Goal: Transaction & Acquisition: Purchase product/service

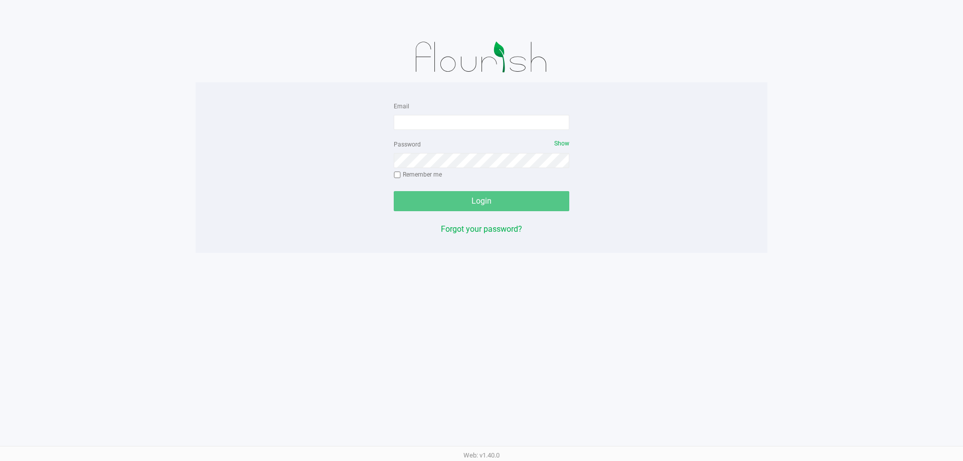
click at [435, 108] on div "Email" at bounding box center [482, 115] width 176 height 30
click at [433, 119] on input "Email" at bounding box center [482, 122] width 176 height 15
type input "lheinzman@liveparallel.com"
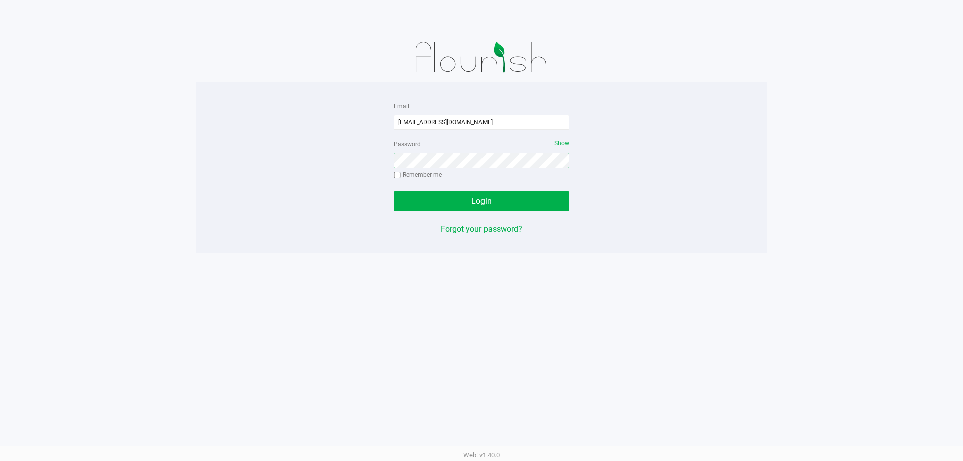
click at [394, 191] on button "Login" at bounding box center [482, 201] width 176 height 20
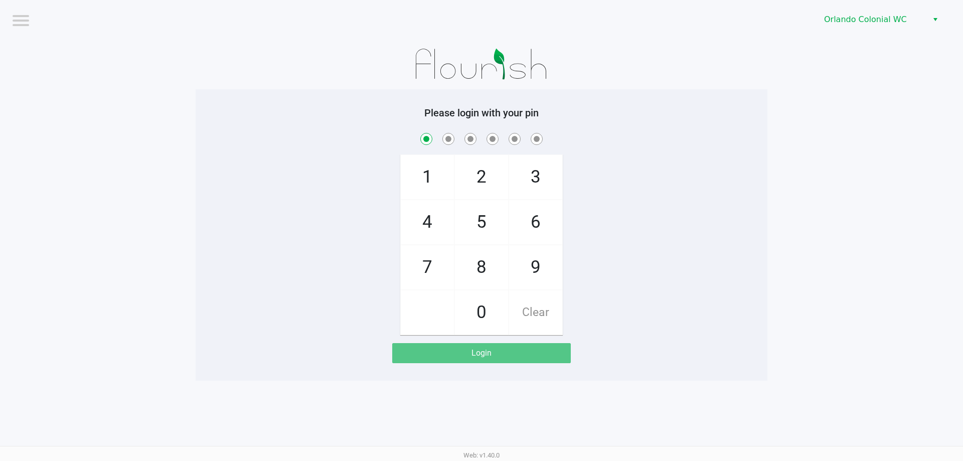
checkbox input "true"
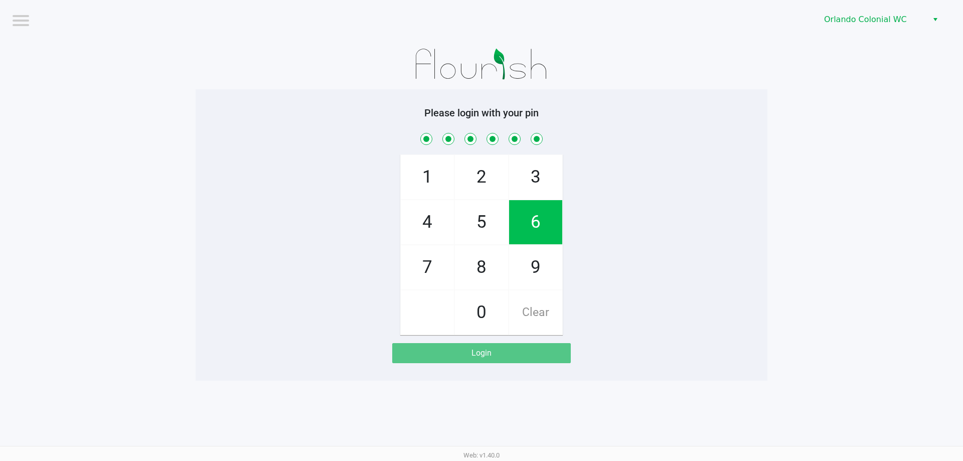
checkbox input "true"
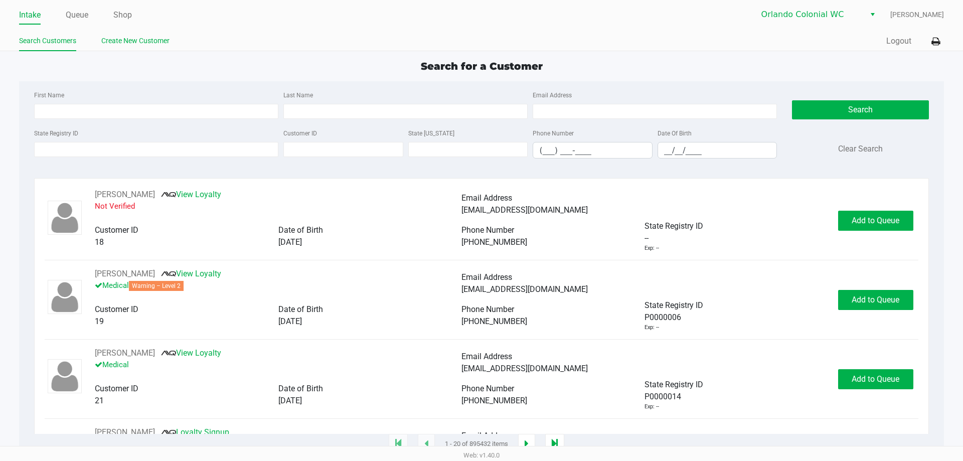
click at [134, 43] on link "Create New Customer" at bounding box center [135, 41] width 68 height 13
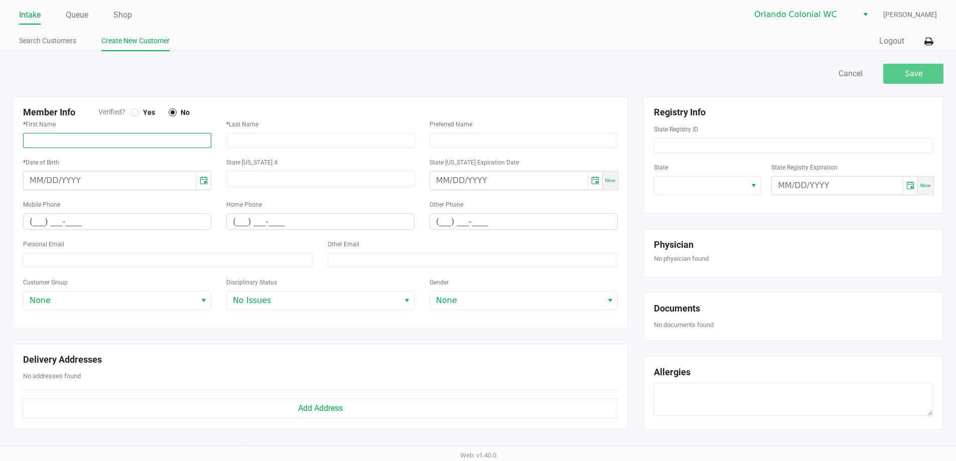
click at [126, 134] on input "text" at bounding box center [117, 140] width 188 height 15
paste input "P3RA0165"
type input "P3RA0165"
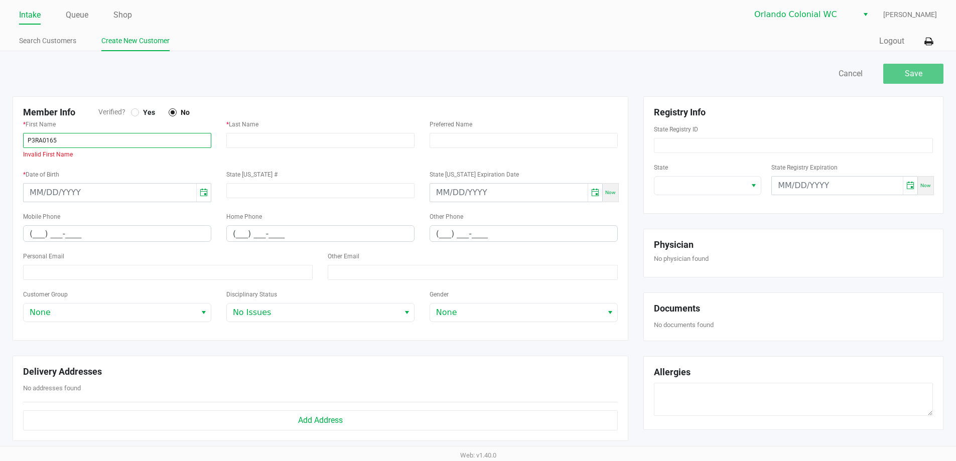
drag, startPoint x: 93, startPoint y: 143, endPoint x: 0, endPoint y: 143, distance: 93.3
click at [0, 143] on div "Save Cancel Member Info Verified? Yes No * First Name P3RA0165 Invalid First Na…" at bounding box center [478, 347] width 956 height 592
click at [690, 135] on div "State Registry ID" at bounding box center [793, 138] width 279 height 30
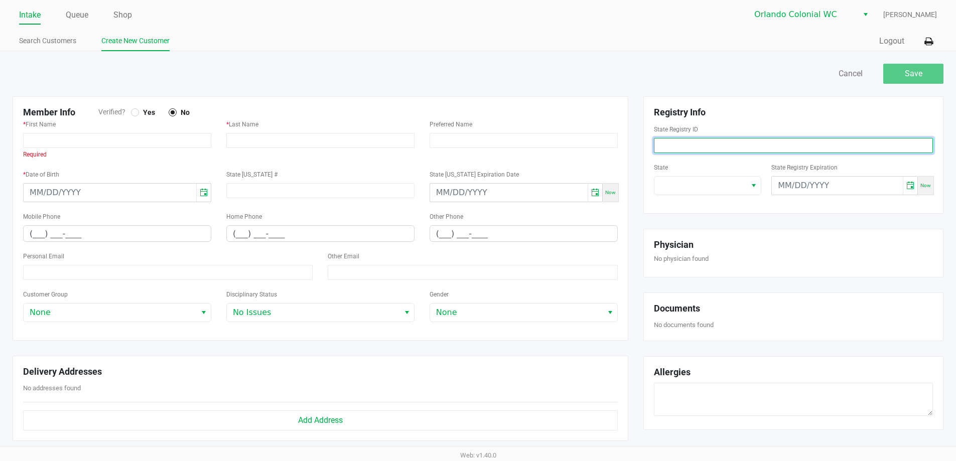
click at [688, 139] on input at bounding box center [793, 145] width 279 height 15
paste input "P3RA0165"
type input "P3RA0165"
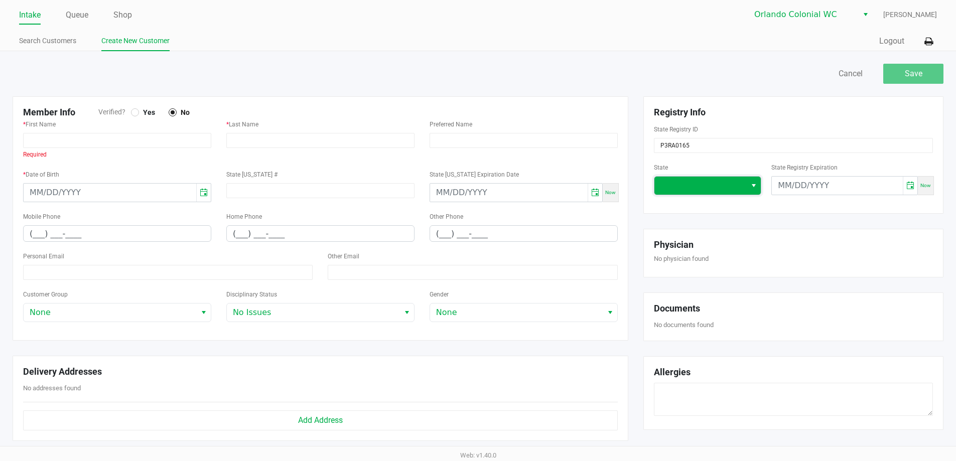
click at [697, 178] on span at bounding box center [700, 186] width 92 height 18
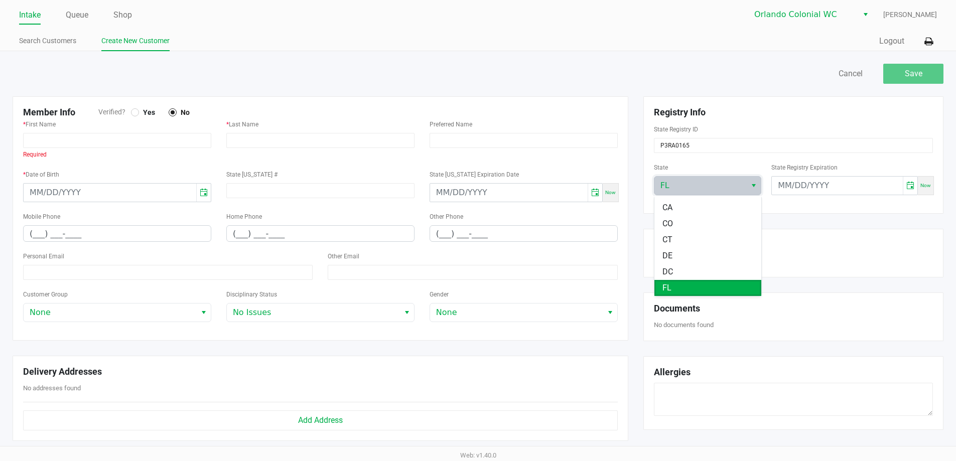
click at [684, 289] on li "FL" at bounding box center [707, 288] width 107 height 16
click at [109, 149] on div "* First Name Required" at bounding box center [117, 139] width 188 height 42
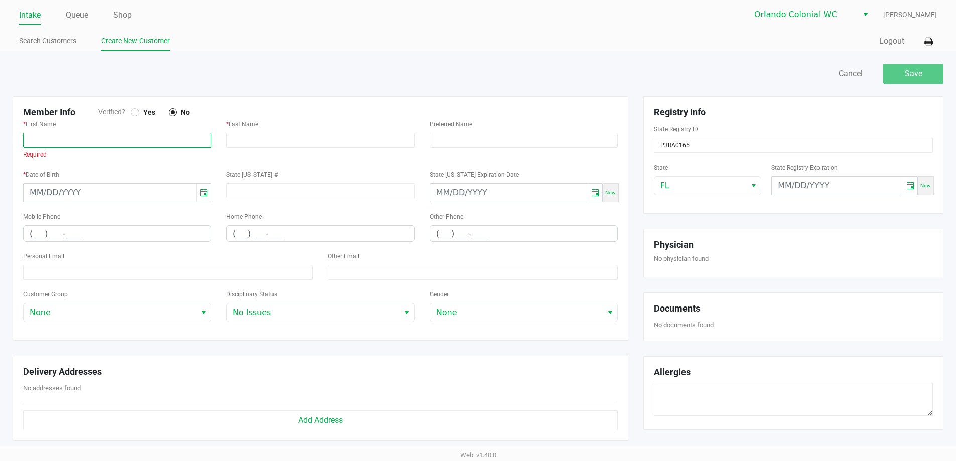
click at [111, 140] on input "text" at bounding box center [117, 140] width 188 height 15
paste input "MEGAN"
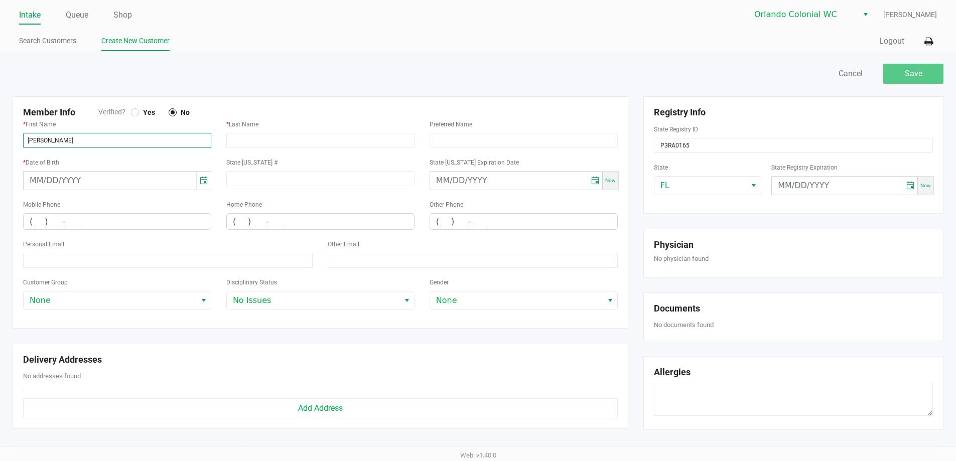
type input "MEGAN"
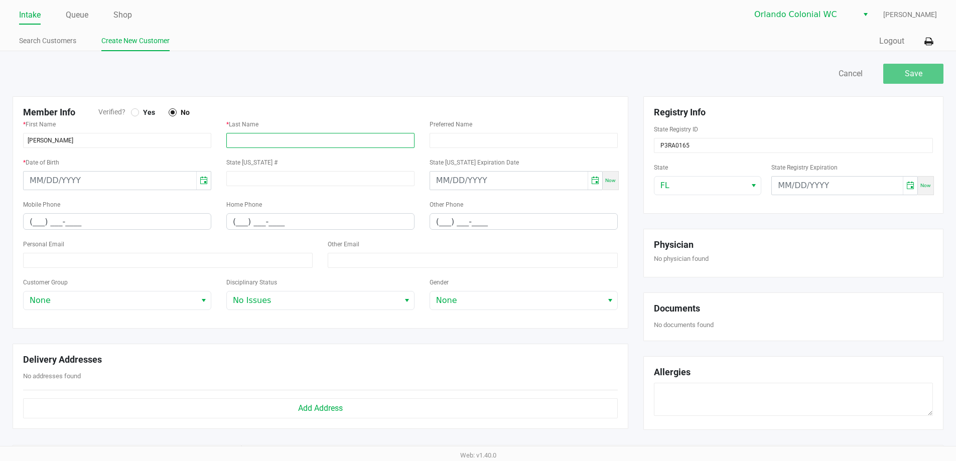
click at [251, 137] on input "text" at bounding box center [320, 140] width 188 height 15
paste input "DERMER"
type input "DERMER"
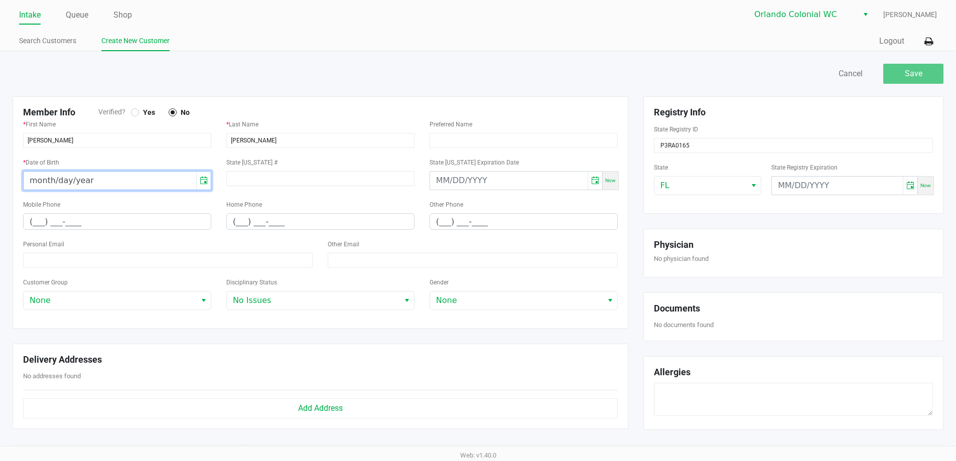
click at [103, 186] on input "month/day/year" at bounding box center [110, 181] width 173 height 18
type input "10/05/2001"
click at [30, 222] on input "(___) ___-____" at bounding box center [117, 222] width 187 height 16
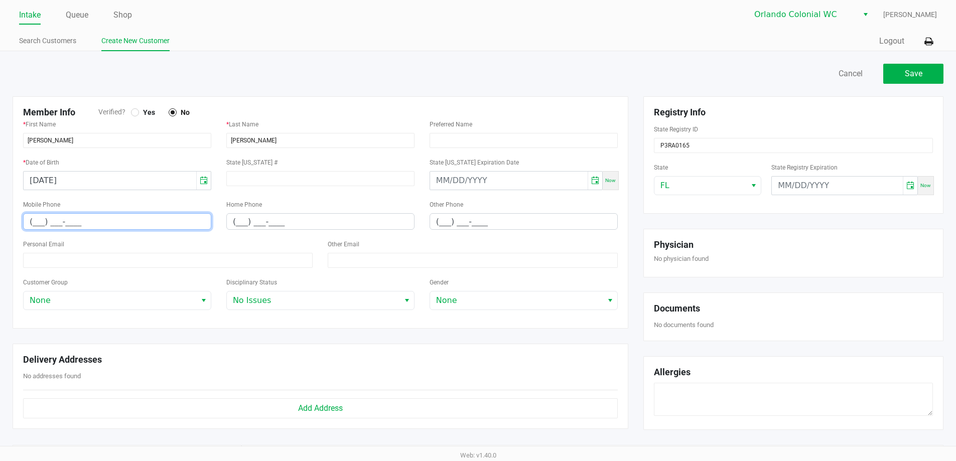
paste input "95) 480-6665"
drag, startPoint x: 90, startPoint y: 221, endPoint x: 0, endPoint y: 227, distance: 90.5
click at [0, 227] on div "Save Cancel Member Info Verified? Yes No * First Name MEGAN * Last Name DERMER …" at bounding box center [478, 341] width 956 height 580
paste input "95) 480-6665"
paste input "954) 806-6655"
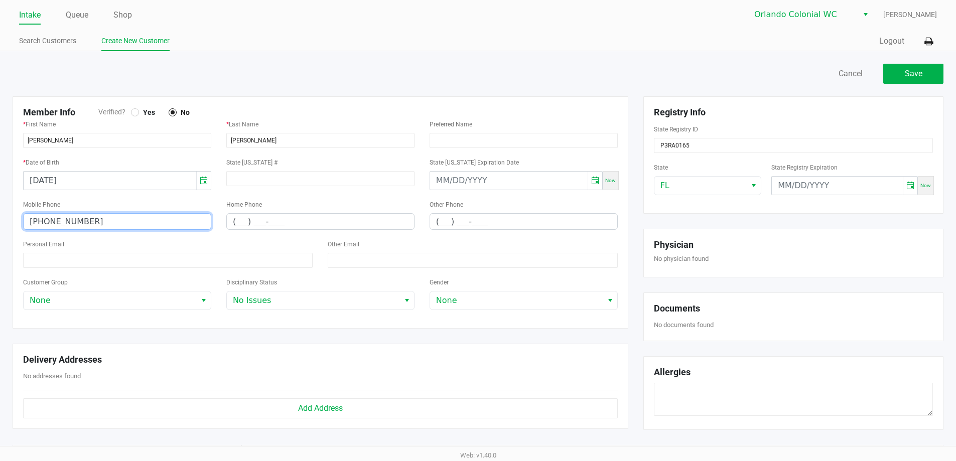
type input "(954) 806-6655"
click at [118, 260] on input at bounding box center [167, 260] width 289 height 15
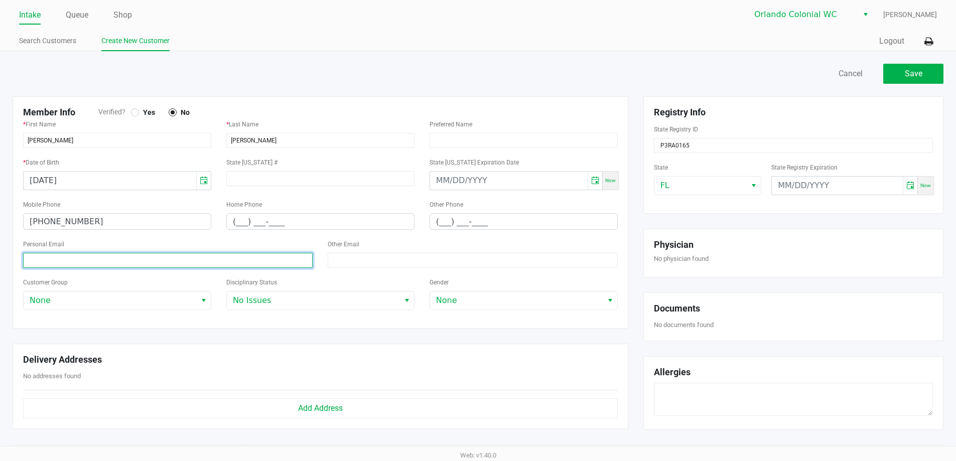
paste input "meganjdermer@gmail.com"
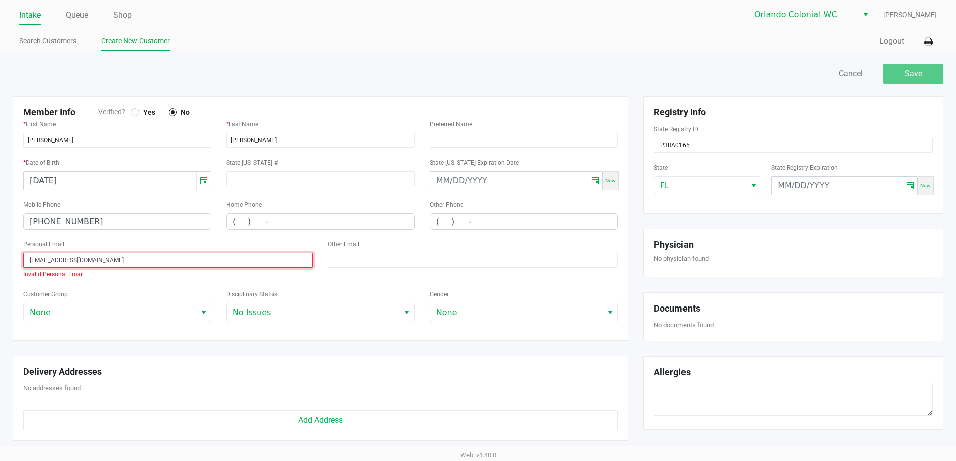
click at [30, 259] on input "meganjdermer@gmail.com" at bounding box center [167, 260] width 289 height 15
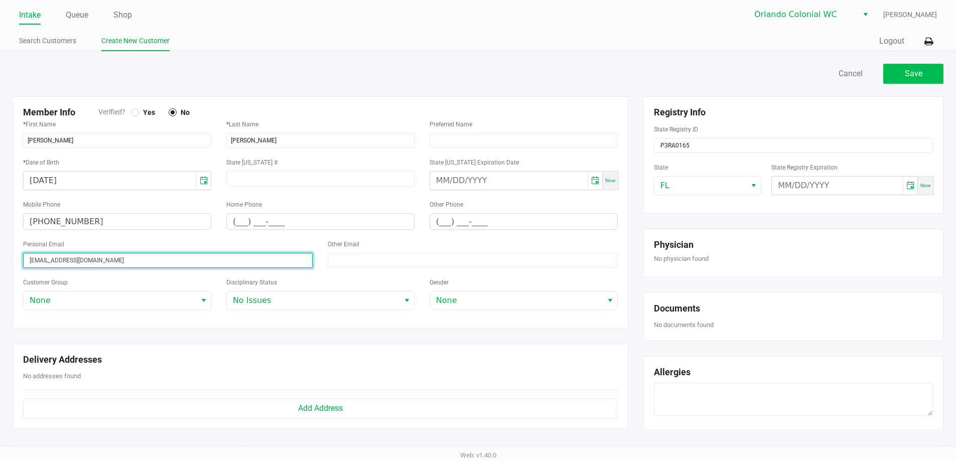
type input "meganjdermer@gmail.com"
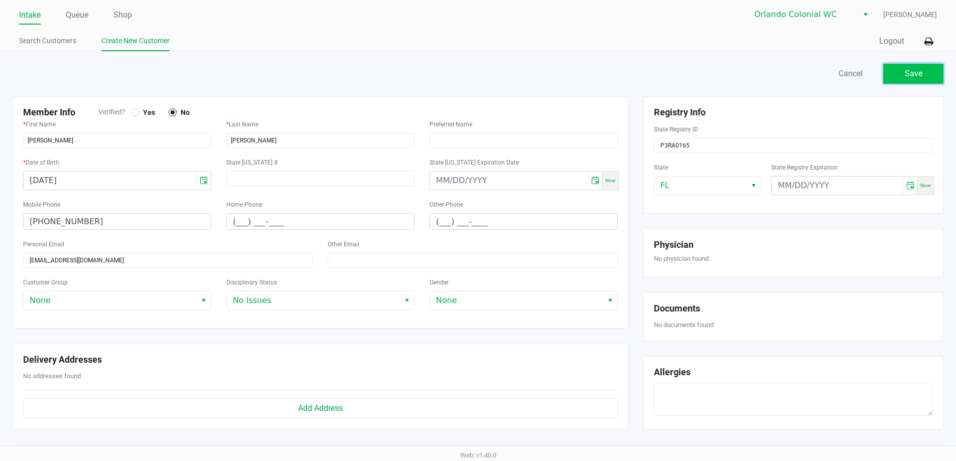
click at [900, 70] on button "Save" at bounding box center [913, 74] width 60 height 20
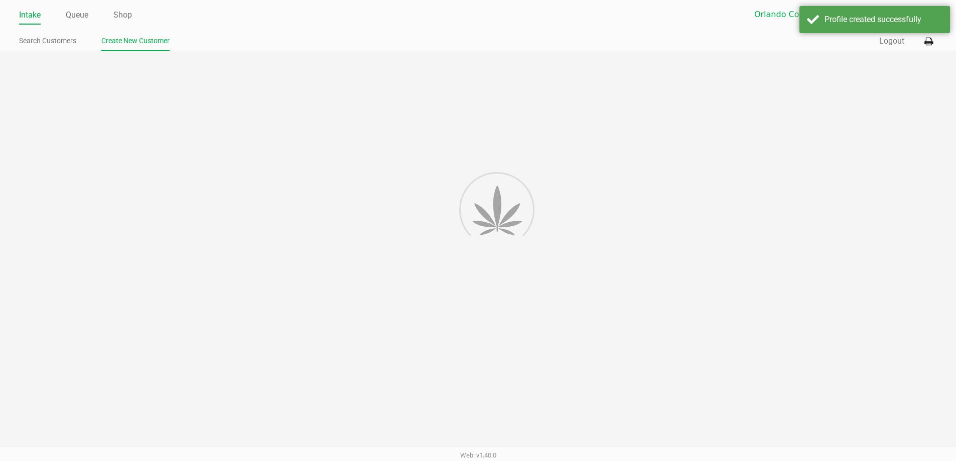
type input "---"
type input "( __) ___-____"
type input "---"
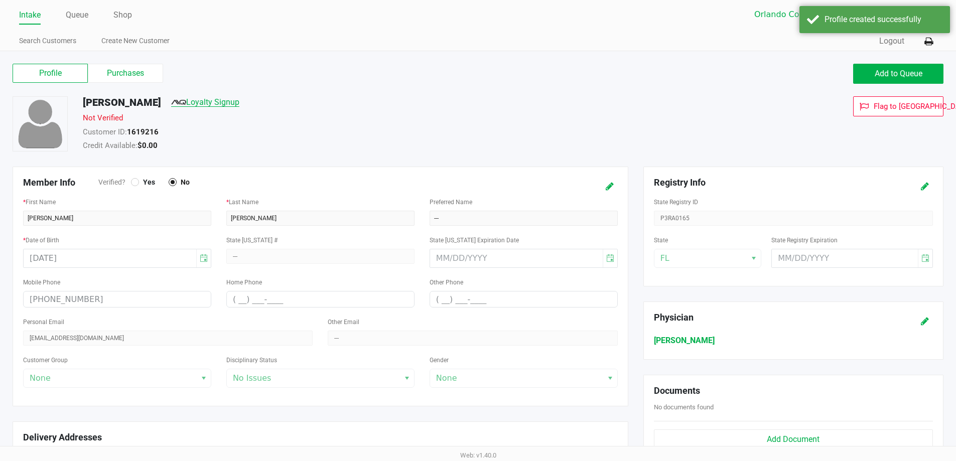
click at [196, 101] on link "Loyalty Signup" at bounding box center [205, 102] width 68 height 10
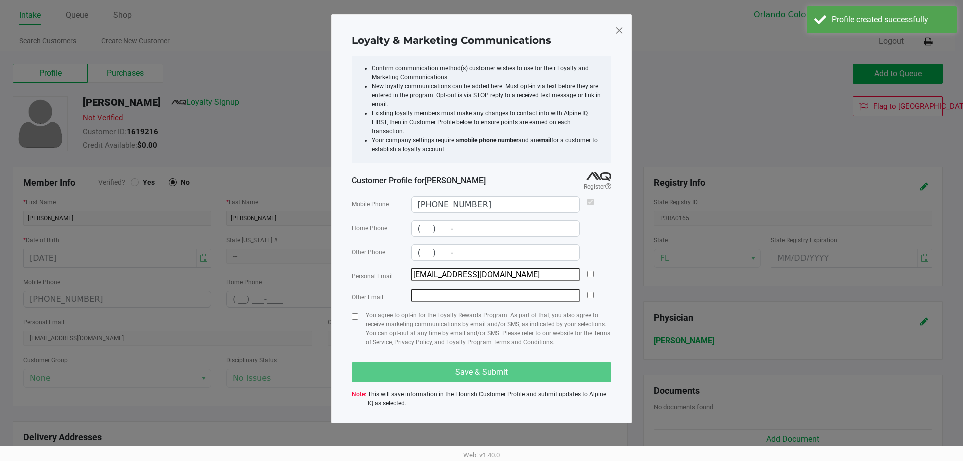
click at [589, 261] on div "Mobile Phone (954) 806-6655 Home Phone (___) ___-____ Other Phone (___) ___-___…" at bounding box center [482, 302] width 260 height 222
click at [589, 268] on div at bounding box center [591, 275] width 7 height 14
click at [590, 271] on input "checkbox" at bounding box center [591, 274] width 7 height 7
checkbox input "true"
click at [356, 313] on input "checkbox" at bounding box center [355, 316] width 7 height 7
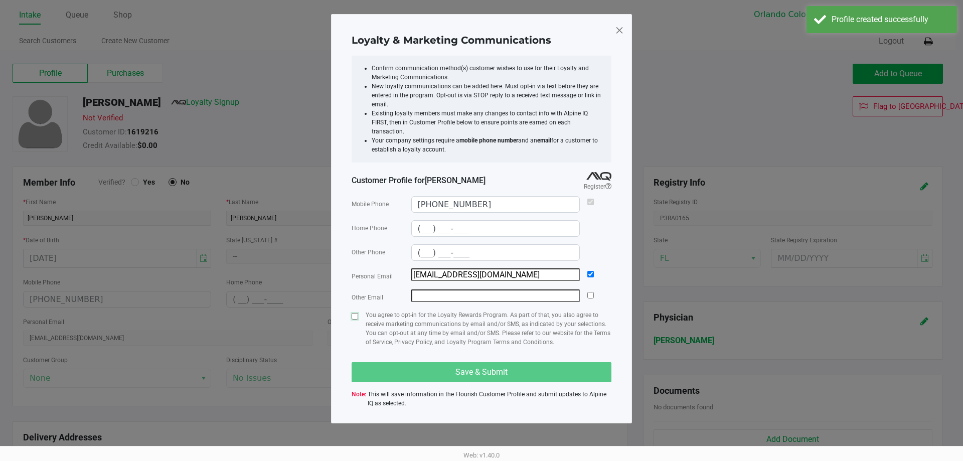
checkbox input "true"
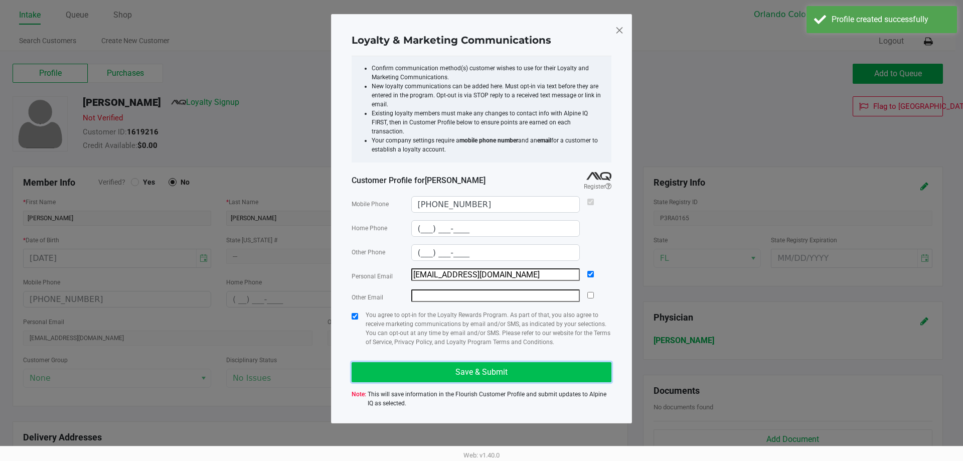
click at [397, 369] on button "Save & Submit" at bounding box center [482, 372] width 260 height 20
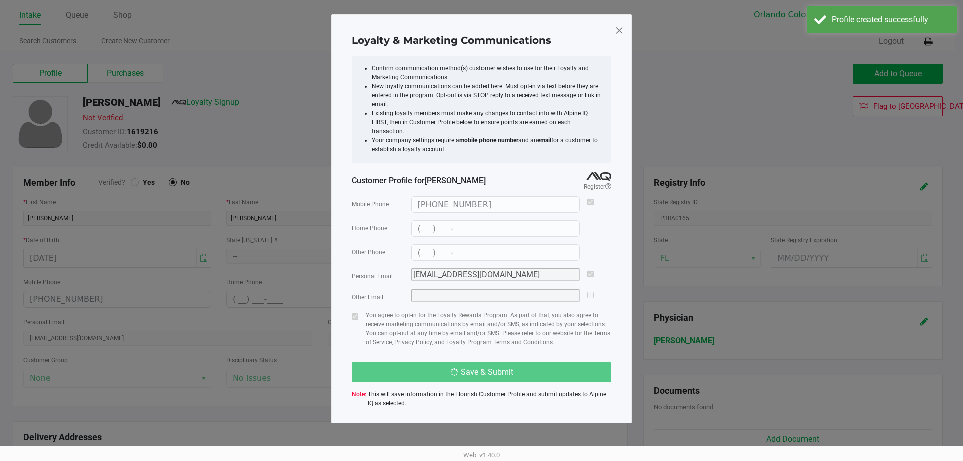
type input "(___) ___-____"
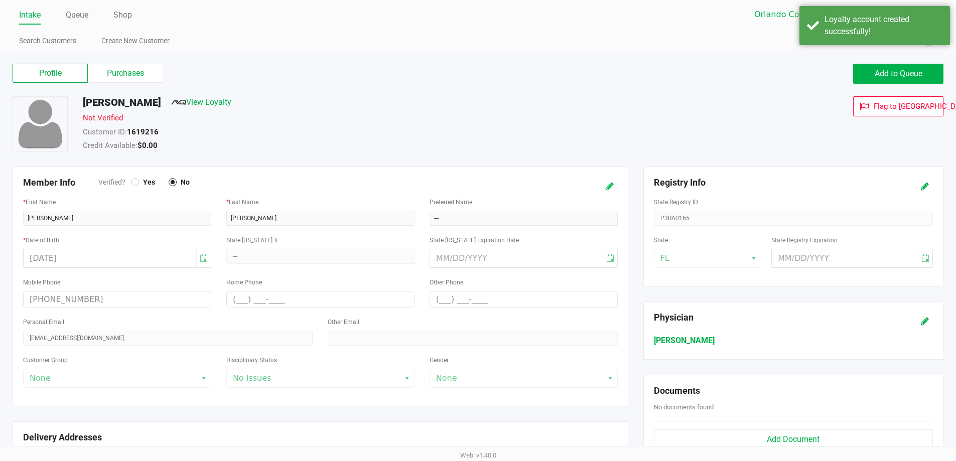
click at [611, 190] on icon at bounding box center [610, 186] width 8 height 7
click at [143, 184] on span "Yes" at bounding box center [147, 182] width 16 height 9
click at [603, 185] on icon at bounding box center [600, 186] width 8 height 7
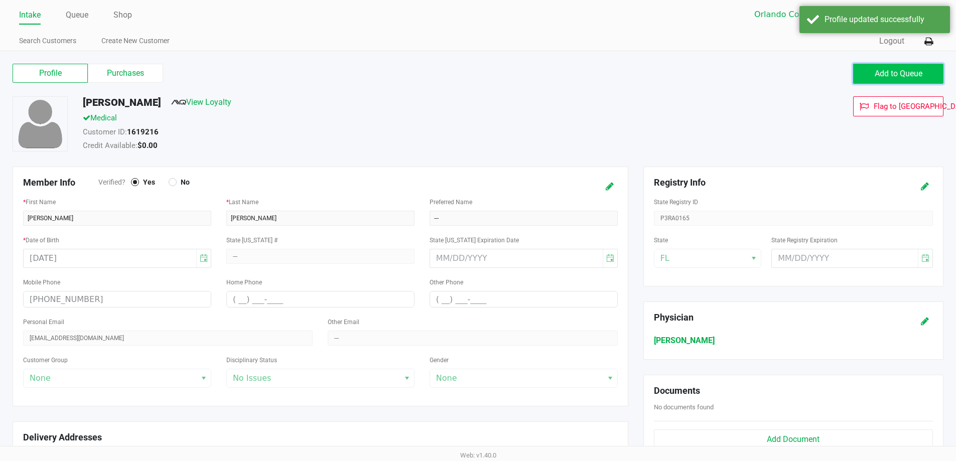
click at [877, 74] on span "Add to Queue" at bounding box center [898, 74] width 48 height 10
click at [868, 68] on button "Add to Queue" at bounding box center [898, 74] width 90 height 20
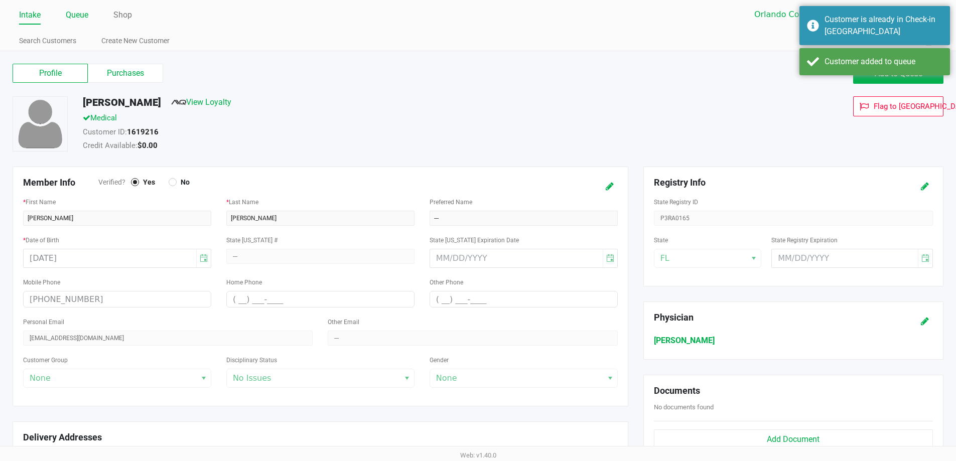
click at [80, 17] on link "Queue" at bounding box center [77, 15] width 23 height 14
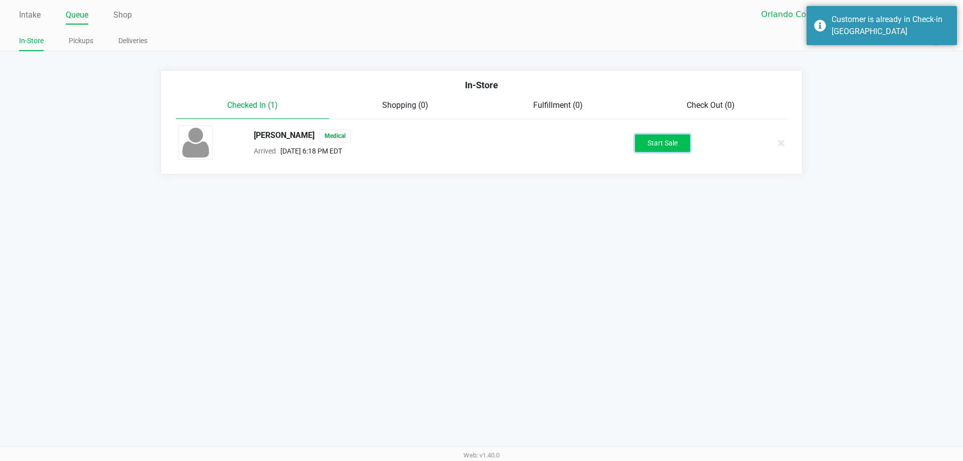
click at [665, 140] on button "Start Sale" at bounding box center [662, 143] width 55 height 18
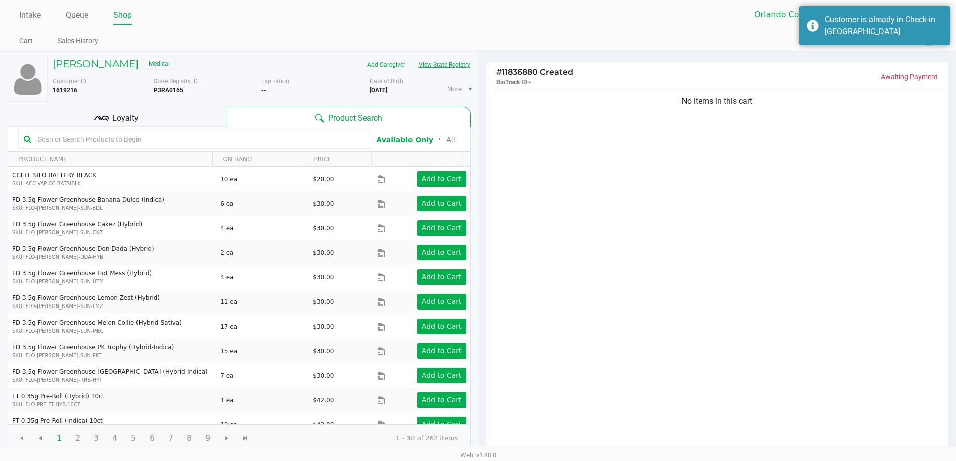
click at [455, 63] on button "View State Registry" at bounding box center [441, 65] width 59 height 16
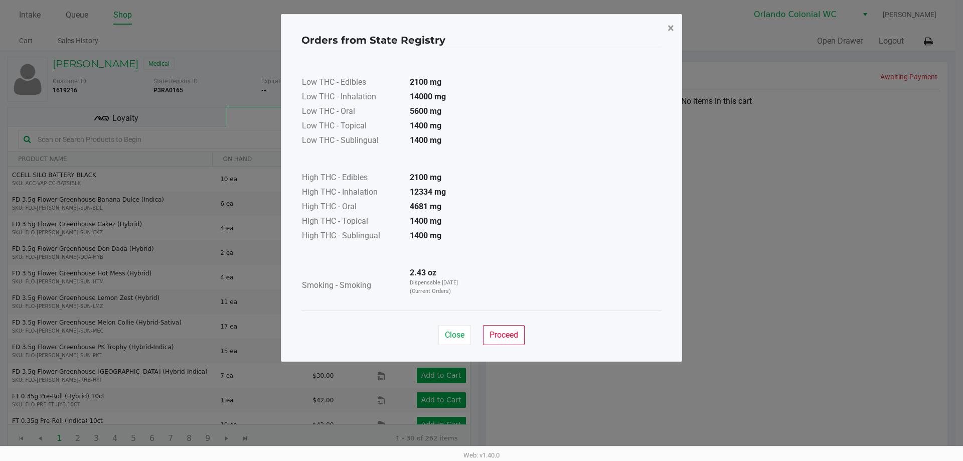
click at [670, 30] on span "×" at bounding box center [671, 28] width 7 height 14
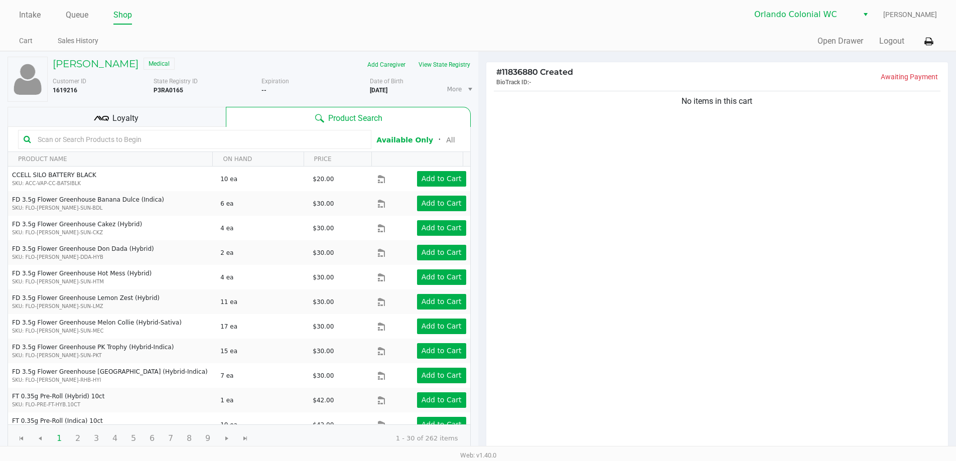
click at [62, 131] on div at bounding box center [194, 139] width 353 height 19
click at [66, 134] on input "text" at bounding box center [200, 139] width 332 height 15
type input "jcw"
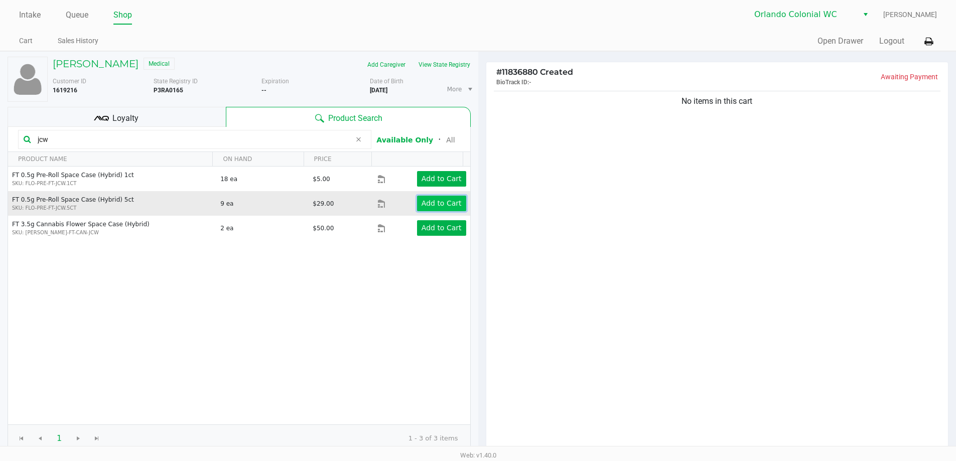
click at [422, 207] on app-button-loader "Add to Cart" at bounding box center [441, 203] width 40 height 8
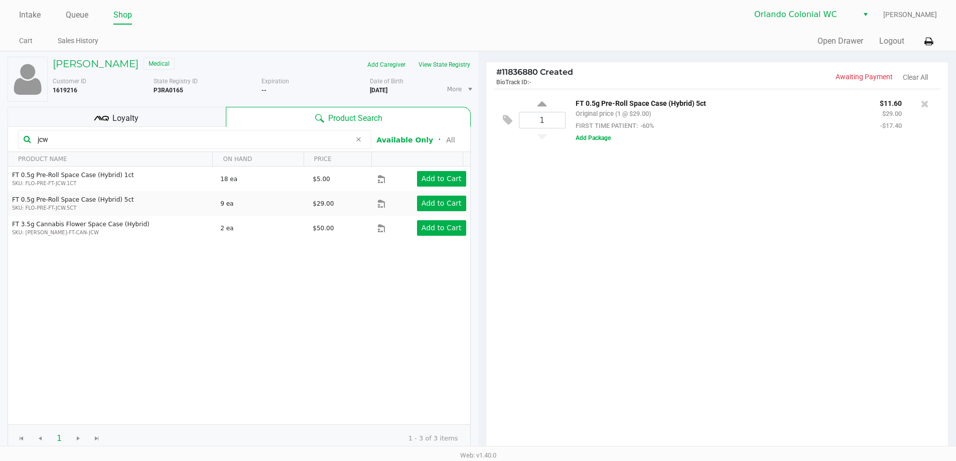
drag, startPoint x: 68, startPoint y: 135, endPoint x: 0, endPoint y: 107, distance: 73.8
click at [0, 107] on div "MEGAN DERMER Medical Add Caregiver View State Registry Customer ID 1619216 Stat…" at bounding box center [239, 308] width 478 height 512
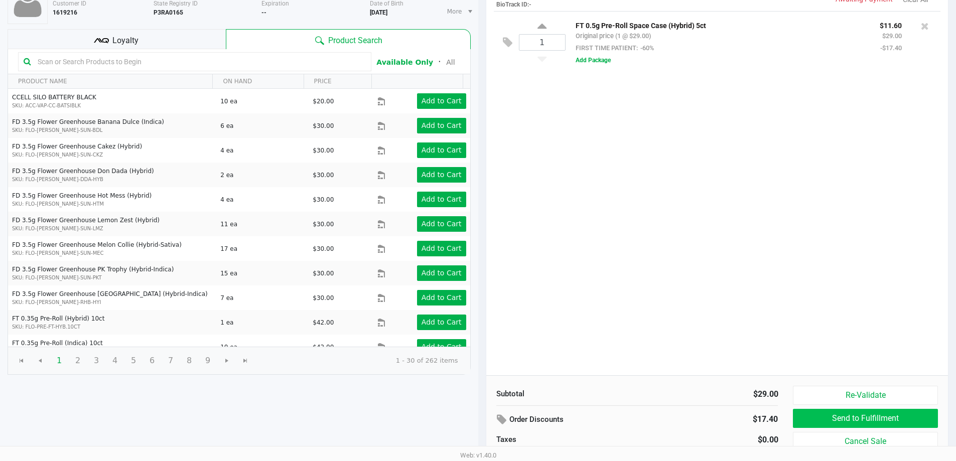
scroll to position [103, 0]
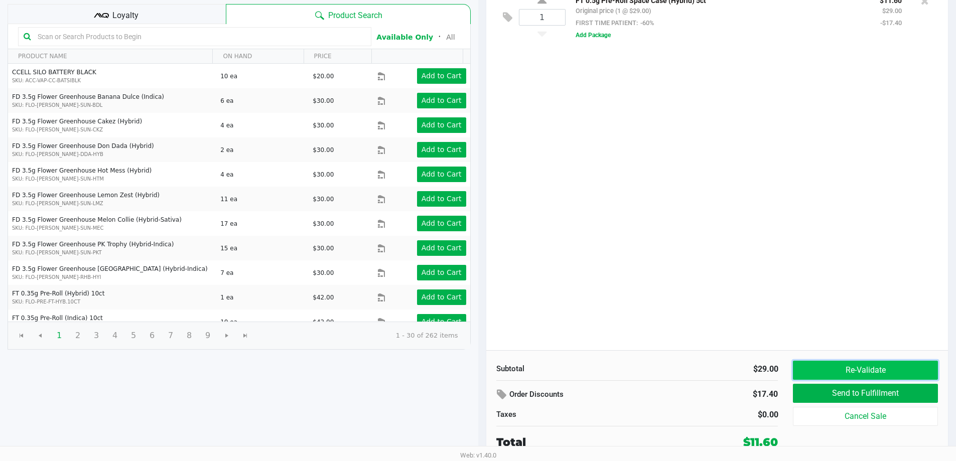
click at [850, 366] on button "Re-Validate" at bounding box center [865, 370] width 144 height 19
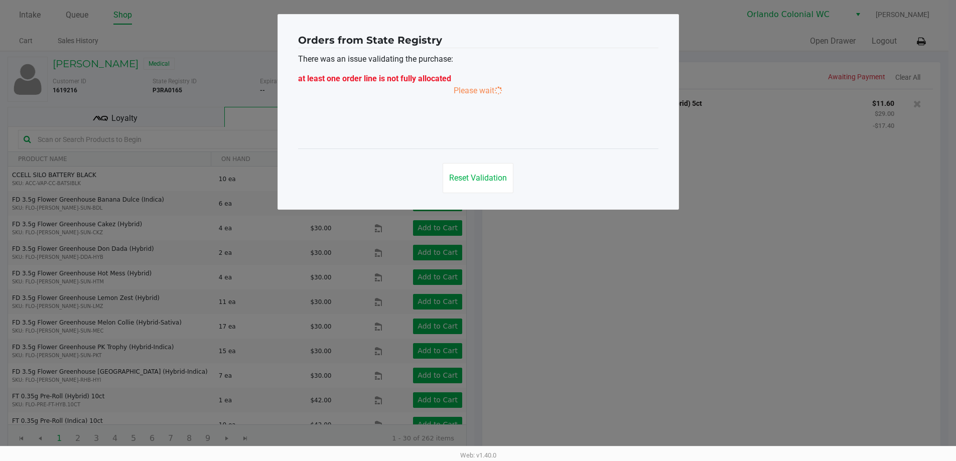
scroll to position [0, 0]
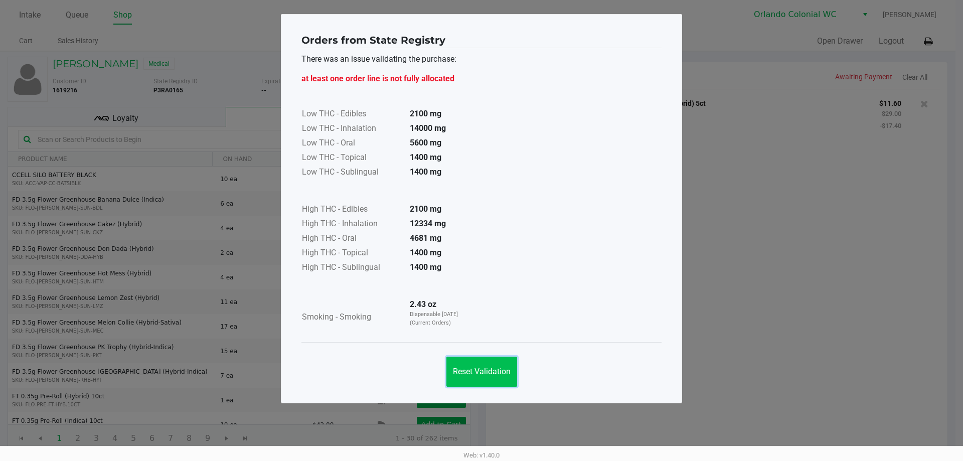
click at [493, 368] on span "Reset Validation" at bounding box center [482, 372] width 58 height 10
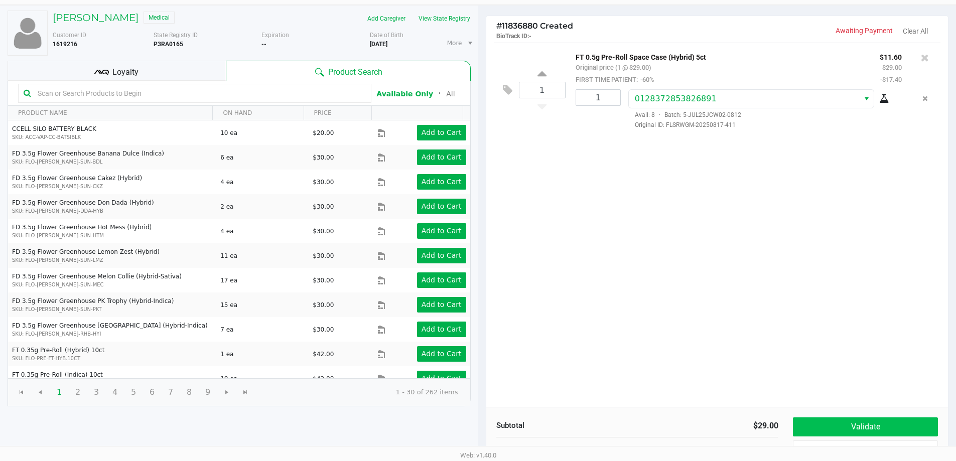
scroll to position [103, 0]
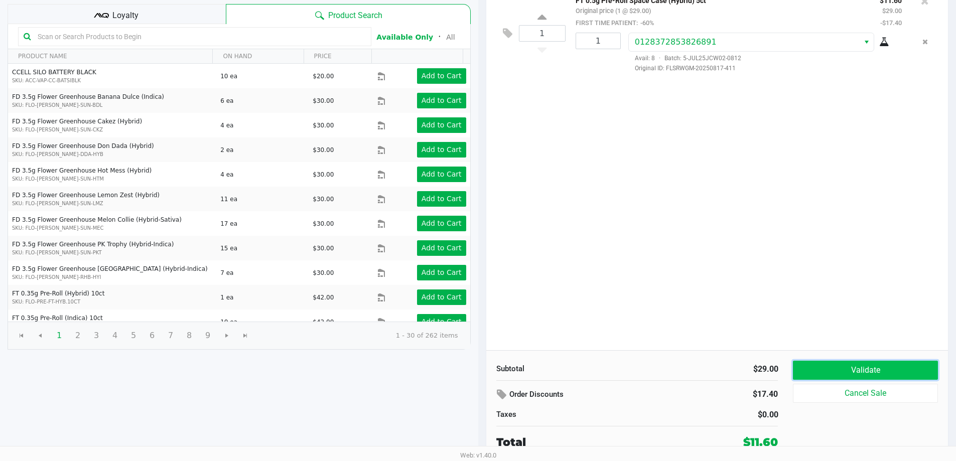
click at [865, 373] on button "Validate" at bounding box center [865, 370] width 144 height 19
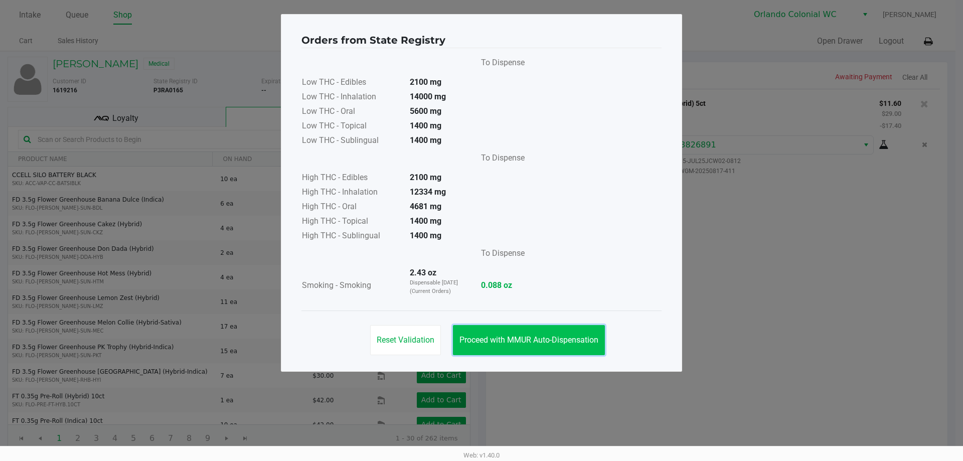
click at [556, 342] on span "Proceed with MMUR Auto-Dispensation" at bounding box center [529, 340] width 139 height 10
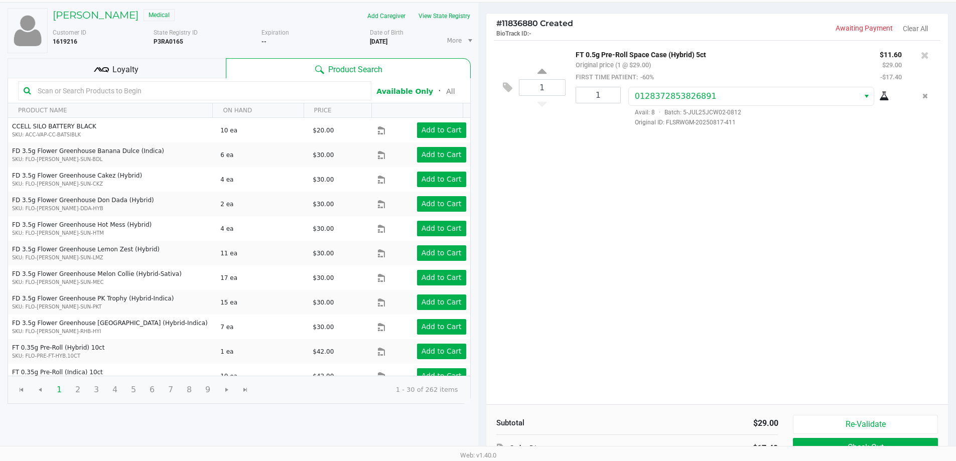
scroll to position [100, 0]
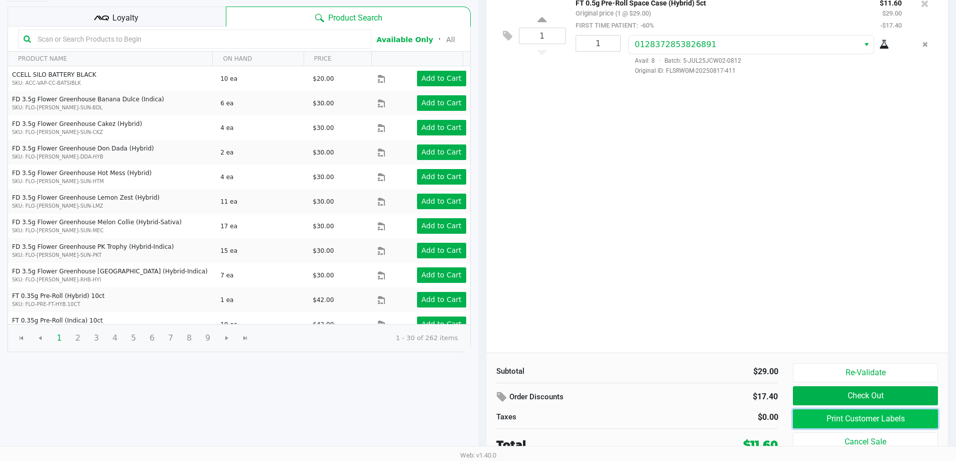
click at [818, 422] on button "Print Customer Labels" at bounding box center [865, 418] width 144 height 19
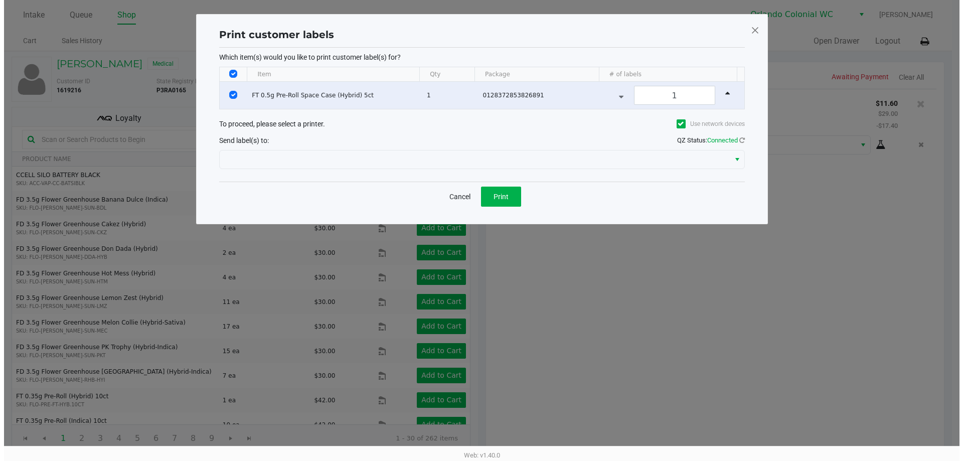
scroll to position [0, 0]
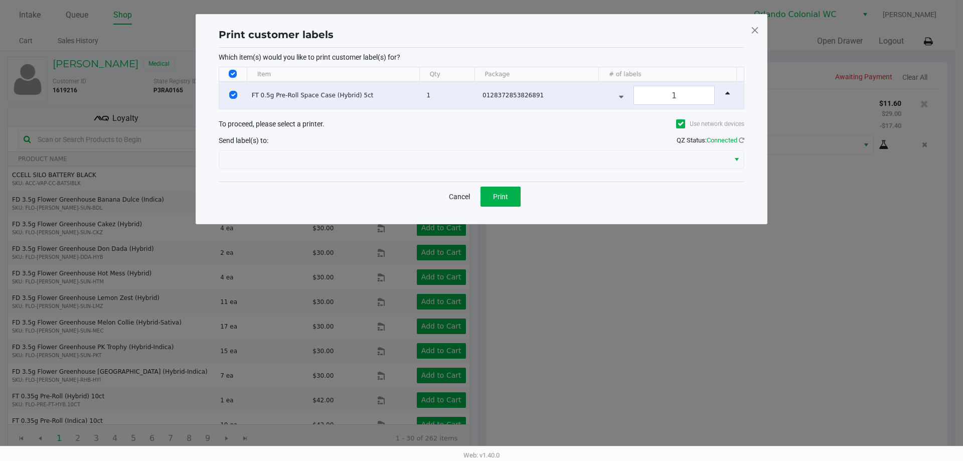
click at [495, 208] on div "Cancel Print" at bounding box center [482, 197] width 526 height 30
click at [495, 201] on button "Print" at bounding box center [501, 197] width 40 height 20
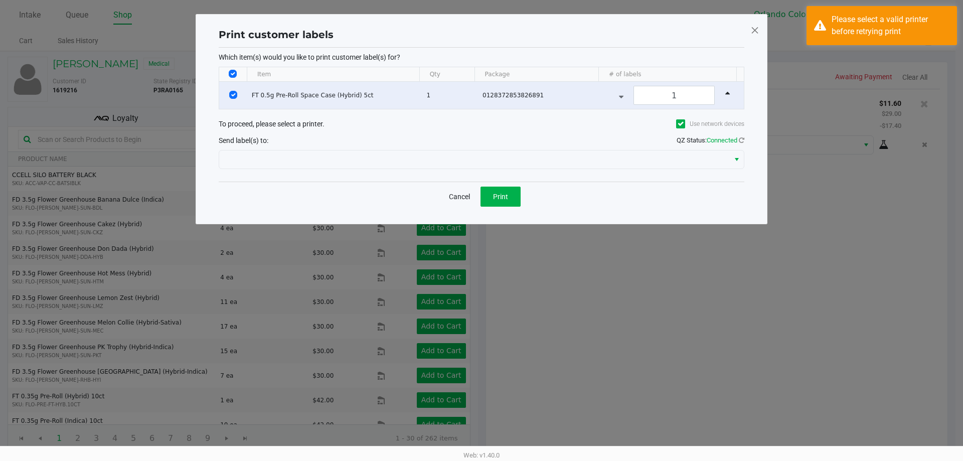
click at [756, 28] on span at bounding box center [755, 30] width 9 height 16
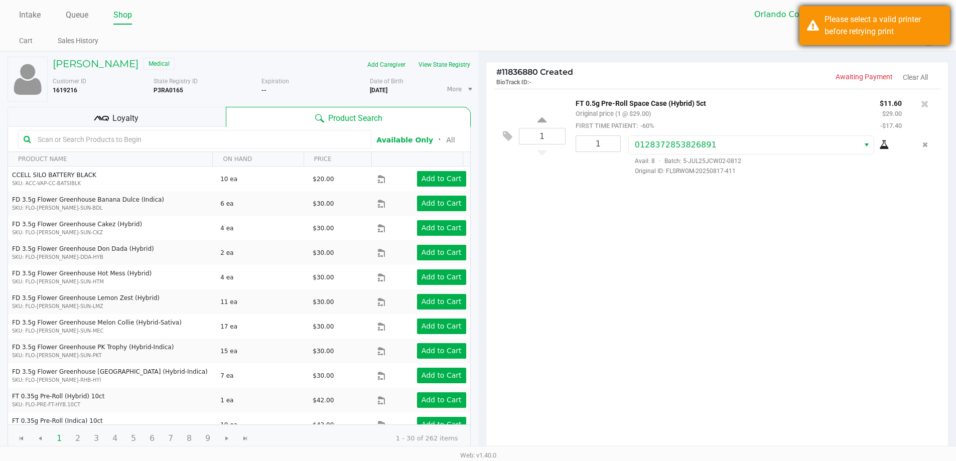
click at [842, 20] on div "Please select a valid printer before retrying print" at bounding box center [883, 26] width 118 height 24
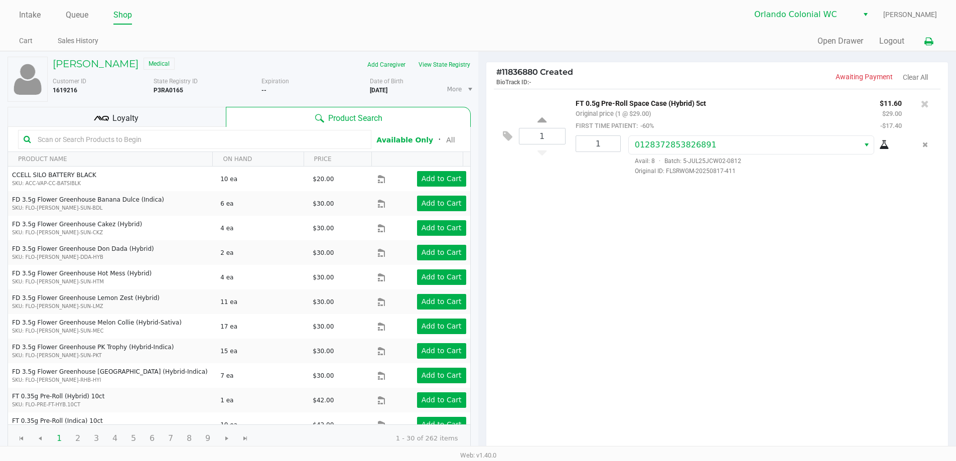
click at [930, 43] on icon at bounding box center [928, 41] width 9 height 7
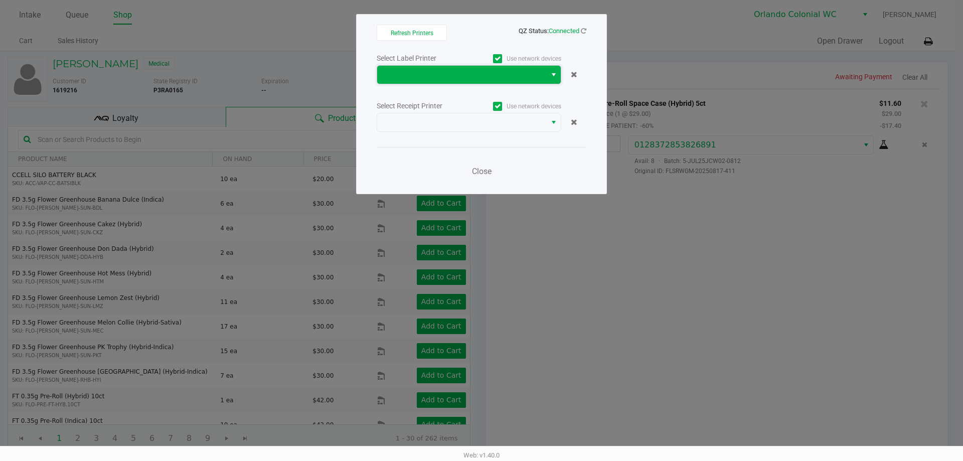
click at [427, 75] on span at bounding box center [461, 75] width 157 height 12
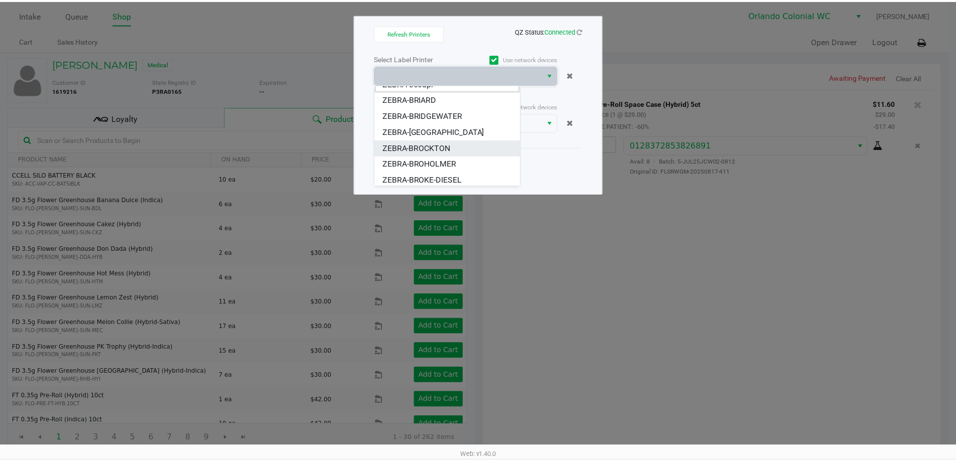
scroll to position [12, 0]
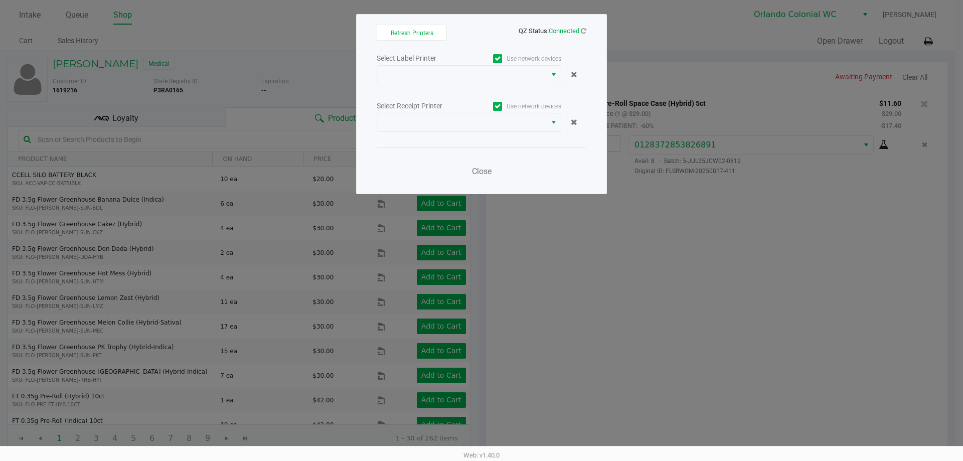
click at [571, 193] on div "Refresh Printers QZ Status: Connected Select Label Printer Use network devices …" at bounding box center [481, 104] width 251 height 180
click at [488, 168] on span "Close" at bounding box center [482, 172] width 20 height 10
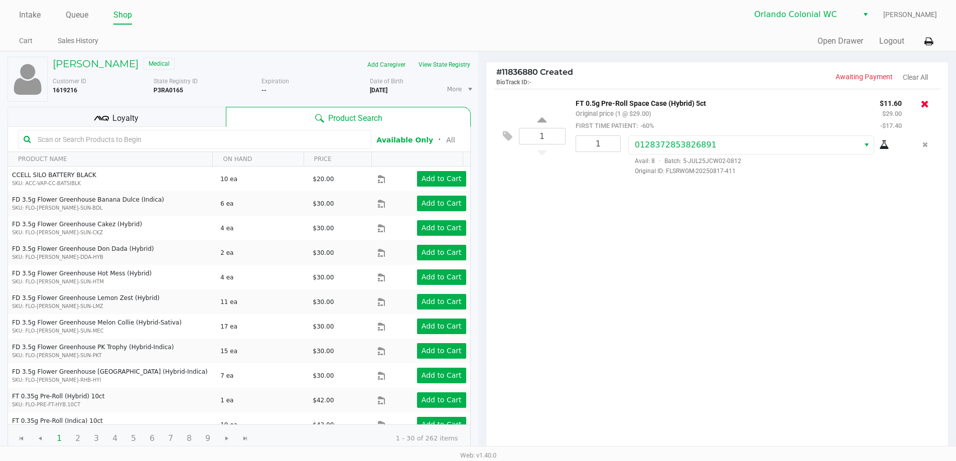
click at [927, 108] on icon at bounding box center [925, 104] width 8 height 10
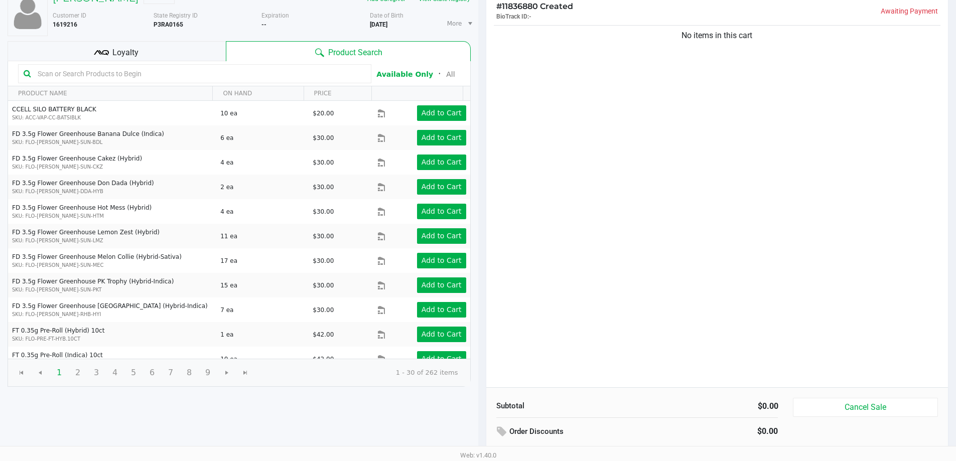
scroll to position [103, 0]
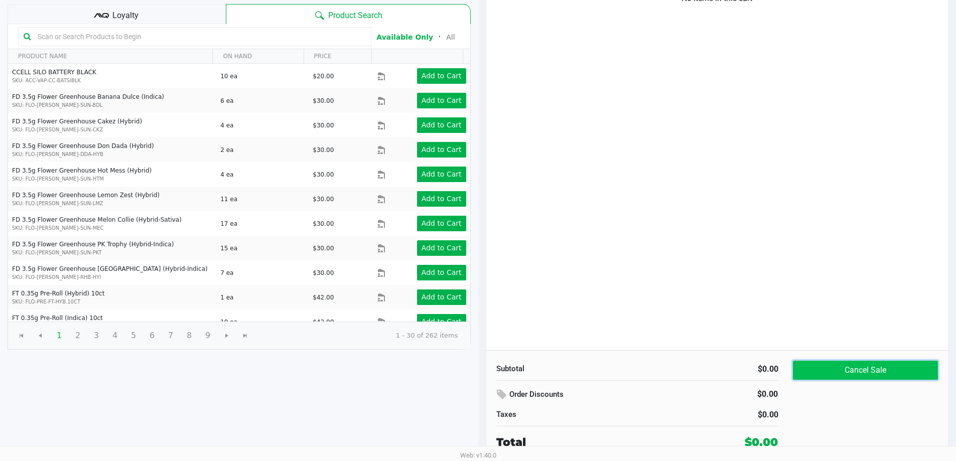
click at [854, 362] on button "Cancel Sale" at bounding box center [865, 370] width 144 height 19
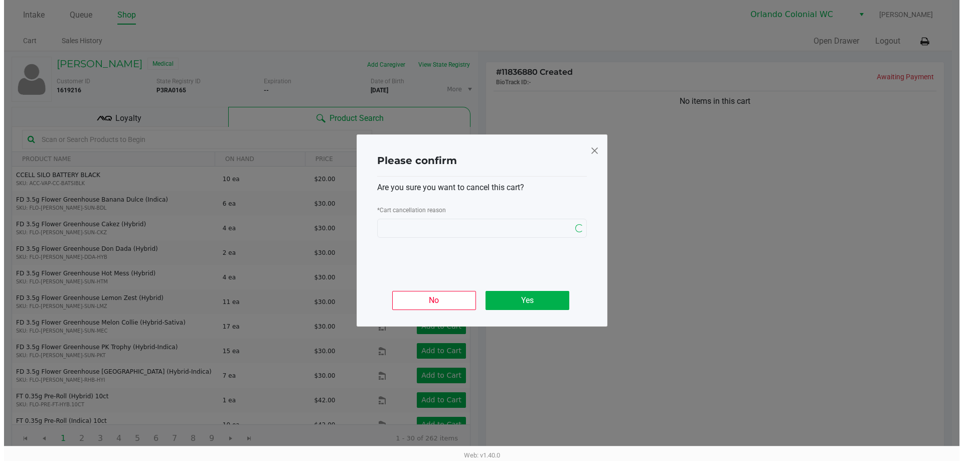
scroll to position [0, 0]
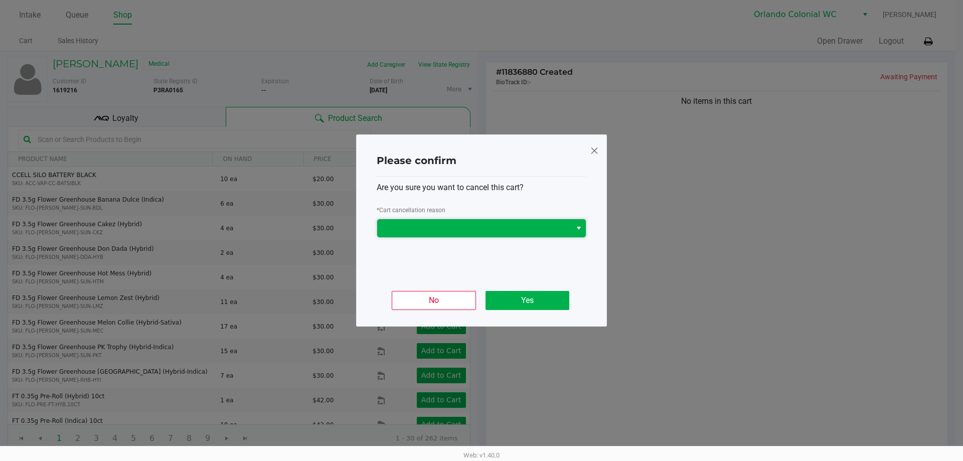
click at [493, 234] on span at bounding box center [474, 228] width 194 height 18
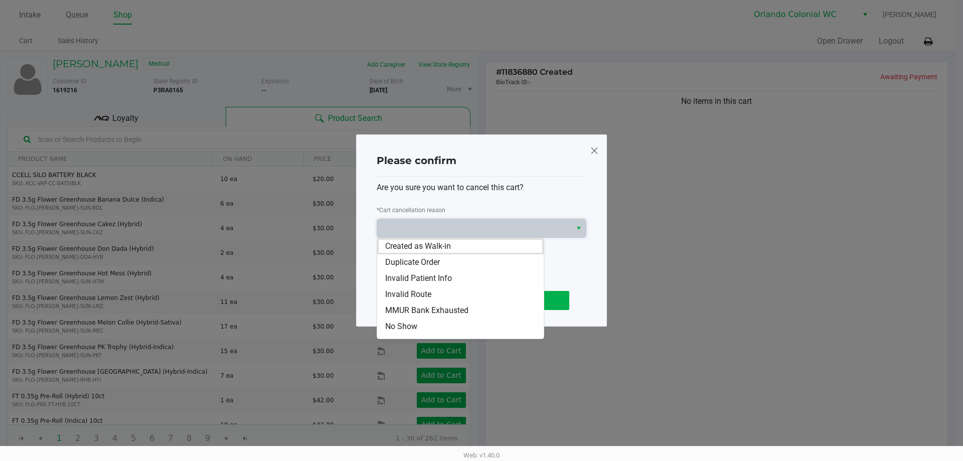
click at [597, 150] on span at bounding box center [594, 150] width 9 height 16
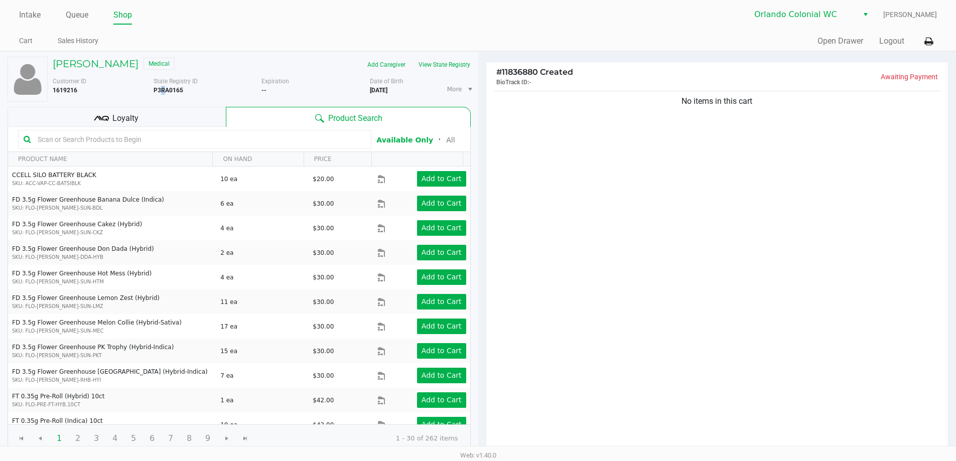
click at [161, 88] on b "P3RA0165" at bounding box center [169, 90] width 30 height 7
drag, startPoint x: 197, startPoint y: 89, endPoint x: 153, endPoint y: 91, distance: 44.2
click at [153, 91] on div "Customer ID 1619216 State Registry ID P3RA0165 Expiration -- More Date of Birth…" at bounding box center [261, 89] width 433 height 25
copy div "State Registry ID P3RA0165"
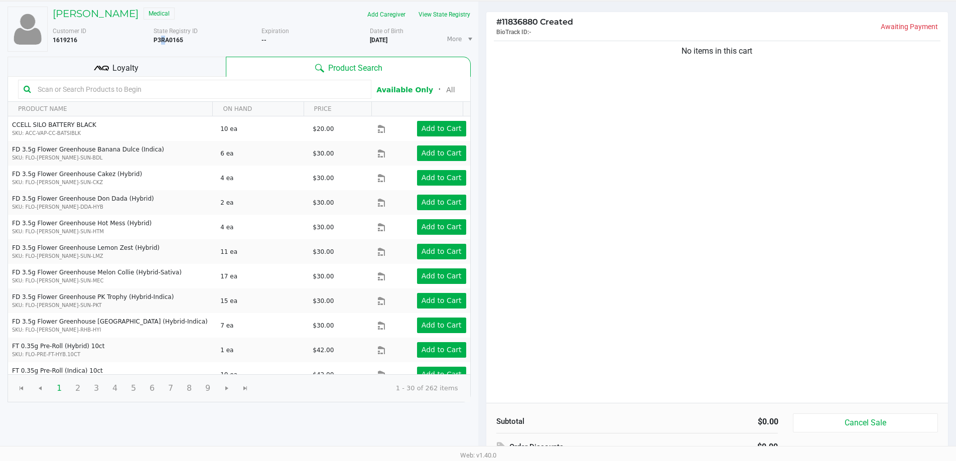
scroll to position [103, 0]
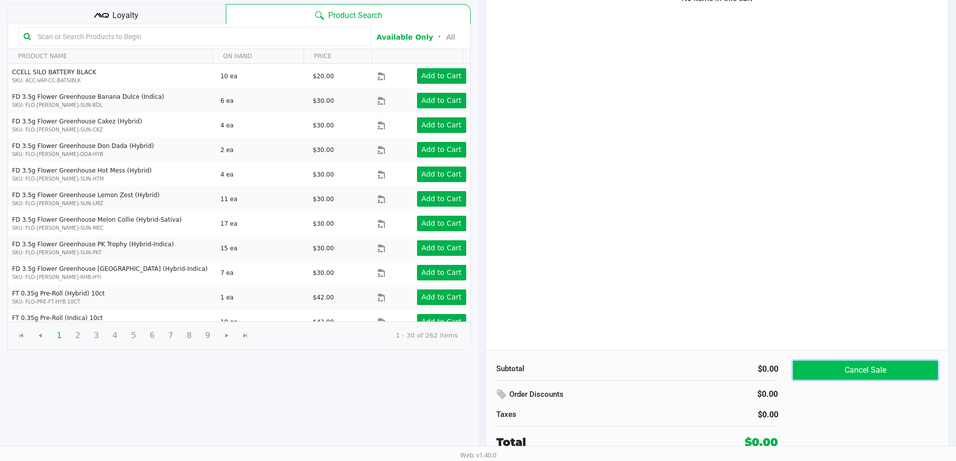
click at [839, 364] on button "Cancel Sale" at bounding box center [865, 370] width 144 height 19
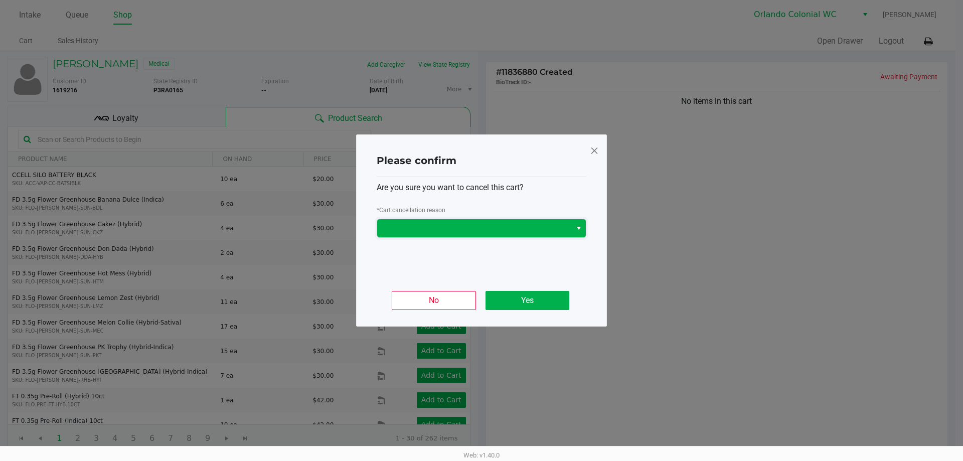
click at [517, 232] on span at bounding box center [474, 228] width 182 height 12
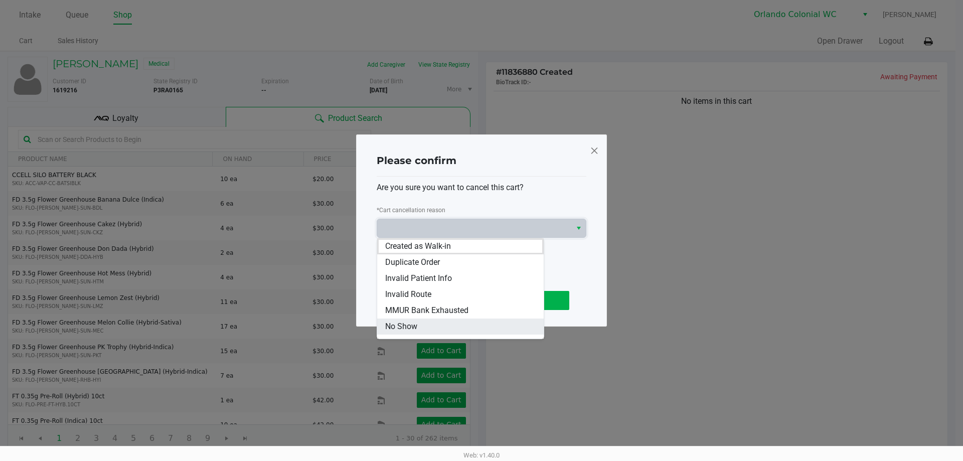
click at [443, 322] on li "No Show" at bounding box center [460, 327] width 167 height 16
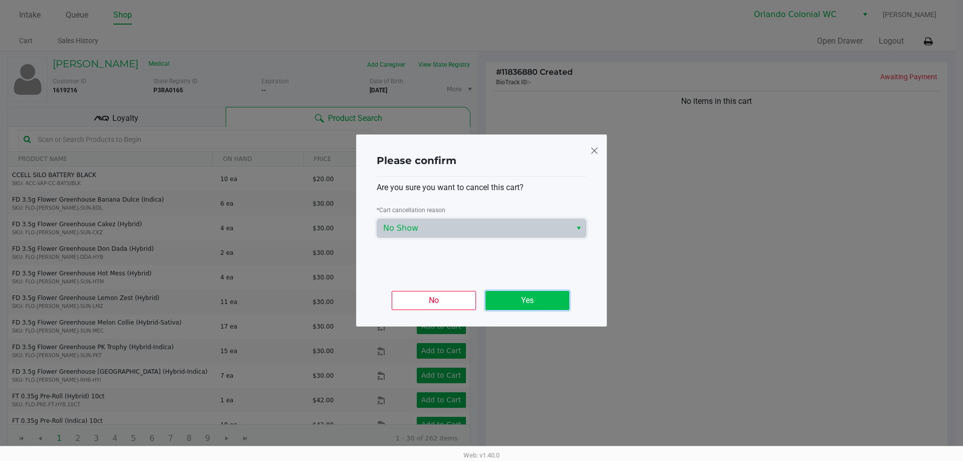
click at [510, 301] on button "Yes" at bounding box center [528, 300] width 84 height 19
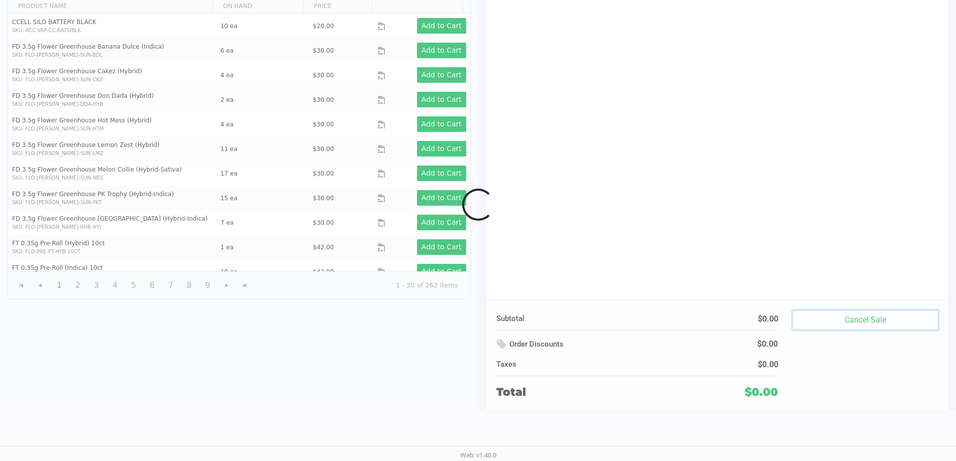
scroll to position [103, 0]
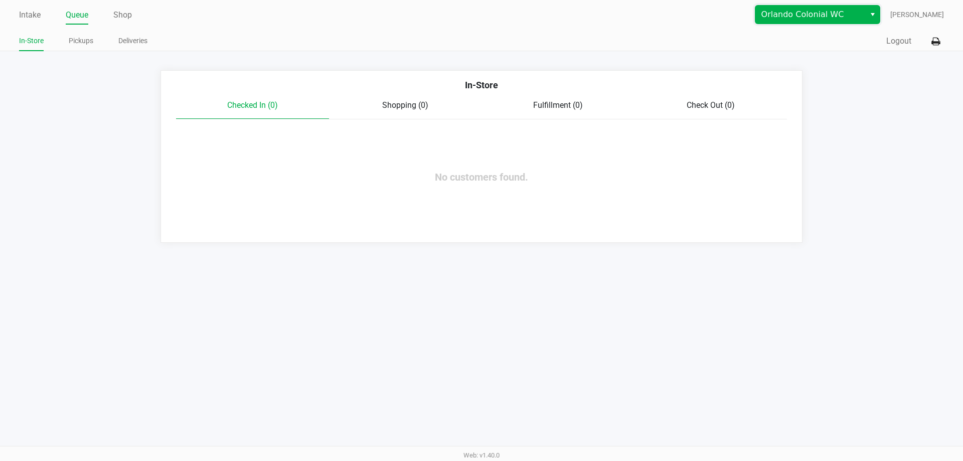
click at [797, 11] on span "Orlando Colonial WC" at bounding box center [811, 15] width 98 height 12
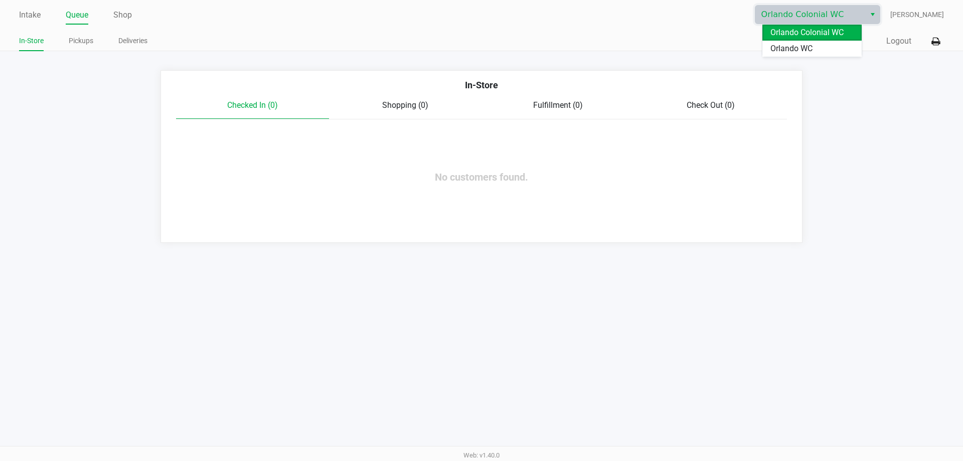
drag, startPoint x: 794, startPoint y: 54, endPoint x: 590, endPoint y: 48, distance: 204.3
click at [793, 54] on span "Orlando WC" at bounding box center [792, 49] width 42 height 12
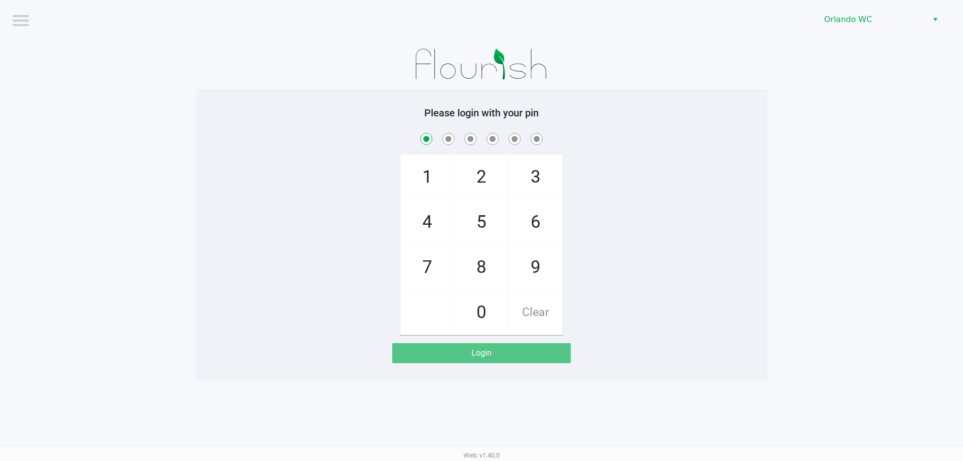
checkbox input "true"
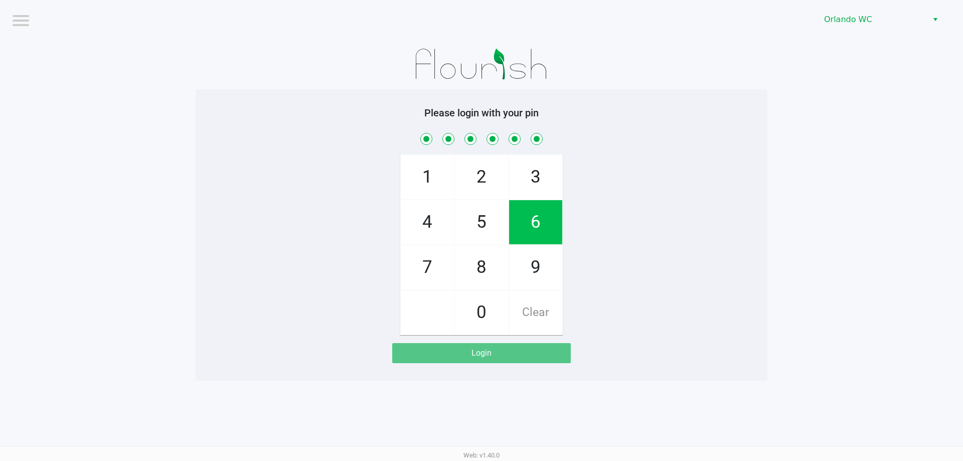
checkbox input "true"
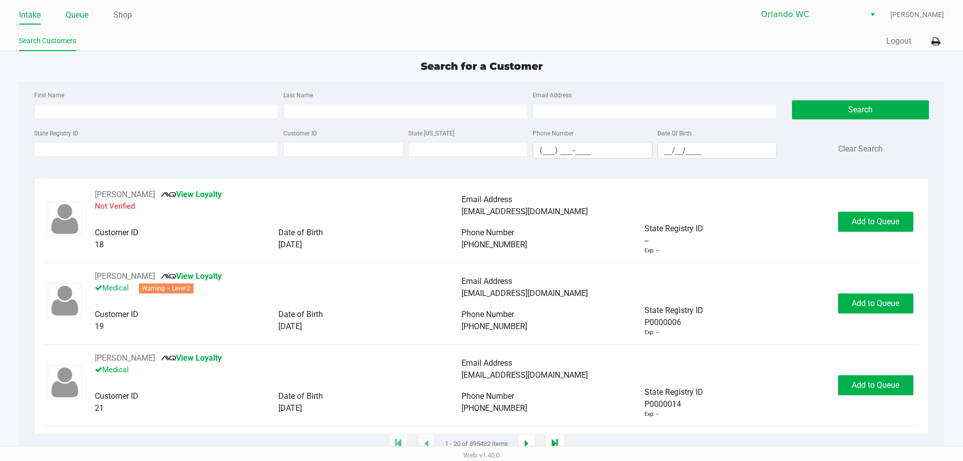
drag, startPoint x: 90, startPoint y: 15, endPoint x: 74, endPoint y: 18, distance: 16.3
click at [89, 15] on ul "Intake Queue Shop" at bounding box center [250, 15] width 463 height 17
click at [86, 156] on input "State Registry ID" at bounding box center [156, 149] width 244 height 15
paste input "State Registry ID P3RA0165"
click at [834, 114] on button "Search" at bounding box center [860, 109] width 136 height 19
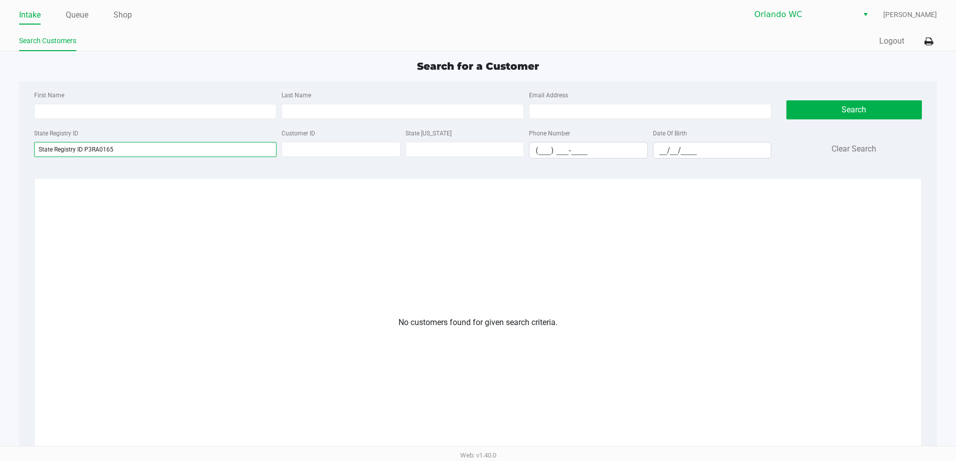
click at [127, 151] on input "State Registry ID P3RA0165" at bounding box center [155, 149] width 242 height 15
drag, startPoint x: 84, startPoint y: 149, endPoint x: 8, endPoint y: 141, distance: 76.6
click at [0, 134] on app-all-customers "Search for a Customer First Name Last Name Email Address State Registry ID Stat…" at bounding box center [478, 316] width 956 height 514
click at [41, 148] on input "P3RA0165" at bounding box center [155, 149] width 242 height 15
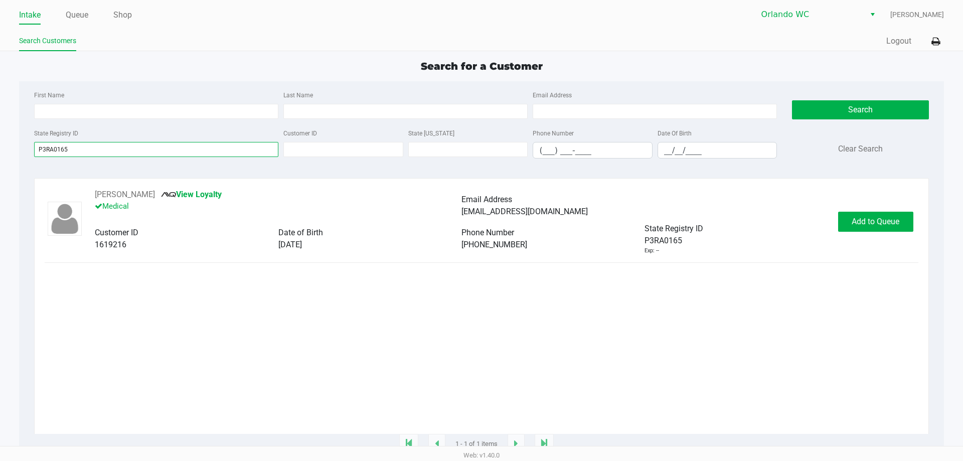
type input "P3RA0165"
click at [884, 235] on div "MEGAN DERMER View Loyalty Medical Email Address meganjdermer@gmail.com Customer…" at bounding box center [481, 222] width 873 height 66
click at [880, 223] on span "Add to Queue" at bounding box center [876, 222] width 48 height 10
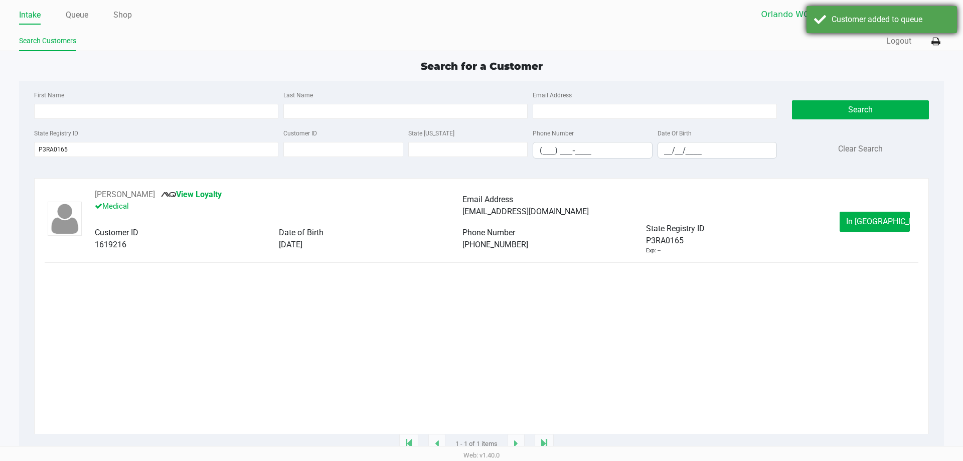
click at [819, 20] on div "Customer added to queue" at bounding box center [882, 19] width 151 height 27
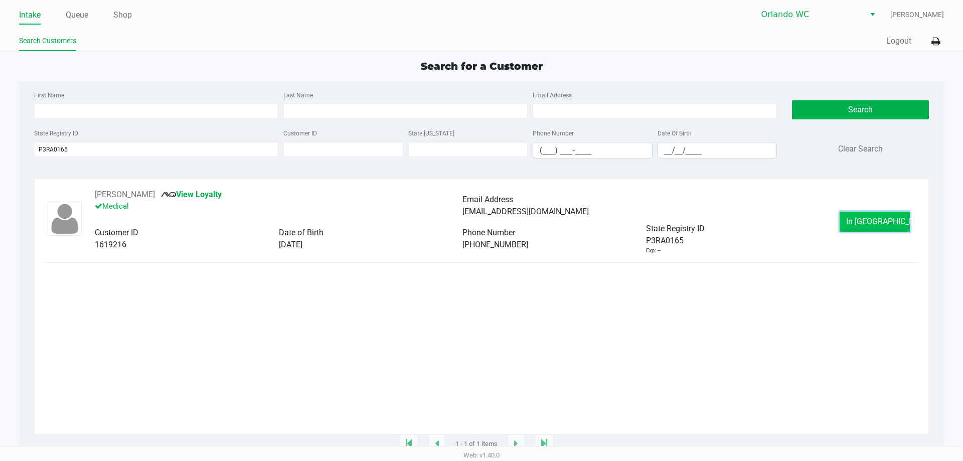
click at [880, 226] on span "In Queue" at bounding box center [888, 222] width 84 height 10
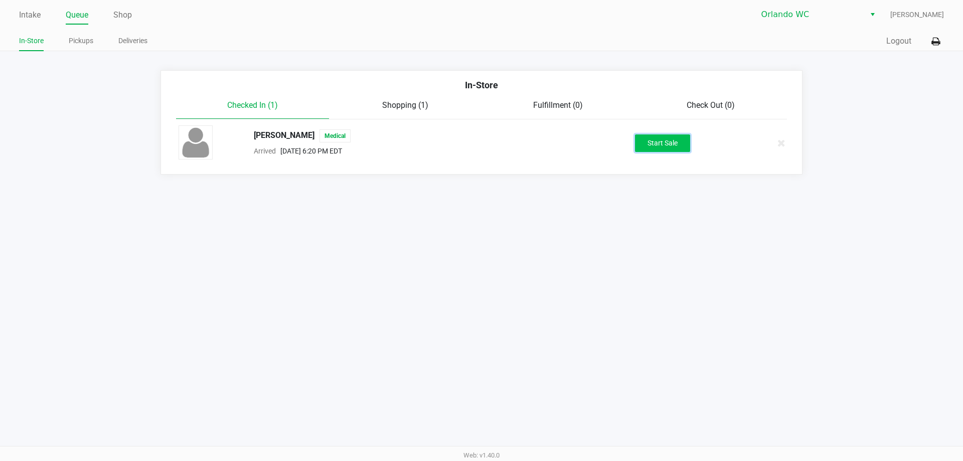
click at [648, 136] on button "Start Sale" at bounding box center [662, 143] width 55 height 18
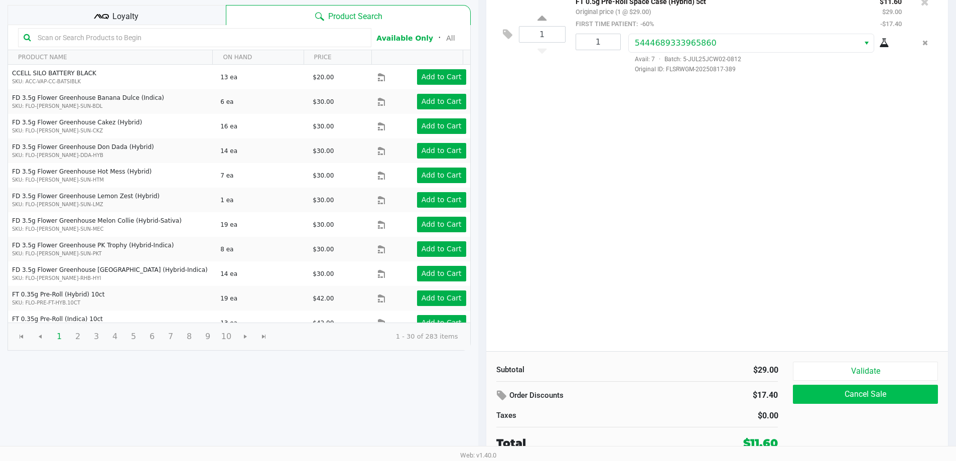
scroll to position [103, 0]
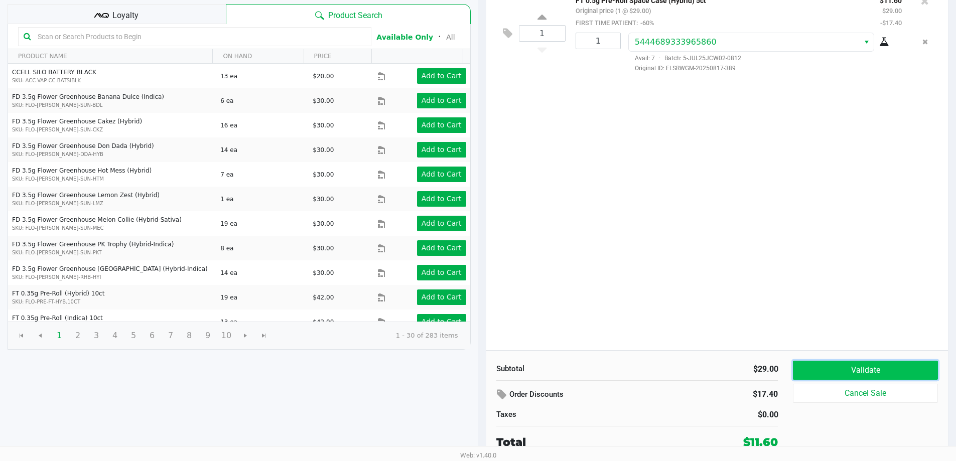
click at [856, 369] on button "Validate" at bounding box center [865, 370] width 144 height 19
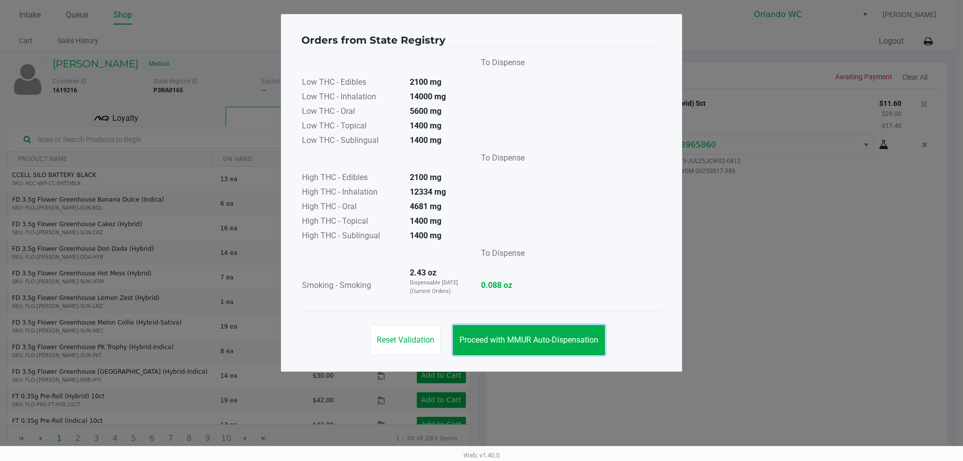
click at [527, 333] on button "Proceed with MMUR Auto-Dispensation" at bounding box center [529, 340] width 152 height 30
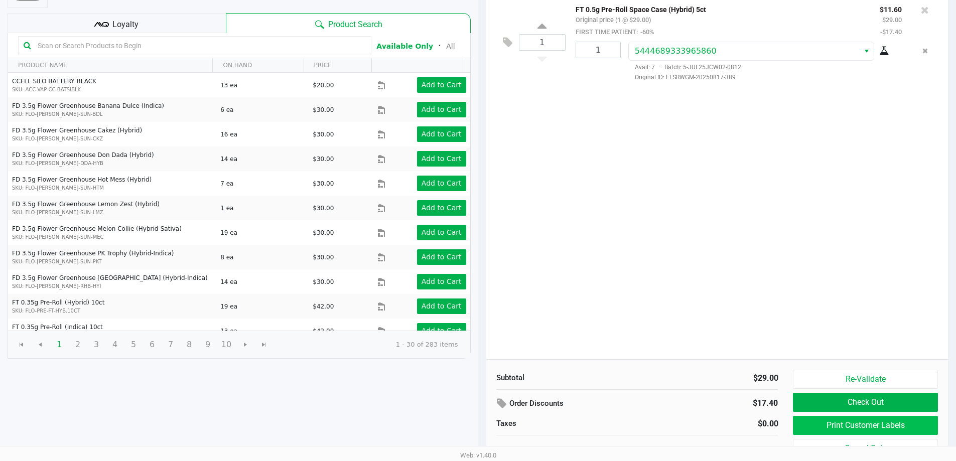
scroll to position [103, 0]
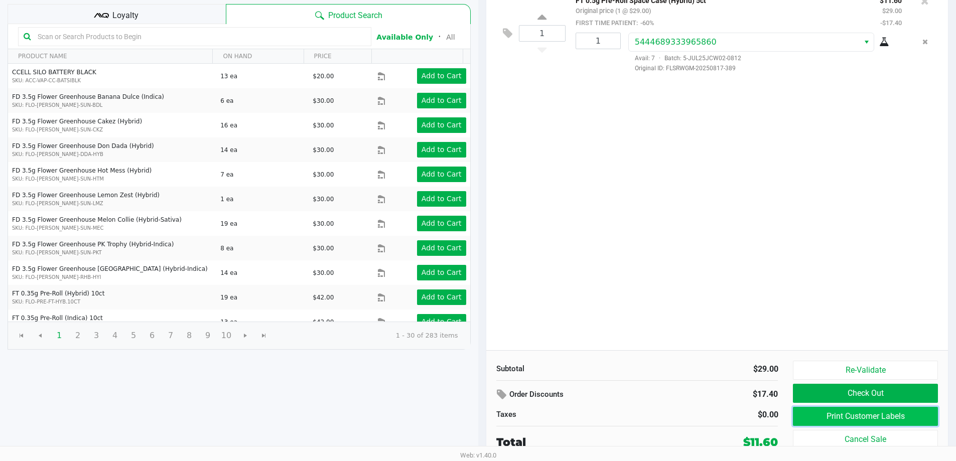
click at [901, 412] on button "Print Customer Labels" at bounding box center [865, 416] width 144 height 19
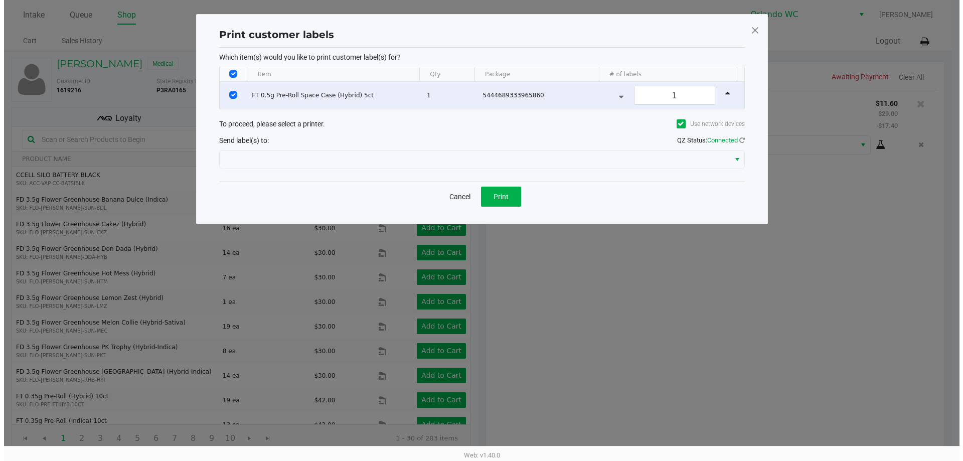
scroll to position [0, 0]
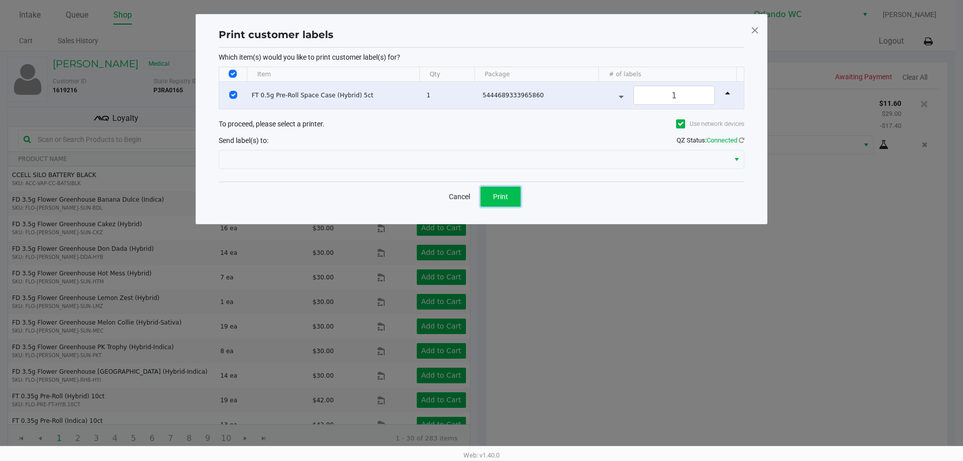
click at [502, 205] on button "Print" at bounding box center [501, 197] width 40 height 20
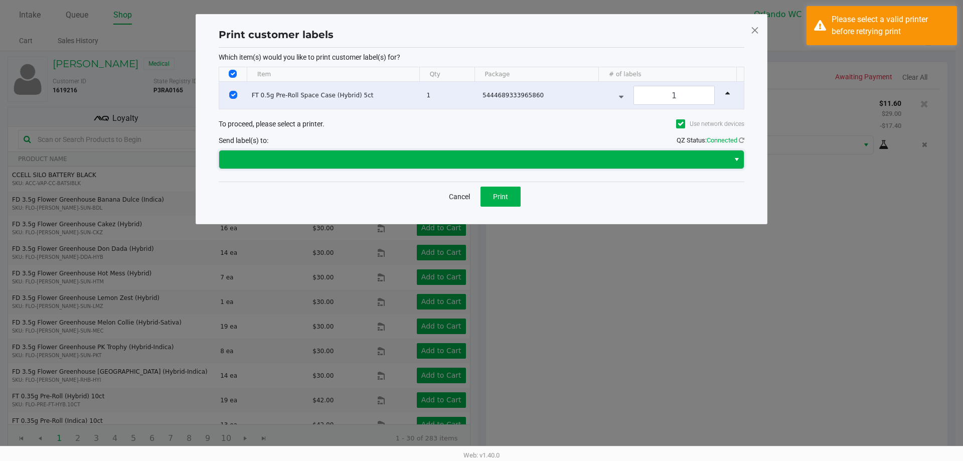
click at [346, 154] on span at bounding box center [474, 160] width 498 height 12
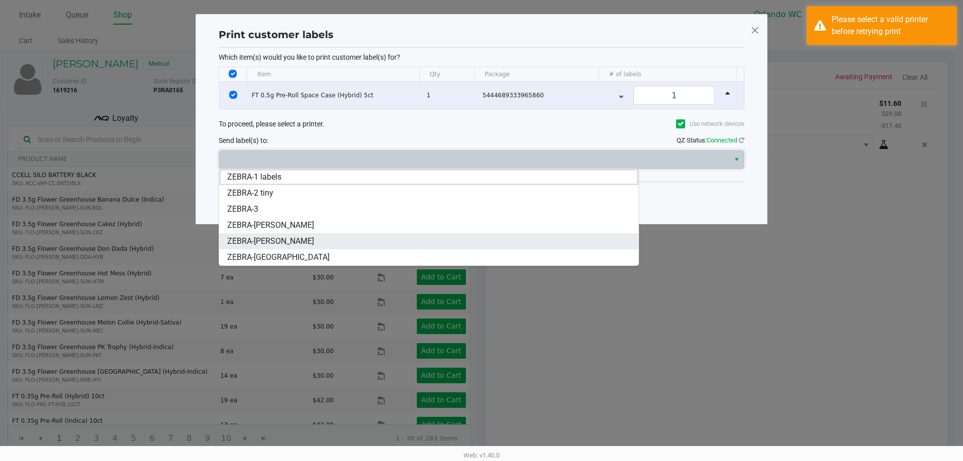
click at [349, 242] on li "ZEBRA-RODNEY-ATKINS" at bounding box center [428, 241] width 419 height 16
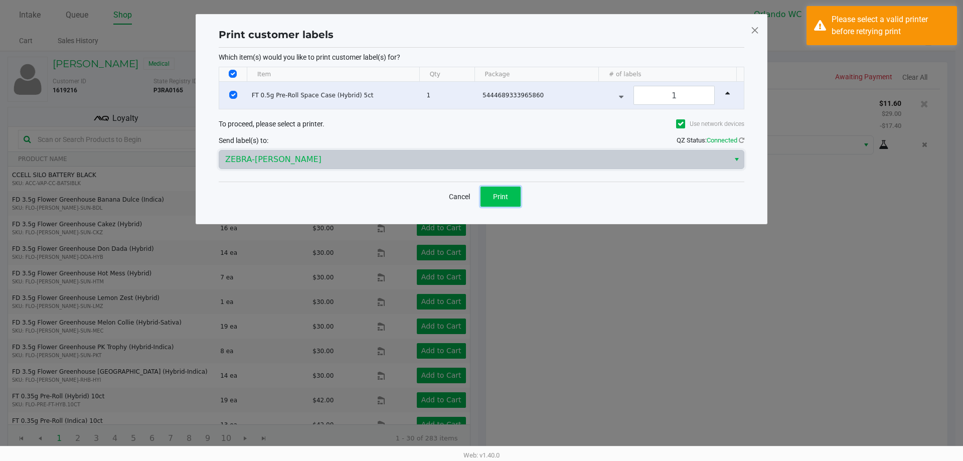
click at [487, 195] on button "Print" at bounding box center [501, 197] width 40 height 20
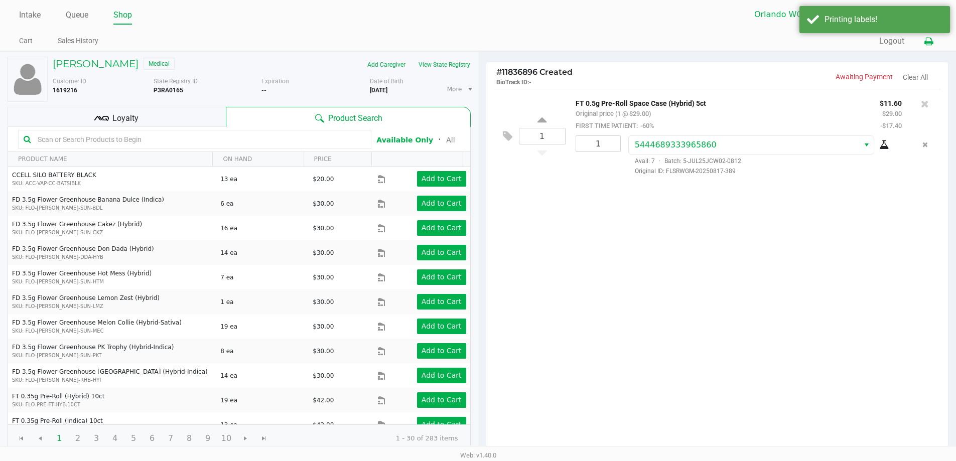
click at [924, 43] on icon at bounding box center [928, 41] width 9 height 7
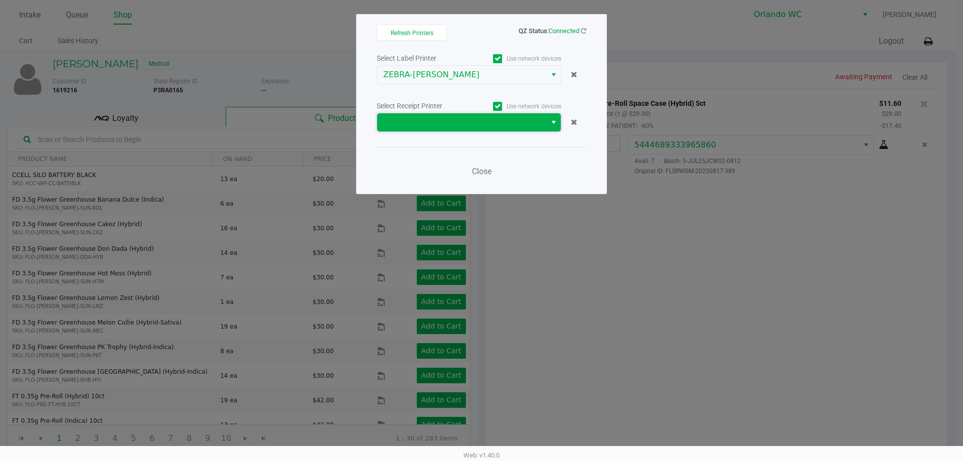
click at [459, 121] on span at bounding box center [461, 122] width 157 height 12
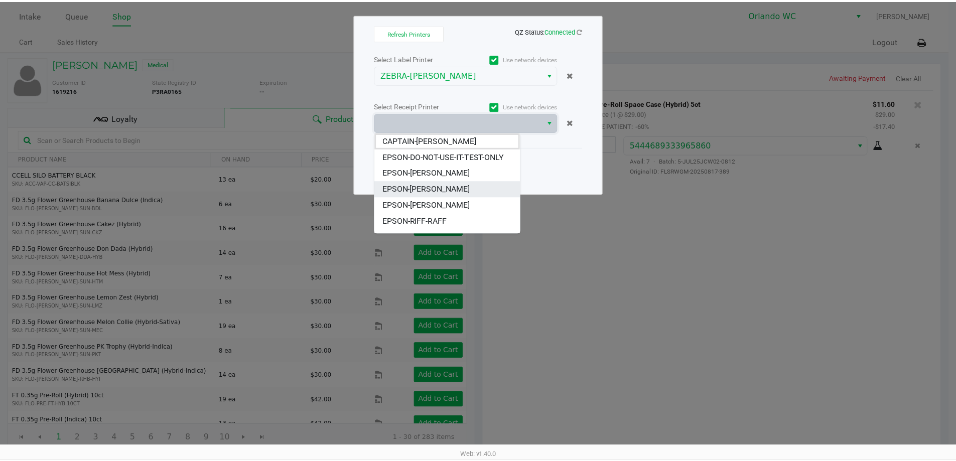
scroll to position [44, 0]
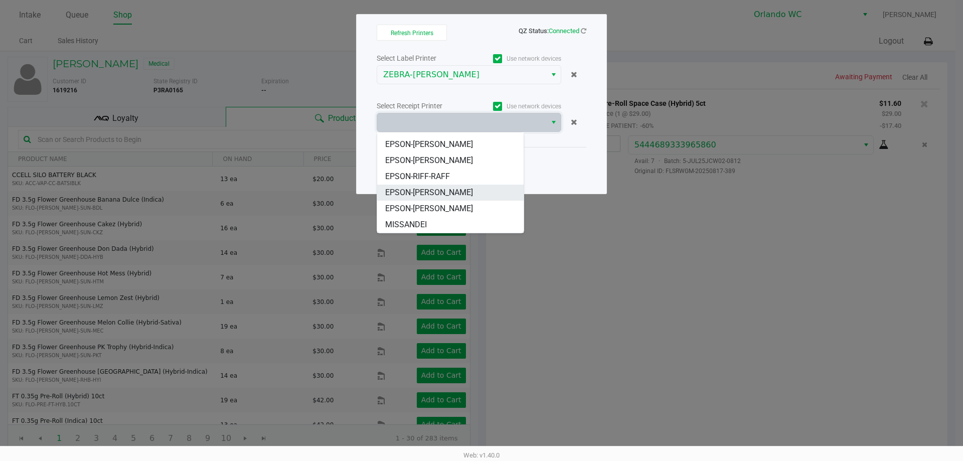
click at [448, 194] on span "EPSON-RODNEY-ATKINS" at bounding box center [429, 193] width 88 height 12
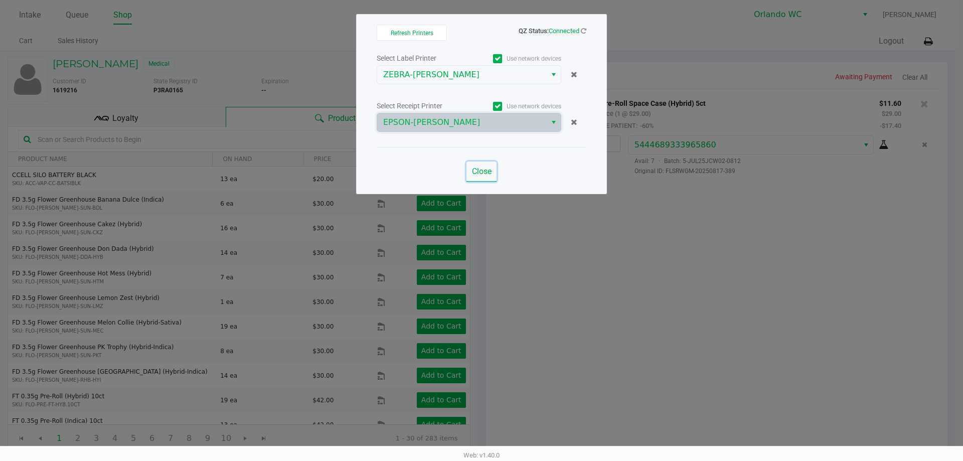
click at [488, 172] on span "Close" at bounding box center [482, 172] width 20 height 10
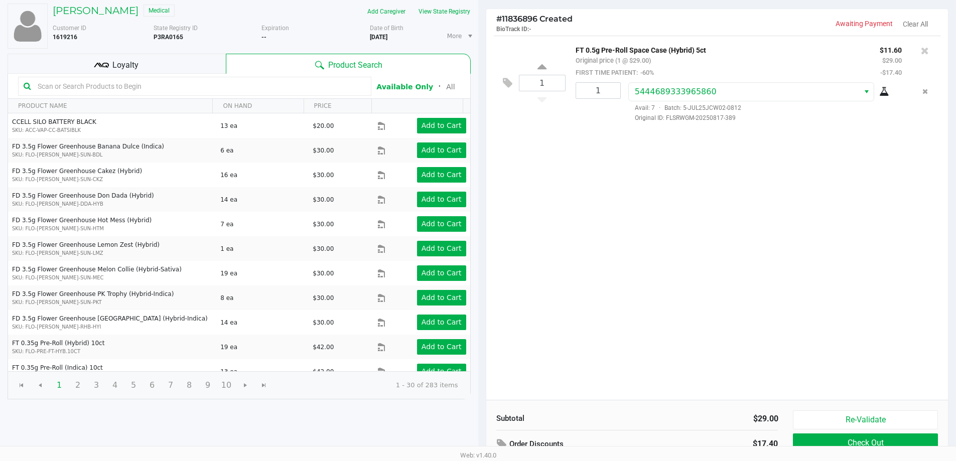
scroll to position [103, 0]
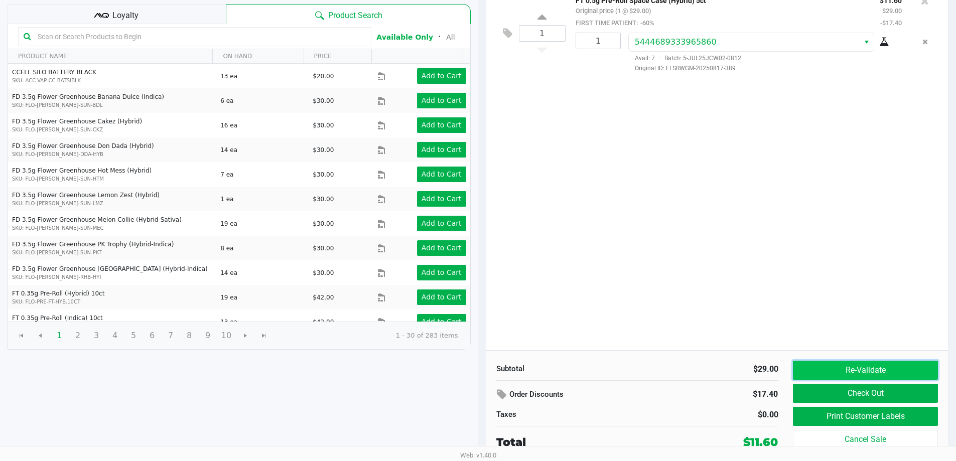
click at [903, 372] on button "Re-Validate" at bounding box center [865, 370] width 144 height 19
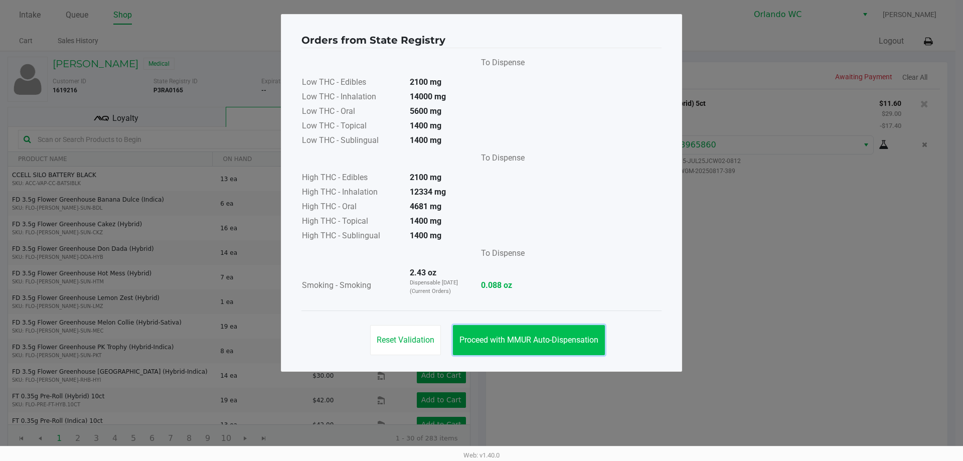
click at [504, 337] on span "Proceed with MMUR Auto-Dispensation" at bounding box center [529, 340] width 139 height 10
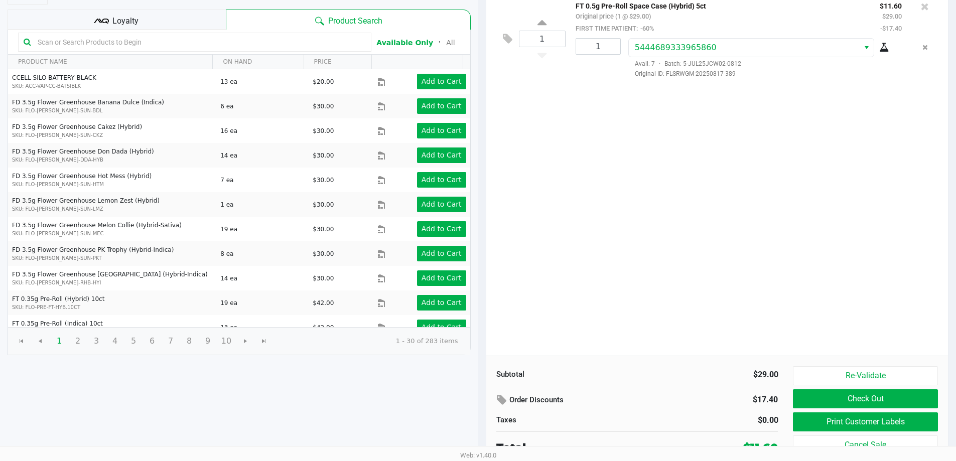
scroll to position [103, 0]
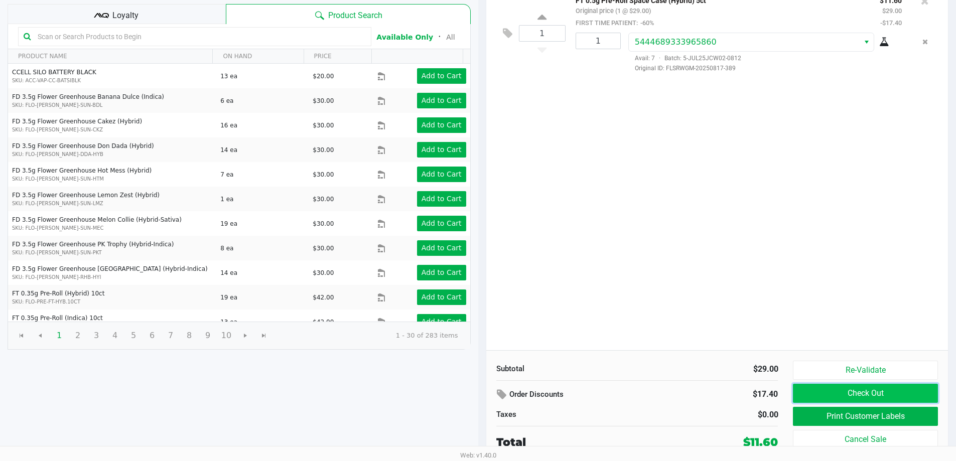
click at [892, 392] on button "Check Out" at bounding box center [865, 393] width 144 height 19
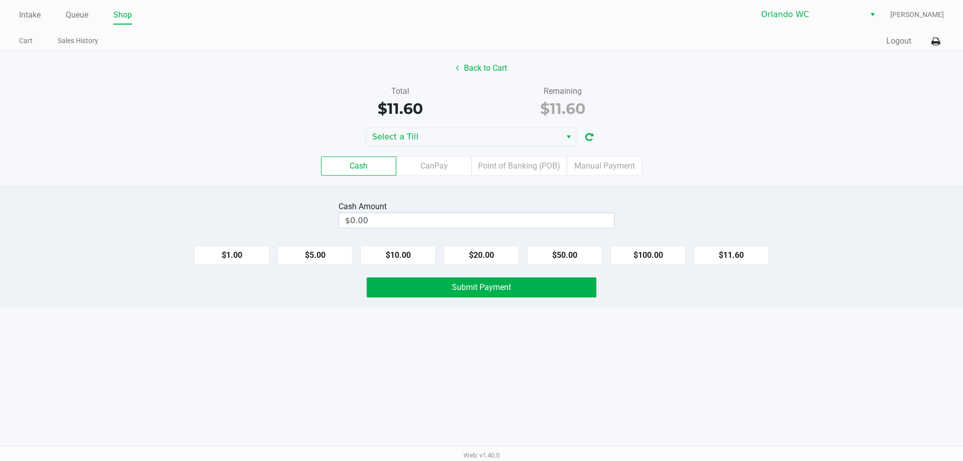
click at [465, 148] on div "Cash CanPay Point of Banking (POB) Manual Payment" at bounding box center [481, 165] width 978 height 39
click at [464, 140] on span "Select a Till" at bounding box center [463, 137] width 183 height 12
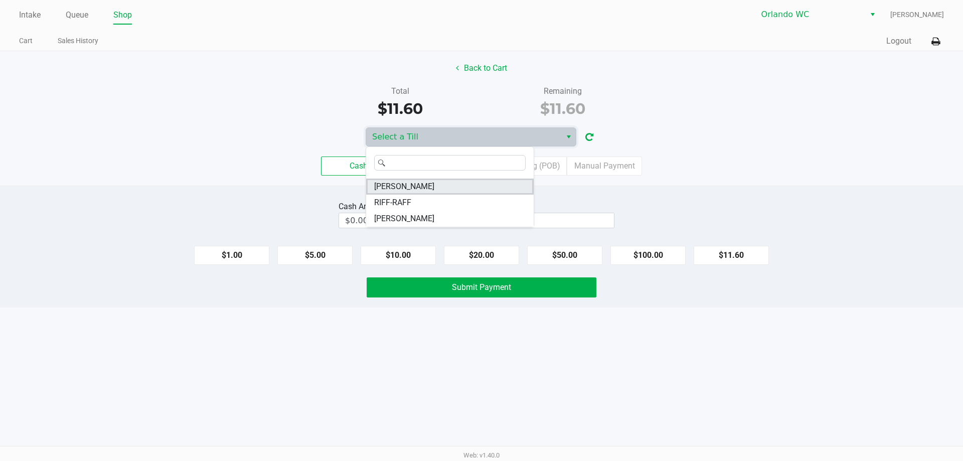
click at [414, 187] on span "RODNEY-ATKINS" at bounding box center [404, 187] width 60 height 12
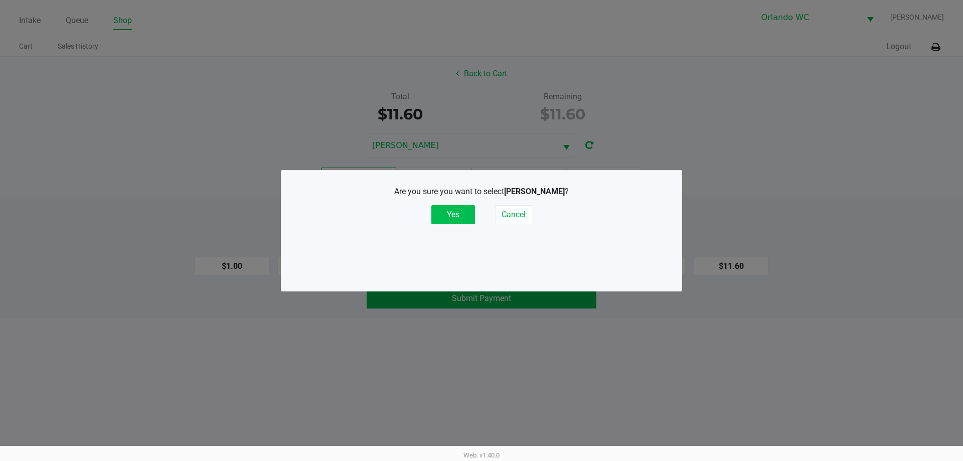
click at [454, 211] on button "Yes" at bounding box center [453, 214] width 44 height 19
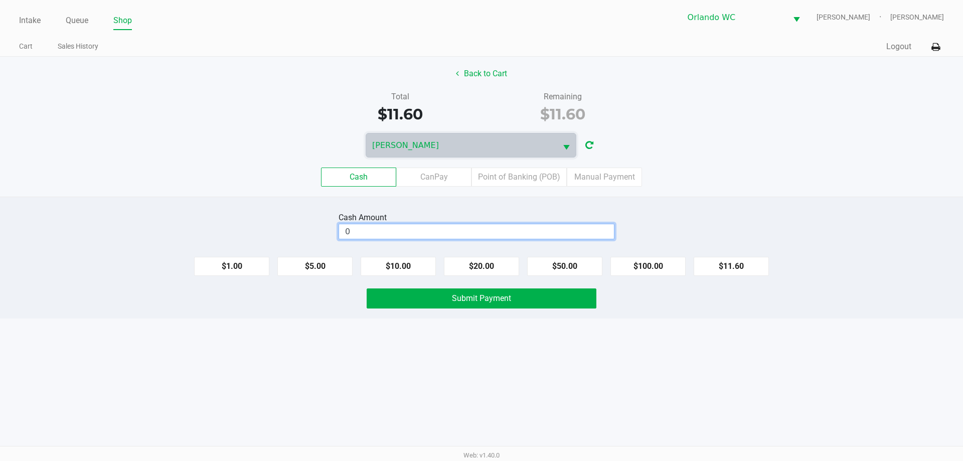
click at [424, 238] on input "0" at bounding box center [476, 231] width 275 height 15
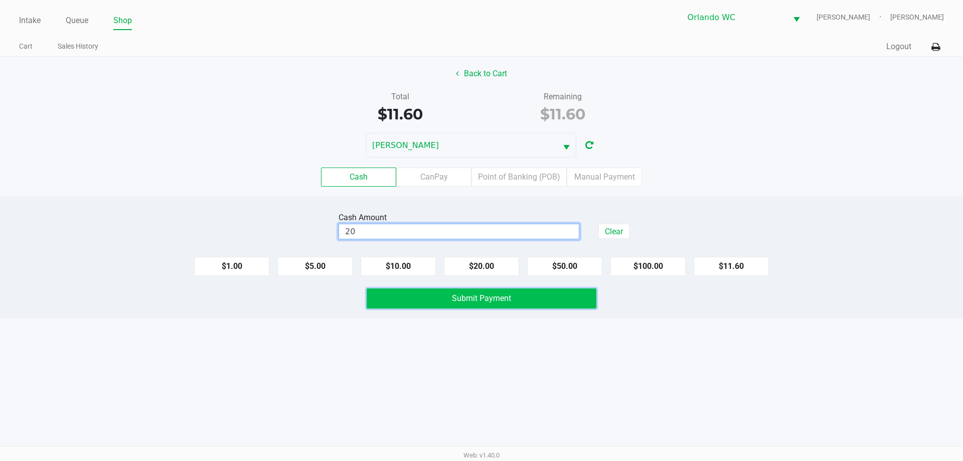
type input "$20.00"
click at [435, 293] on button "Submit Payment" at bounding box center [482, 298] width 230 height 20
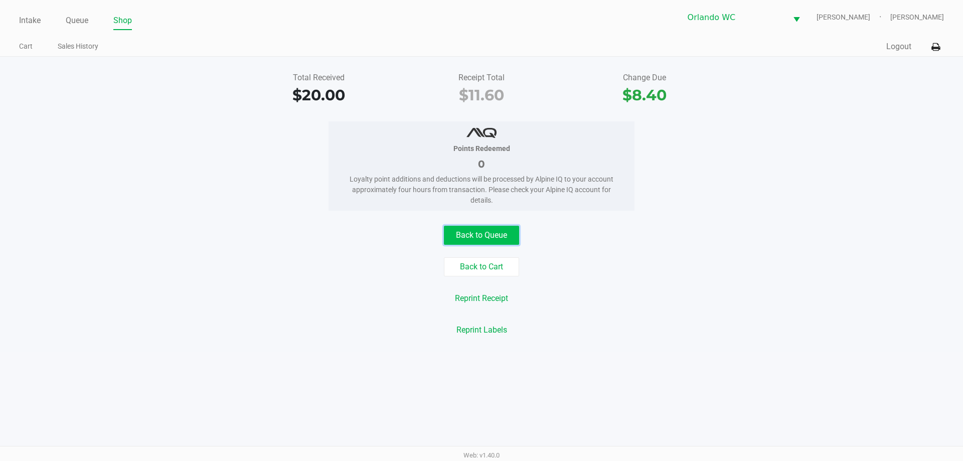
click at [513, 228] on button "Back to Queue" at bounding box center [481, 235] width 75 height 19
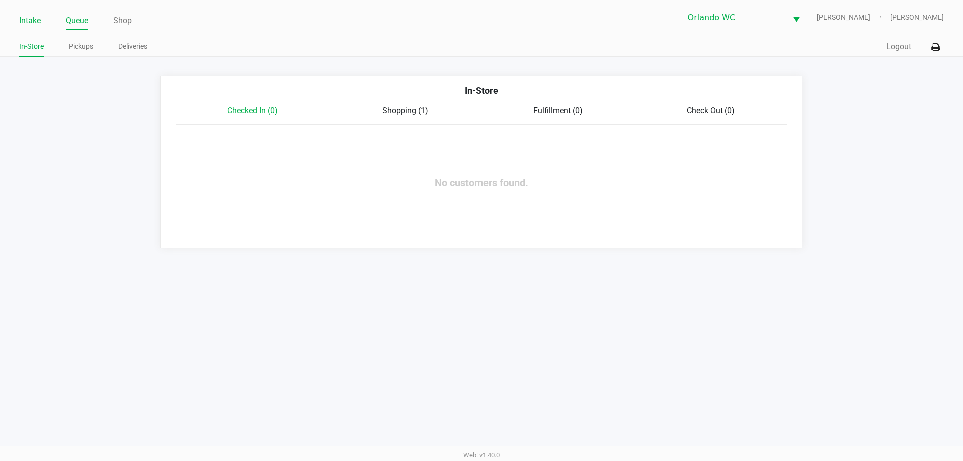
click at [32, 18] on link "Intake" at bounding box center [30, 21] width 22 height 14
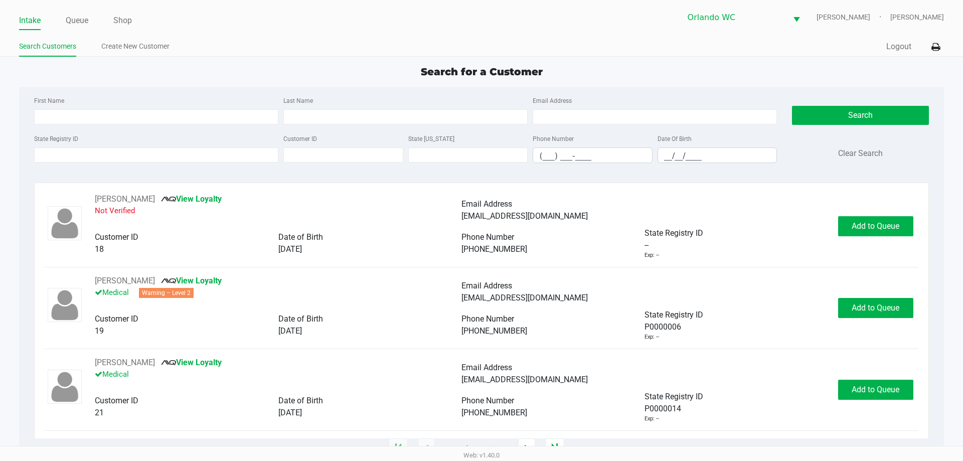
drag, startPoint x: 198, startPoint y: 89, endPoint x: 195, endPoint y: 54, distance: 35.3
click at [198, 89] on div "First Name Last Name Email Address State Registry ID Customer ID State ID Phone…" at bounding box center [482, 133] width 910 height 92
click at [93, 157] on input "State Registry ID" at bounding box center [156, 155] width 244 height 15
paste input "P4FH5157"
type input "P4FH5157"
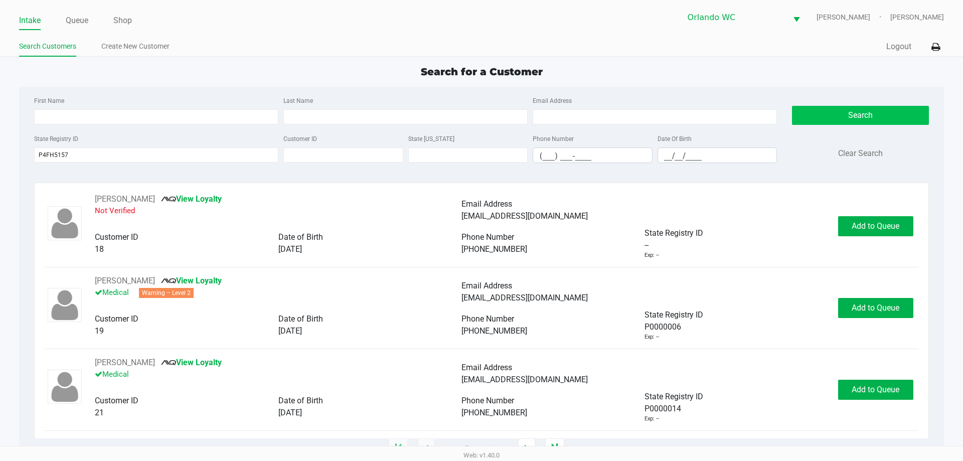
drag, startPoint x: 807, startPoint y: 97, endPoint x: 804, endPoint y: 106, distance: 9.0
click at [807, 97] on div "Search Clear Search" at bounding box center [860, 132] width 136 height 77
click at [805, 108] on button "Search" at bounding box center [860, 115] width 136 height 19
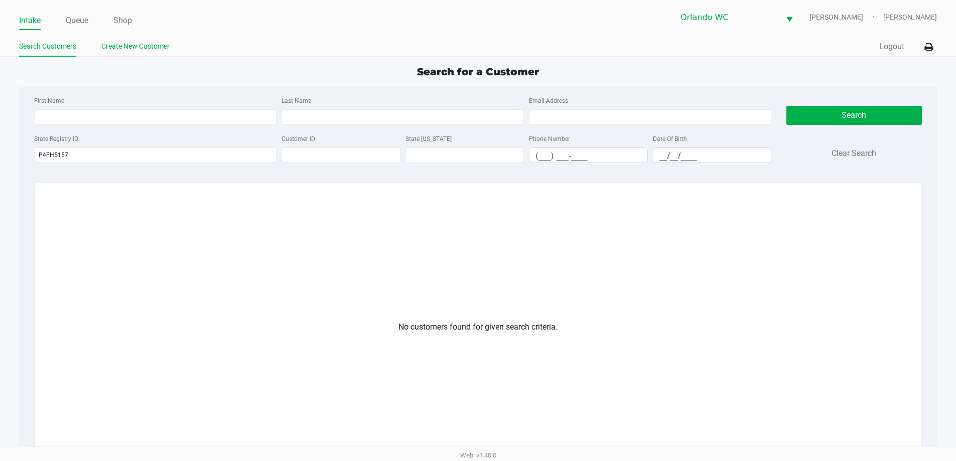
click at [126, 48] on link "Create New Customer" at bounding box center [135, 46] width 68 height 13
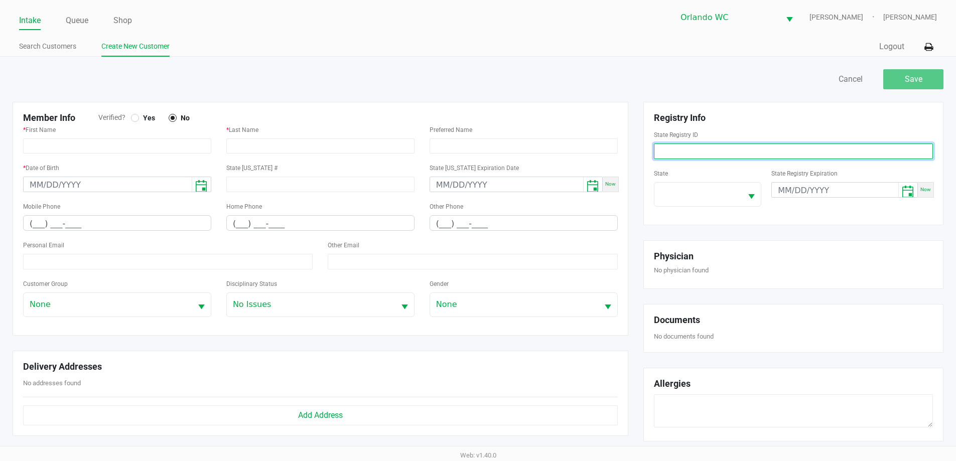
click at [730, 149] on input at bounding box center [793, 151] width 279 height 16
paste input "P4FH5157"
type input "P4FH5157"
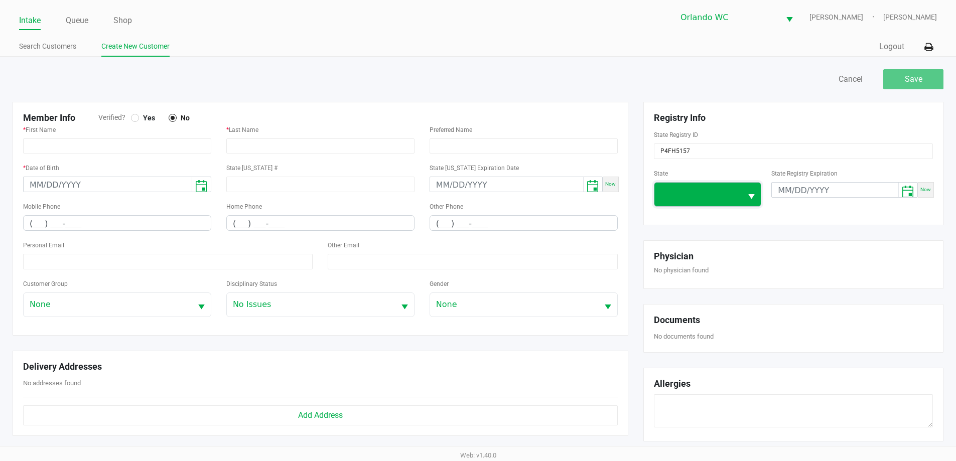
click at [718, 192] on span at bounding box center [698, 194] width 76 height 12
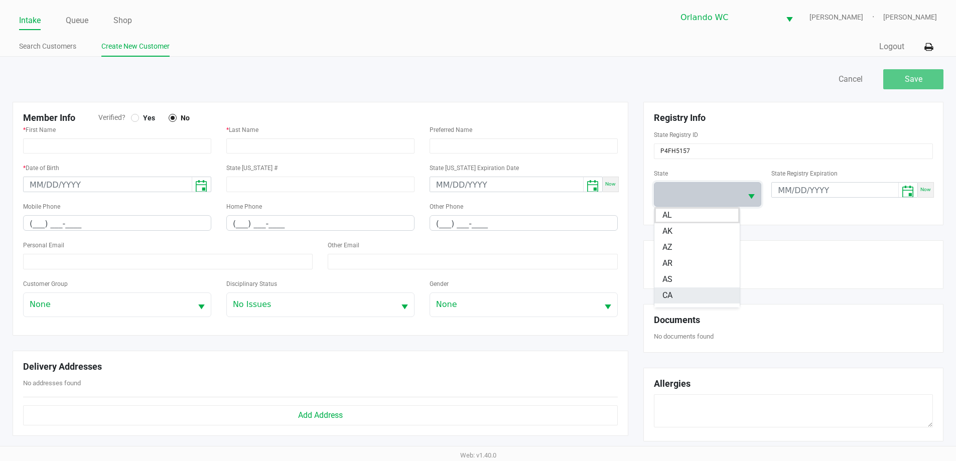
scroll to position [76, 0]
click at [684, 302] on li "FL" at bounding box center [696, 299] width 85 height 16
click at [137, 146] on input "text" at bounding box center [117, 145] width 188 height 15
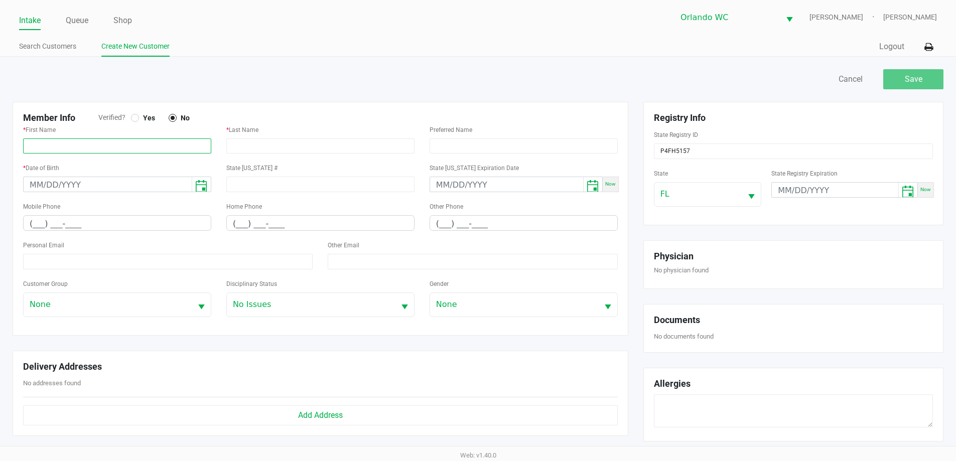
paste input "VICTORIA"
type input "VICTORIA"
click at [251, 136] on div "* Last Name" at bounding box center [320, 138] width 188 height 30
click at [254, 145] on input "text" at bounding box center [320, 145] width 188 height 15
paste input "ESTRADA"
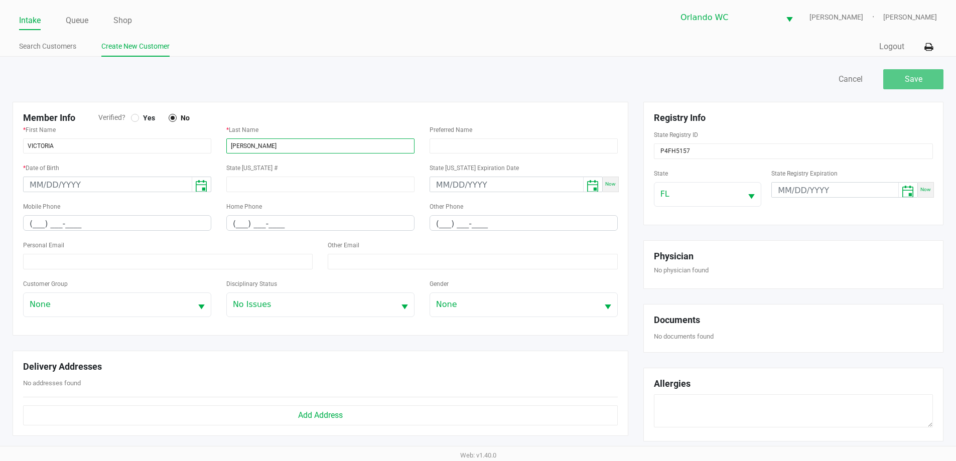
type input "ESTRADA"
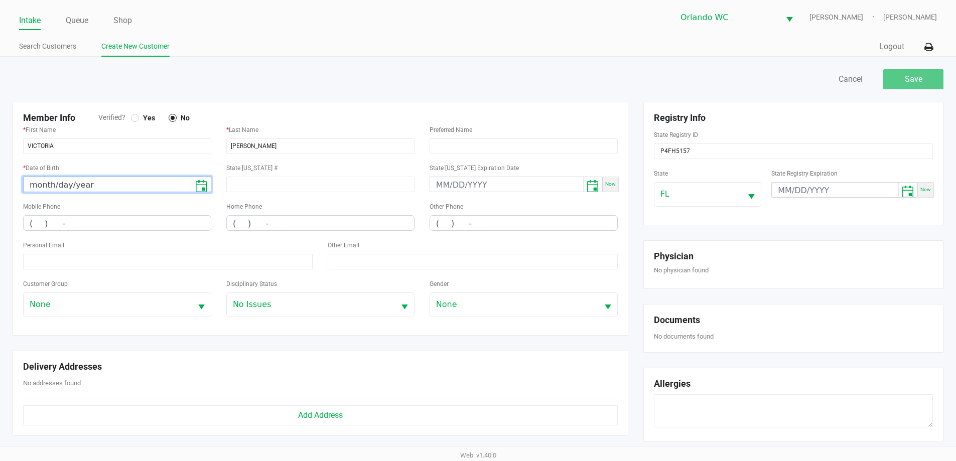
click at [137, 186] on input "month/day/year" at bounding box center [108, 185] width 168 height 16
type input "02/04/1991"
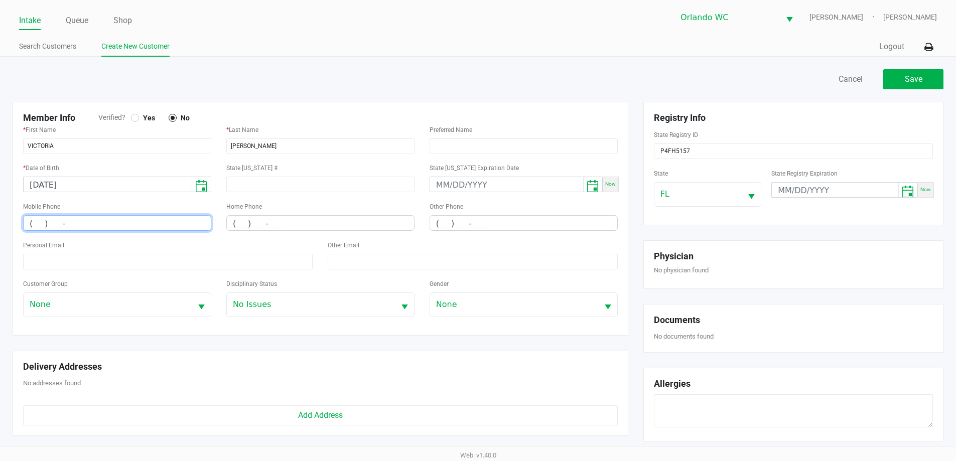
click at [105, 225] on input "(___) ___-____" at bounding box center [117, 224] width 187 height 16
paste input "91) 720-0563"
drag, startPoint x: 97, startPoint y: 226, endPoint x: 0, endPoint y: 216, distance: 97.8
click at [0, 216] on div "Save Cancel Member Info Verified? Yes No * First Name VICTORIA * Last Name ESTR…" at bounding box center [478, 350] width 956 height 586
paste input "91) 720-0563"
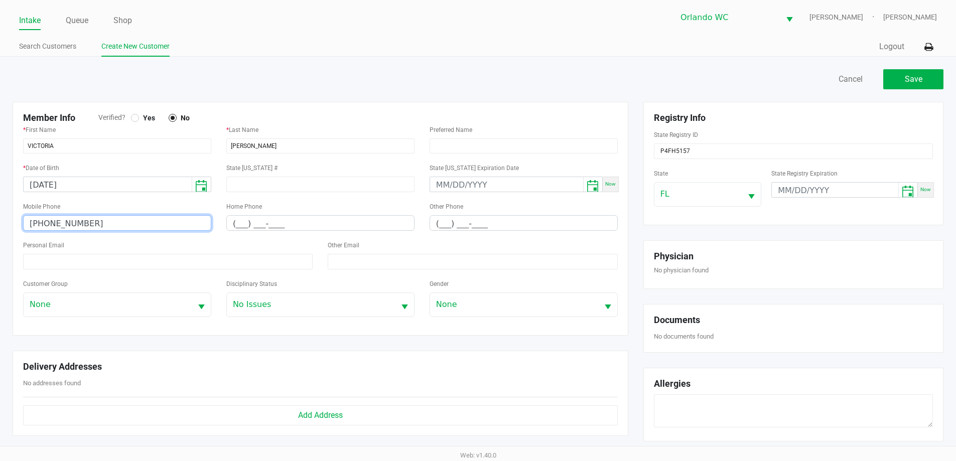
drag, startPoint x: 88, startPoint y: 222, endPoint x: 0, endPoint y: 190, distance: 93.7
click at [0, 191] on div "Save Cancel Member Info Verified? Yes No * First Name VICTORIA * Last Name ESTR…" at bounding box center [478, 350] width 956 height 586
paste input "91) 720-0563"
click at [89, 215] on kendo-maskedtextbox "( 91) 720-0563" at bounding box center [117, 223] width 188 height 16
drag, startPoint x: 87, startPoint y: 225, endPoint x: 0, endPoint y: 190, distance: 94.1
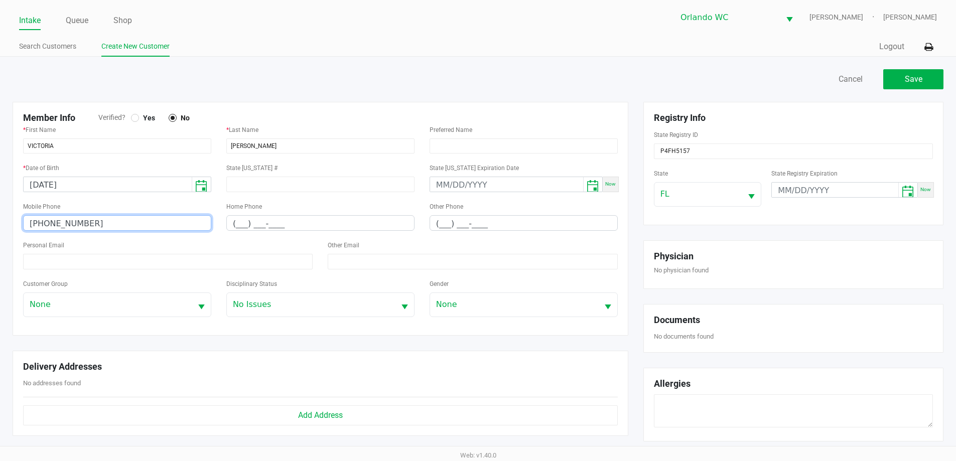
click at [0, 190] on div "Save Cancel Member Info Verified? Yes No * First Name VICTORIA * Last Name ESTR…" at bounding box center [478, 350] width 956 height 586
paste input "91) 720-0563"
drag, startPoint x: 92, startPoint y: 226, endPoint x: 0, endPoint y: 171, distance: 107.4
click at [0, 171] on div "Save Cancel Member Info Verified? Yes No * First Name VICTORIA * Last Name ESTR…" at bounding box center [478, 350] width 956 height 586
paste input "917) 200-5639"
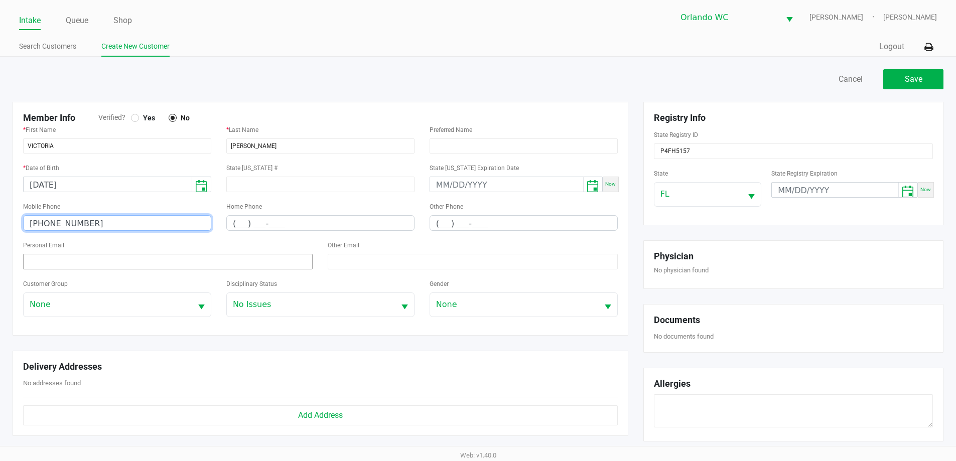
type input "(917) 200-5639"
click at [67, 259] on input at bounding box center [167, 262] width 289 height 16
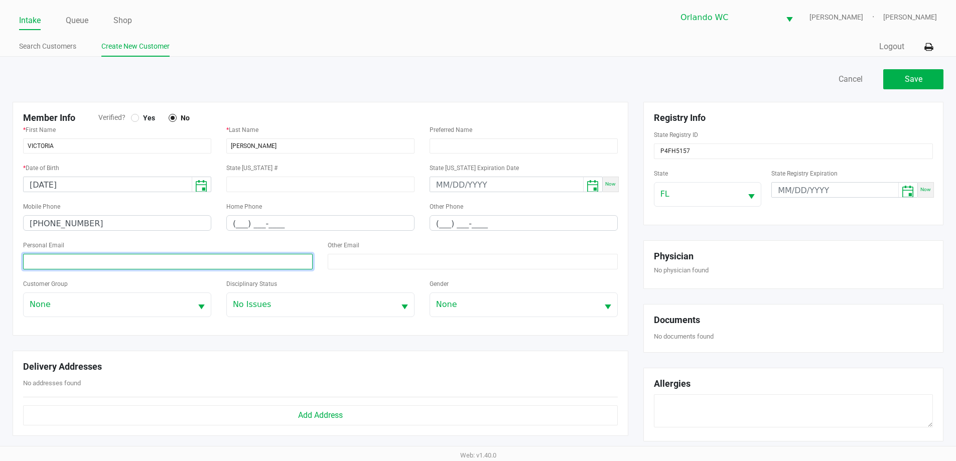
paste input "victoriae241991@gmail.com"
type input "victoriae241991@gmail.com"
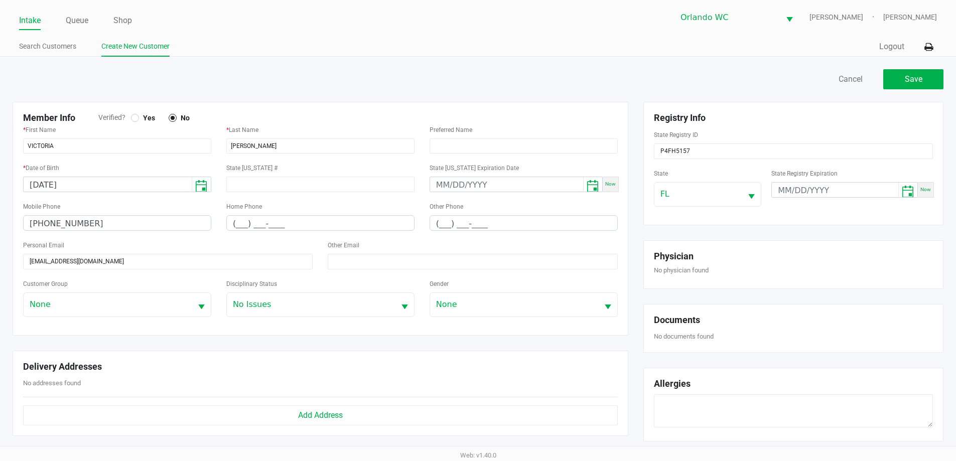
click at [131, 120] on label "Yes" at bounding box center [146, 117] width 30 height 9
click at [917, 90] on div "Save Cancel" at bounding box center [478, 84] width 946 height 35
click at [917, 87] on button "Save" at bounding box center [913, 79] width 60 height 20
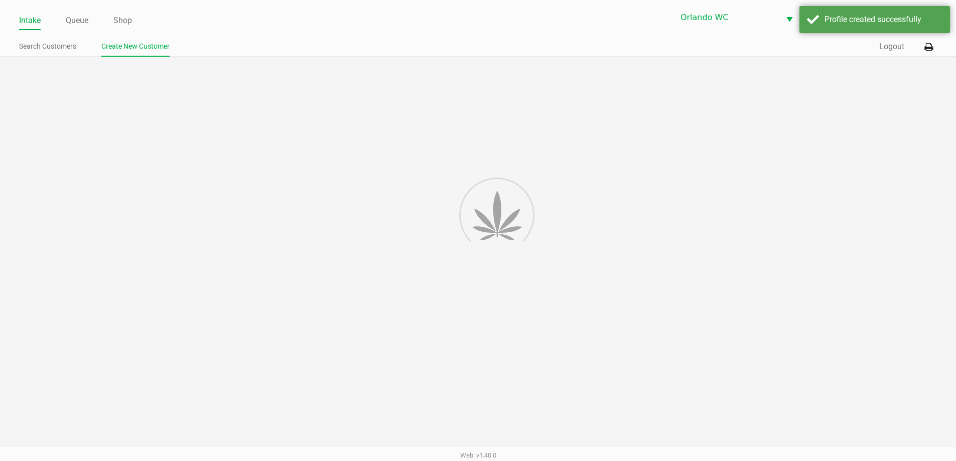
type input "---"
type input "( __) ___-____"
type input "---"
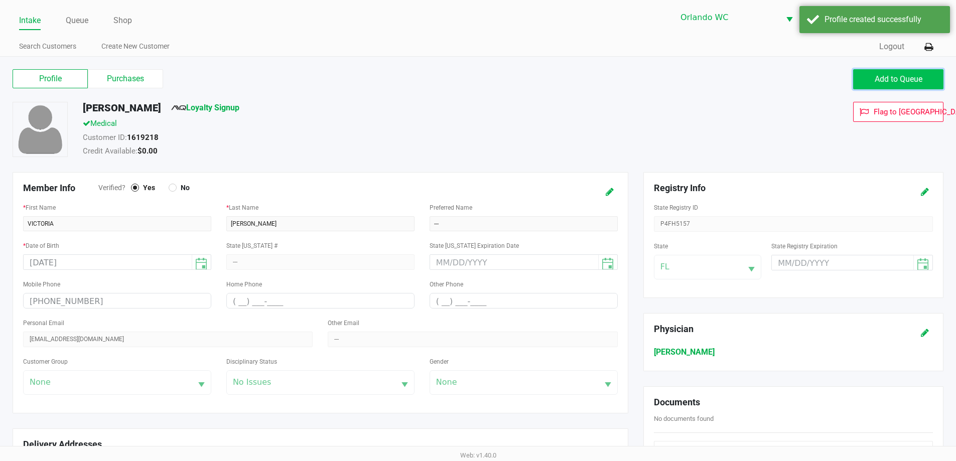
click at [901, 79] on span "Add to Queue" at bounding box center [898, 79] width 48 height 10
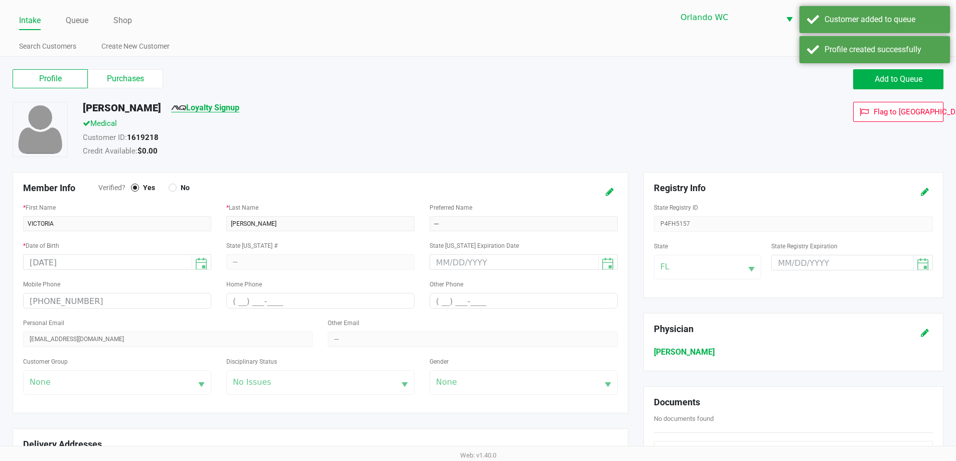
click at [238, 106] on link "Loyalty Signup" at bounding box center [205, 108] width 68 height 10
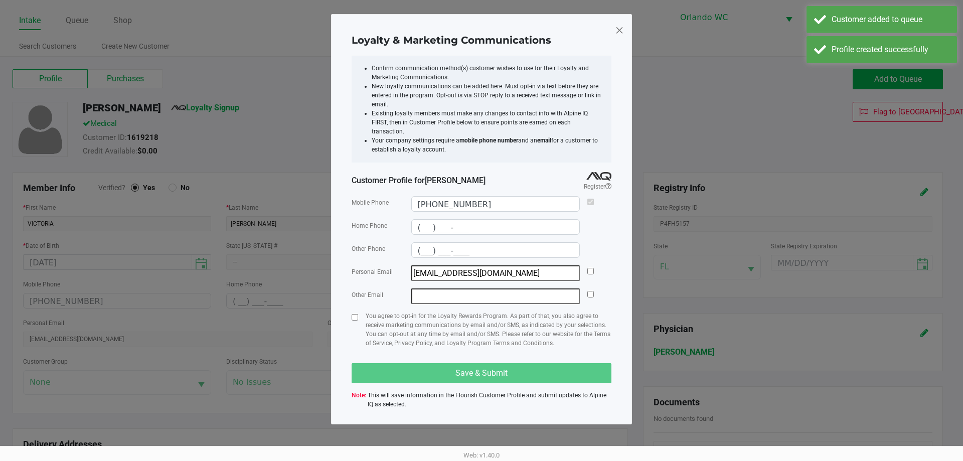
click at [585, 265] on div "Personal Email victoriae241991@gmail.com" at bounding box center [482, 273] width 260 height 16
click at [589, 268] on input "checkbox" at bounding box center [591, 271] width 7 height 7
checkbox input "true"
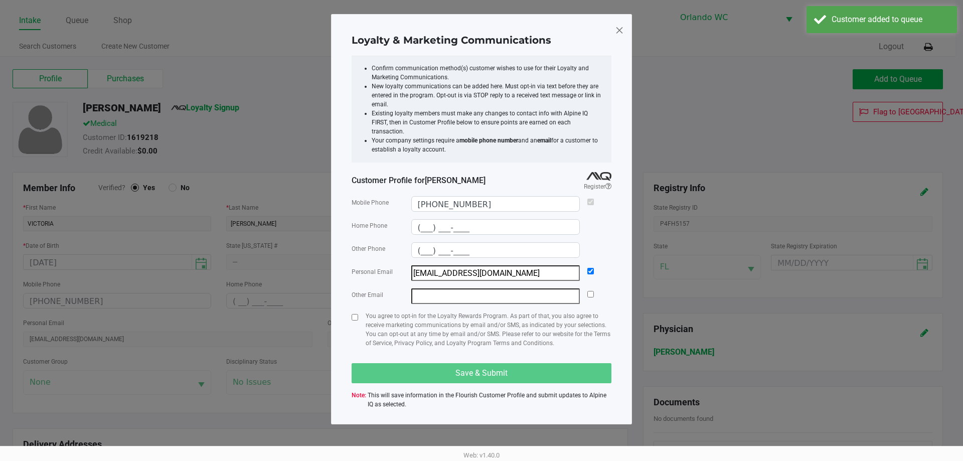
click at [479, 312] on p "You agree to opt-in for the Loyalty Rewards Program. As part of that, you also …" at bounding box center [489, 330] width 246 height 36
click at [353, 314] on input "checkbox" at bounding box center [355, 317] width 7 height 7
checkbox input "true"
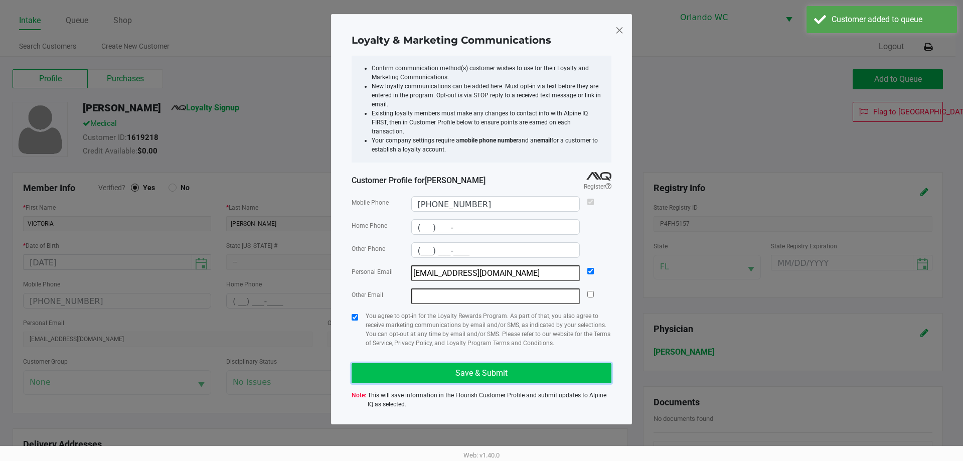
click at [397, 363] on button "Save & Submit" at bounding box center [482, 373] width 260 height 20
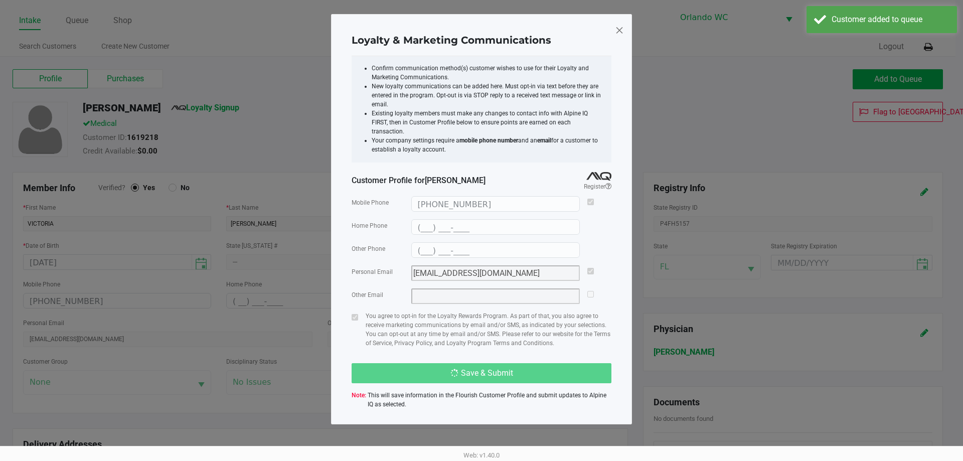
type input "(___) ___-____"
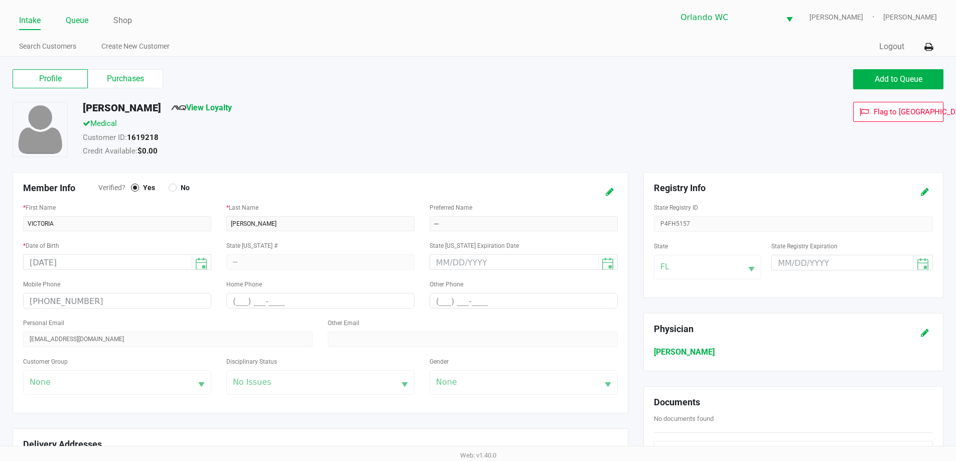
click at [82, 15] on link "Queue" at bounding box center [77, 21] width 23 height 14
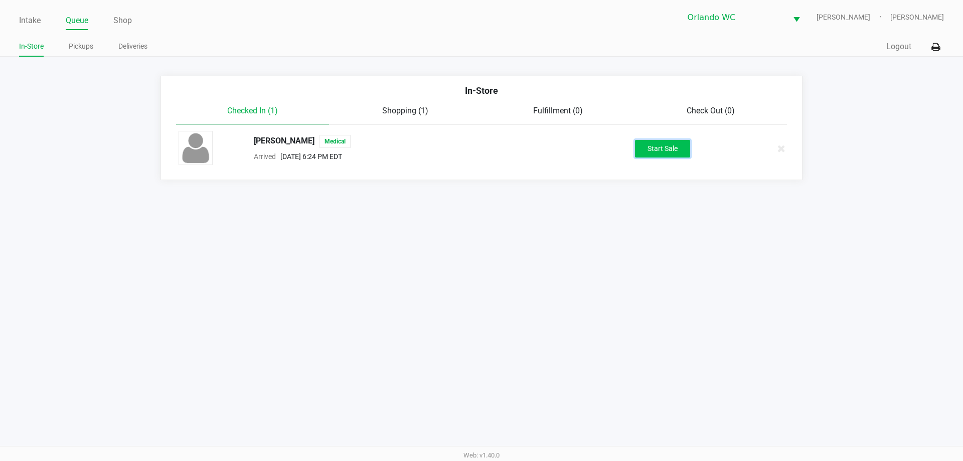
click at [641, 140] on button "Start Sale" at bounding box center [662, 149] width 55 height 18
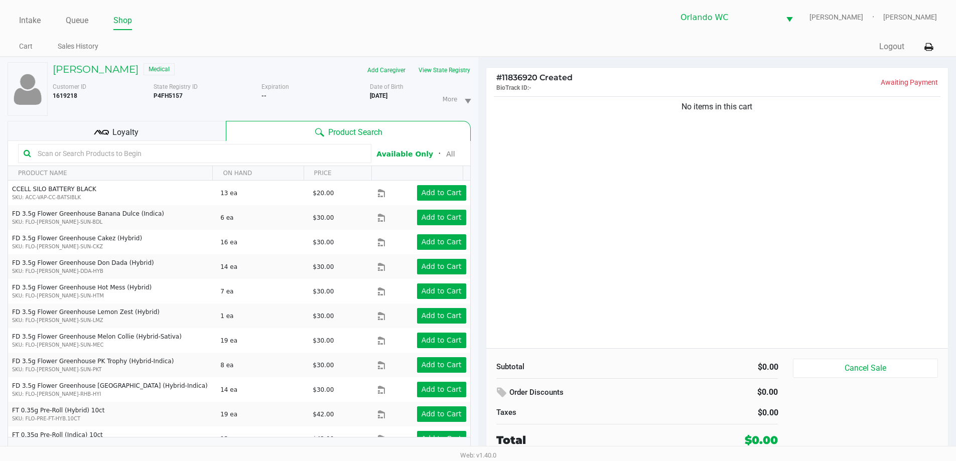
click at [133, 160] on input "text" at bounding box center [200, 153] width 332 height 15
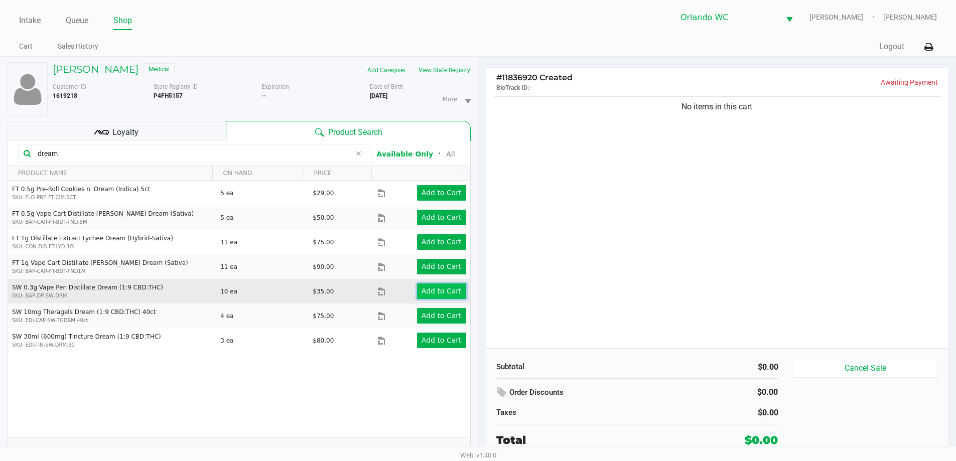
click at [450, 287] on app-button-loader "Add to Cart" at bounding box center [441, 291] width 40 height 8
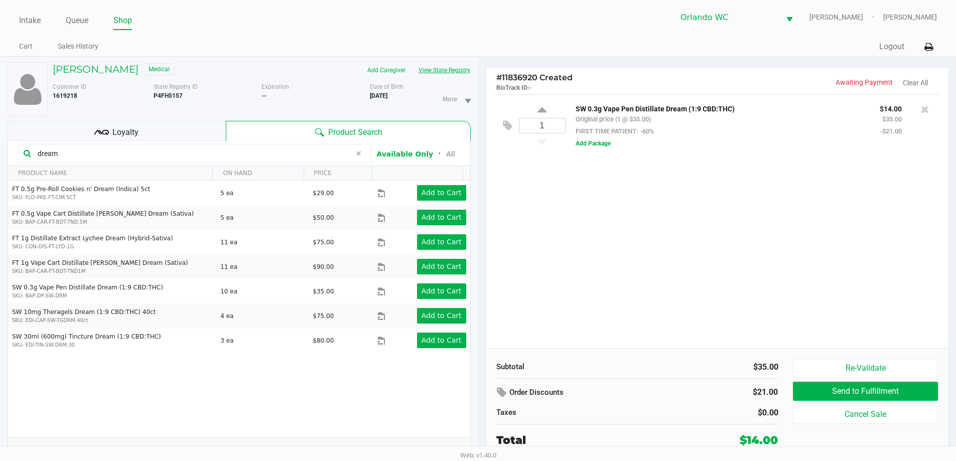
click at [424, 73] on button "View State Registry" at bounding box center [441, 70] width 59 height 16
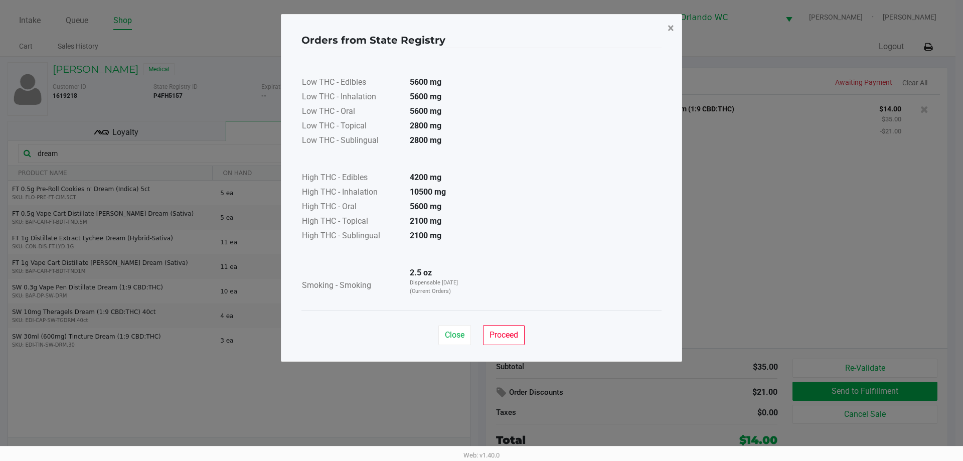
click at [670, 28] on span "×" at bounding box center [671, 28] width 7 height 14
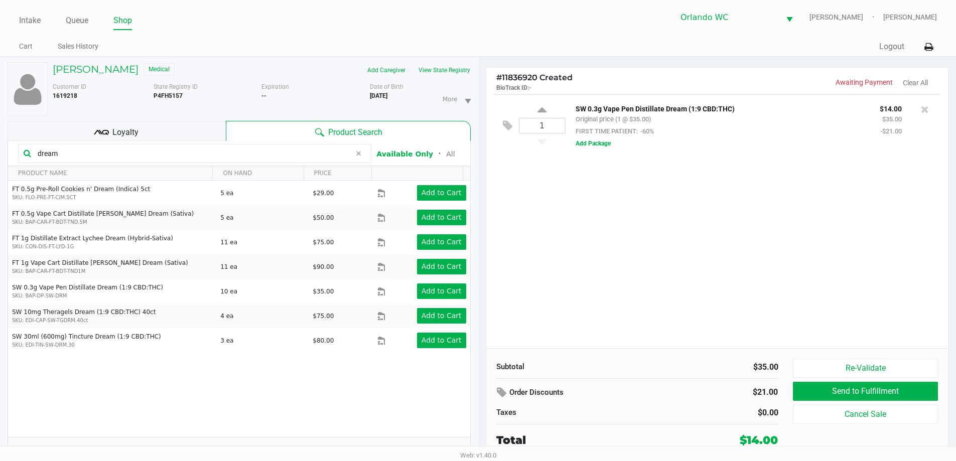
drag, startPoint x: 80, startPoint y: 158, endPoint x: 0, endPoint y: 92, distance: 103.0
click at [0, 92] on div "VICTORIA ESTRADA Medical Add Caregiver View State Registry Customer ID 1619218 …" at bounding box center [239, 264] width 478 height 414
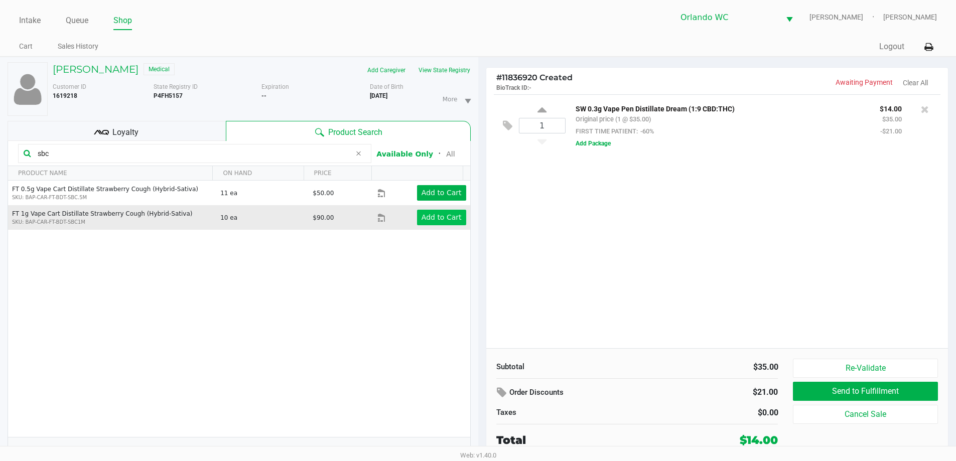
type input "sbc"
click at [447, 222] on button "Add to Cart" at bounding box center [441, 218] width 49 height 16
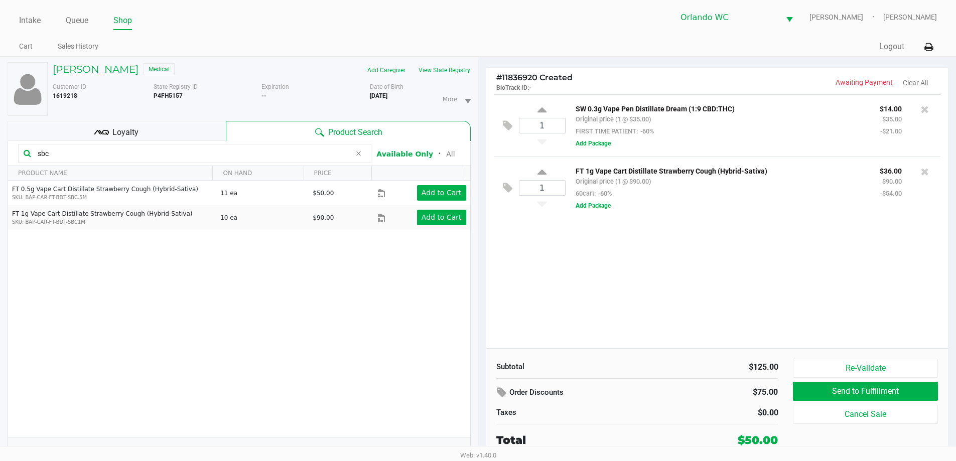
drag, startPoint x: 61, startPoint y: 157, endPoint x: 4, endPoint y: 152, distance: 57.9
click at [4, 152] on div "VICTORIA ESTRADA Medical Add Caregiver View State Registry Customer ID 1619218 …" at bounding box center [239, 264] width 478 height 414
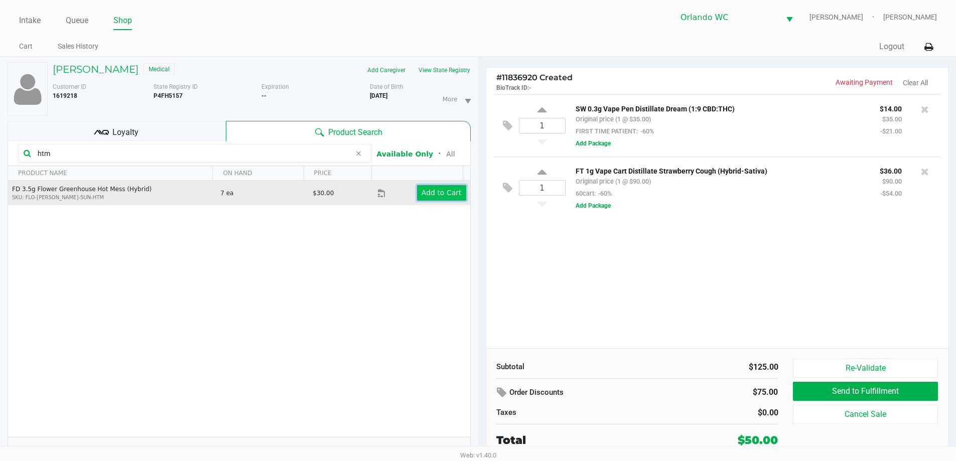
click at [417, 195] on button "Add to Cart" at bounding box center [441, 193] width 49 height 16
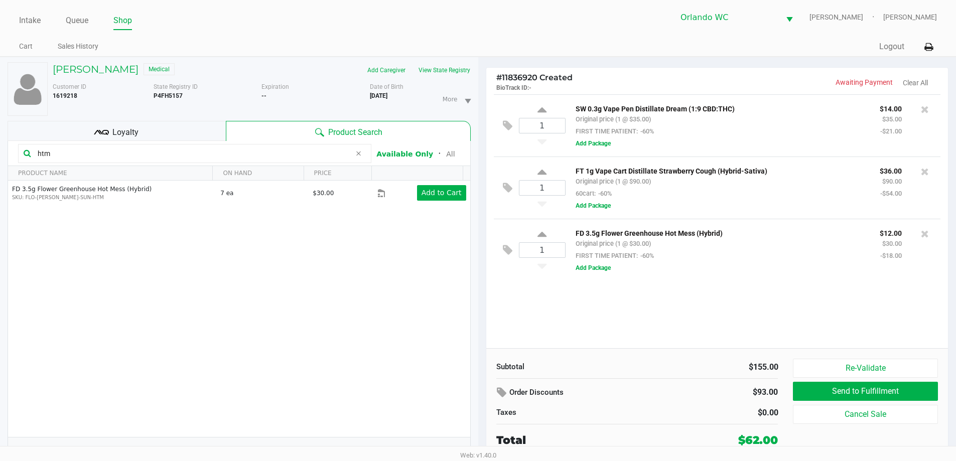
drag, startPoint x: 113, startPoint y: 146, endPoint x: 0, endPoint y: 153, distance: 113.6
click at [0, 153] on div "VICTORIA ESTRADA Medical Add Caregiver View State Registry Customer ID 1619218 …" at bounding box center [239, 264] width 478 height 414
type input "10ct"
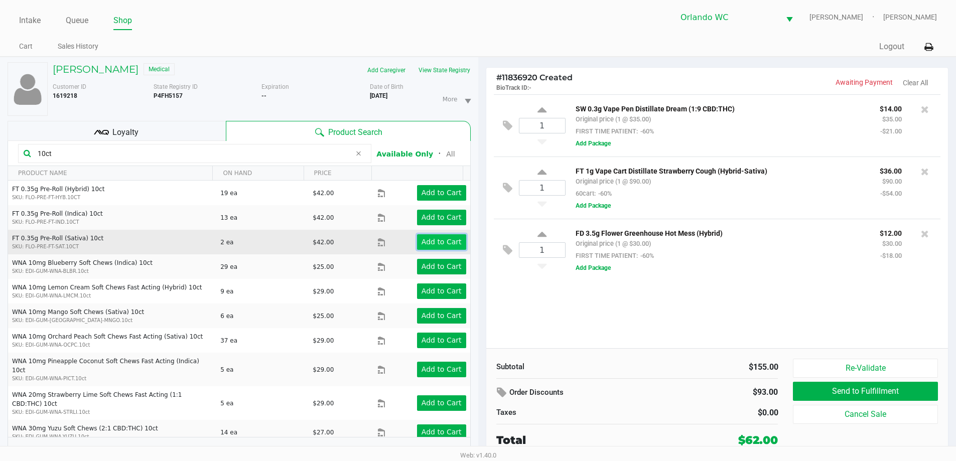
click at [446, 238] on app-button-loader "Add to Cart" at bounding box center [441, 242] width 40 height 8
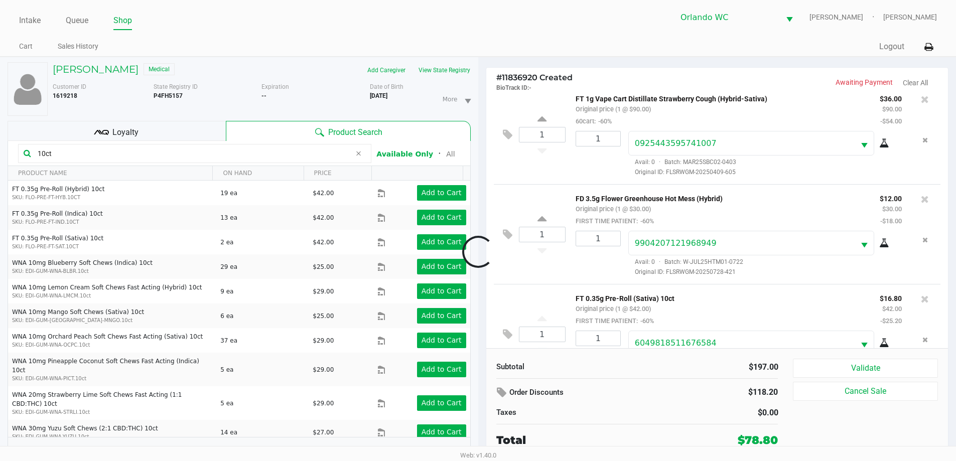
scroll to position [148, 0]
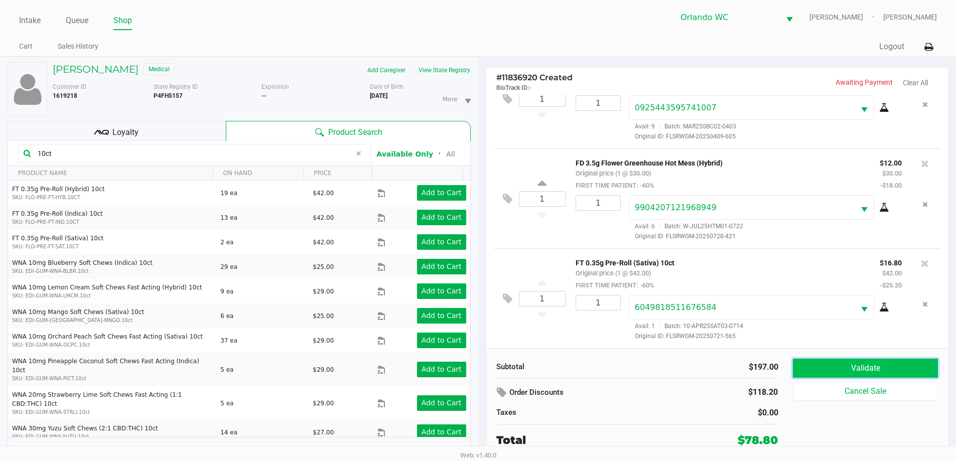
click at [894, 370] on button "Validate" at bounding box center [865, 368] width 144 height 19
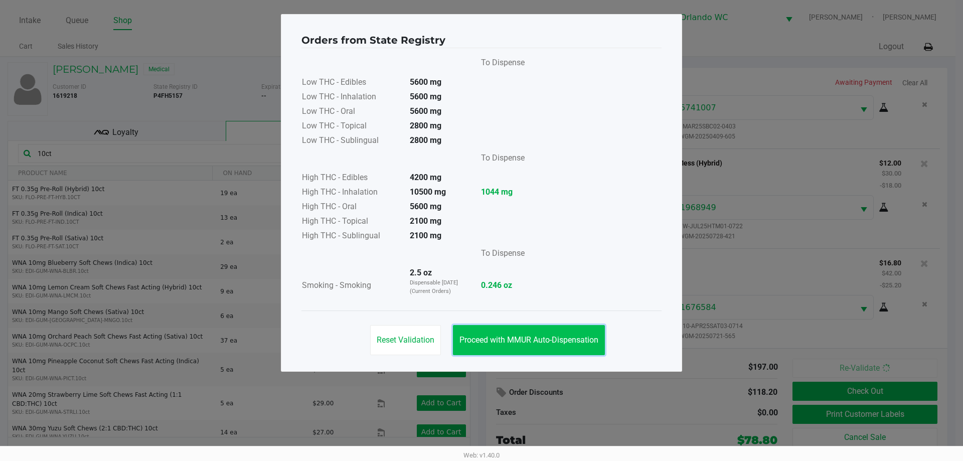
click at [544, 332] on button "Proceed with MMUR Auto-Dispensation" at bounding box center [529, 340] width 152 height 30
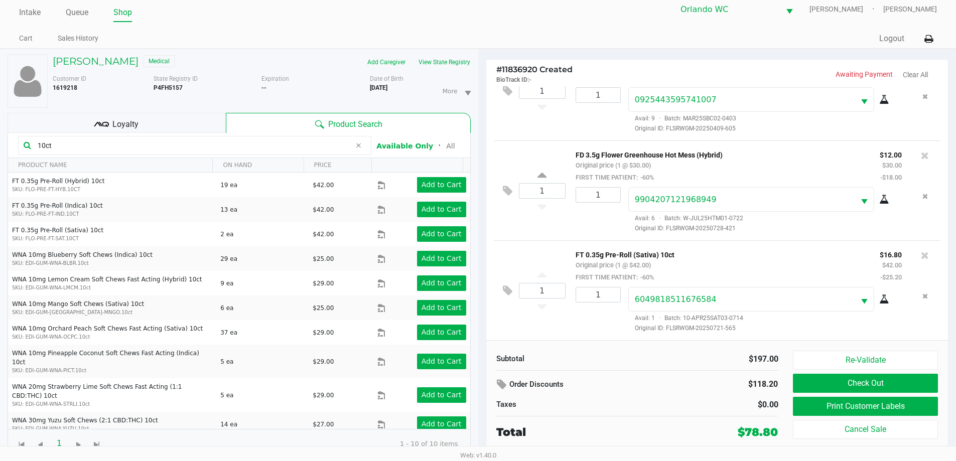
scroll to position [11, 0]
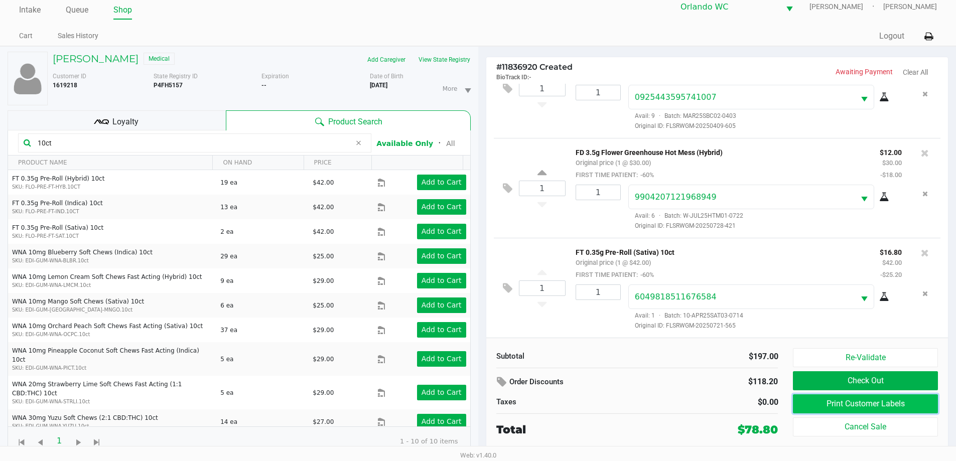
click at [827, 399] on button "Print Customer Labels" at bounding box center [865, 403] width 144 height 19
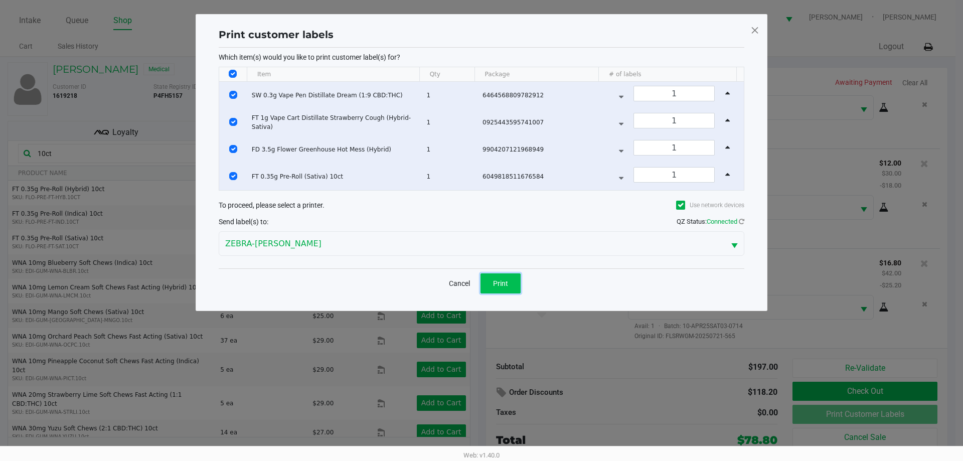
click at [507, 280] on span "Print" at bounding box center [500, 283] width 15 height 8
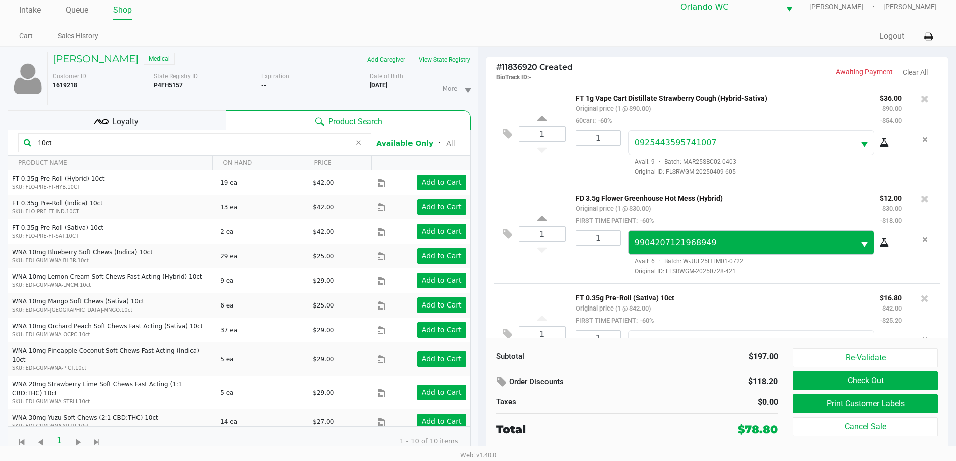
scroll to position [148, 0]
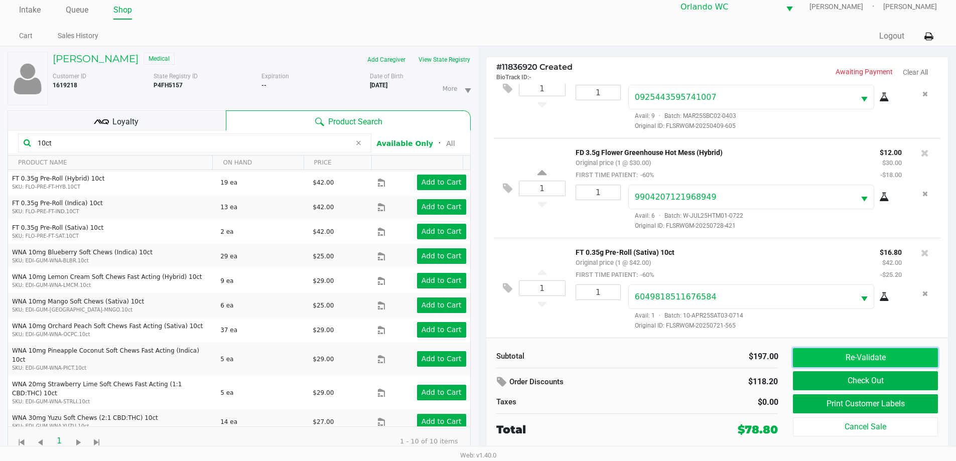
click at [859, 358] on button "Re-Validate" at bounding box center [865, 357] width 144 height 19
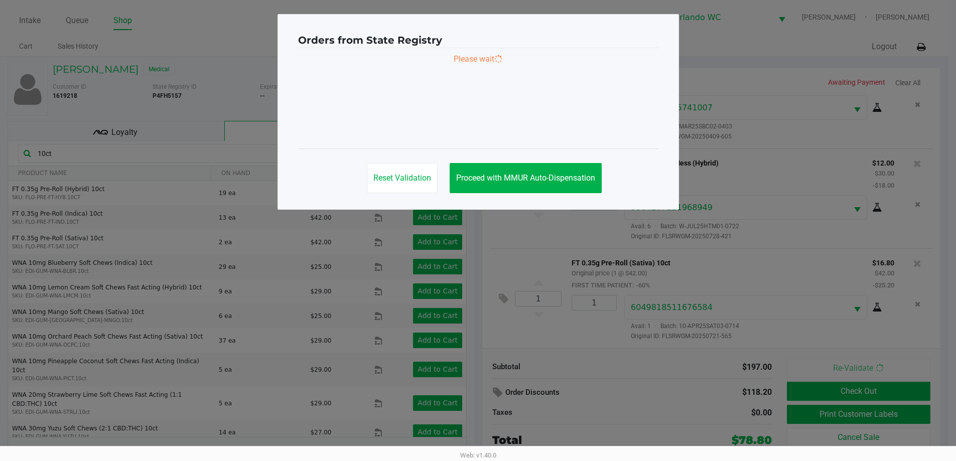
scroll to position [0, 0]
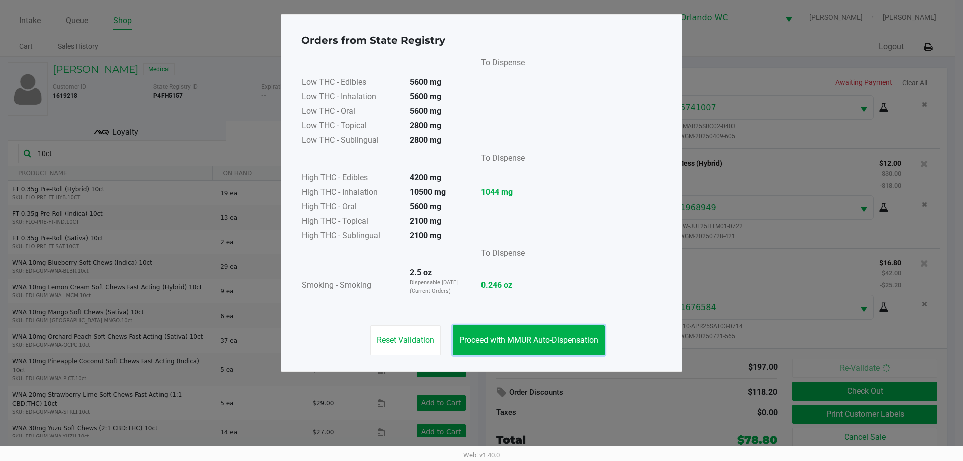
drag, startPoint x: 572, startPoint y: 335, endPoint x: 914, endPoint y: 413, distance: 350.5
click at [572, 334] on button "Proceed with MMUR Auto-Dispensation" at bounding box center [529, 340] width 152 height 30
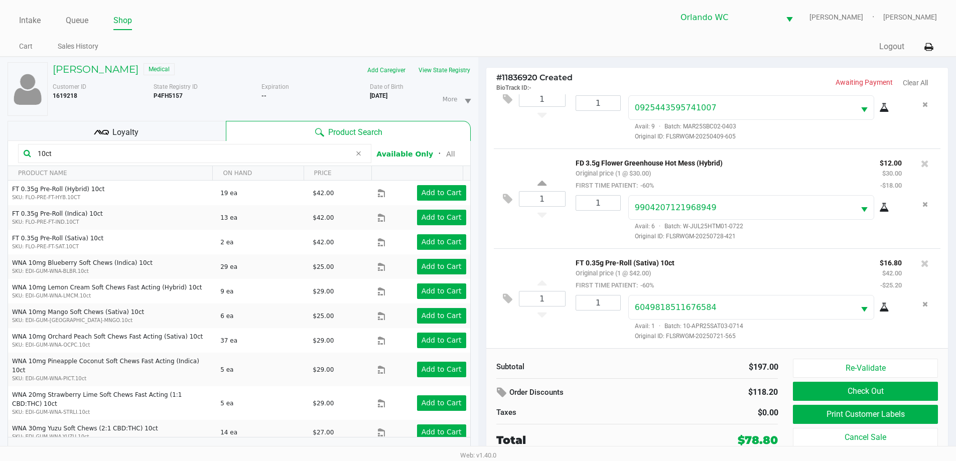
click at [779, 340] on span "Original ID: FLSRWGM-20250721-565" at bounding box center [764, 336] width 273 height 9
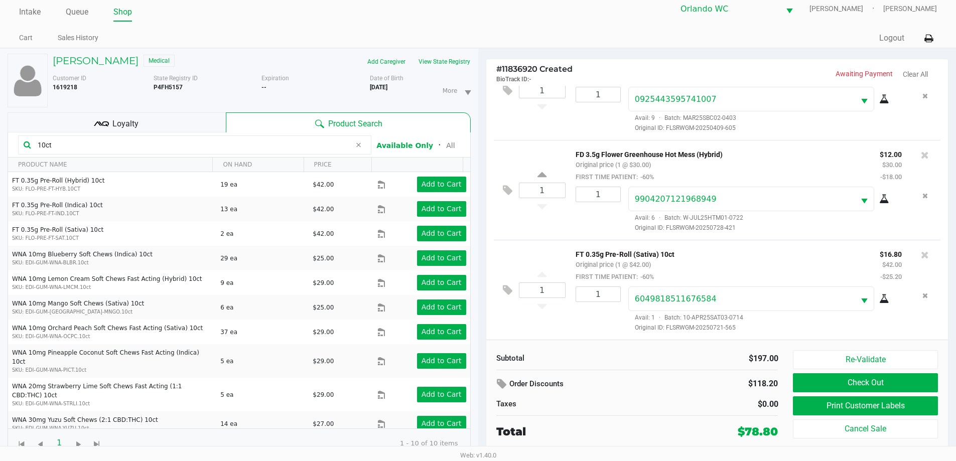
scroll to position [11, 0]
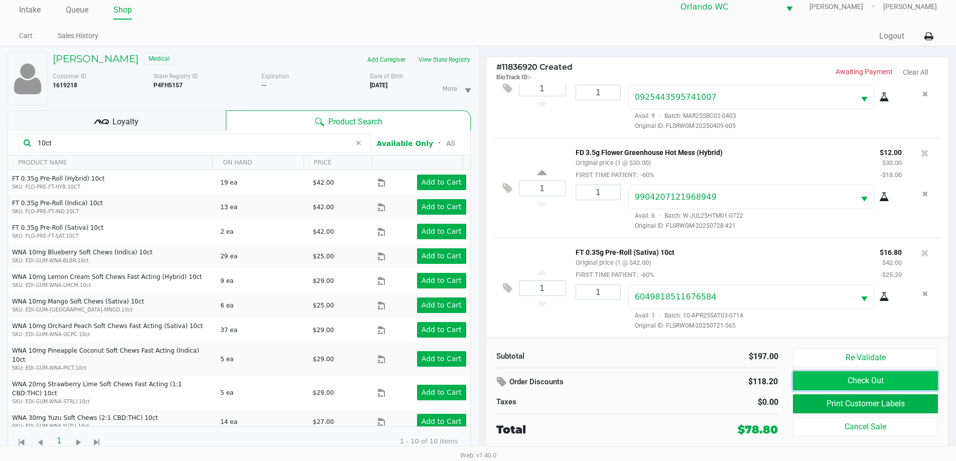
click at [878, 380] on button "Check Out" at bounding box center [865, 380] width 144 height 19
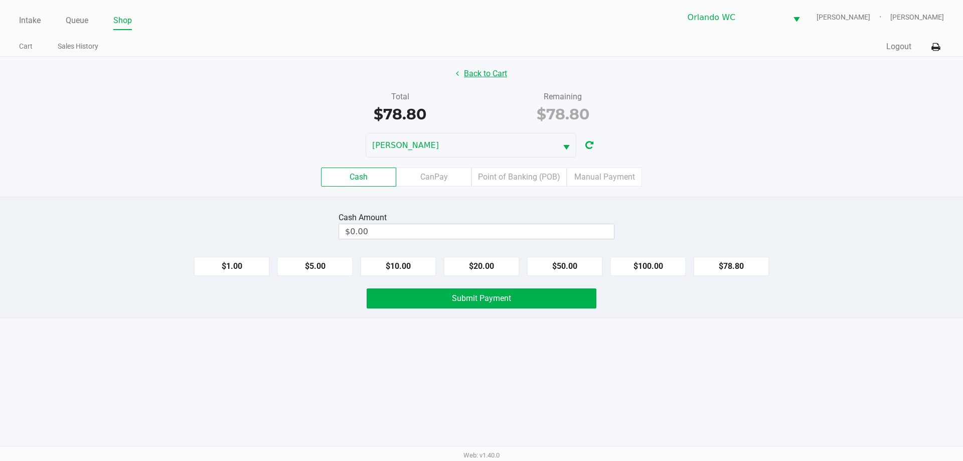
click at [488, 79] on button "Back to Cart" at bounding box center [482, 73] width 64 height 19
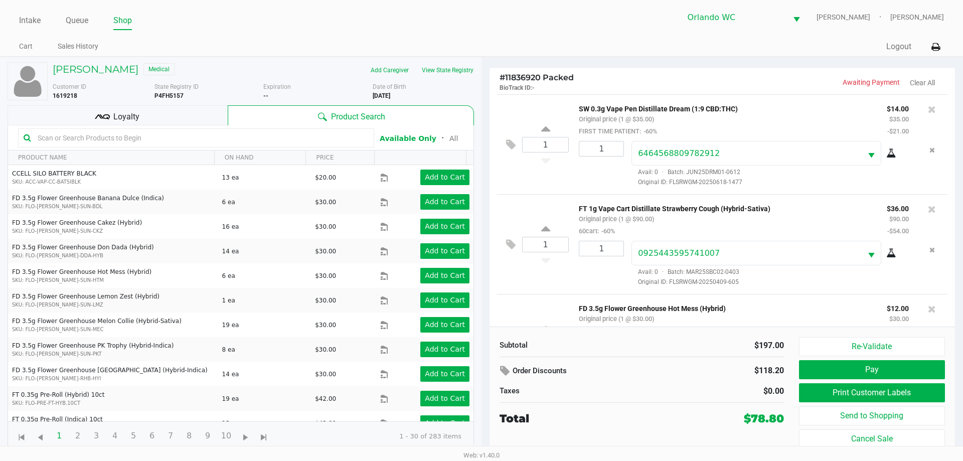
drag, startPoint x: 753, startPoint y: 347, endPoint x: 787, endPoint y: 344, distance: 33.7
click at [787, 344] on div "$197.00" at bounding box center [717, 346] width 150 height 12
click at [834, 339] on button "Re-Validate" at bounding box center [872, 346] width 146 height 19
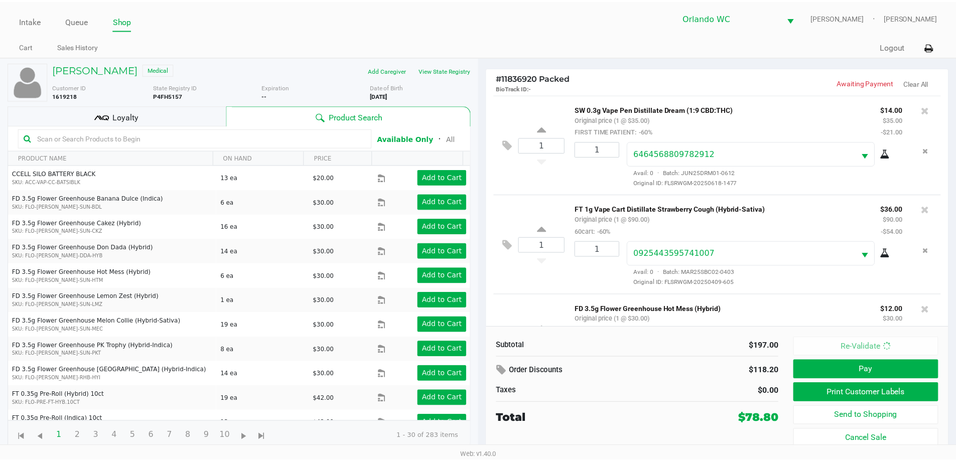
scroll to position [169, 0]
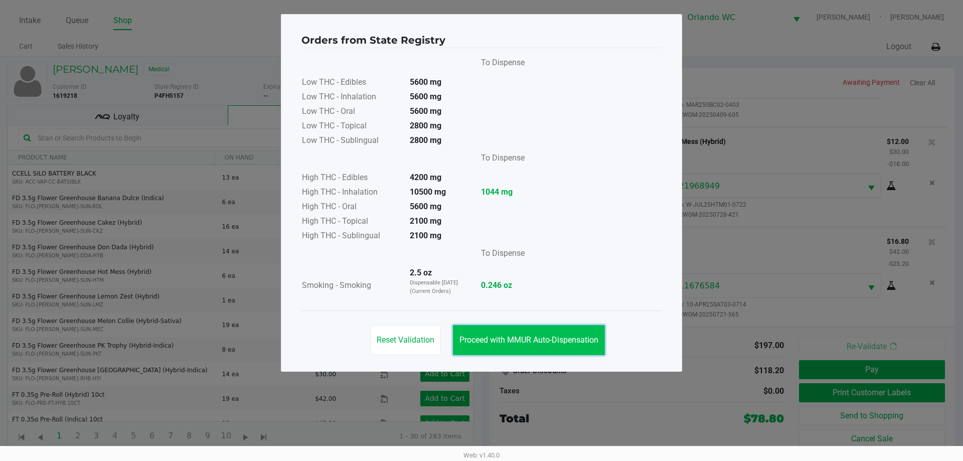
click at [562, 335] on button "Proceed with MMUR Auto-Dispensation" at bounding box center [529, 340] width 152 height 30
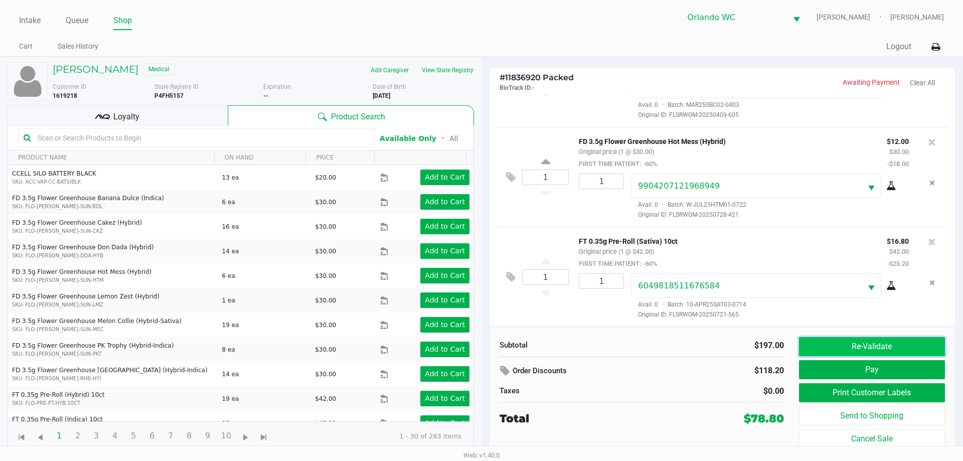
click at [863, 343] on button "Re-Validate" at bounding box center [872, 346] width 146 height 19
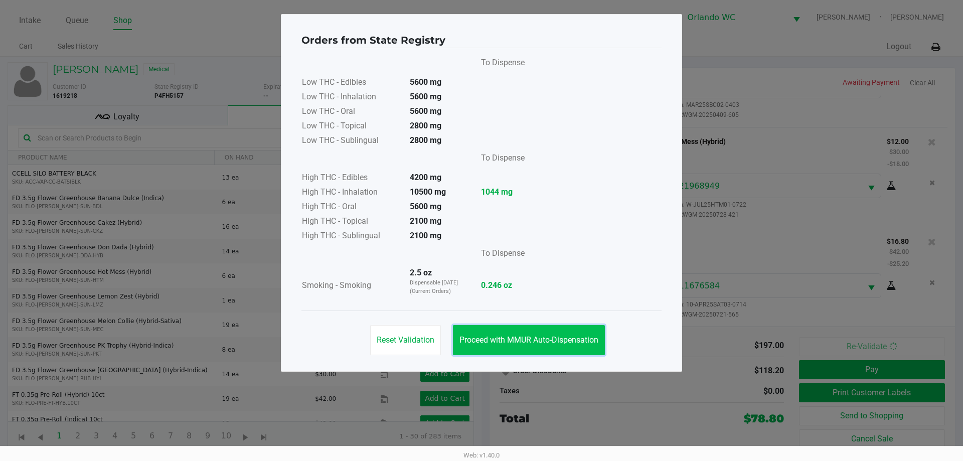
click at [558, 337] on span "Proceed with MMUR Auto-Dispensation" at bounding box center [529, 340] width 139 height 10
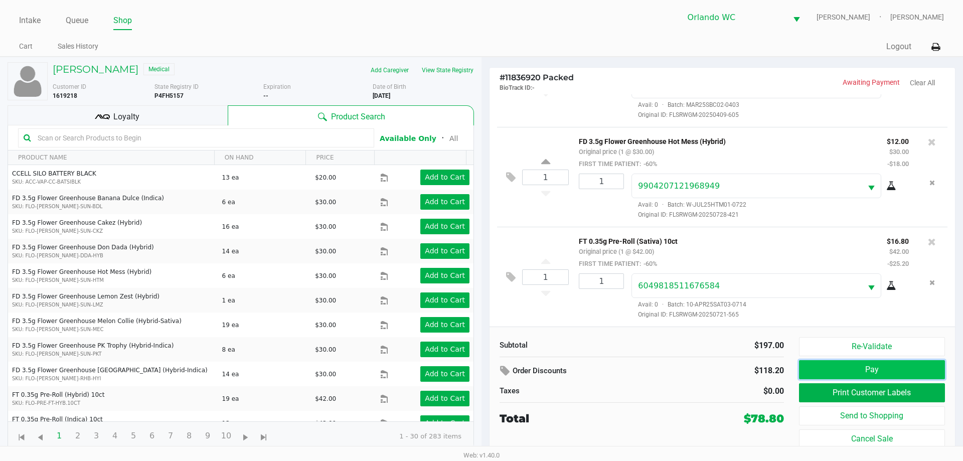
click at [897, 368] on button "Pay" at bounding box center [872, 369] width 146 height 19
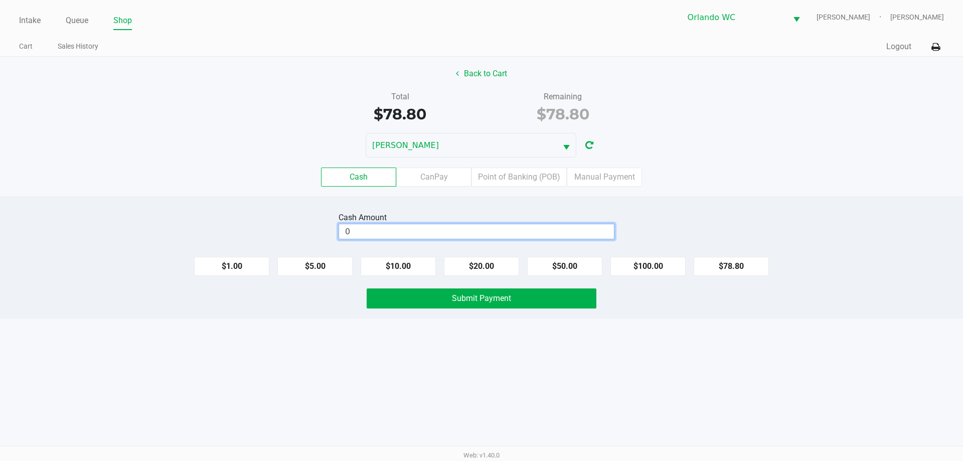
click at [367, 226] on input "0" at bounding box center [476, 231] width 275 height 15
type input "$80.00"
click at [472, 296] on span "Submit Payment" at bounding box center [481, 298] width 59 height 10
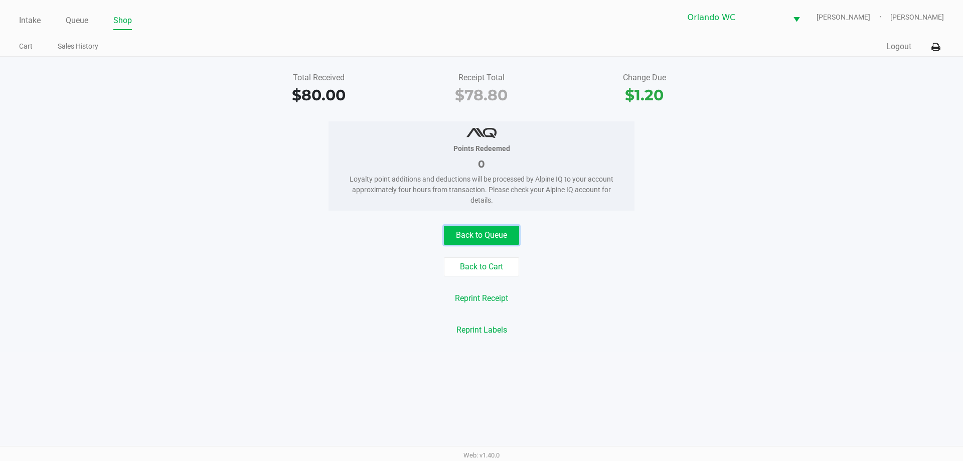
click at [486, 228] on button "Back to Queue" at bounding box center [481, 235] width 75 height 19
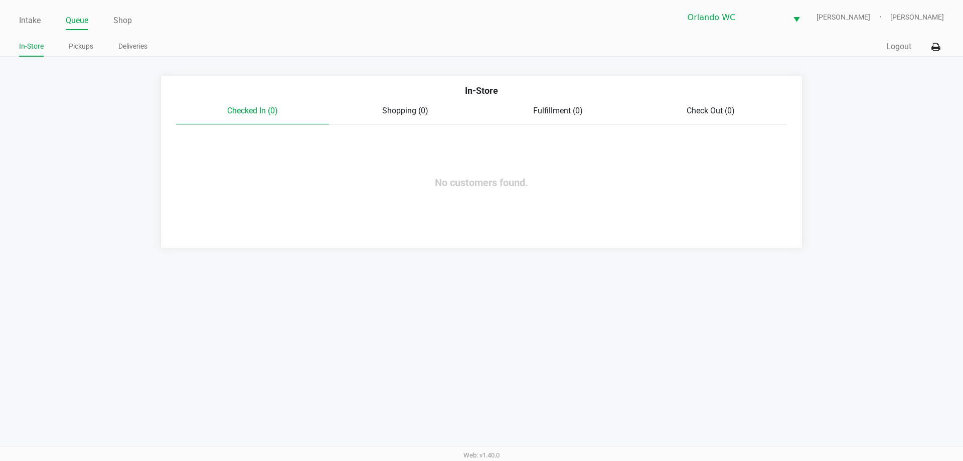
click at [42, 19] on ul "Intake Queue Shop" at bounding box center [250, 21] width 463 height 17
click at [26, 18] on link "Intake" at bounding box center [30, 21] width 22 height 14
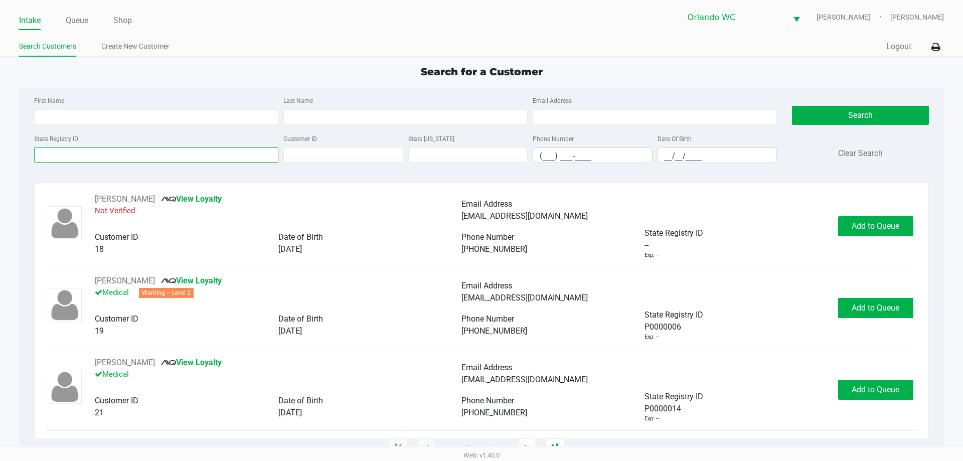
click at [77, 160] on input "State Registry ID" at bounding box center [156, 155] width 244 height 15
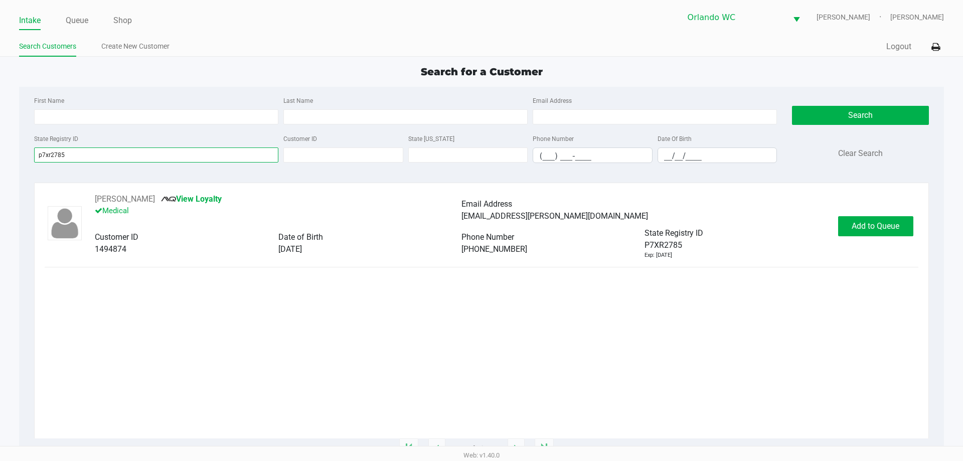
type input "p7xr2785"
click at [887, 213] on div "LEILA REICHART View Loyalty Medical Email Address nikki.reichart@gmail.com Cust…" at bounding box center [481, 226] width 873 height 66
click at [887, 215] on div "LEILA REICHART View Loyalty Medical Email Address nikki.reichart@gmail.com Cust…" at bounding box center [481, 226] width 873 height 66
click at [866, 220] on button "Add to Queue" at bounding box center [875, 226] width 75 height 20
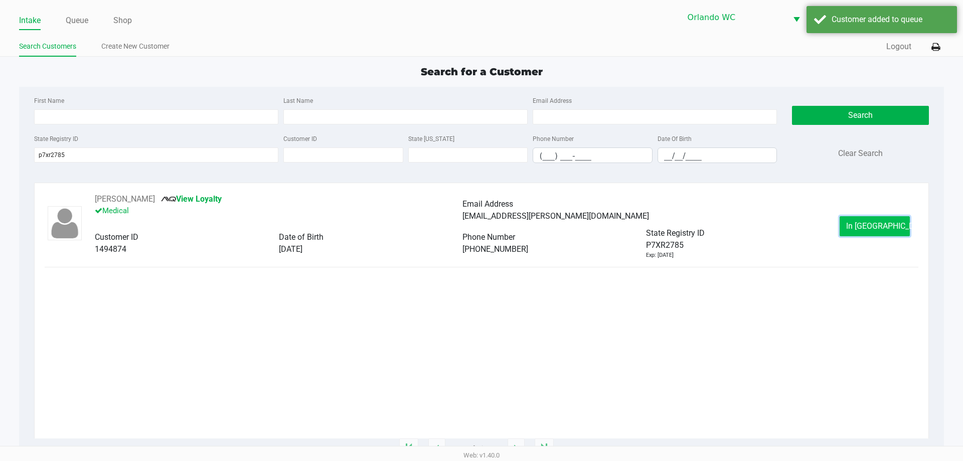
click at [862, 222] on span "In Queue" at bounding box center [888, 226] width 84 height 10
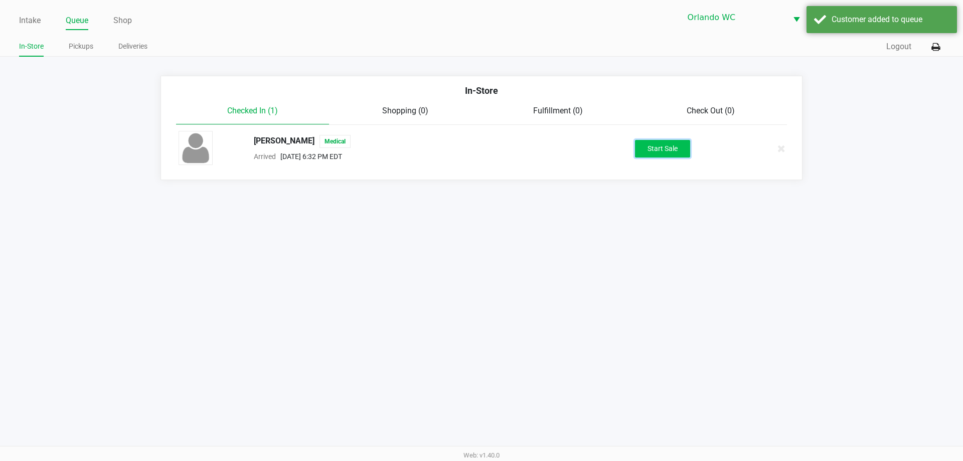
click at [645, 145] on button "Start Sale" at bounding box center [662, 149] width 55 height 18
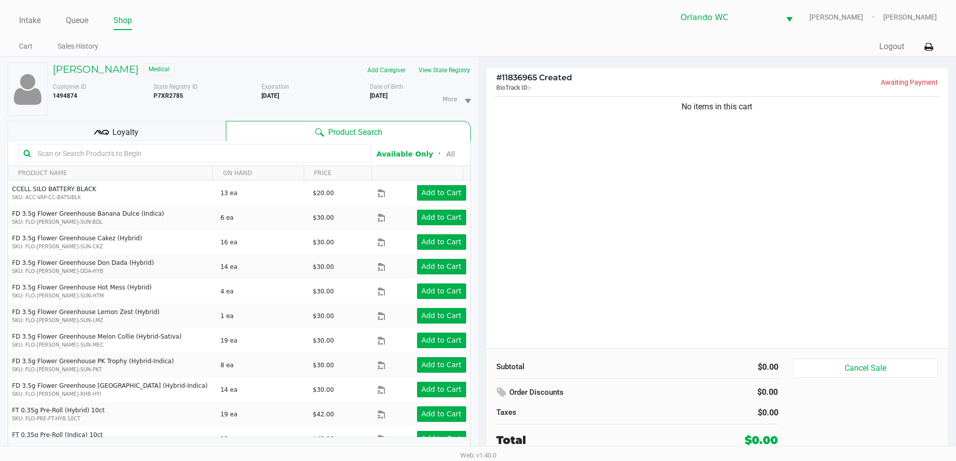
click at [200, 155] on input "text" at bounding box center [200, 153] width 332 height 15
type input "pbs"
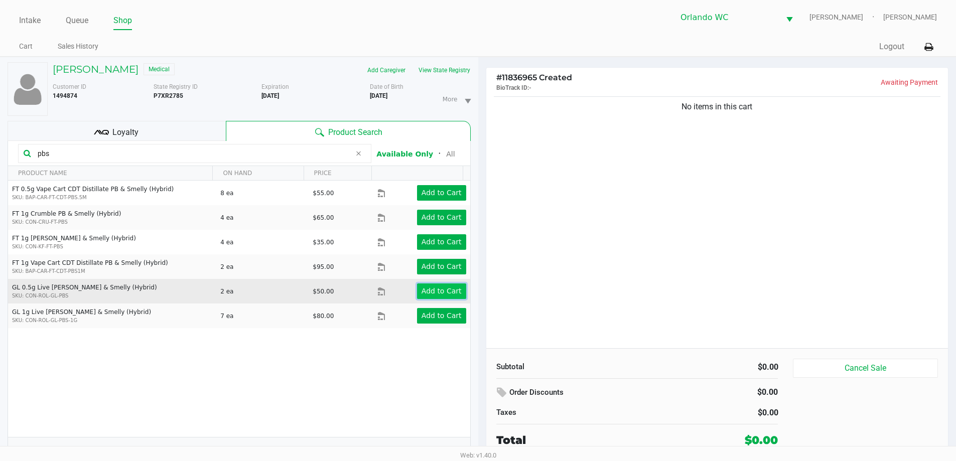
click at [427, 298] on button "Add to Cart" at bounding box center [441, 291] width 49 height 16
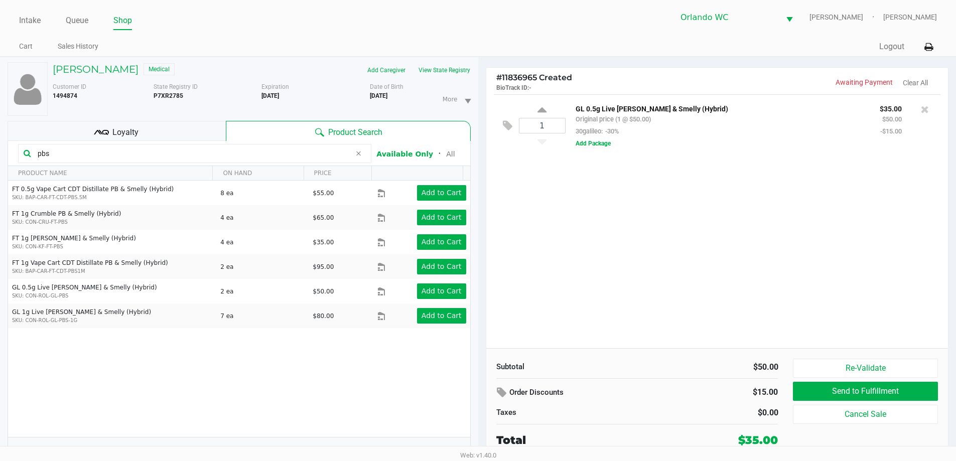
drag, startPoint x: 77, startPoint y: 159, endPoint x: 11, endPoint y: 57, distance: 121.5
click at [0, 157] on div "LEILA REICHART Medical Add Caregiver View State Registry Customer ID 1494874 St…" at bounding box center [239, 264] width 478 height 414
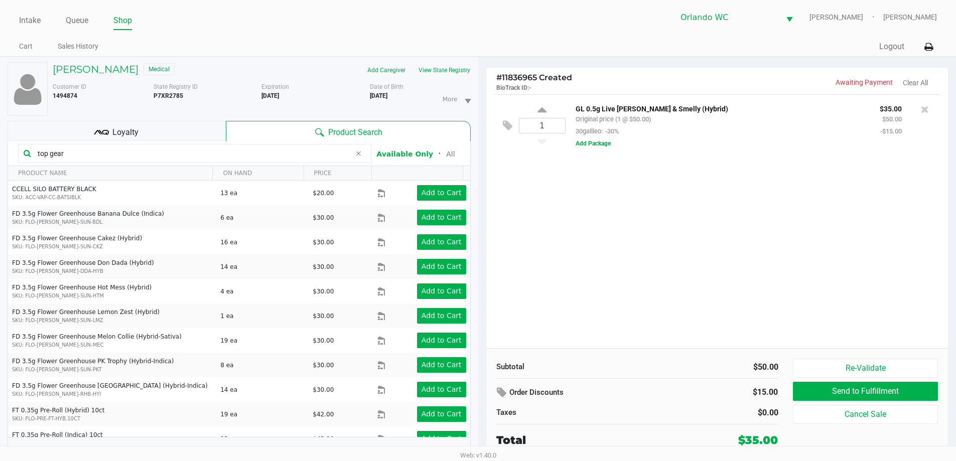
type input "top gear"
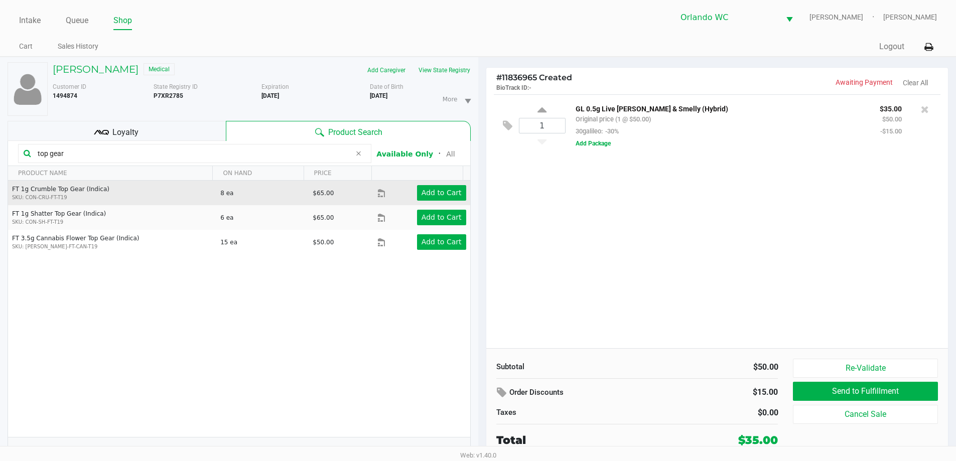
click at [412, 192] on div "Add to Cart" at bounding box center [432, 193] width 82 height 16
click at [421, 191] on app-button-loader "Add to Cart" at bounding box center [441, 193] width 40 height 8
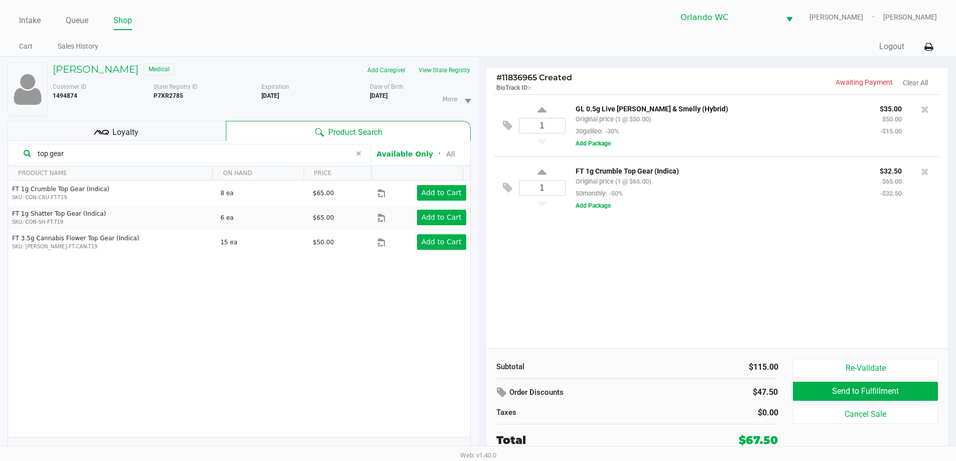
drag, startPoint x: 85, startPoint y: 158, endPoint x: 0, endPoint y: 163, distance: 85.5
click at [0, 163] on div "LEILA REICHART Medical Add Caregiver View State Registry Customer ID 1494874 St…" at bounding box center [239, 264] width 478 height 414
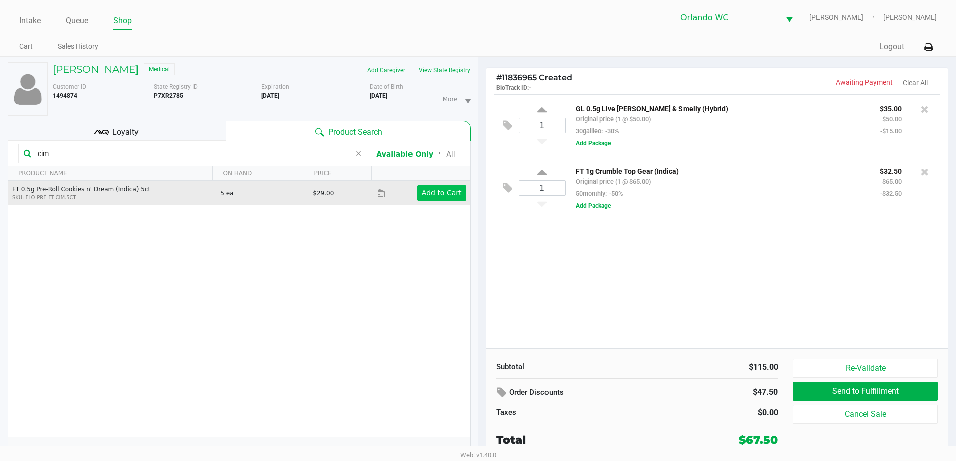
type input "cim"
click at [430, 197] on app-button-loader "Add to Cart" at bounding box center [441, 193] width 40 height 8
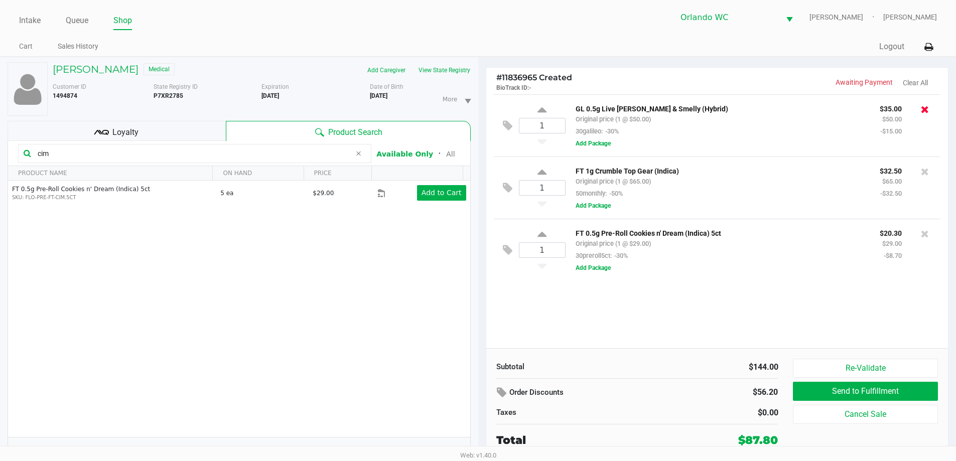
click at [922, 114] on icon at bounding box center [925, 109] width 8 height 10
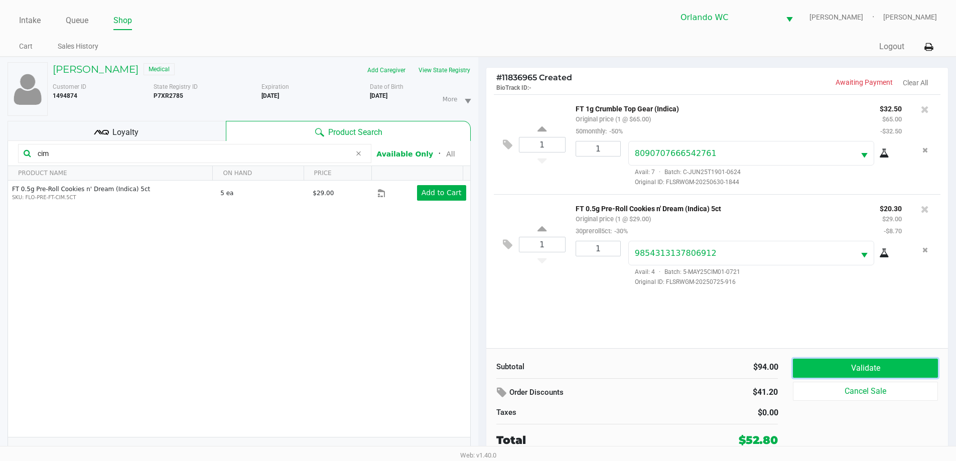
click at [873, 368] on button "Validate" at bounding box center [865, 368] width 144 height 19
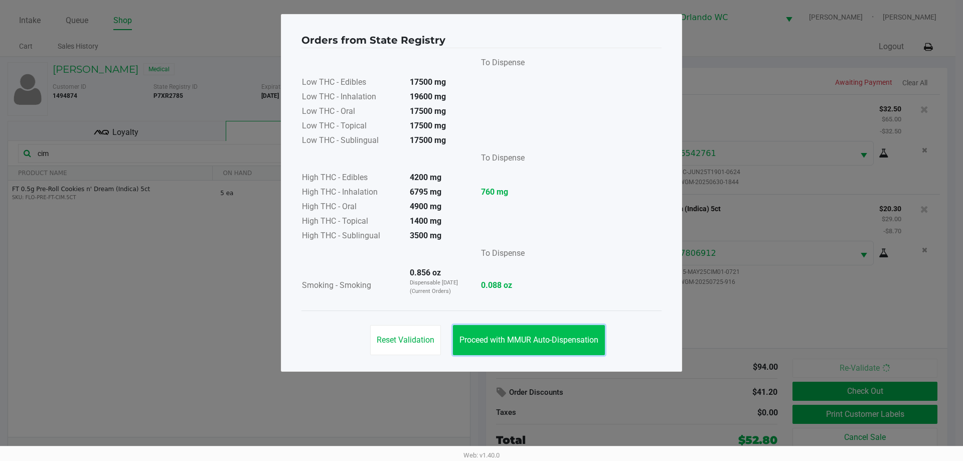
click at [554, 341] on span "Proceed with MMUR Auto-Dispensation" at bounding box center [529, 340] width 139 height 10
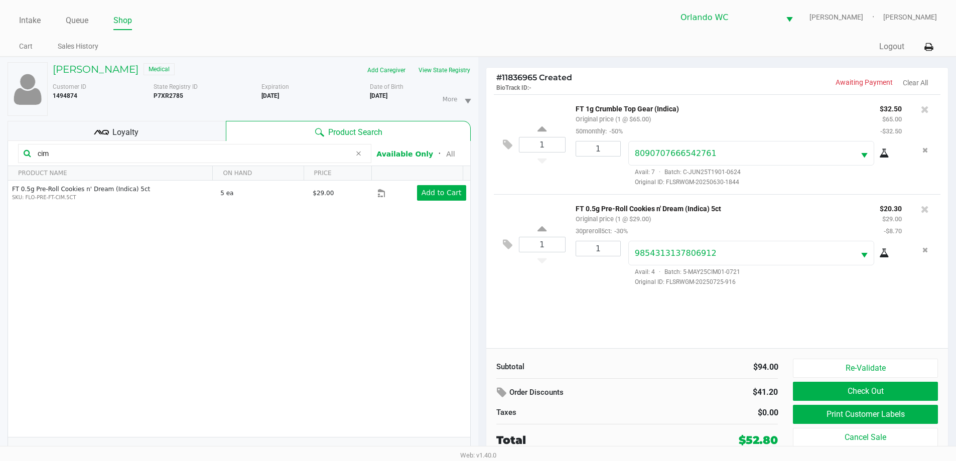
click at [144, 140] on div "Loyalty" at bounding box center [117, 131] width 218 height 20
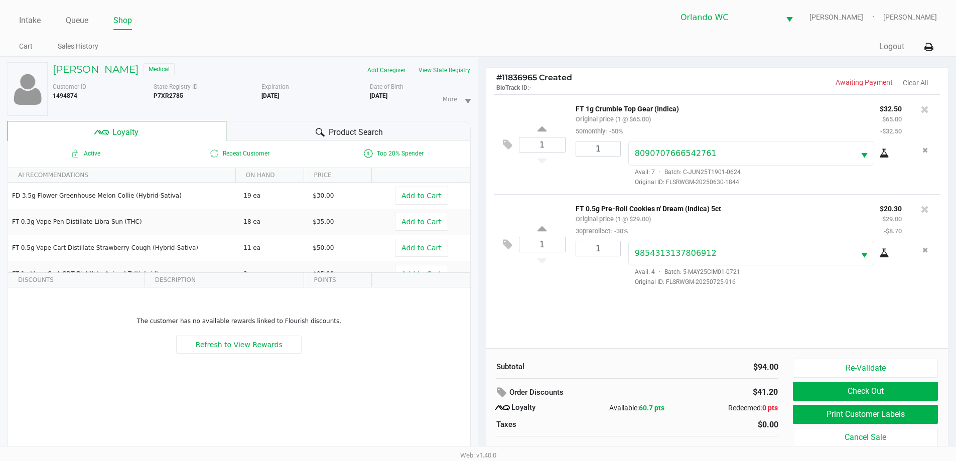
click at [296, 121] on div "Product Search" at bounding box center [348, 131] width 244 height 20
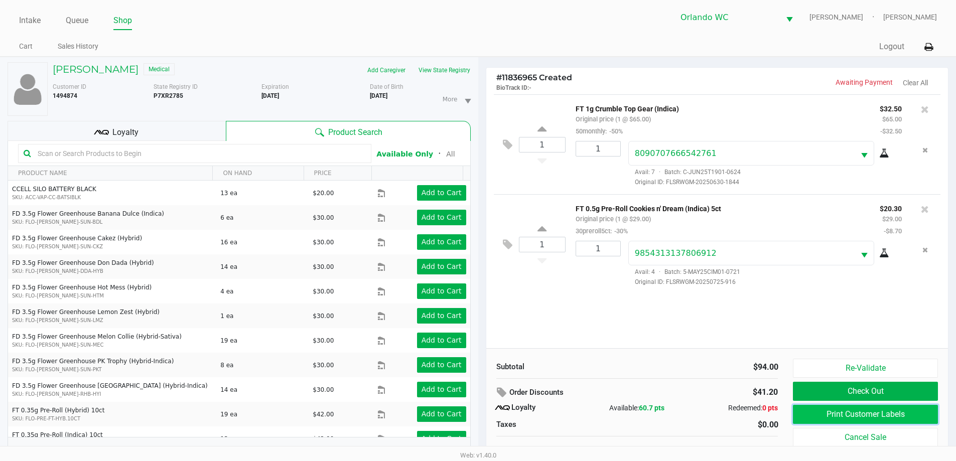
click at [892, 412] on button "Print Customer Labels" at bounding box center [865, 414] width 144 height 19
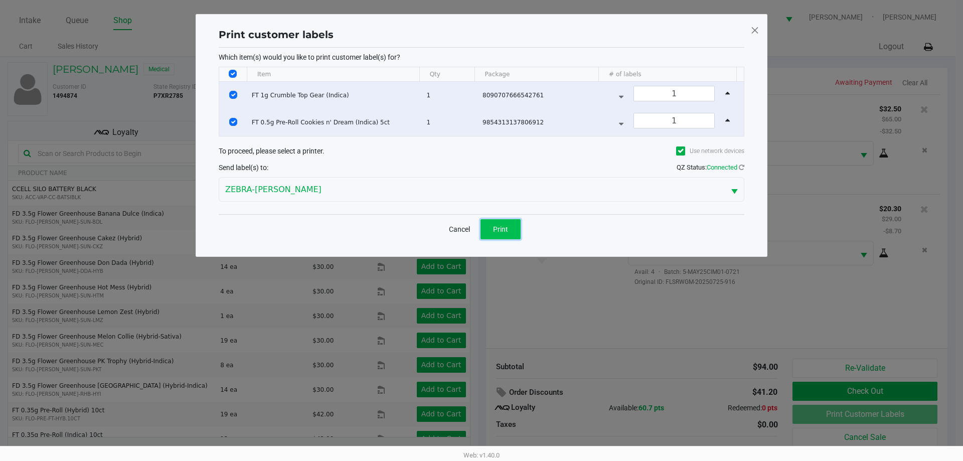
click at [508, 233] on button "Print" at bounding box center [501, 229] width 40 height 20
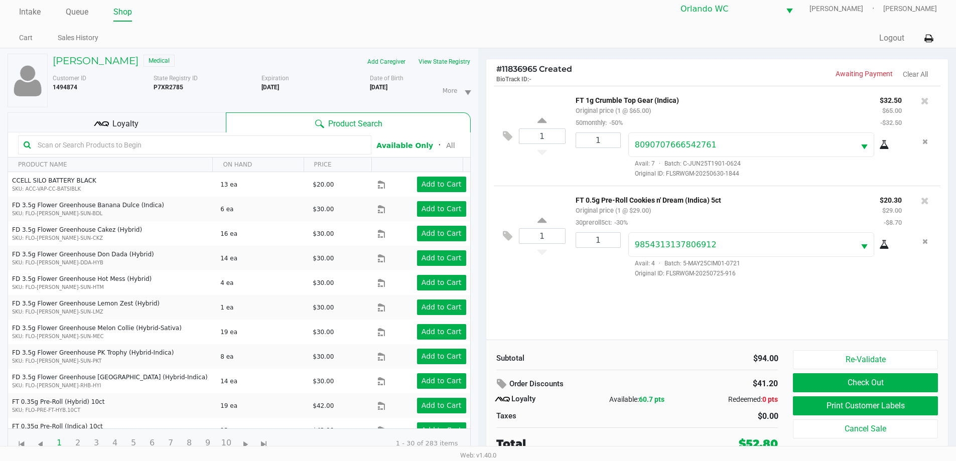
scroll to position [11, 0]
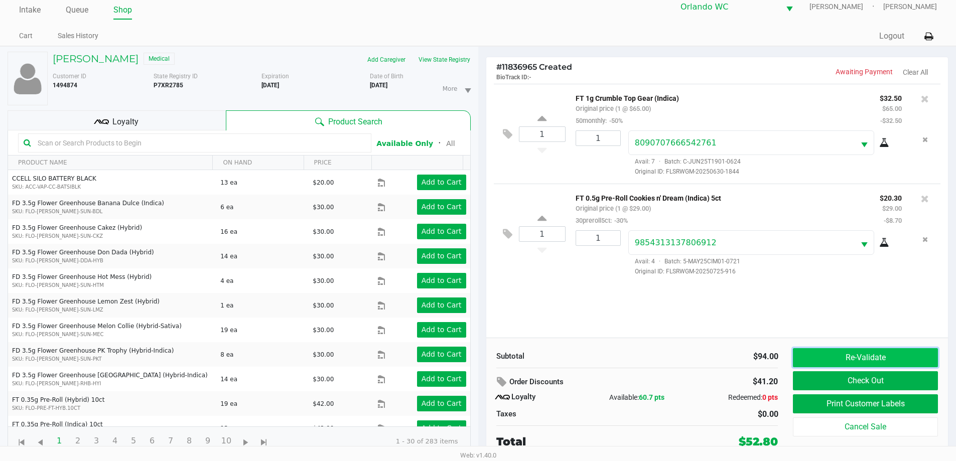
click at [843, 353] on button "Re-Validate" at bounding box center [865, 357] width 144 height 19
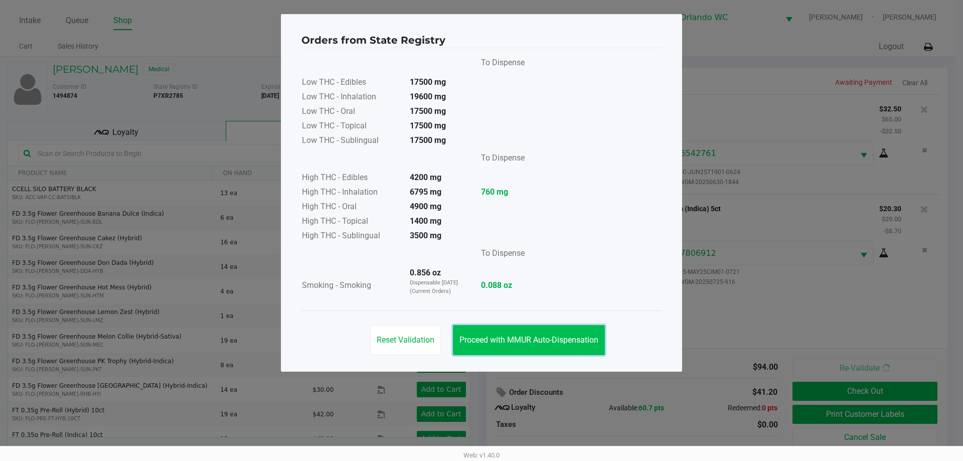
click at [504, 338] on span "Proceed with MMUR Auto-Dispensation" at bounding box center [529, 340] width 139 height 10
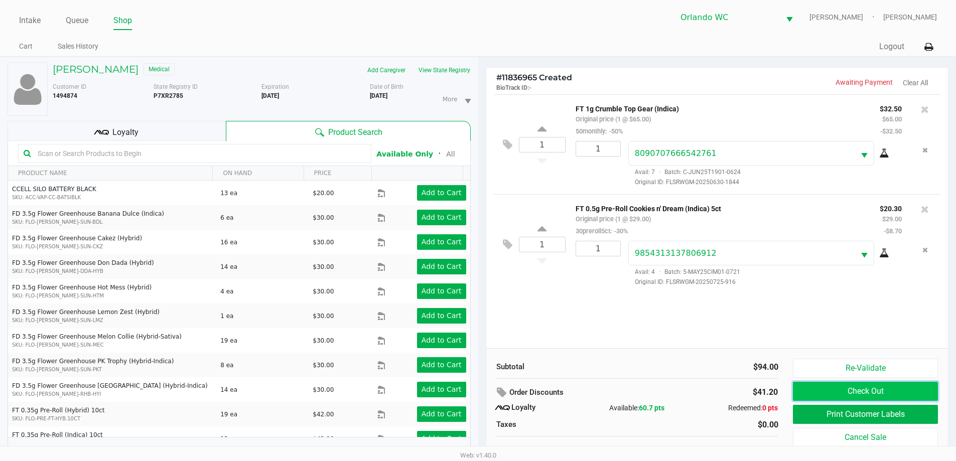
click at [863, 390] on button "Check Out" at bounding box center [865, 391] width 144 height 19
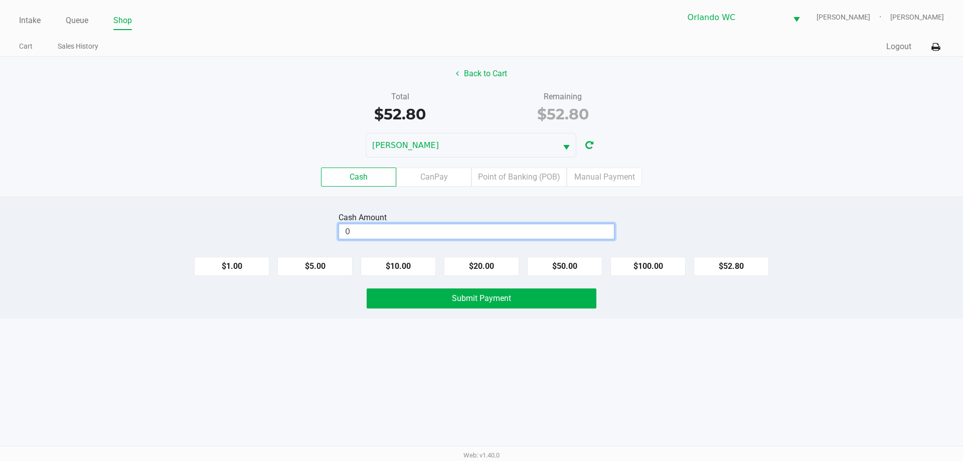
click at [427, 230] on input "0" at bounding box center [476, 231] width 275 height 15
type input "$53.00"
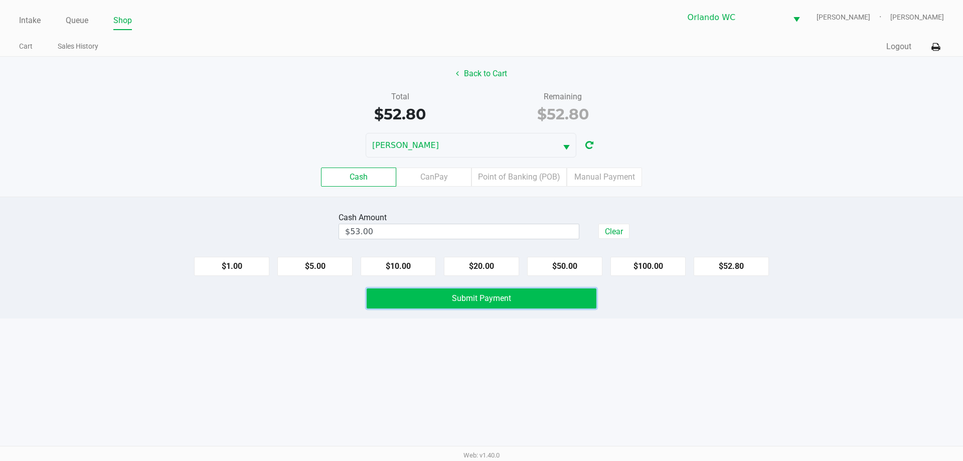
click at [511, 300] on span "Submit Payment" at bounding box center [481, 298] width 59 height 10
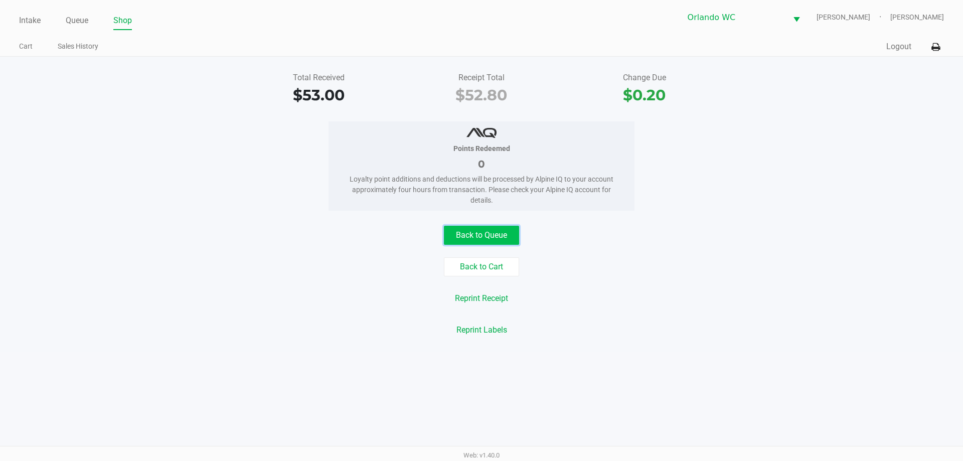
click at [511, 242] on button "Back to Queue" at bounding box center [481, 235] width 75 height 19
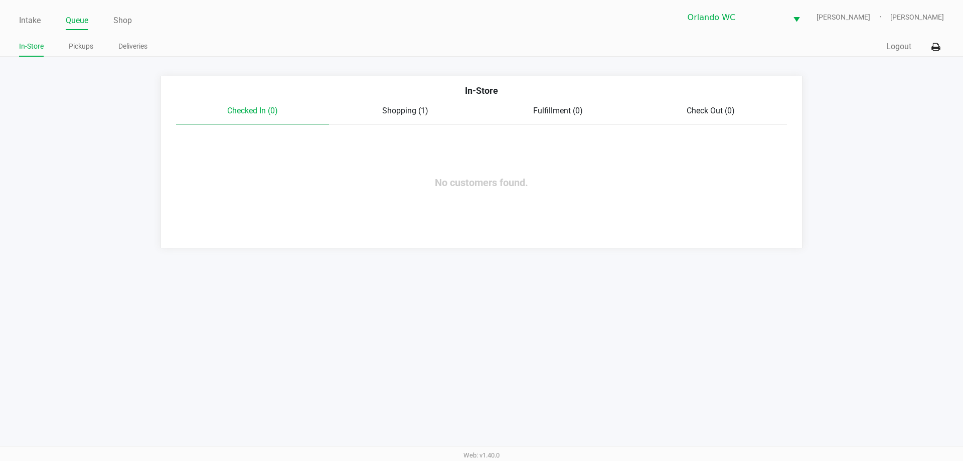
click at [45, 28] on ul "Intake Queue Shop" at bounding box center [250, 21] width 463 height 17
click at [32, 11] on div "Intake Queue Shop" at bounding box center [250, 20] width 463 height 19
click at [32, 23] on link "Intake" at bounding box center [30, 21] width 22 height 14
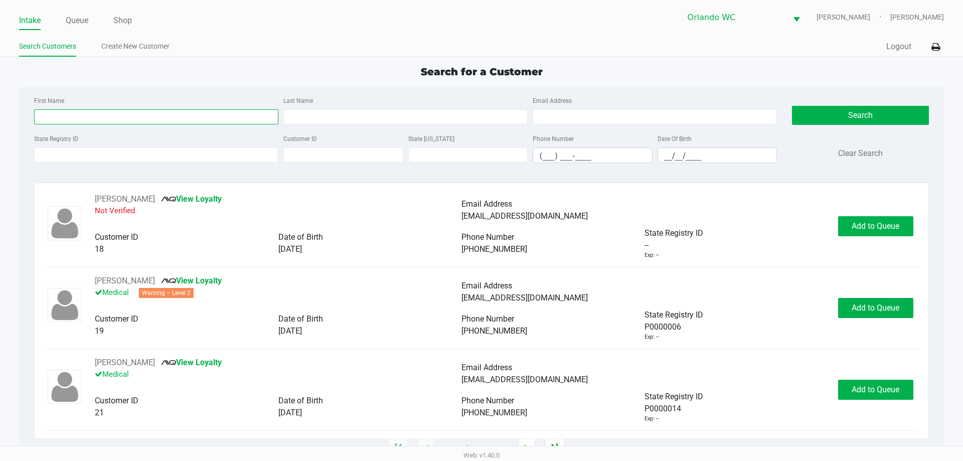
click at [109, 113] on input "First Name" at bounding box center [156, 116] width 244 height 15
type input "andres"
click at [382, 114] on input "Last Name" at bounding box center [405, 116] width 244 height 15
click at [118, 152] on input "State Registry ID" at bounding box center [156, 155] width 244 height 15
paste input "P5TT8819"
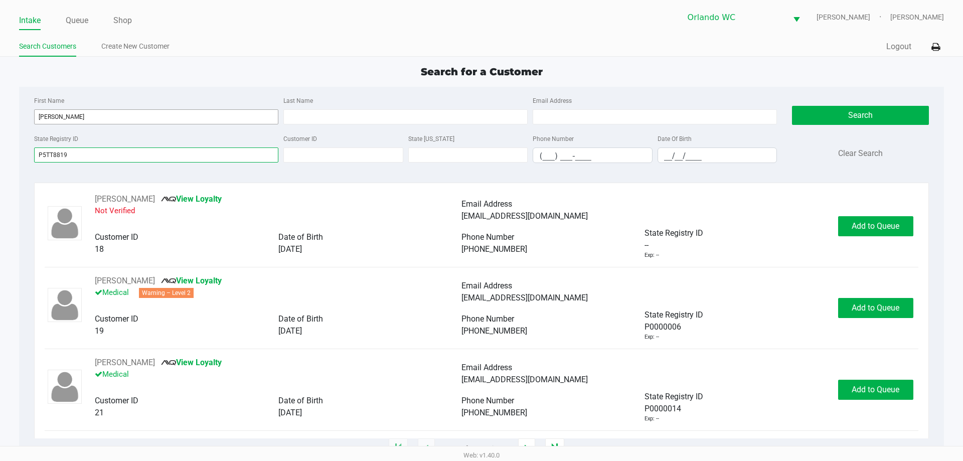
type input "P5TT8819"
drag, startPoint x: 78, startPoint y: 112, endPoint x: 0, endPoint y: 30, distance: 113.6
click at [0, 36] on app-point-of-sale "Intake Queue Shop Orlando WC RODNEY-ATKINS Lisa Heinzman Search Customers Creat…" at bounding box center [481, 224] width 963 height 449
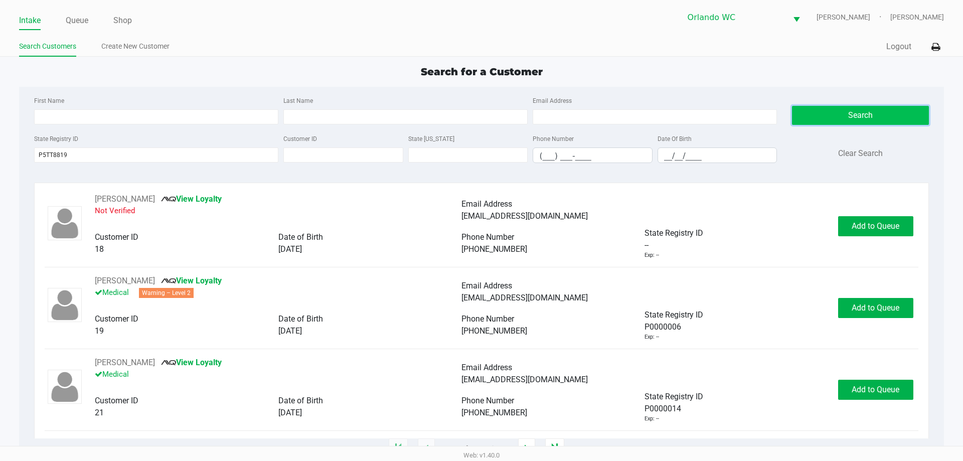
click at [816, 117] on button "Search" at bounding box center [860, 115] width 136 height 19
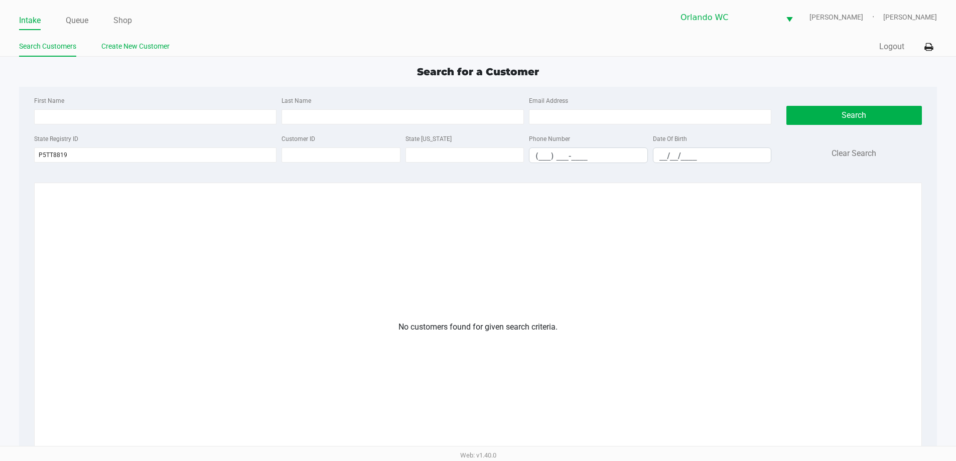
click at [150, 49] on link "Create New Customer" at bounding box center [135, 46] width 68 height 13
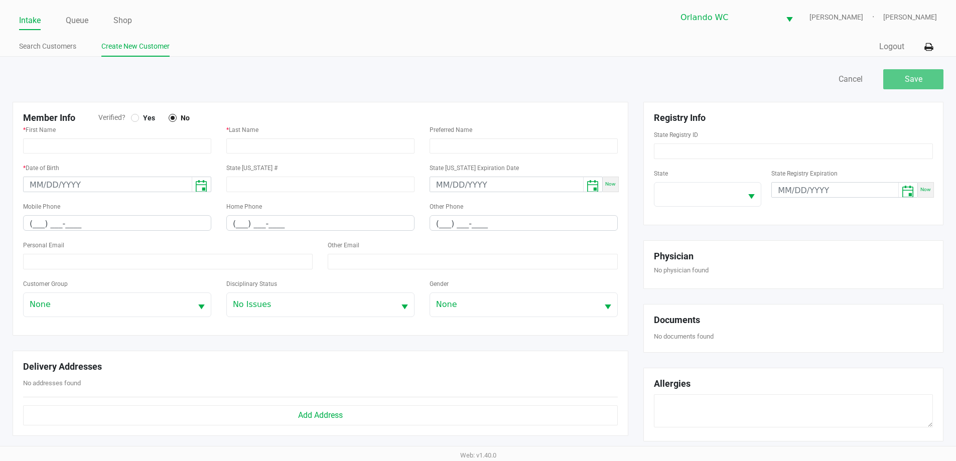
click at [678, 141] on div "State Registry ID" at bounding box center [793, 143] width 279 height 31
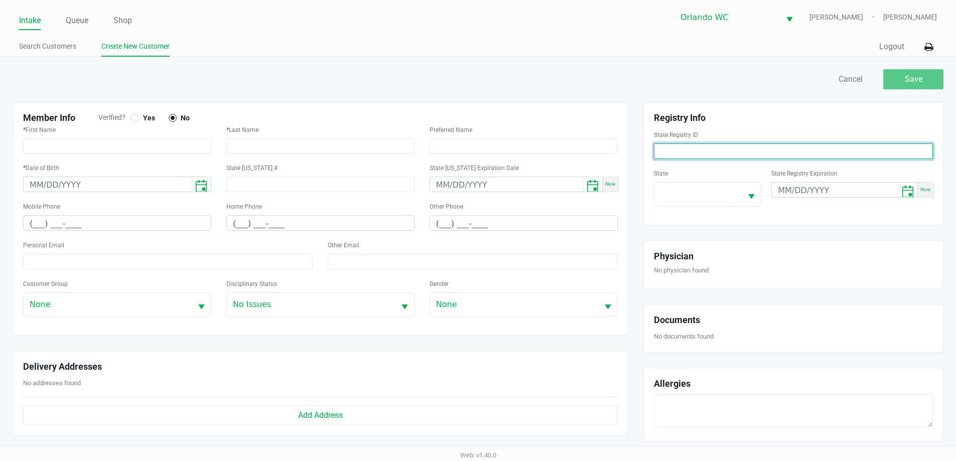
click at [679, 144] on input at bounding box center [793, 151] width 279 height 16
paste input "P5TT8819"
type input "P5TT8819"
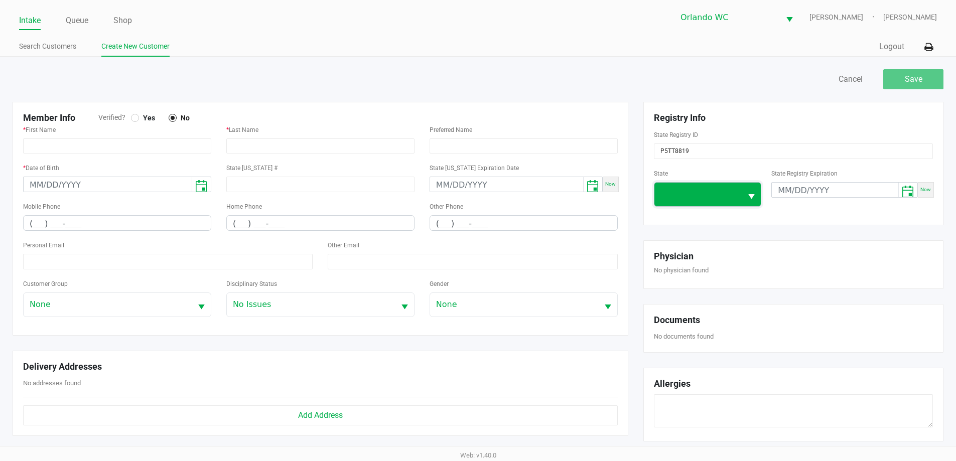
click at [680, 188] on span at bounding box center [698, 195] width 88 height 24
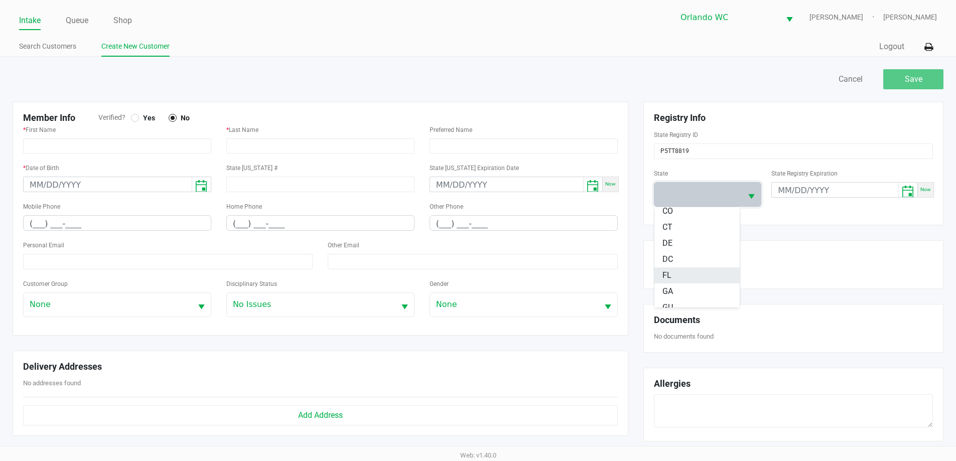
click at [688, 272] on li "FL" at bounding box center [696, 275] width 85 height 16
click at [85, 145] on input "text" at bounding box center [117, 145] width 188 height 15
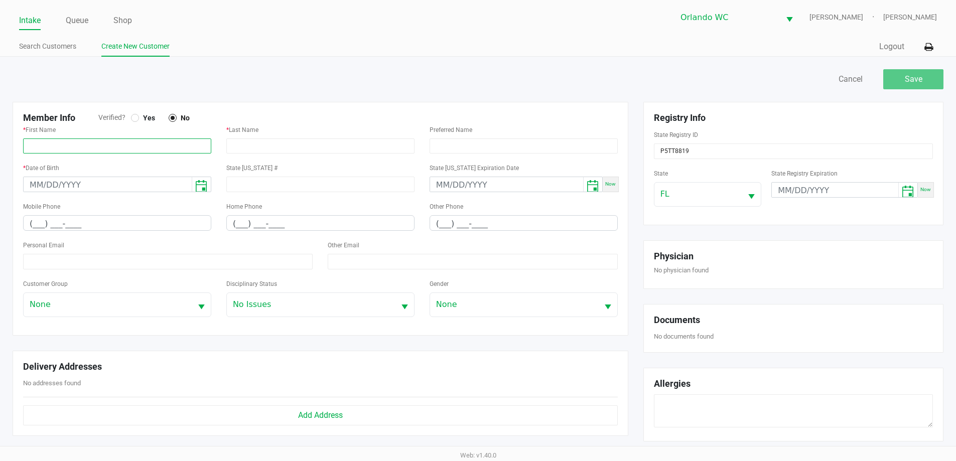
paste input "ANDRES"
type input "ANDRES"
click at [248, 144] on input "text" at bounding box center [320, 145] width 188 height 15
paste input "BONILLA"
type input "BONILLA"
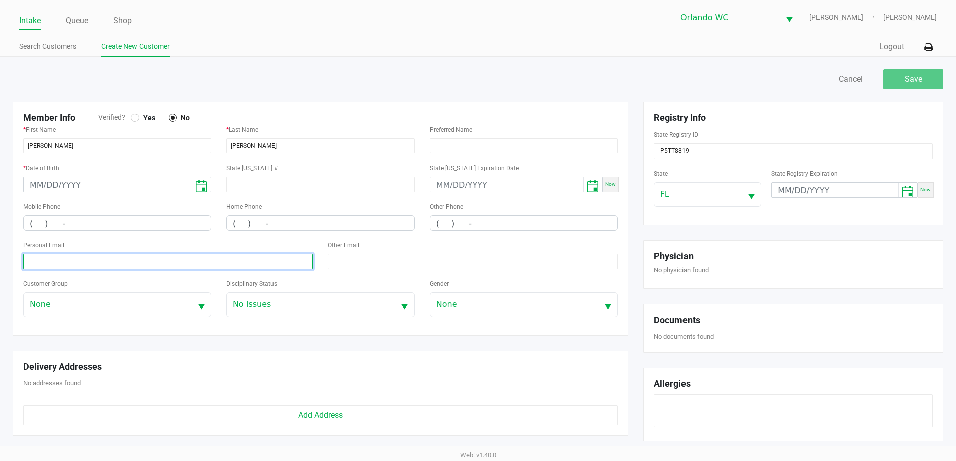
click at [40, 262] on input at bounding box center [167, 262] width 289 height 16
paste input "abonilla0111@gmail.com"
click at [29, 261] on input "abonilla0111@gmail.com" at bounding box center [167, 262] width 289 height 16
type input "abonilla0111@gmail.com"
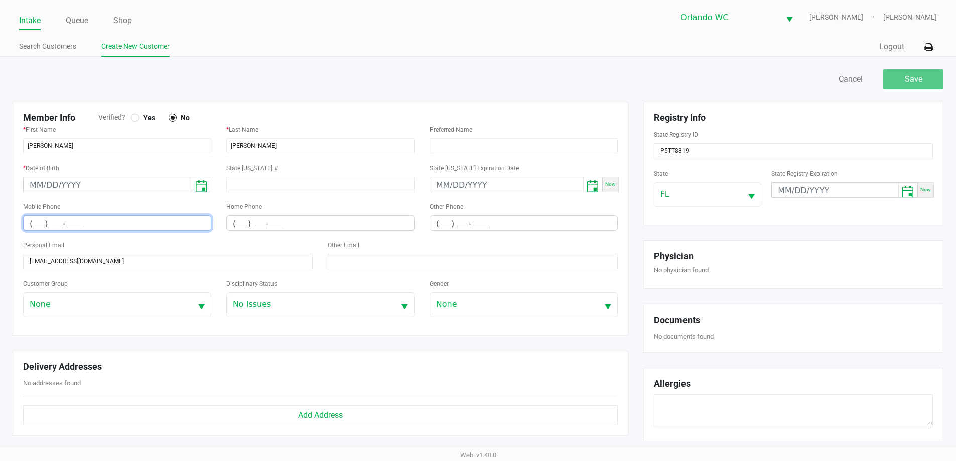
click at [24, 219] on input "(___) ___-____" at bounding box center [117, 224] width 187 height 16
paste input "786) 426-4596"
type input "(786) 426-4596"
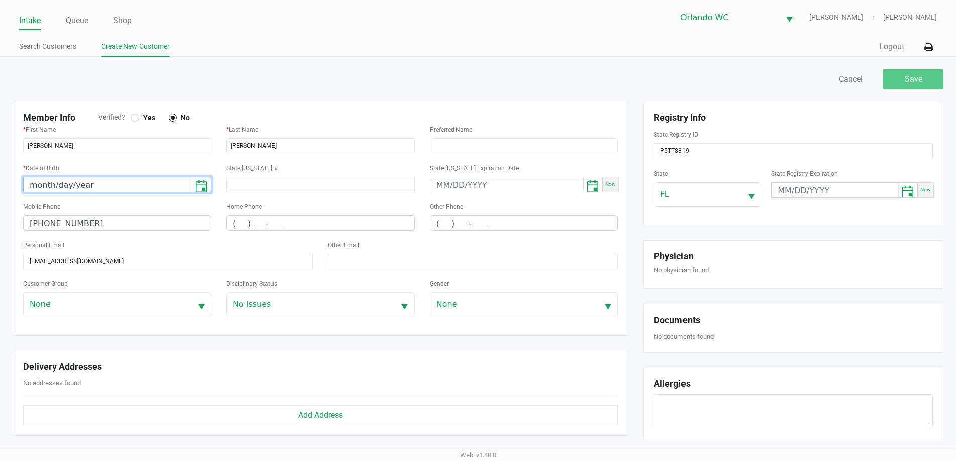
click at [48, 188] on input "month/day/year" at bounding box center [108, 185] width 168 height 16
type input "01/11/1997"
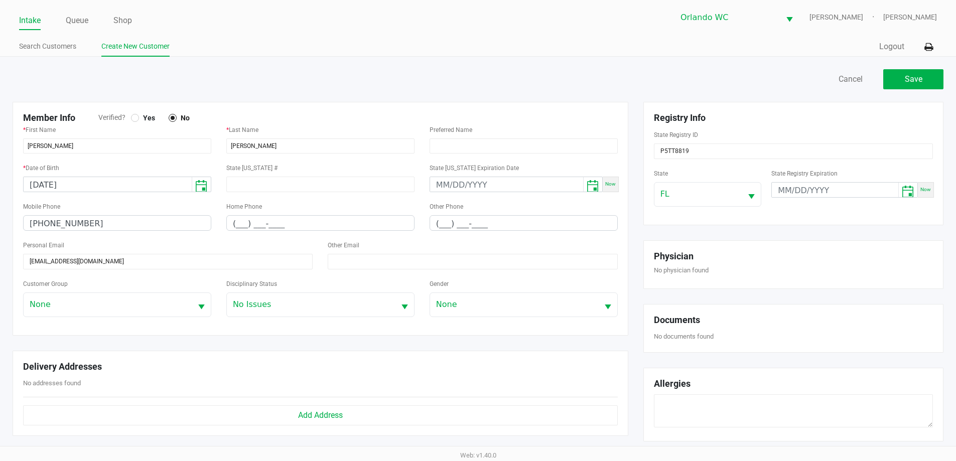
click at [134, 117] on div at bounding box center [135, 118] width 4 height 4
click at [910, 70] on button "Save" at bounding box center [913, 79] width 60 height 20
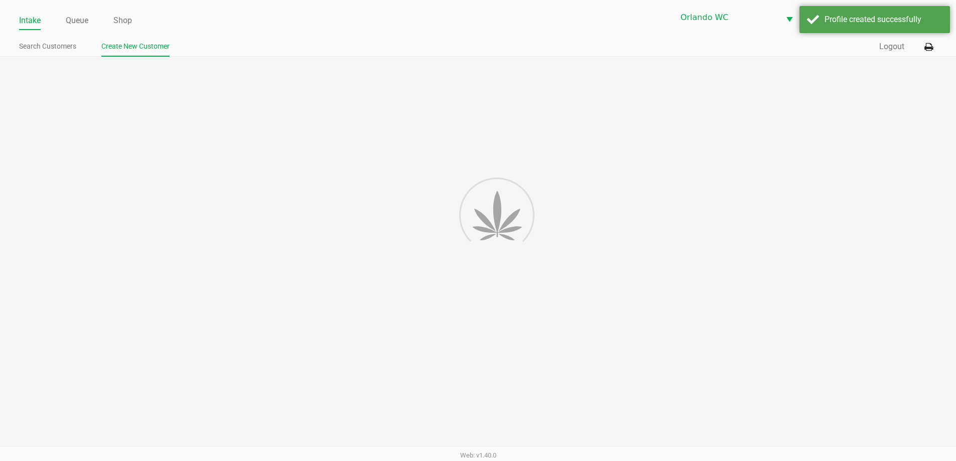
type input "---"
type input "( __) ___-____"
type input "---"
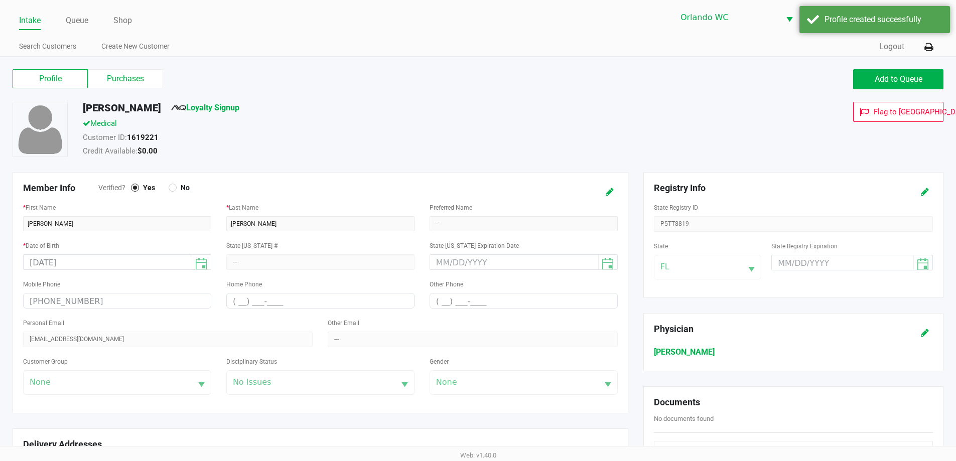
click at [215, 114] on span "Loyalty Signup" at bounding box center [205, 110] width 68 height 16
click at [221, 106] on link "Loyalty Signup" at bounding box center [205, 108] width 68 height 10
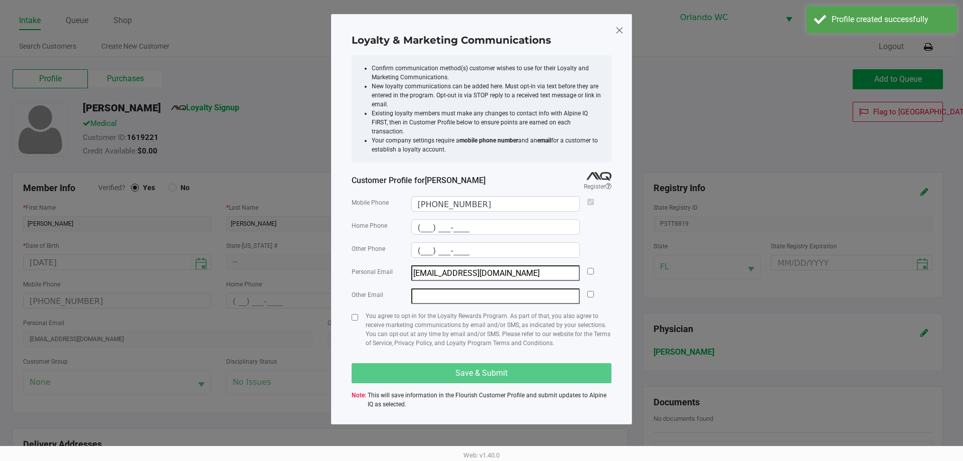
click at [595, 265] on div "Personal Email abonilla0111@gmail.com" at bounding box center [482, 273] width 260 height 16
click at [592, 268] on input "checkbox" at bounding box center [591, 271] width 7 height 7
checkbox input "true"
click at [389, 313] on p "You agree to opt-in for the Loyalty Rewards Program. As part of that, you also …" at bounding box center [489, 330] width 246 height 36
click at [353, 314] on input "checkbox" at bounding box center [355, 317] width 7 height 7
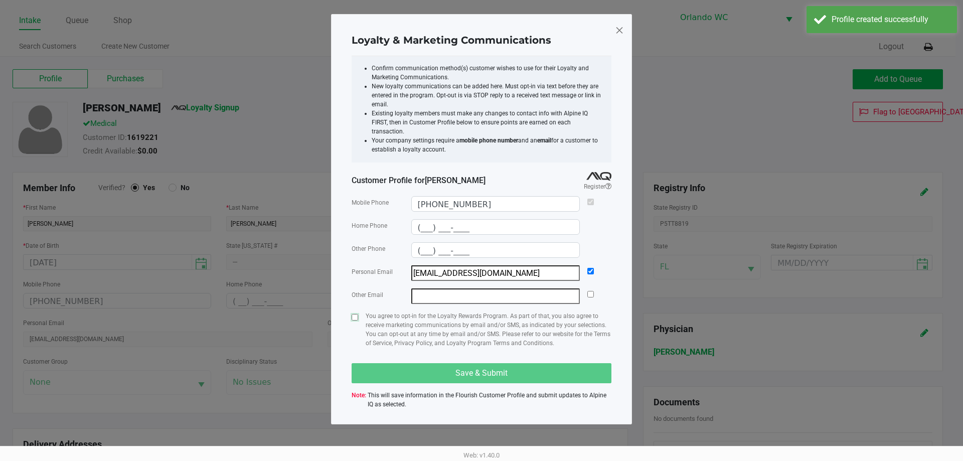
checkbox input "true"
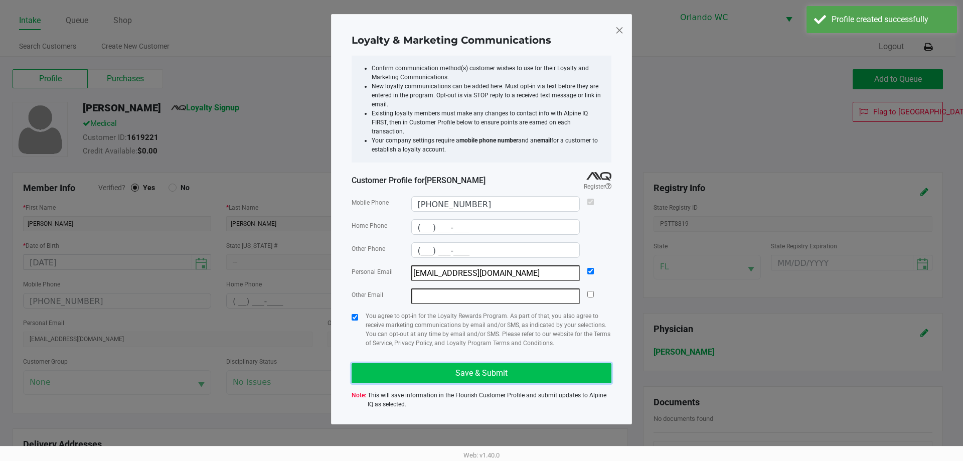
click at [437, 363] on button "Save & Submit" at bounding box center [482, 373] width 260 height 20
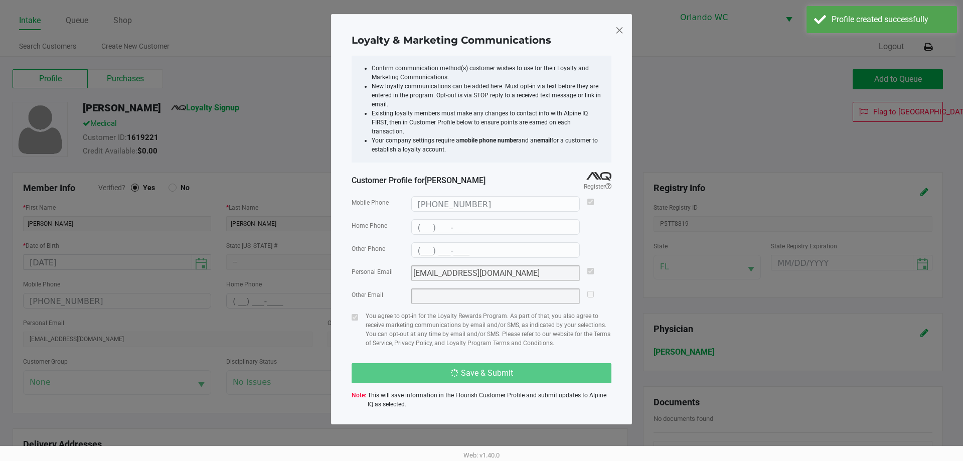
click at [437, 363] on div "Save & Submit" at bounding box center [482, 373] width 260 height 20
type input "(___) ___-____"
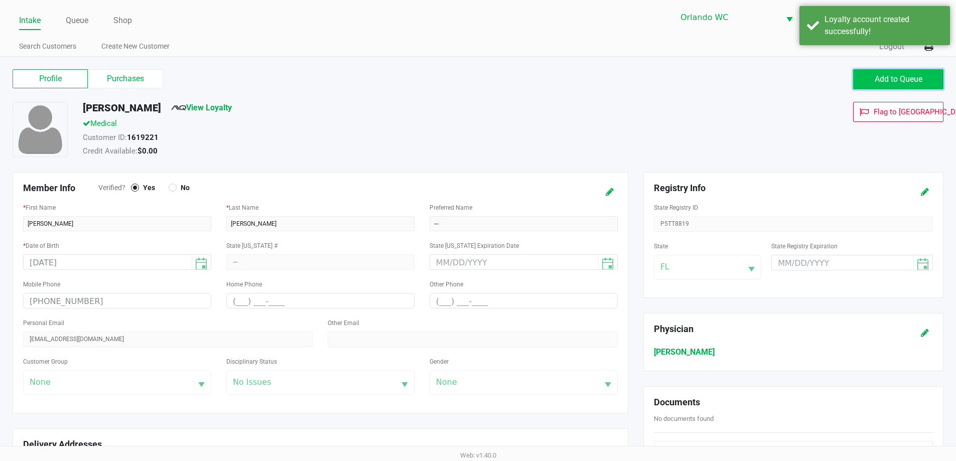
click at [890, 82] on span "Add to Queue" at bounding box center [898, 79] width 48 height 10
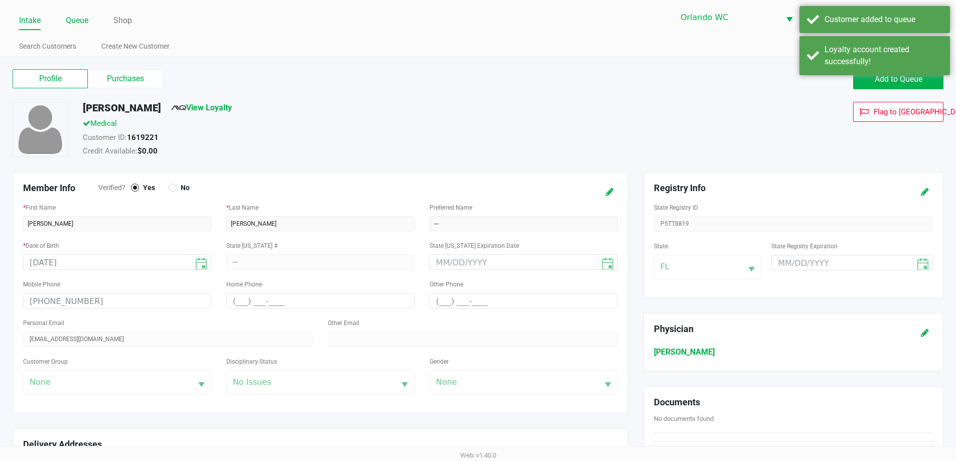
click at [77, 20] on link "Queue" at bounding box center [77, 21] width 23 height 14
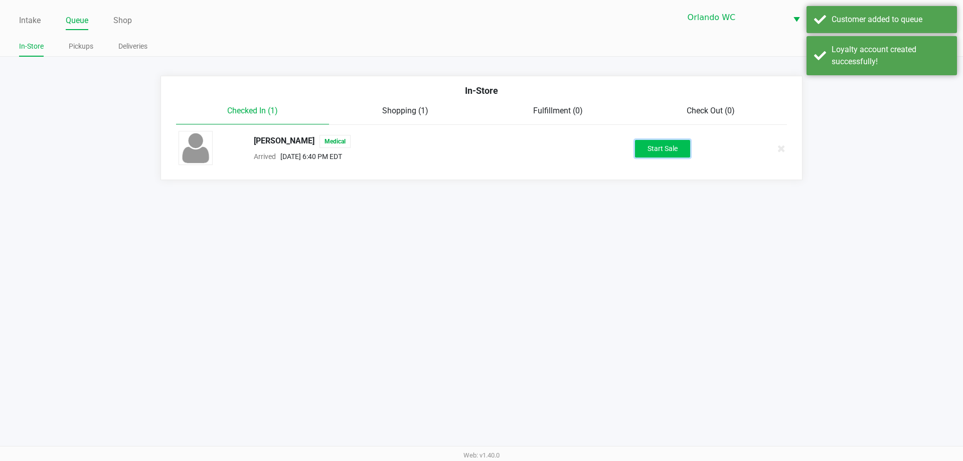
click at [673, 151] on button "Start Sale" at bounding box center [662, 149] width 55 height 18
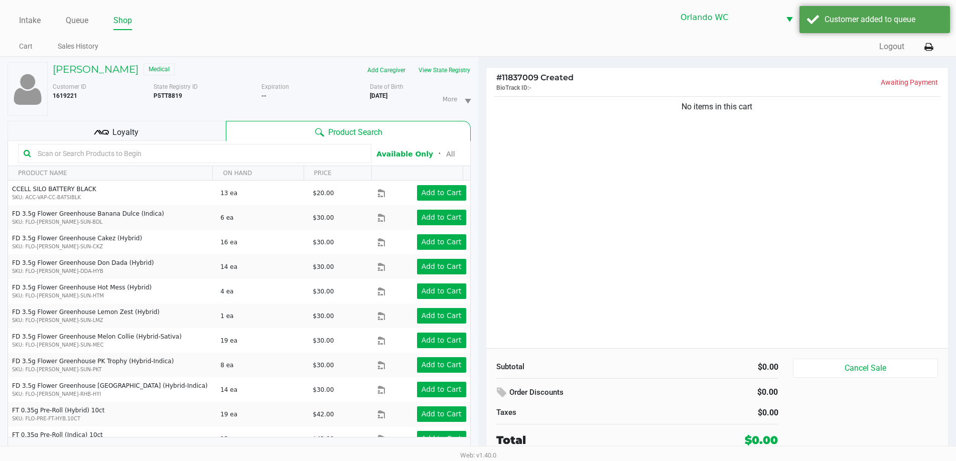
click at [155, 164] on kendo-grid-toolbar "Available Only ᛫ All" at bounding box center [239, 153] width 462 height 25
click at [157, 158] on input "text" at bounding box center [200, 153] width 332 height 15
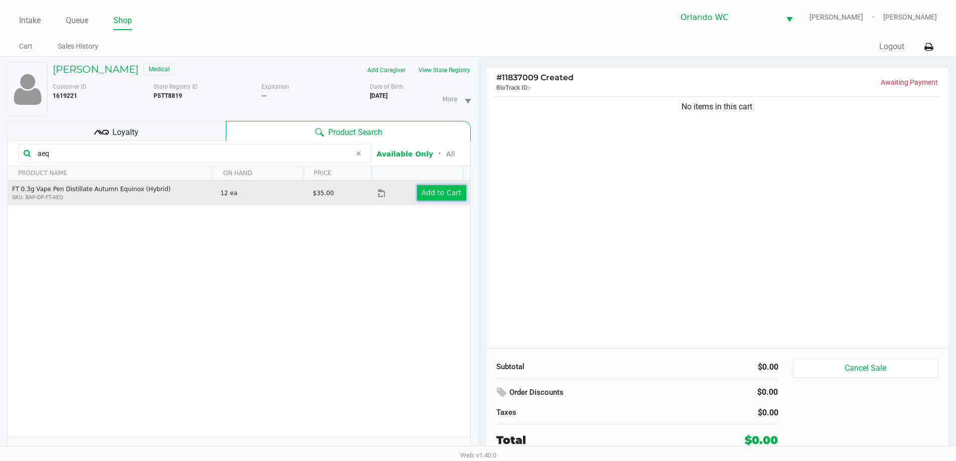
click at [424, 192] on app-button-loader "Add to Cart" at bounding box center [441, 193] width 40 height 8
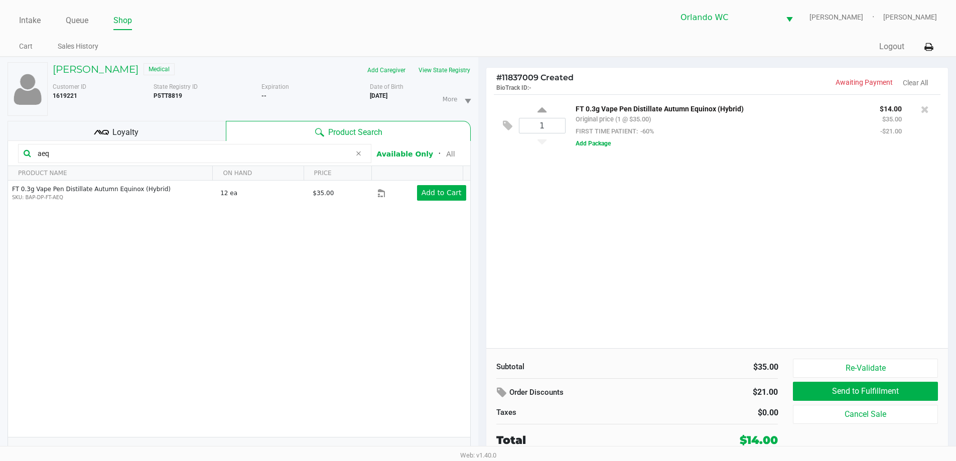
drag, startPoint x: 233, startPoint y: 160, endPoint x: 0, endPoint y: 168, distance: 233.4
click at [0, 168] on div "ANDRES BONILLA Medical Add Caregiver View State Registry Customer ID 1619221 St…" at bounding box center [239, 264] width 478 height 414
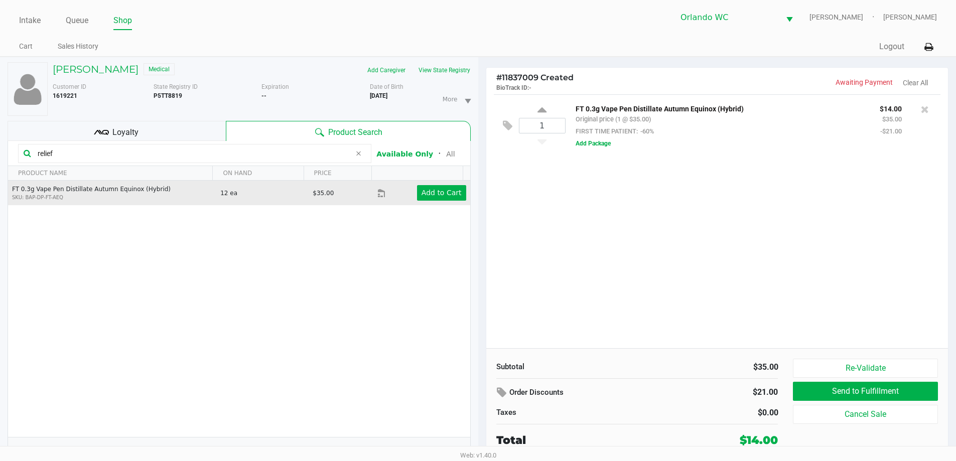
type input "relief"
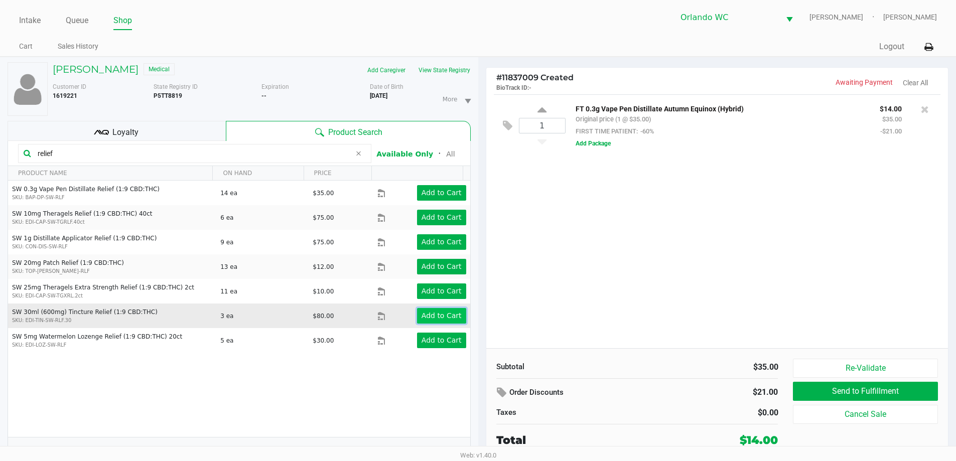
click at [423, 317] on app-button-loader "Add to Cart" at bounding box center [441, 316] width 40 height 8
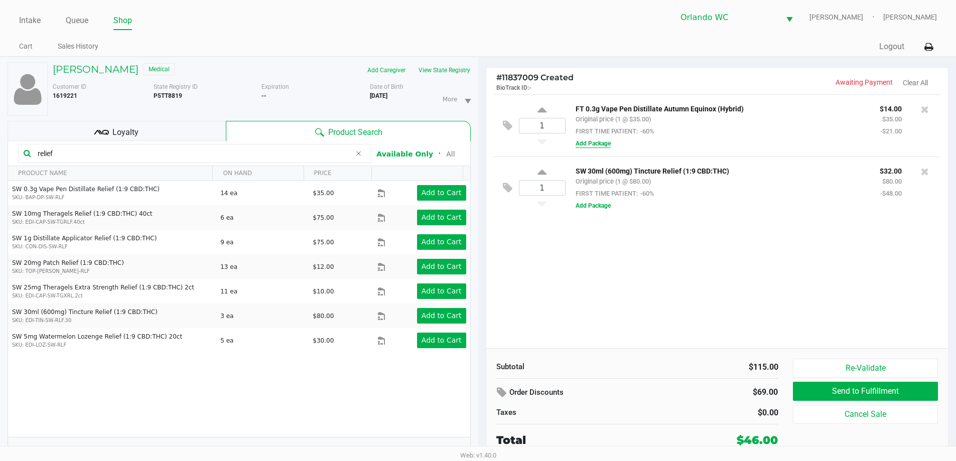
click at [602, 145] on button "Add Package" at bounding box center [592, 143] width 35 height 9
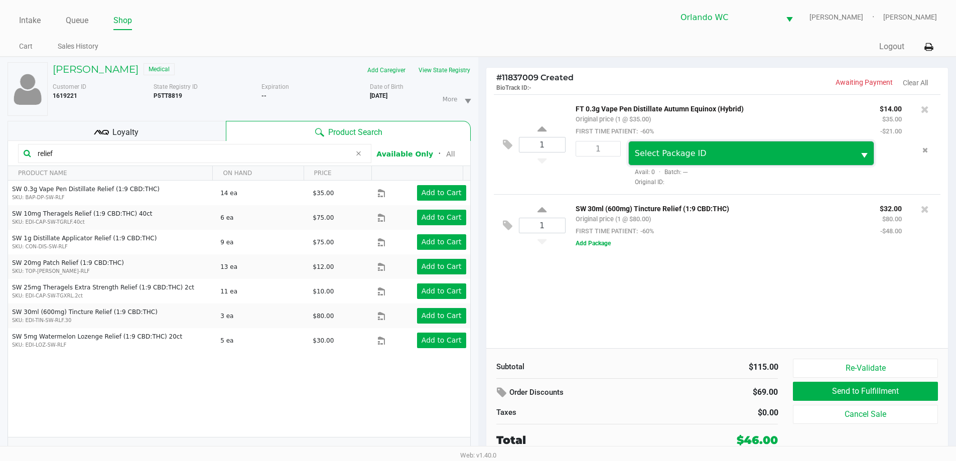
click at [655, 157] on span "Select Package ID" at bounding box center [671, 154] width 72 height 10
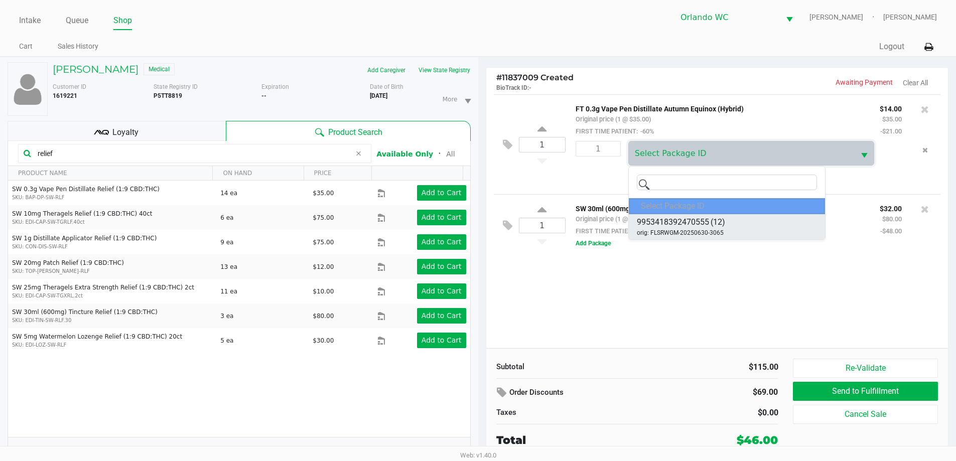
click at [671, 232] on span "orig: FLSRWGM-20250630-3065" at bounding box center [680, 232] width 87 height 9
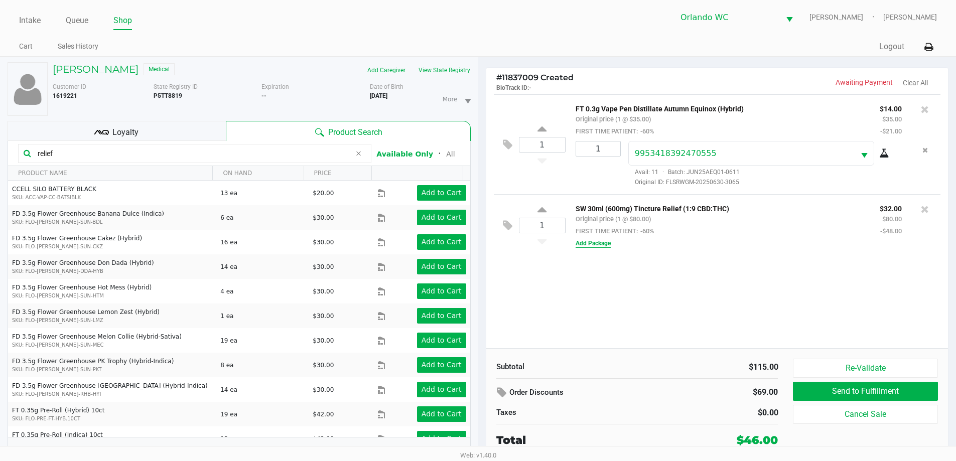
click at [602, 244] on button "Add Package" at bounding box center [592, 243] width 35 height 9
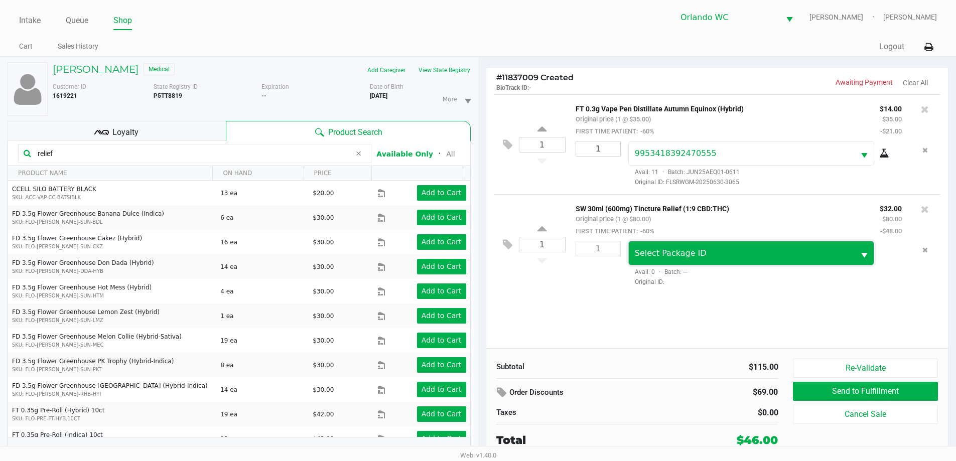
click at [655, 249] on span "Select Package ID" at bounding box center [671, 253] width 72 height 10
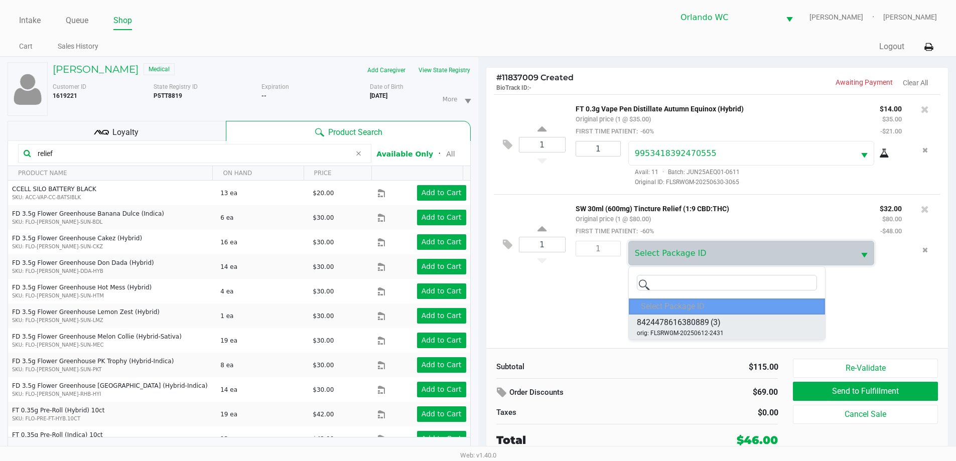
click at [699, 333] on span "orig: FLSRWGM-20250612-2431" at bounding box center [680, 333] width 87 height 9
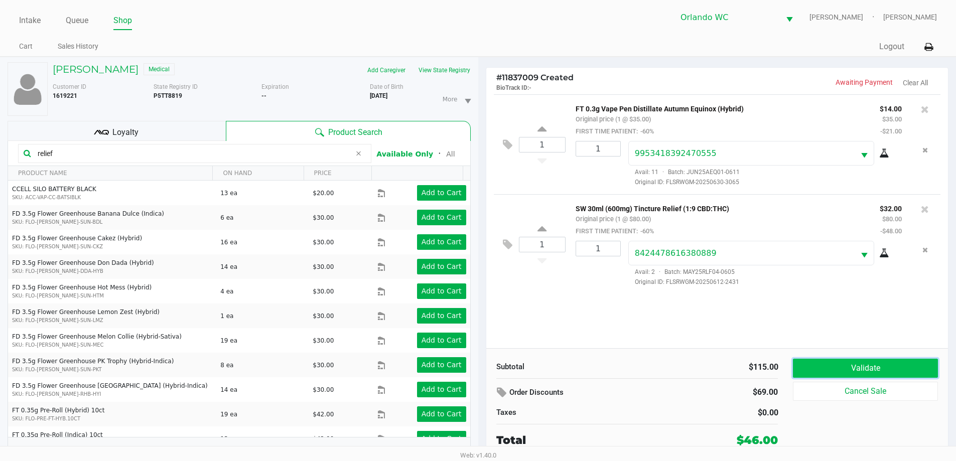
click at [848, 370] on button "Validate" at bounding box center [865, 368] width 144 height 19
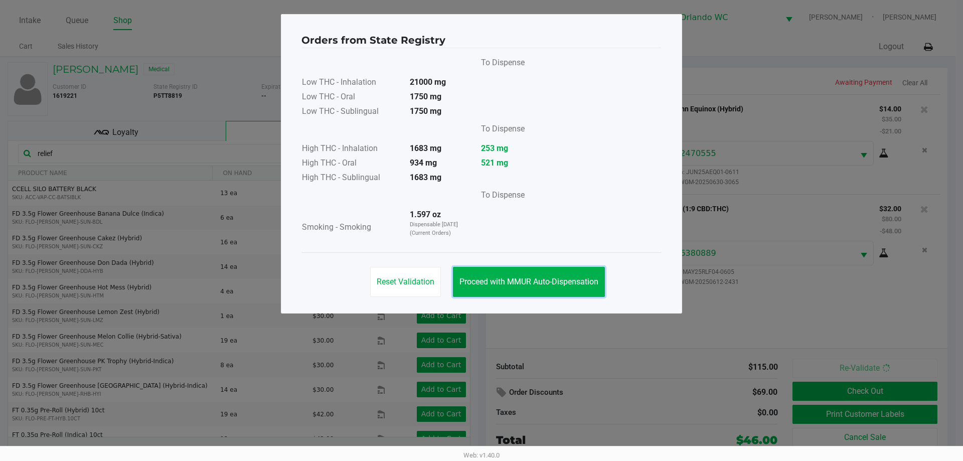
drag, startPoint x: 529, startPoint y: 274, endPoint x: 729, endPoint y: 373, distance: 223.3
click at [530, 274] on button "Proceed with MMUR Auto-Dispensation" at bounding box center [529, 282] width 152 height 30
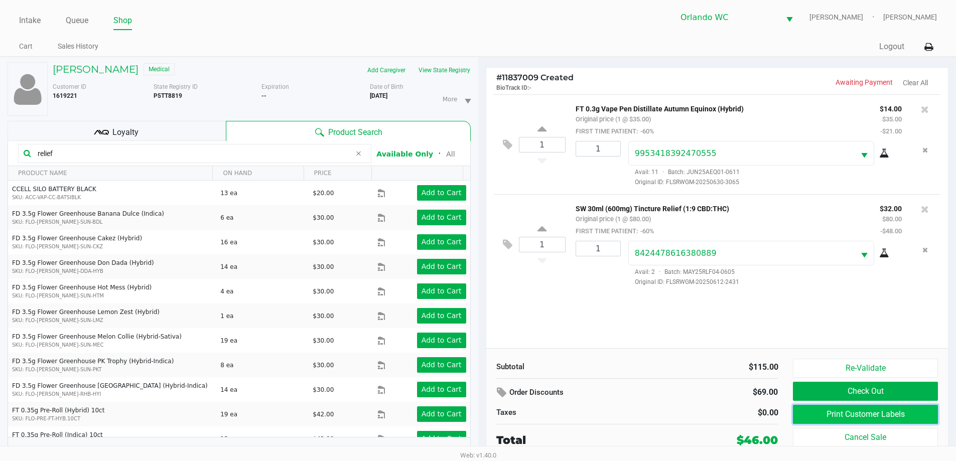
click at [815, 414] on button "Print Customer Labels" at bounding box center [865, 414] width 144 height 19
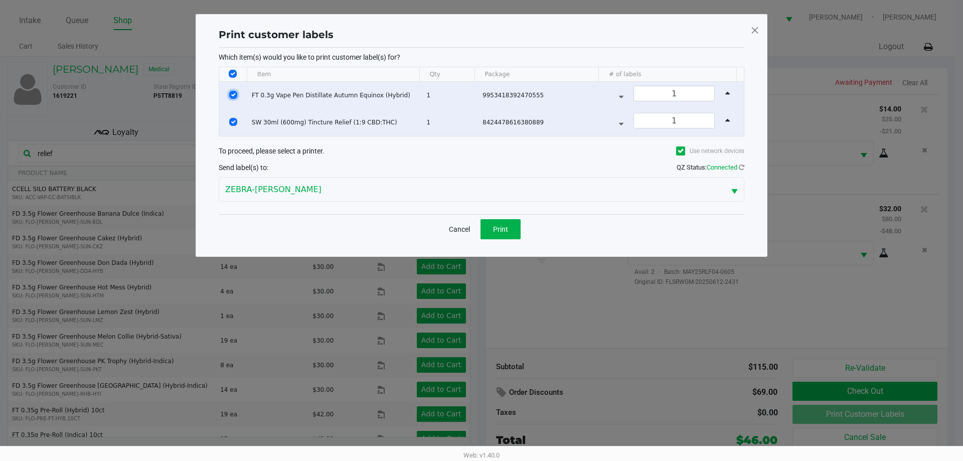
click at [234, 95] on input "Select Row" at bounding box center [233, 95] width 8 height 8
checkbox input "false"
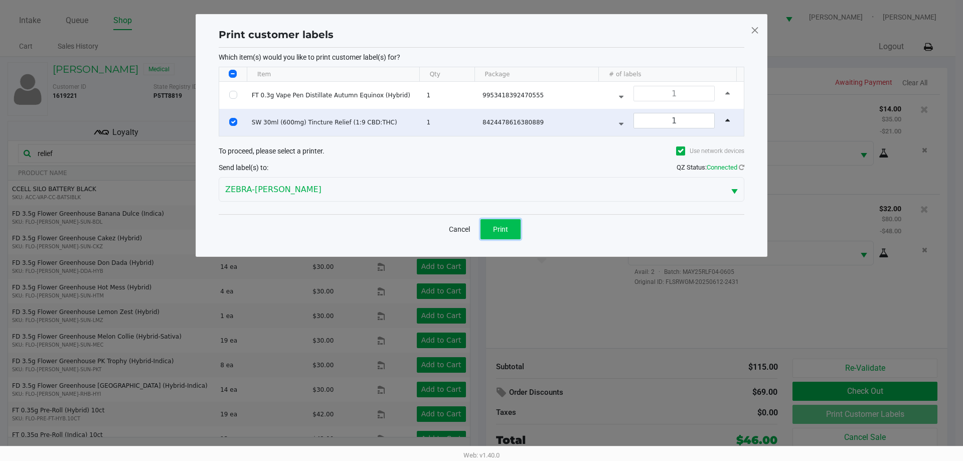
click at [491, 221] on button "Print" at bounding box center [501, 229] width 40 height 20
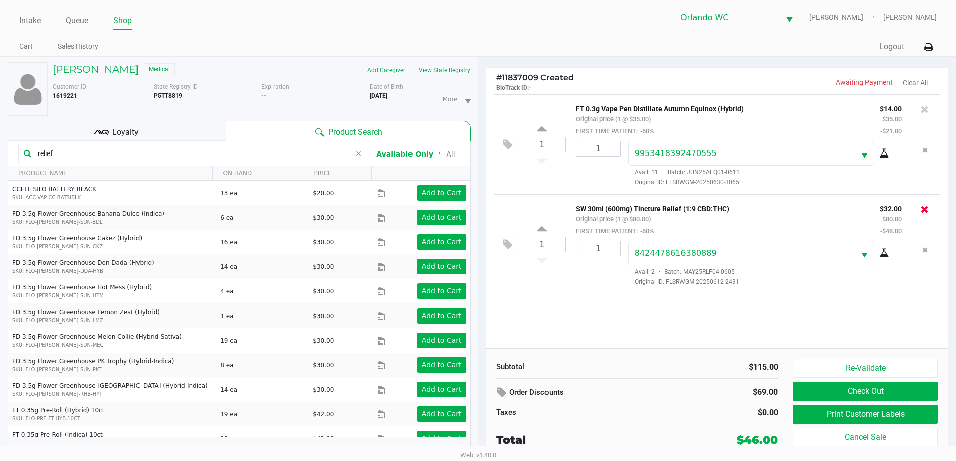
click at [927, 210] on icon at bounding box center [925, 209] width 8 height 10
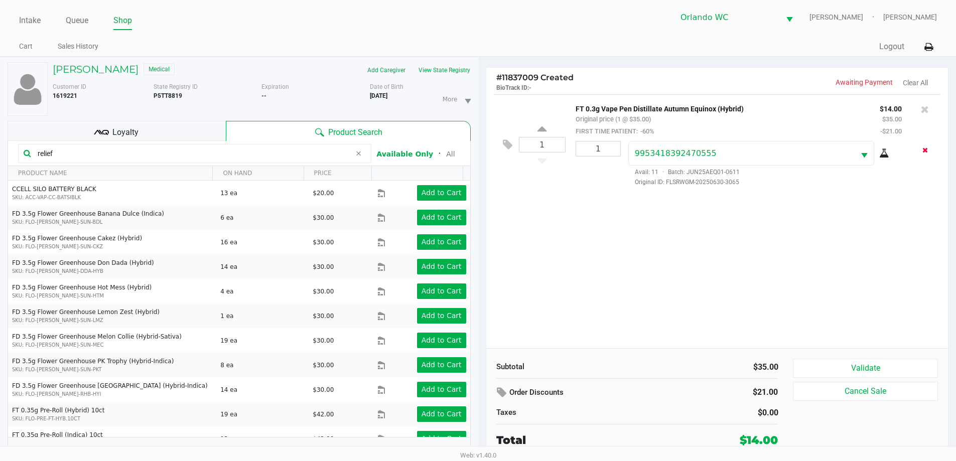
click at [920, 156] on button "Remove the package from the orderLine" at bounding box center [925, 150] width 14 height 19
click at [851, 365] on button "Validate" at bounding box center [865, 368] width 144 height 19
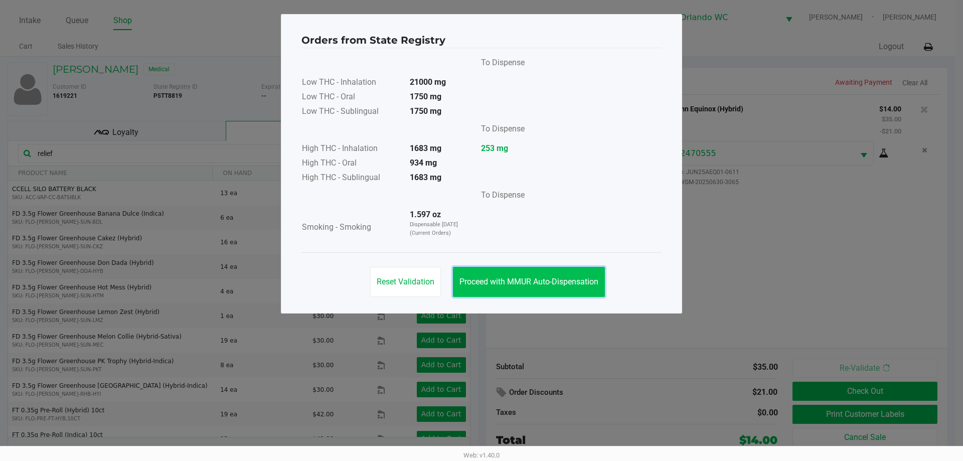
click at [555, 291] on button "Proceed with MMUR Auto-Dispensation" at bounding box center [529, 282] width 152 height 30
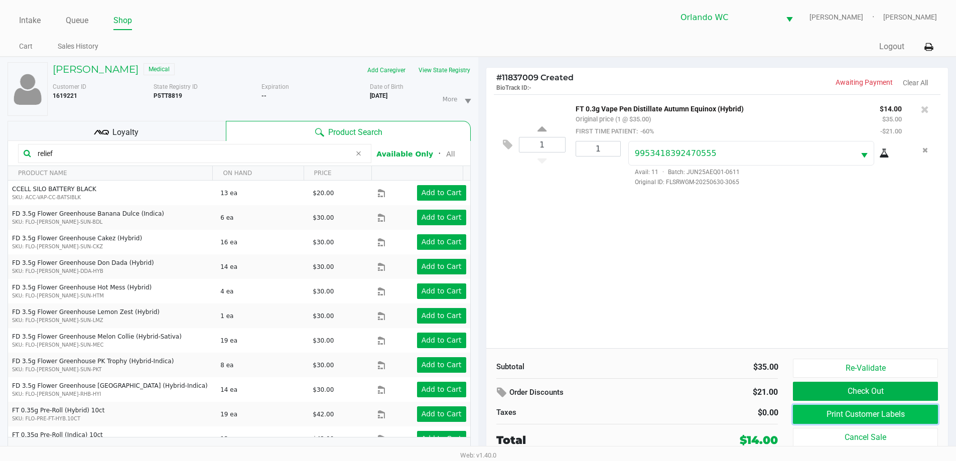
click at [817, 408] on button "Print Customer Labels" at bounding box center [865, 414] width 144 height 19
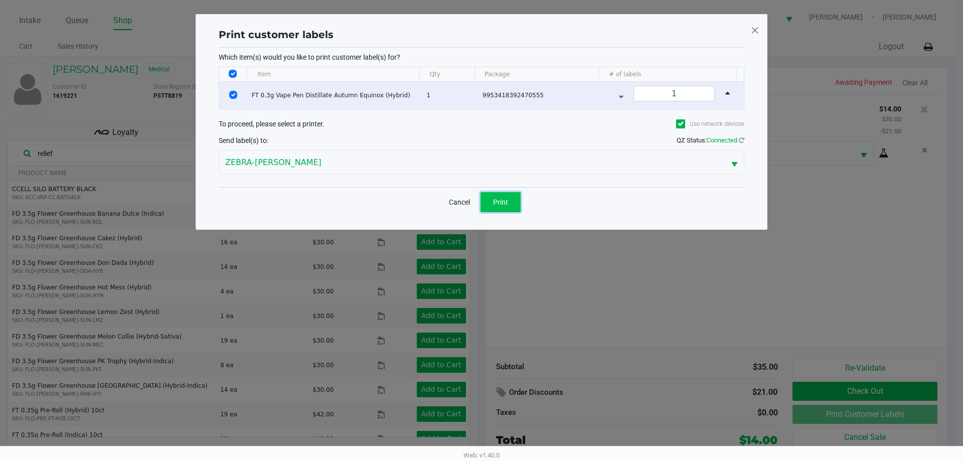
click at [505, 198] on span "Print" at bounding box center [500, 202] width 15 height 8
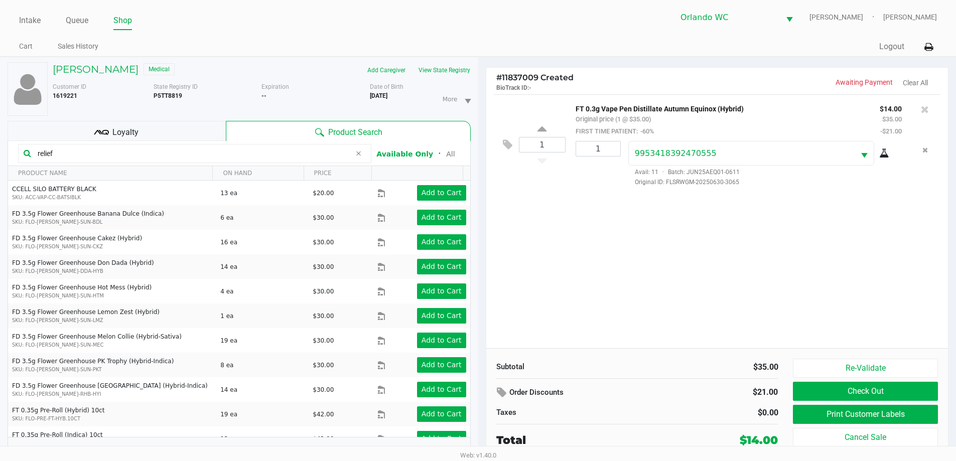
drag, startPoint x: 127, startPoint y: 148, endPoint x: 0, endPoint y: 153, distance: 127.0
click at [0, 153] on div "ANDRES BONILLA Medical Add Caregiver View State Registry Customer ID 1619221 St…" at bounding box center [239, 264] width 478 height 414
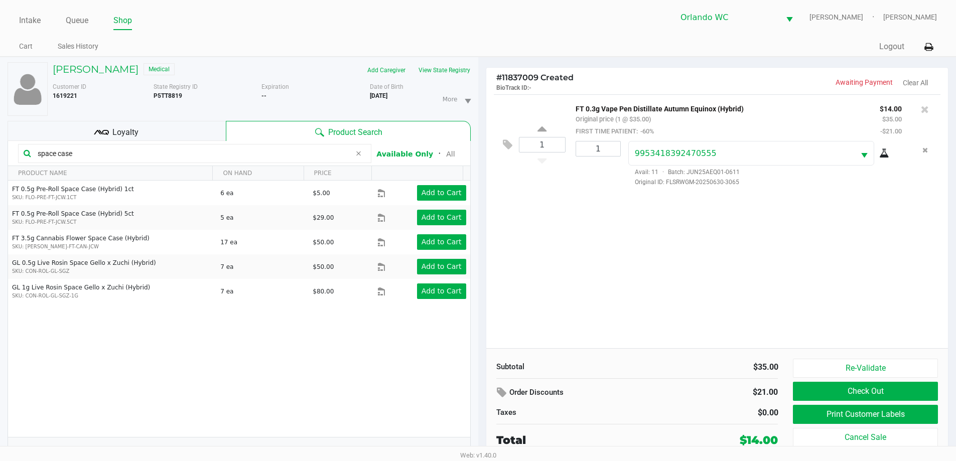
type input "space case"
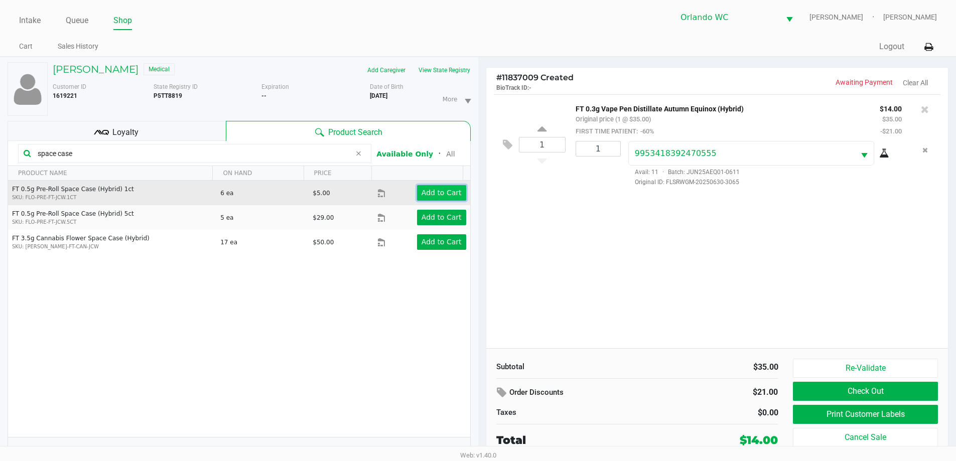
click at [417, 190] on button "Add to Cart" at bounding box center [441, 193] width 49 height 16
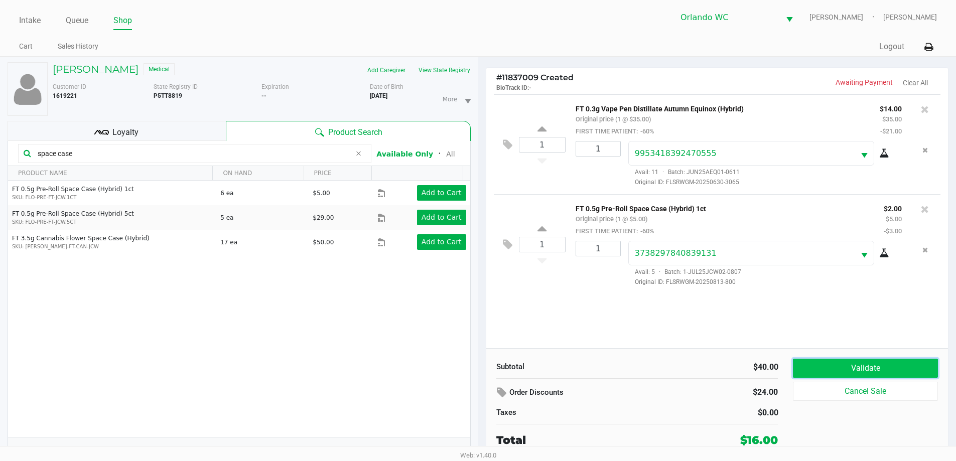
click at [826, 359] on button "Validate" at bounding box center [865, 368] width 144 height 19
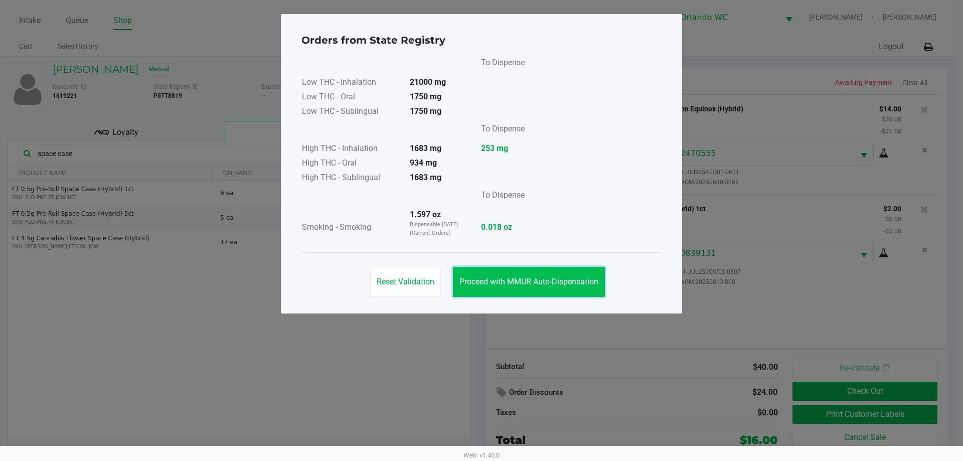
click at [536, 282] on span "Proceed with MMUR Auto-Dispensation" at bounding box center [529, 282] width 139 height 10
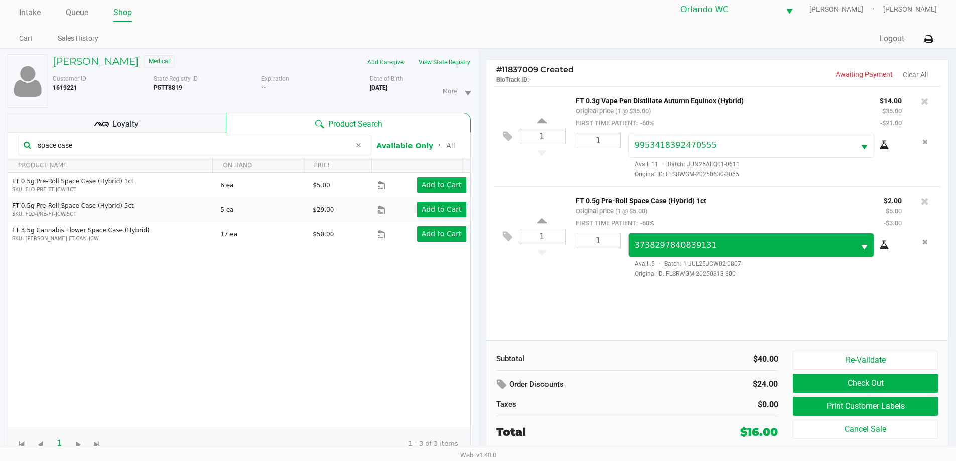
scroll to position [11, 0]
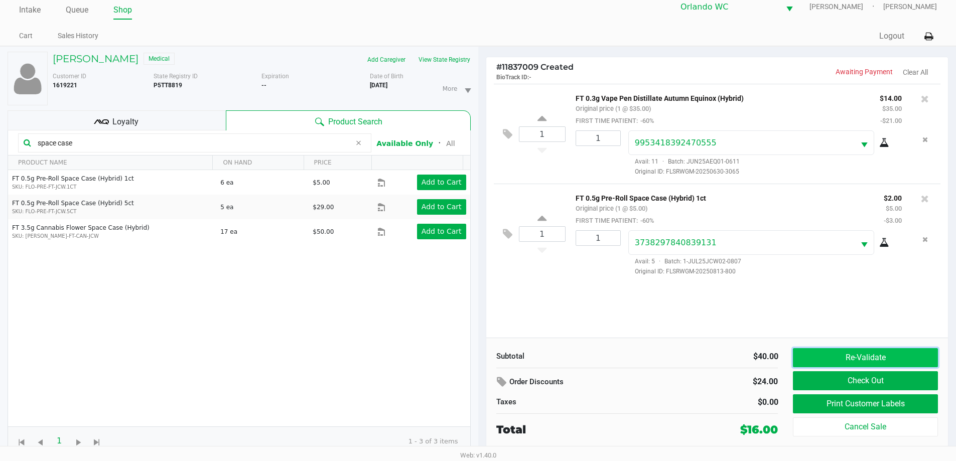
click at [845, 357] on button "Re-Validate" at bounding box center [865, 357] width 144 height 19
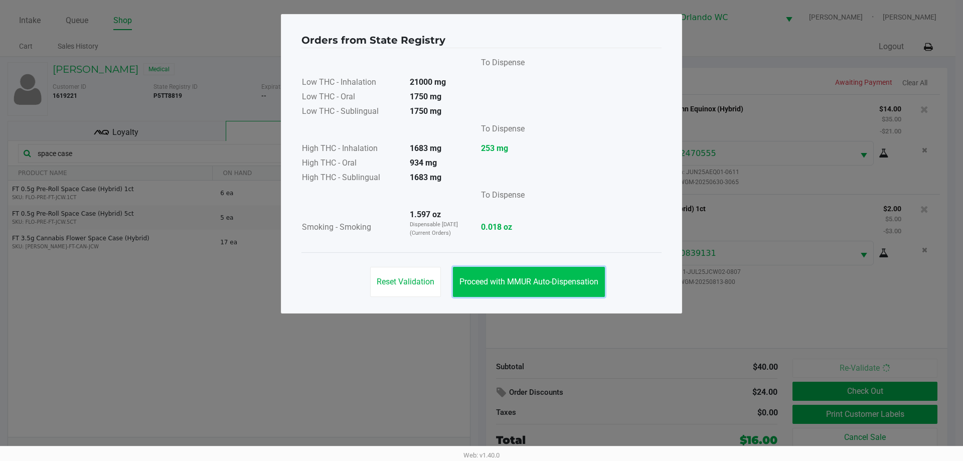
click at [522, 283] on span "Proceed with MMUR Auto-Dispensation" at bounding box center [529, 282] width 139 height 10
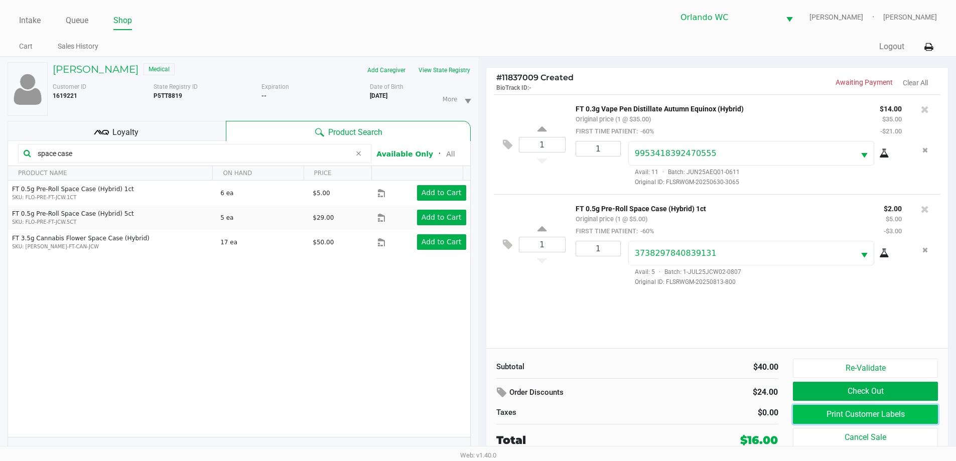
click at [840, 413] on button "Print Customer Labels" at bounding box center [865, 414] width 144 height 19
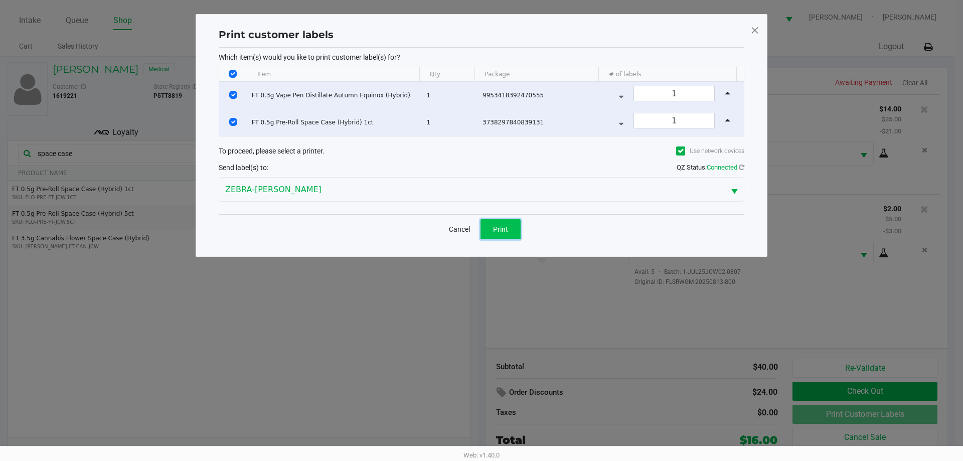
click at [493, 229] on button "Print" at bounding box center [501, 229] width 40 height 20
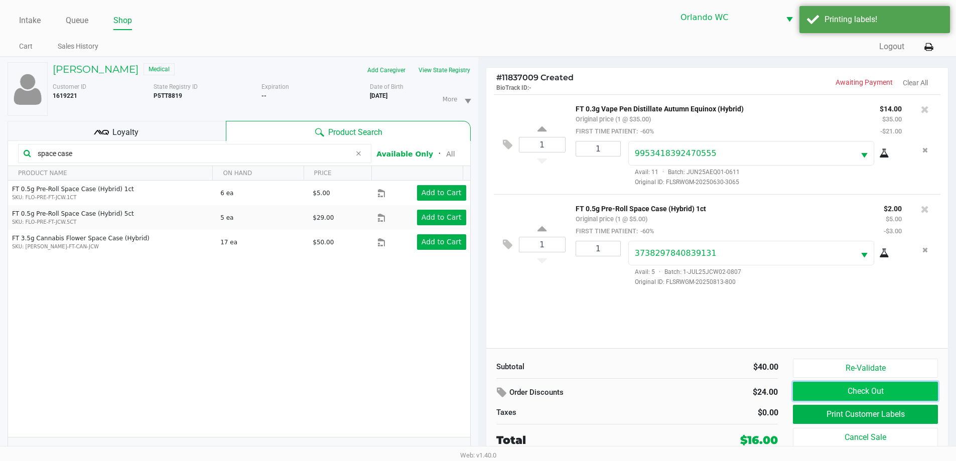
click at [827, 397] on button "Check Out" at bounding box center [865, 391] width 144 height 19
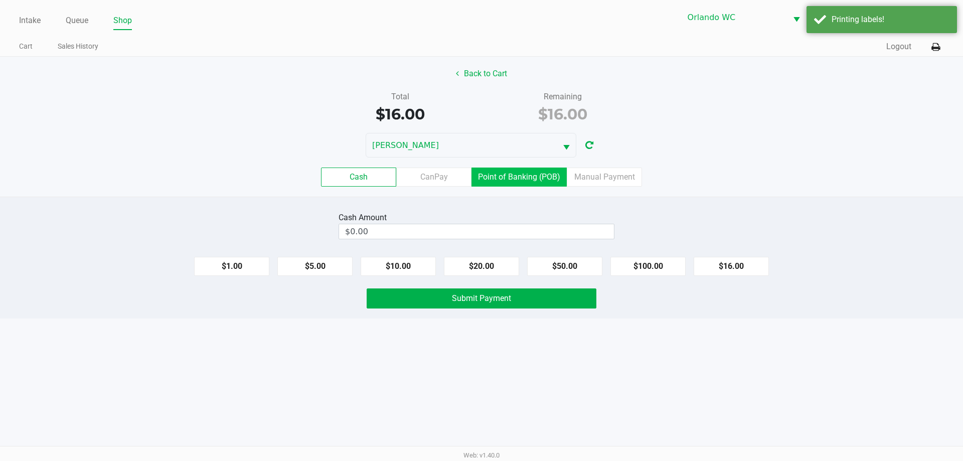
click at [515, 175] on label "Point of Banking (POB)" at bounding box center [519, 177] width 95 height 19
click at [0, 0] on 7 "Point of Banking (POB)" at bounding box center [0, 0] width 0 height 0
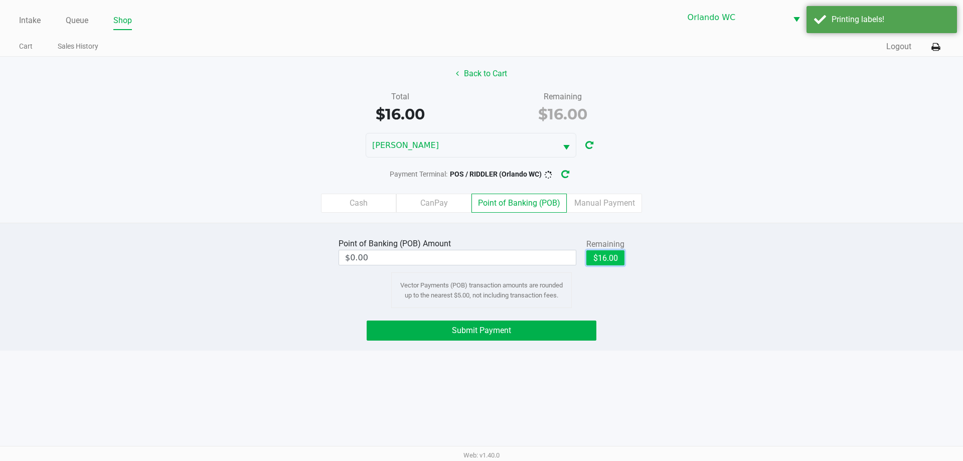
click at [611, 256] on button "$16.00" at bounding box center [605, 257] width 38 height 15
type input "$16.00"
click at [577, 330] on button "Submit Payment" at bounding box center [482, 331] width 230 height 20
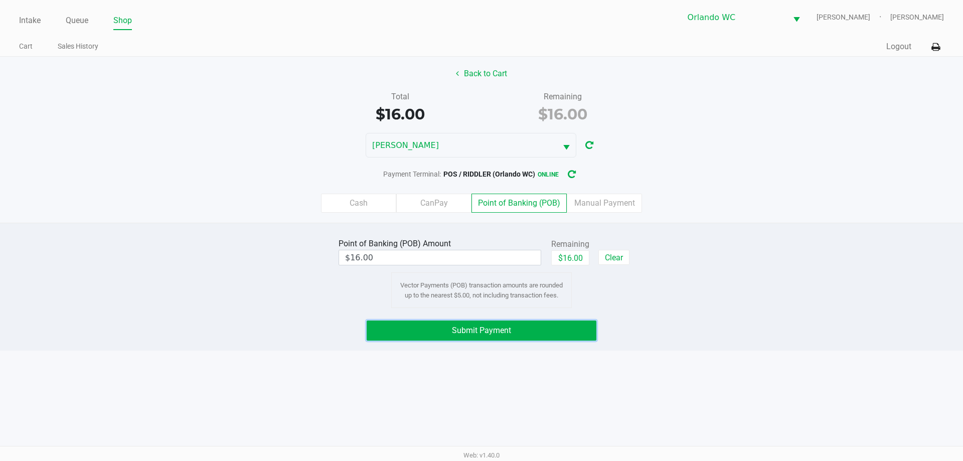
click at [574, 324] on button "Submit Payment" at bounding box center [482, 331] width 230 height 20
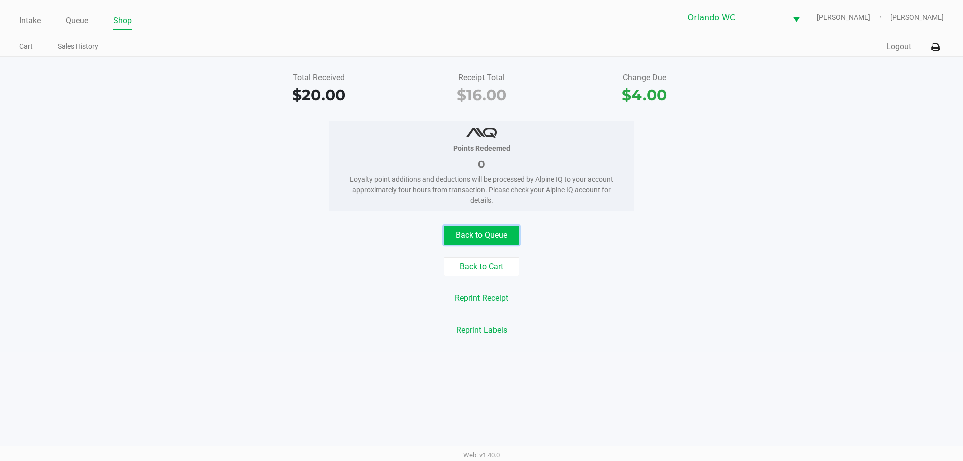
click at [488, 228] on button "Back to Queue" at bounding box center [481, 235] width 75 height 19
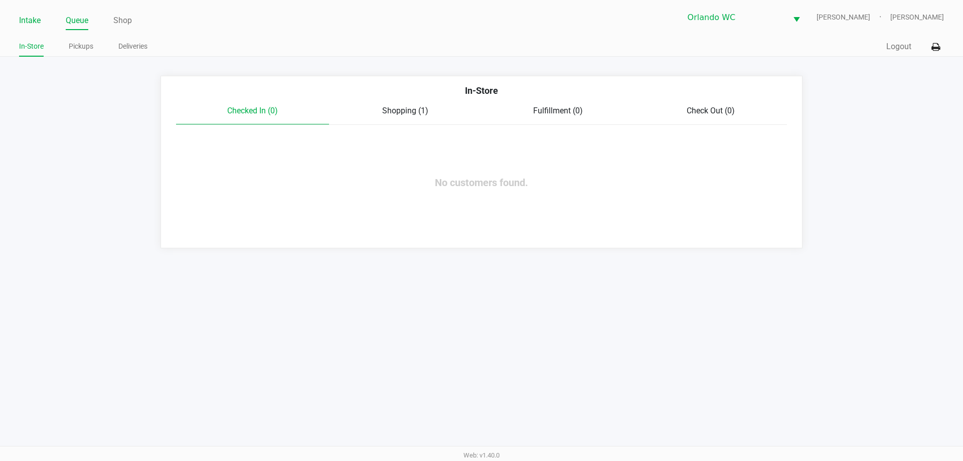
click at [26, 16] on link "Intake" at bounding box center [30, 21] width 22 height 14
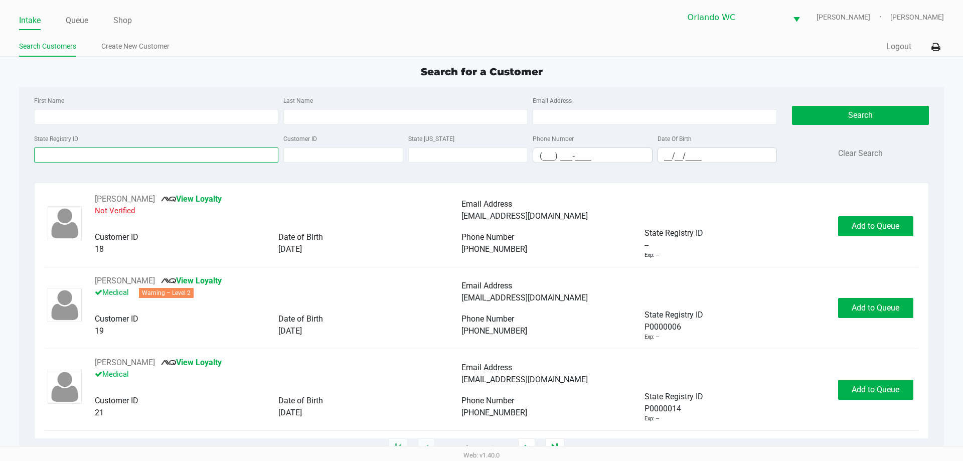
click at [47, 154] on input "State Registry ID" at bounding box center [156, 155] width 244 height 15
click at [67, 17] on link "Queue" at bounding box center [77, 21] width 23 height 14
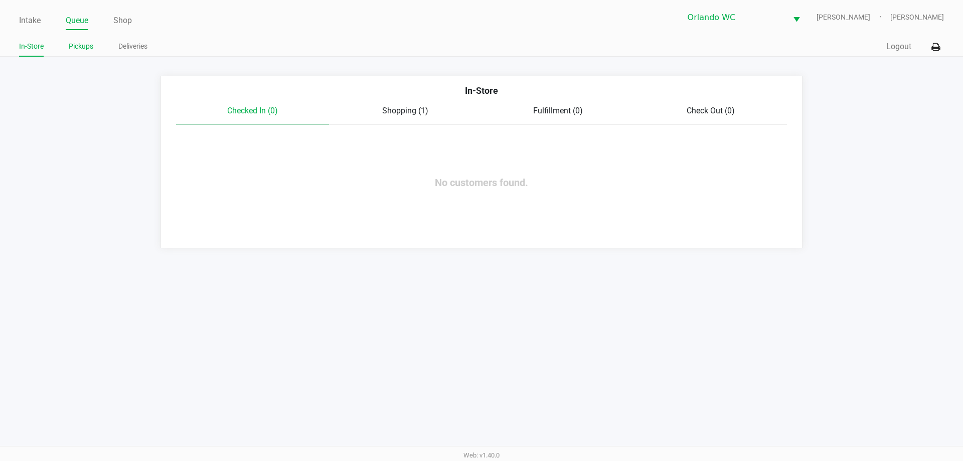
click at [91, 47] on link "Pickups" at bounding box center [81, 46] width 25 height 13
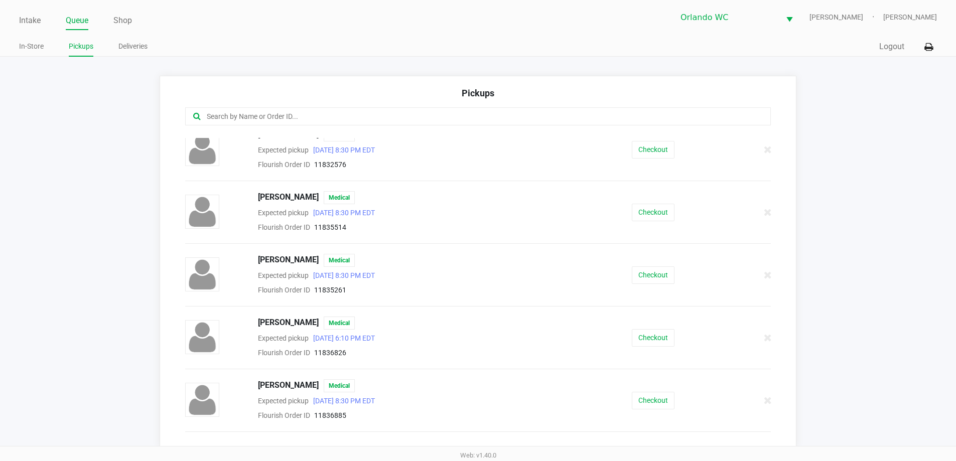
scroll to position [244, 0]
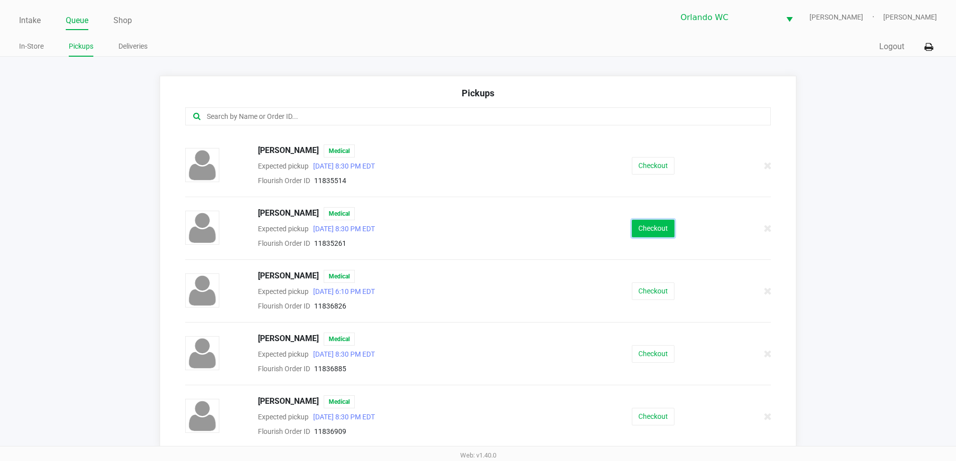
click at [632, 227] on button "Checkout" at bounding box center [653, 229] width 43 height 18
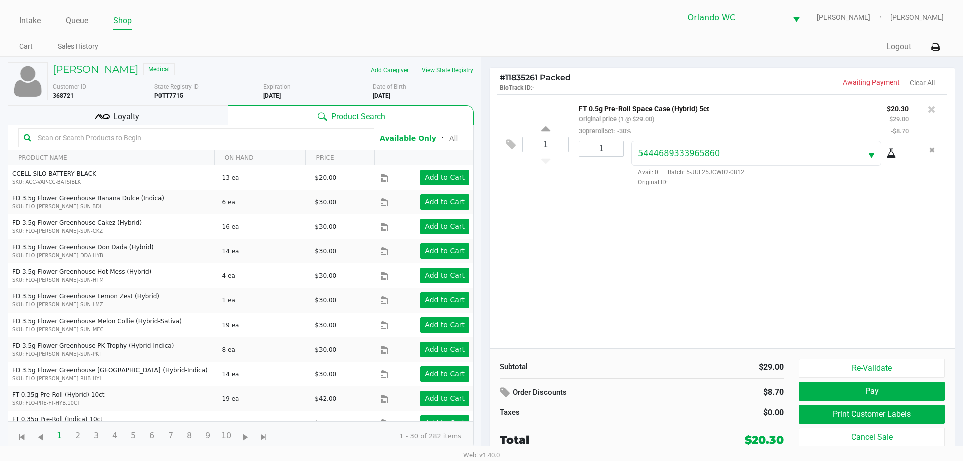
click at [159, 124] on div "Loyalty" at bounding box center [118, 115] width 220 height 20
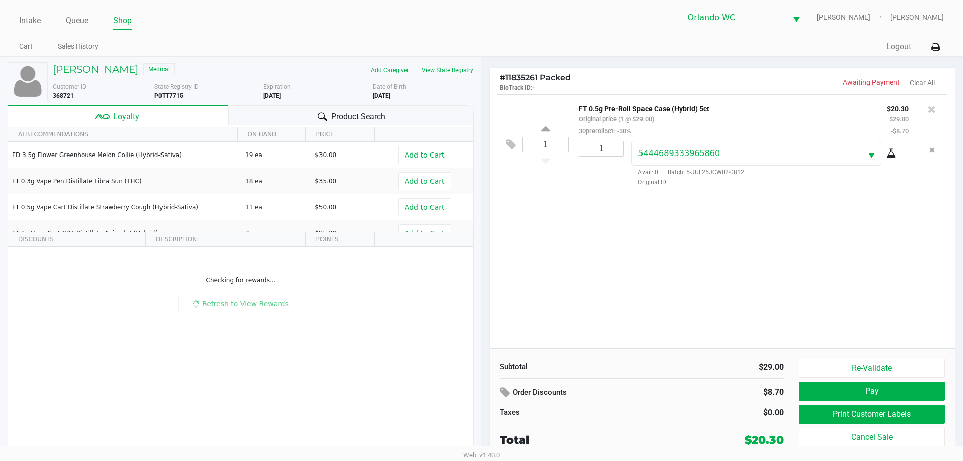
click at [159, 116] on div "Loyalty" at bounding box center [118, 115] width 221 height 20
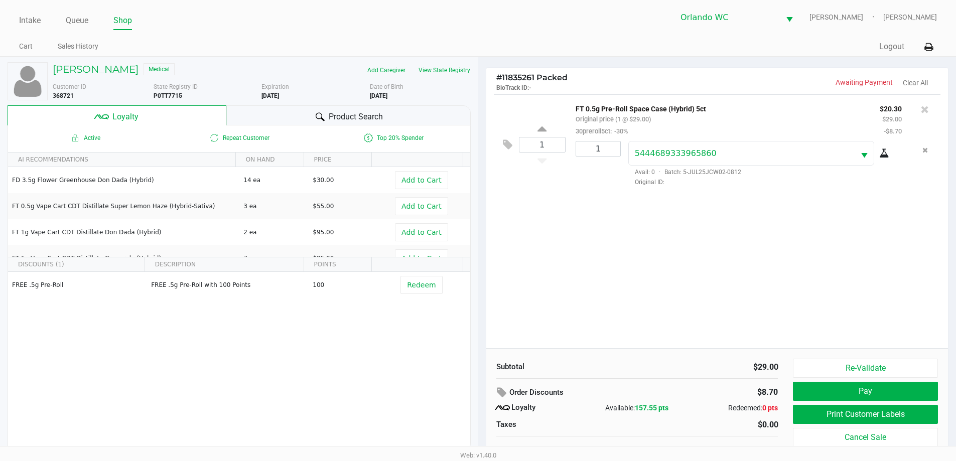
click at [293, 122] on div "Product Search" at bounding box center [348, 115] width 244 height 20
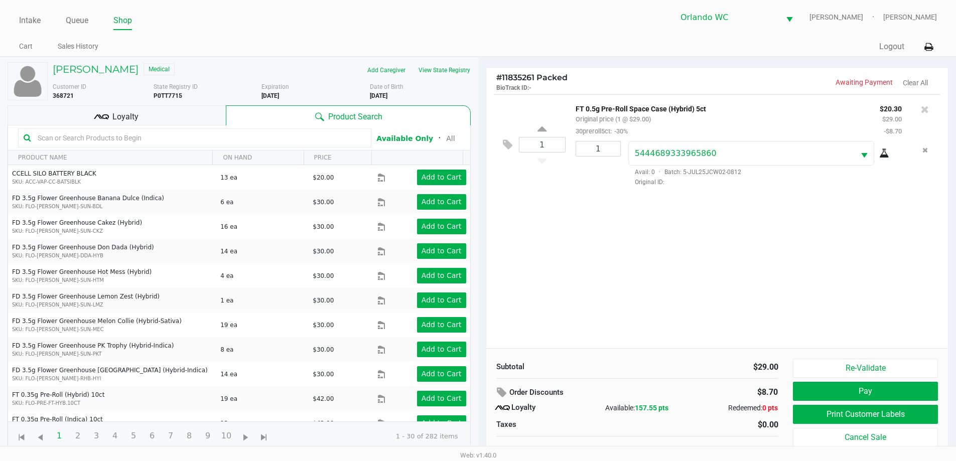
click at [171, 144] on input "text" at bounding box center [200, 137] width 332 height 15
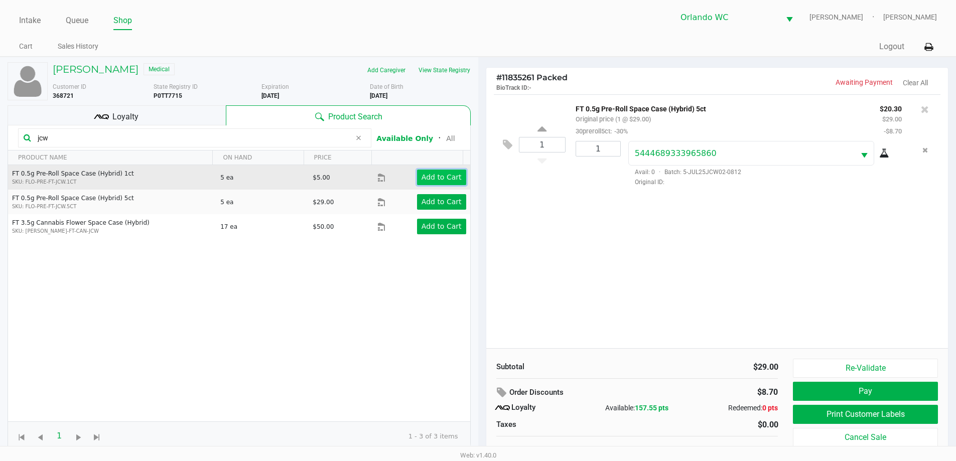
click at [430, 177] on app-button-loader "Add to Cart" at bounding box center [441, 177] width 40 height 8
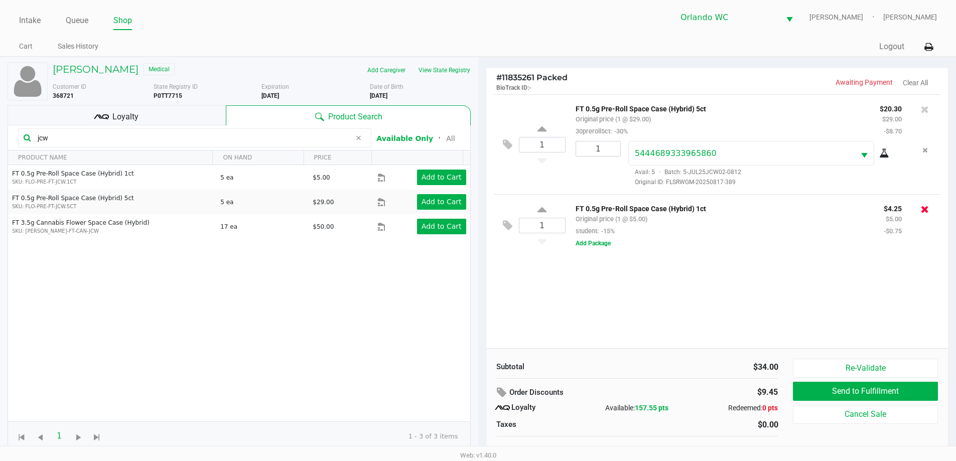
click at [924, 213] on icon at bounding box center [925, 209] width 8 height 10
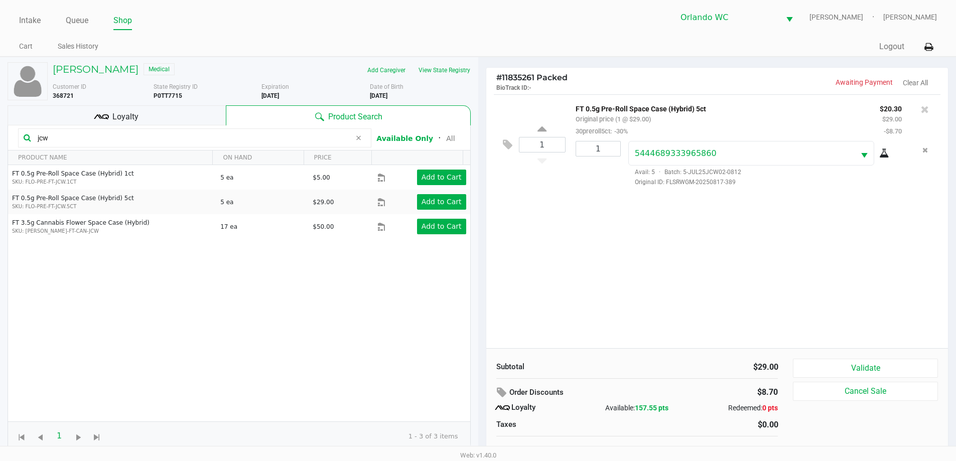
drag, startPoint x: 115, startPoint y: 135, endPoint x: 0, endPoint y: 86, distance: 124.8
click at [0, 86] on div "JON-MICHAEL FRANCIS Medical Add Caregiver View State Registry Customer ID 36872…" at bounding box center [239, 264] width 478 height 414
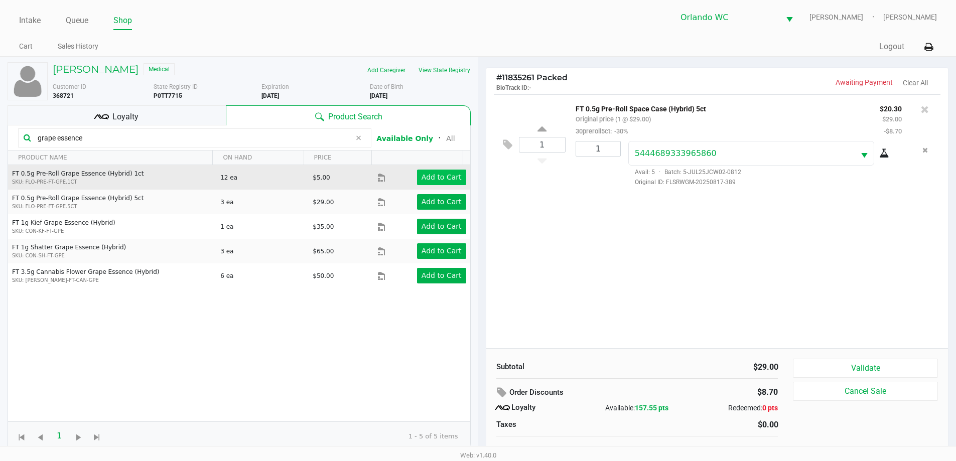
type input "grape essence"
click at [434, 171] on button "Add to Cart" at bounding box center [441, 178] width 49 height 16
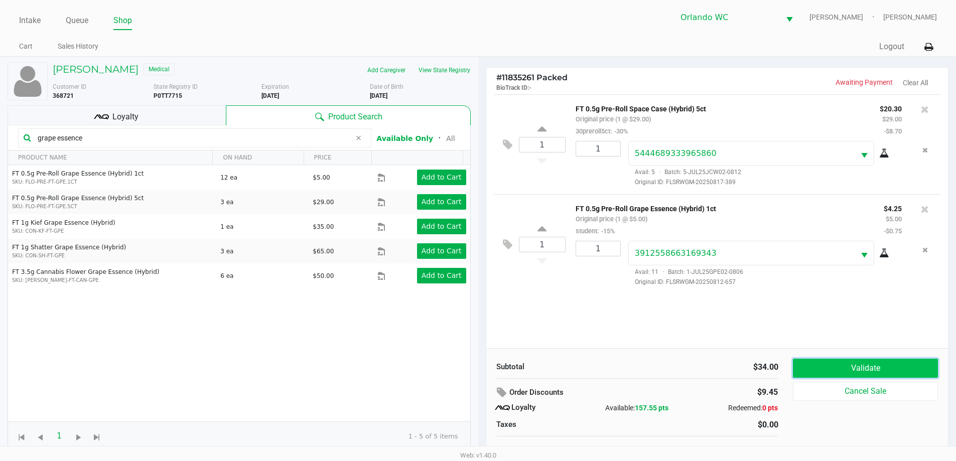
click at [858, 373] on button "Validate" at bounding box center [865, 368] width 144 height 19
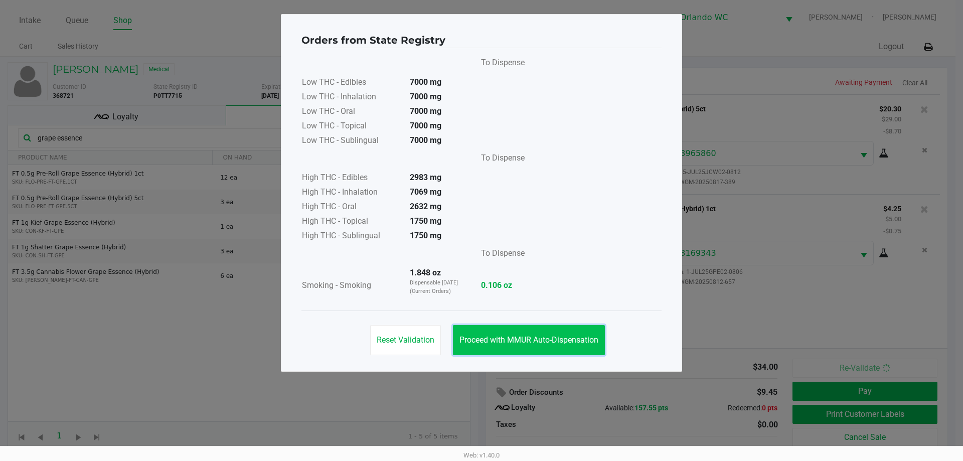
click at [580, 334] on button "Proceed with MMUR Auto-Dispensation" at bounding box center [529, 340] width 152 height 30
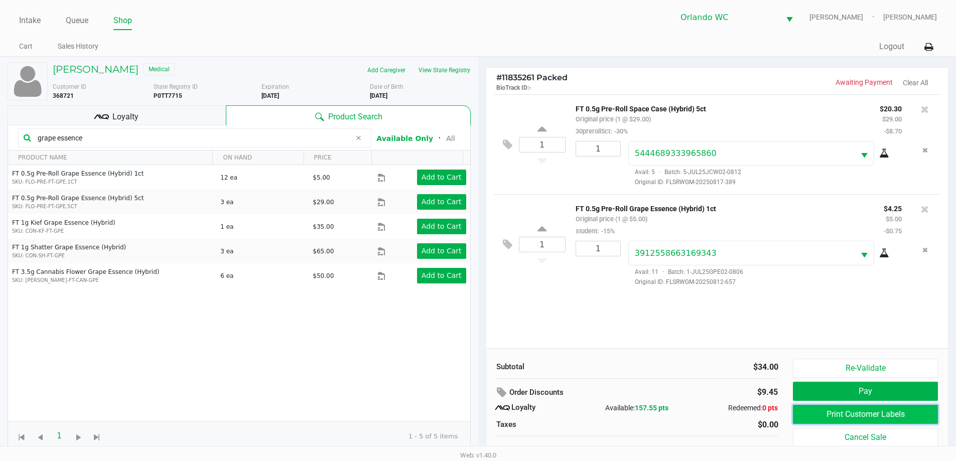
click at [795, 414] on button "Print Customer Labels" at bounding box center [865, 414] width 144 height 19
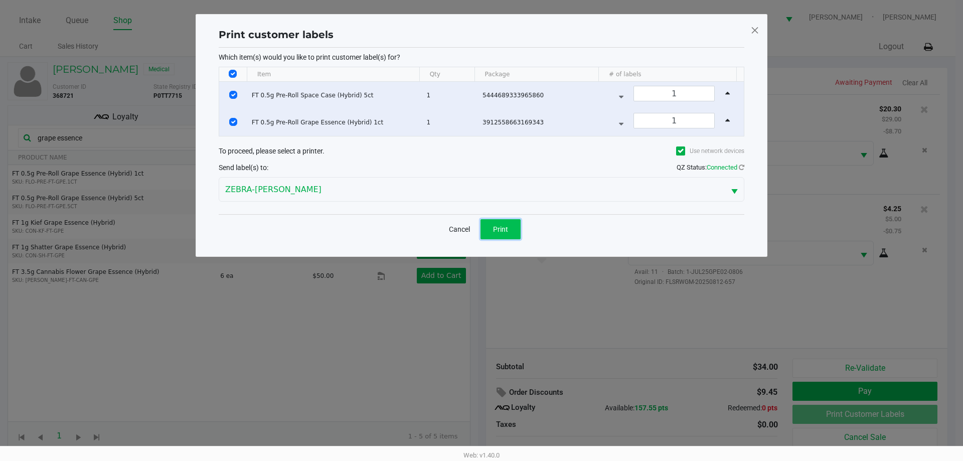
click at [506, 227] on span "Print" at bounding box center [500, 229] width 15 height 8
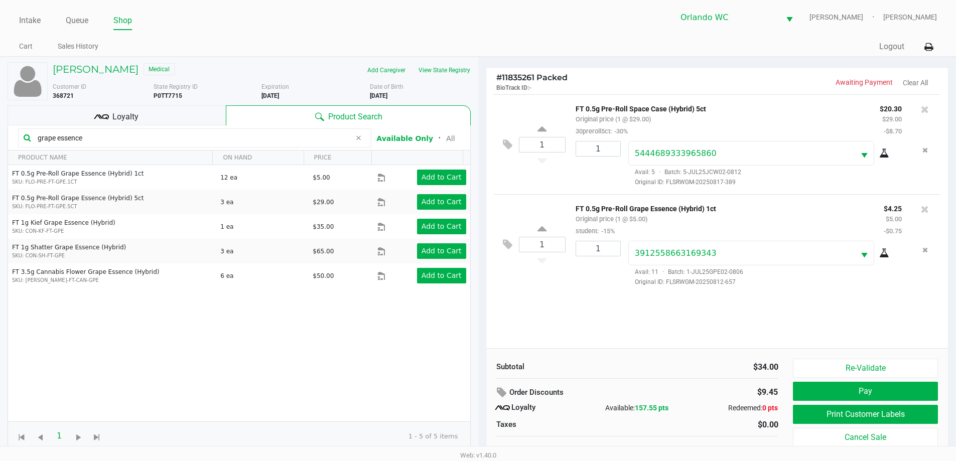
click at [105, 114] on icon at bounding box center [101, 116] width 15 height 15
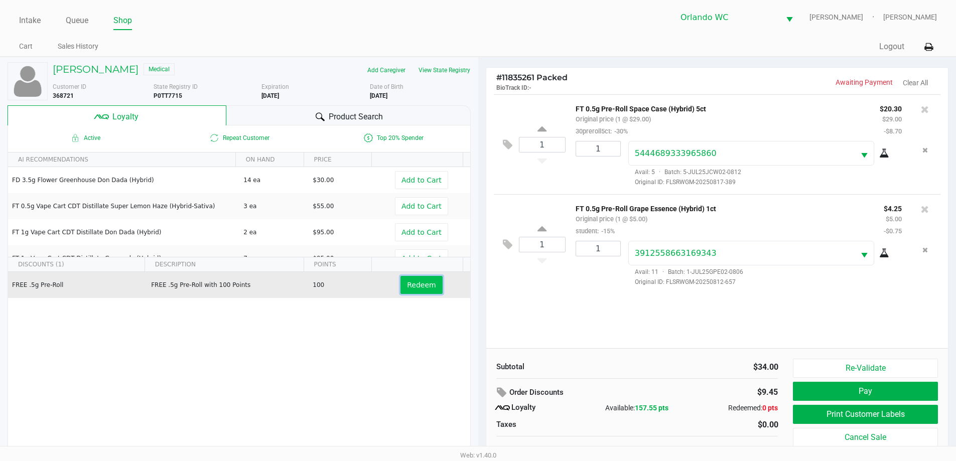
click at [400, 281] on button "Redeem" at bounding box center [421, 285] width 42 height 18
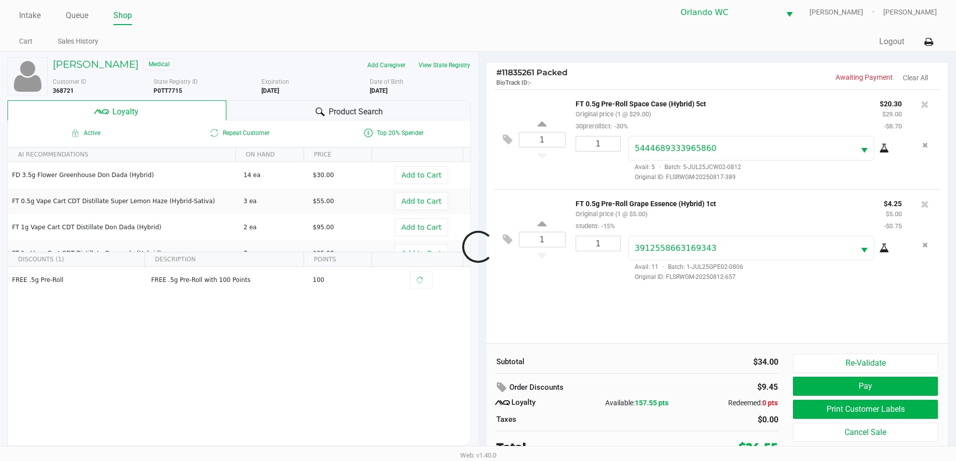
scroll to position [10, 0]
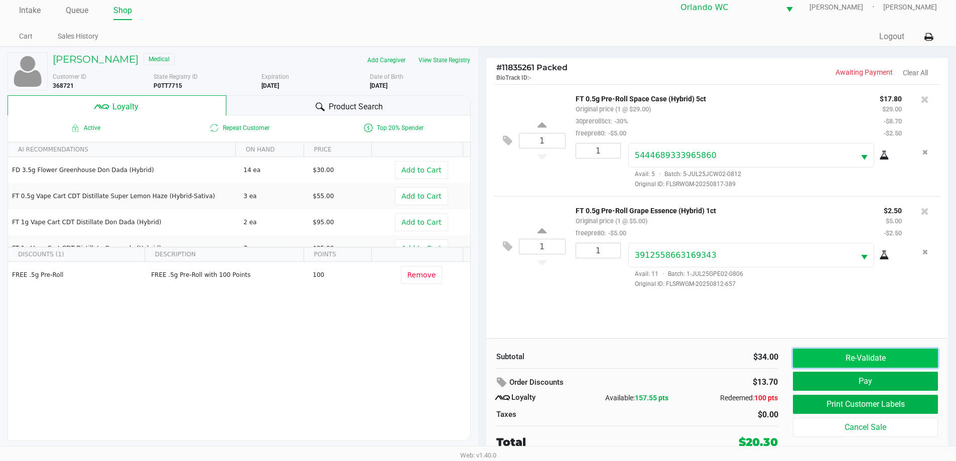
click at [882, 365] on button "Re-Validate" at bounding box center [865, 358] width 144 height 19
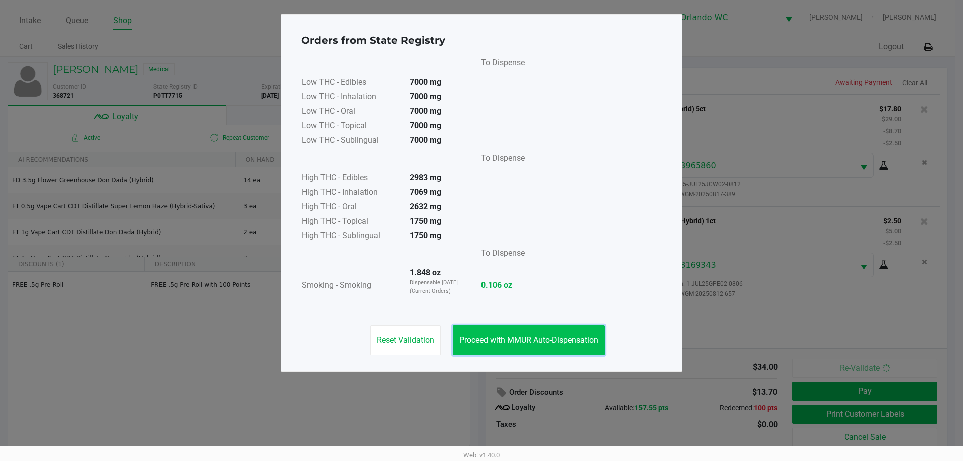
drag, startPoint x: 513, startPoint y: 336, endPoint x: 676, endPoint y: 371, distance: 166.8
click at [514, 336] on span "Proceed with MMUR Auto-Dispensation" at bounding box center [529, 340] width 139 height 10
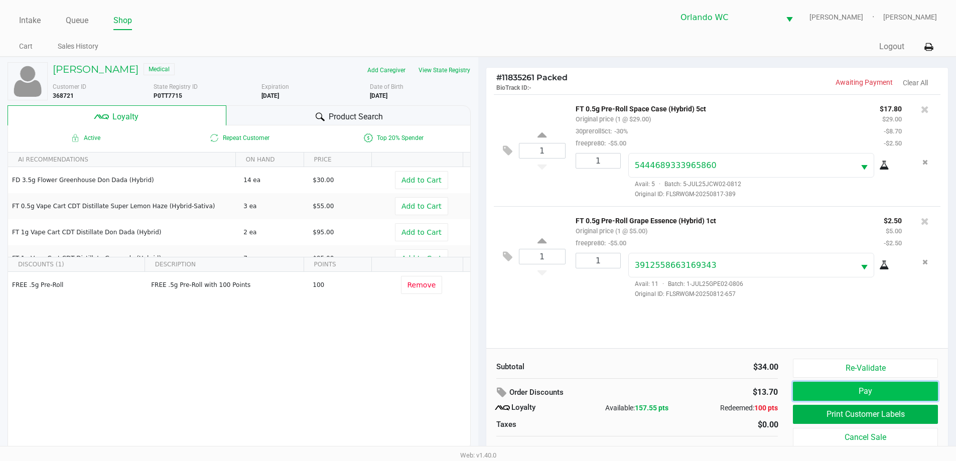
click at [841, 394] on button "Pay" at bounding box center [865, 391] width 144 height 19
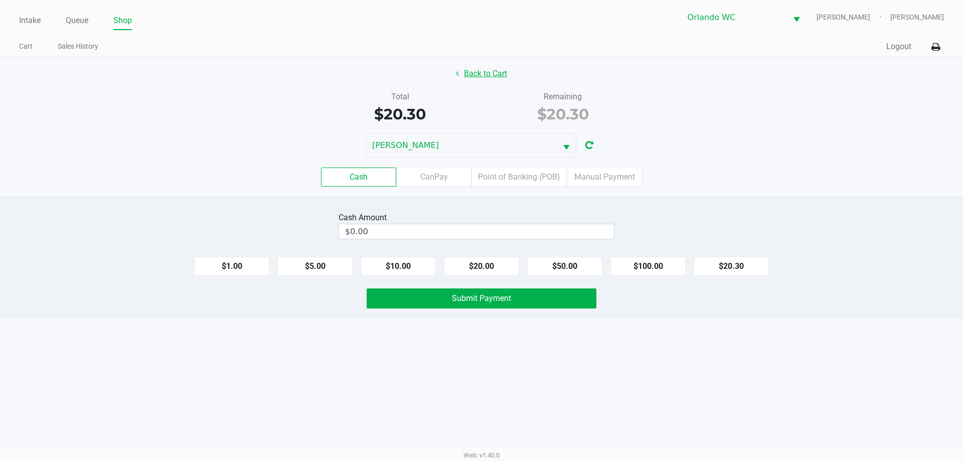
click at [473, 78] on button "Back to Cart" at bounding box center [482, 73] width 64 height 19
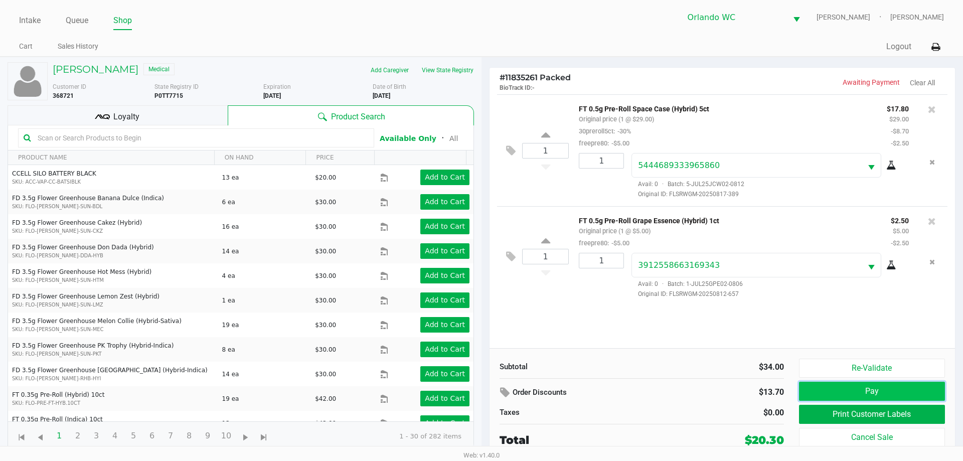
click at [867, 389] on button "Pay" at bounding box center [872, 391] width 146 height 19
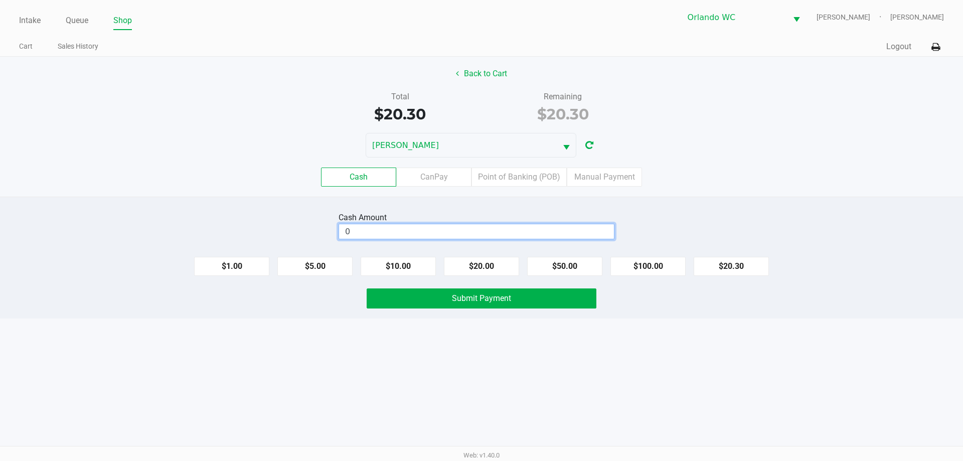
click at [398, 228] on input "0" at bounding box center [476, 231] width 275 height 15
type input "$21.00"
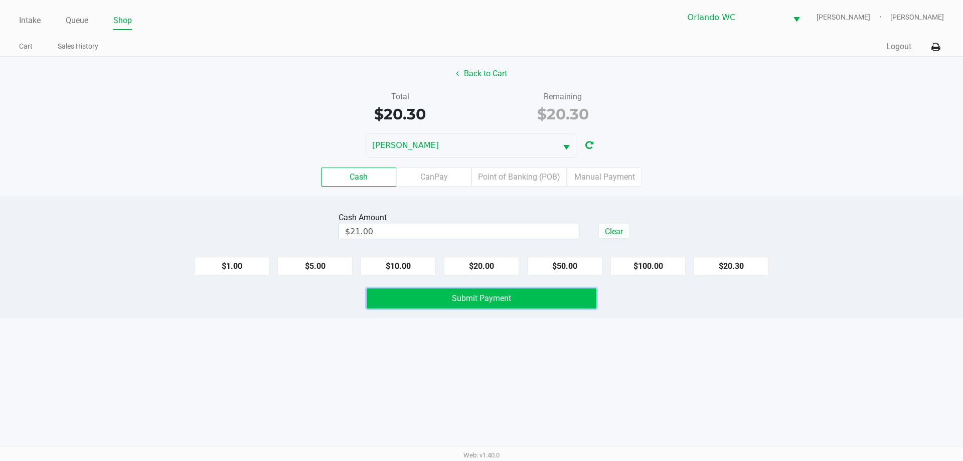
click at [412, 300] on button "Submit Payment" at bounding box center [482, 298] width 230 height 20
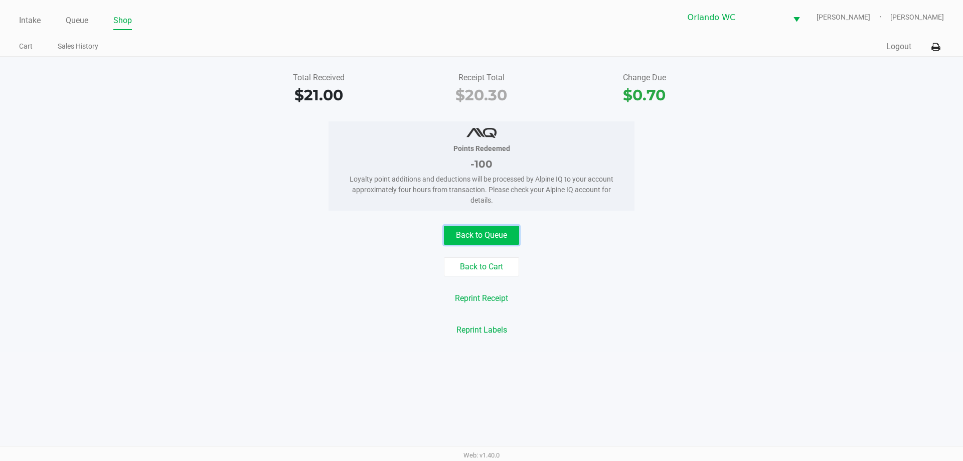
click at [517, 238] on button "Back to Queue" at bounding box center [481, 235] width 75 height 19
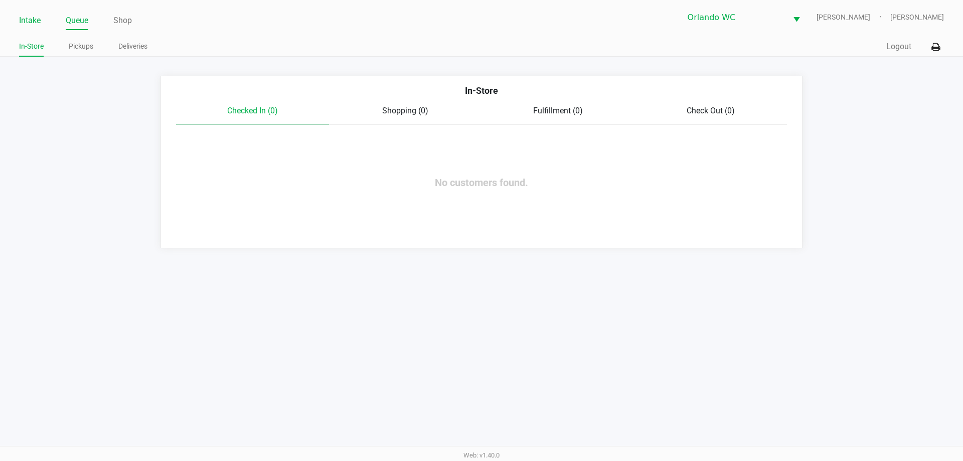
click at [32, 23] on link "Intake" at bounding box center [30, 21] width 22 height 14
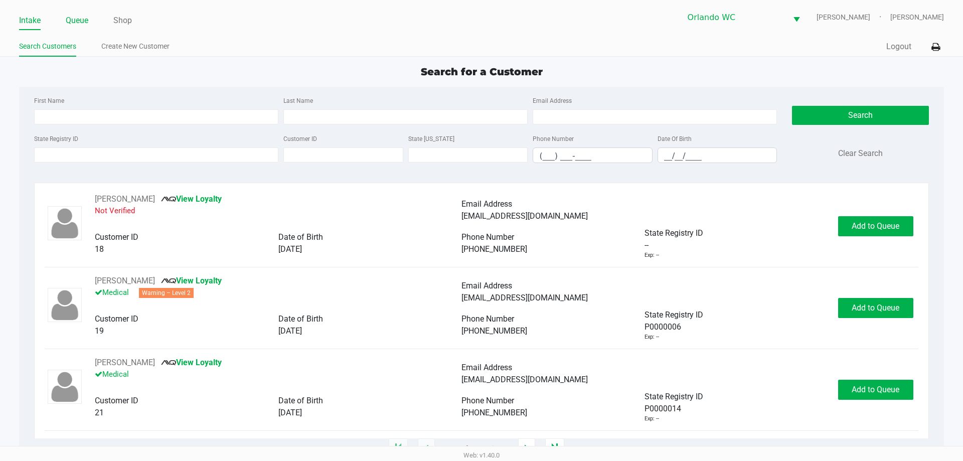
click at [80, 24] on link "Queue" at bounding box center [77, 21] width 23 height 14
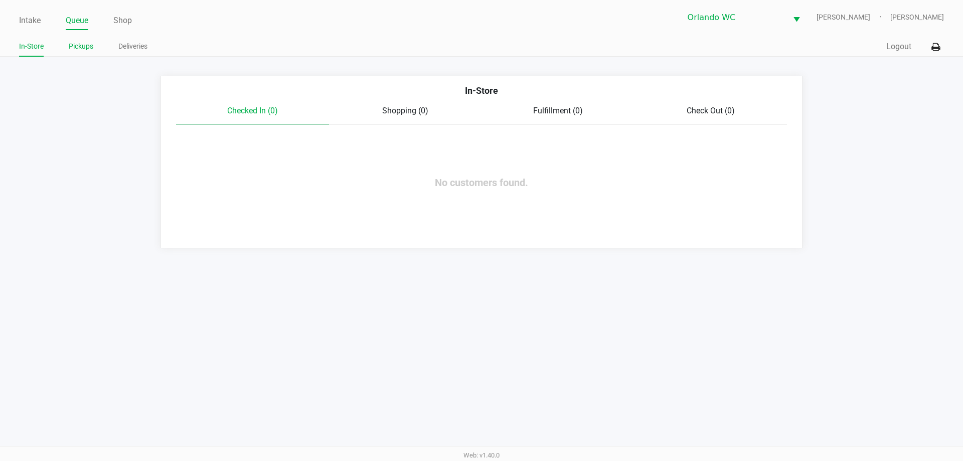
click at [81, 43] on link "Pickups" at bounding box center [81, 46] width 25 height 13
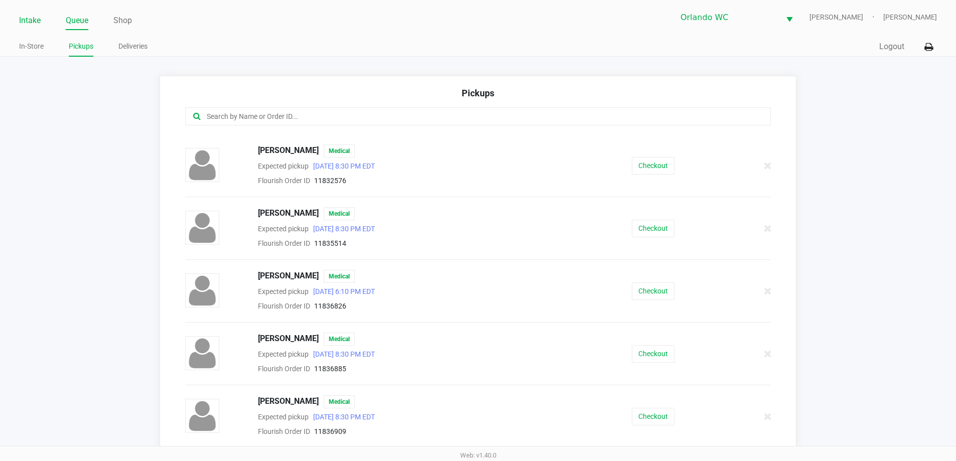
click at [38, 25] on link "Intake" at bounding box center [30, 21] width 22 height 14
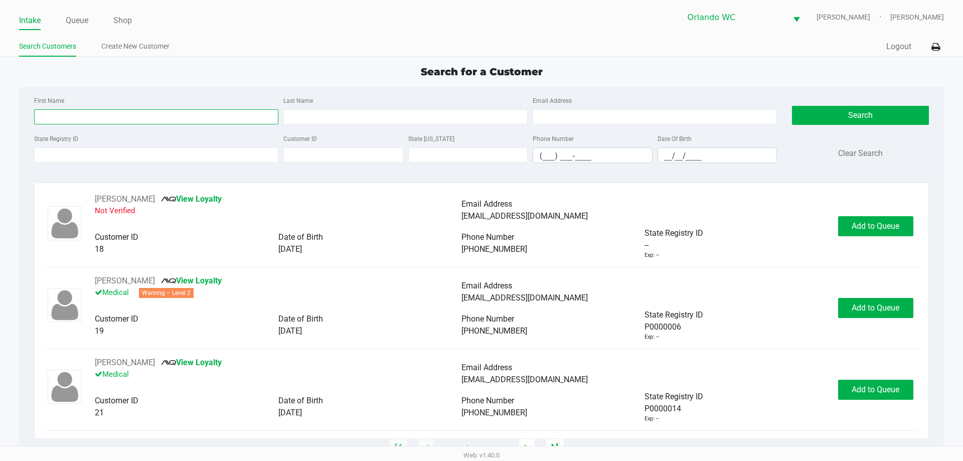
click at [117, 115] on input "First Name" at bounding box center [156, 116] width 244 height 15
type input "carl"
click at [289, 118] on input "coyce" at bounding box center [405, 116] width 244 height 15
type input "boyce"
click at [669, 155] on input "__/__/____" at bounding box center [717, 156] width 119 height 16
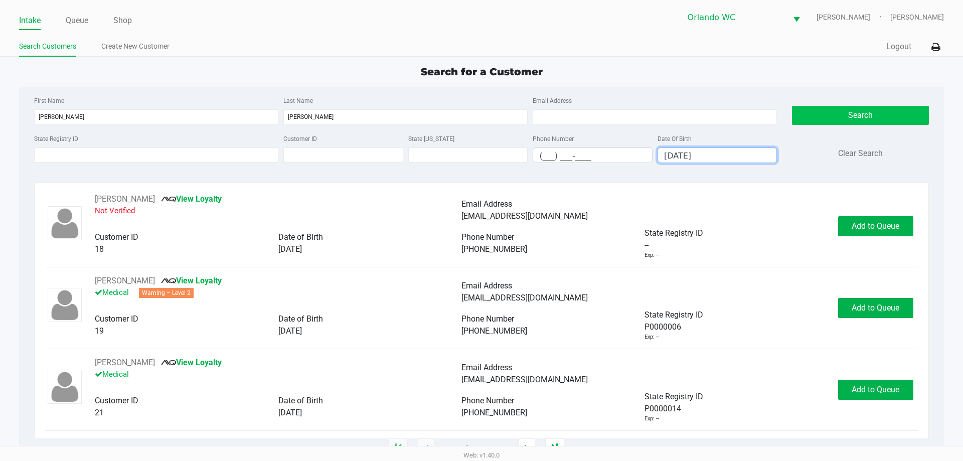
type input "12/13/1971"
click at [811, 116] on button "Search" at bounding box center [860, 115] width 136 height 19
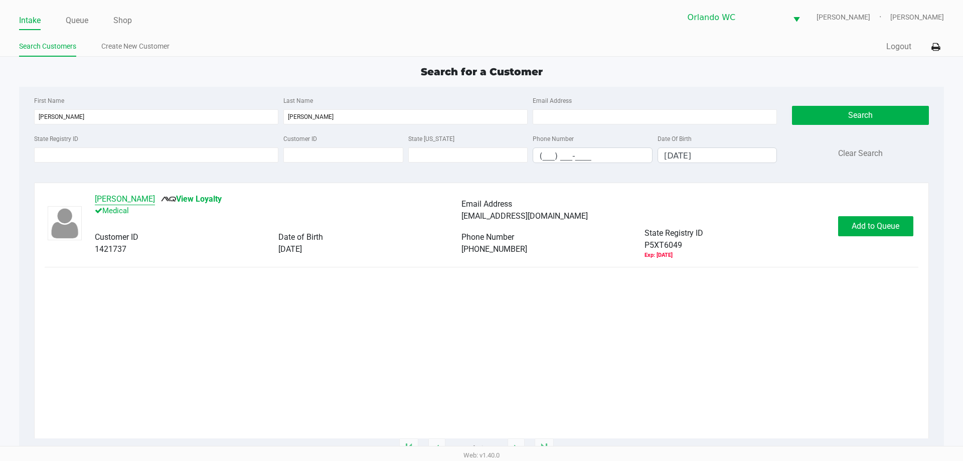
click at [118, 200] on button "CARL BOYCE" at bounding box center [125, 199] width 60 height 12
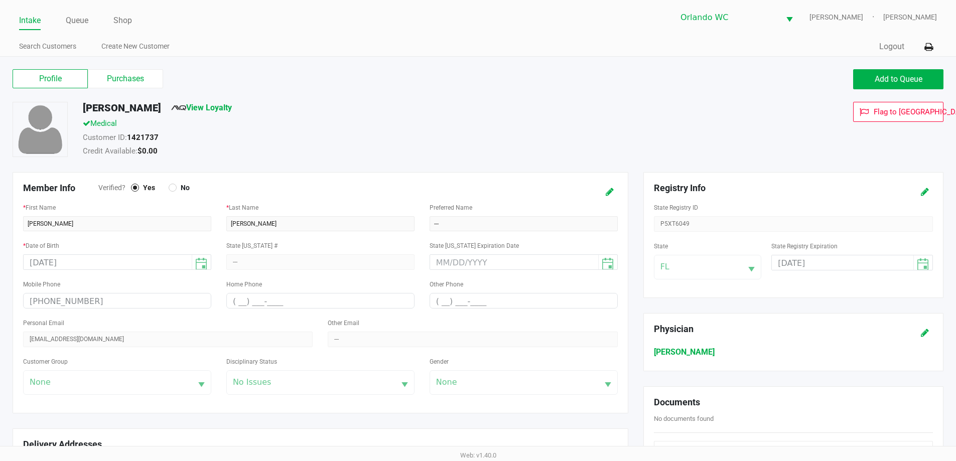
click at [137, 60] on div "Profile Purchases Add to Queue CARL BOYCE View Loyalty Medical Customer ID: 142…" at bounding box center [478, 411] width 956 height 708
click at [136, 75] on label "Purchases" at bounding box center [125, 78] width 75 height 19
click at [0, 0] on 1 "Purchases" at bounding box center [0, 0] width 0 height 0
click at [867, 77] on button "Add to Queue" at bounding box center [898, 79] width 90 height 20
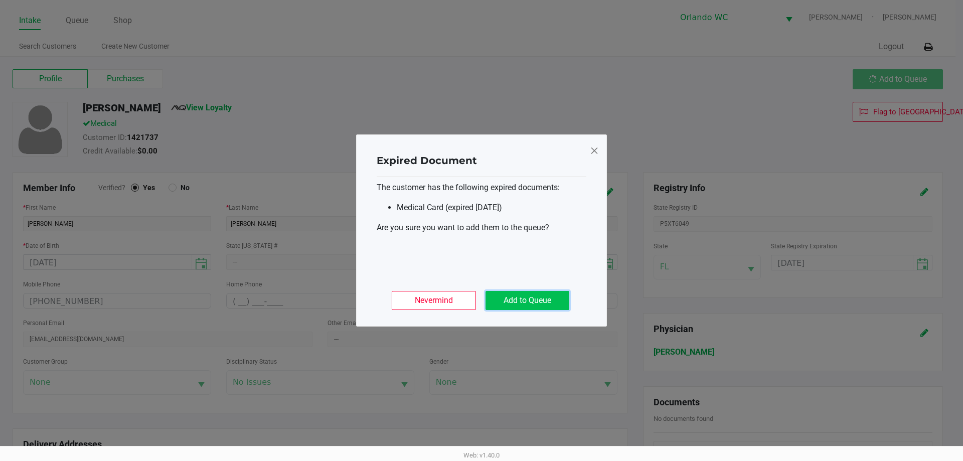
click at [538, 307] on button "Add to Queue" at bounding box center [528, 300] width 84 height 19
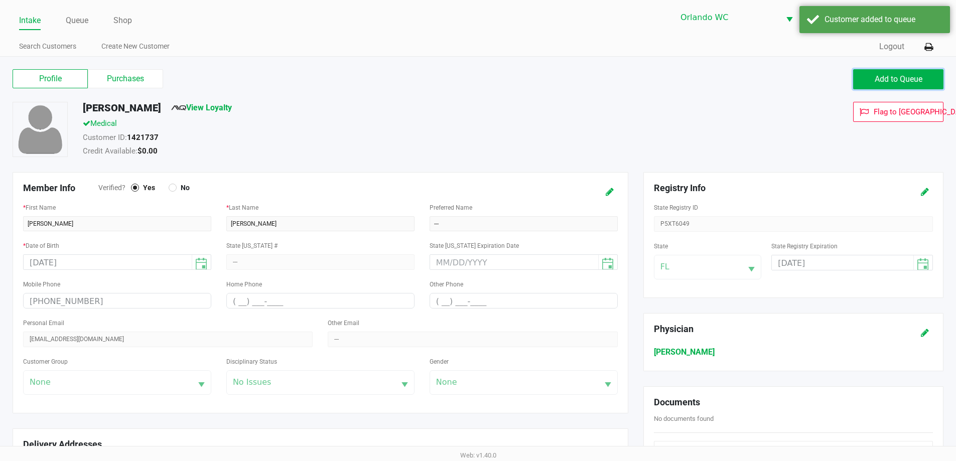
click at [912, 75] on span "Add to Queue" at bounding box center [898, 79] width 48 height 10
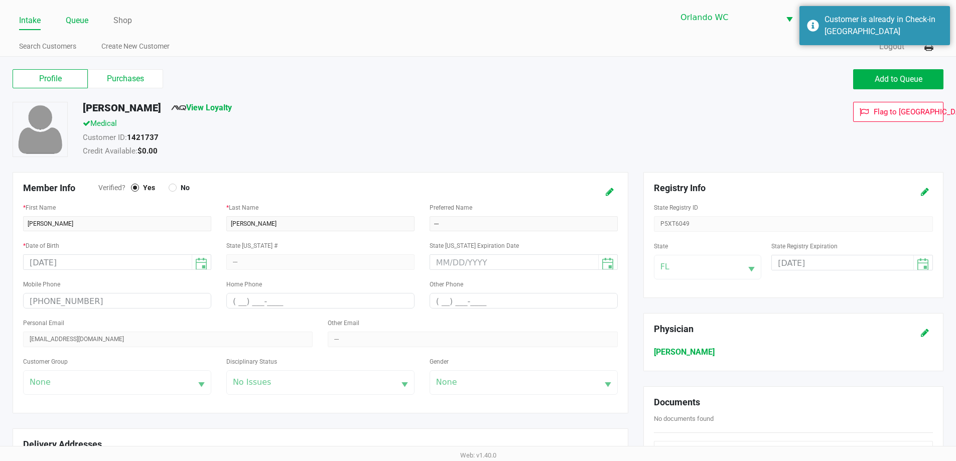
click at [84, 26] on link "Queue" at bounding box center [77, 21] width 23 height 14
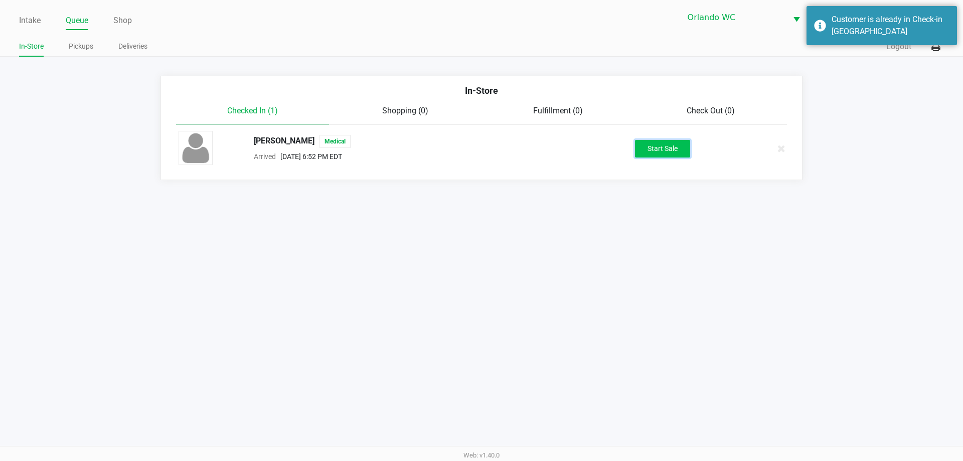
click at [654, 149] on button "Start Sale" at bounding box center [662, 149] width 55 height 18
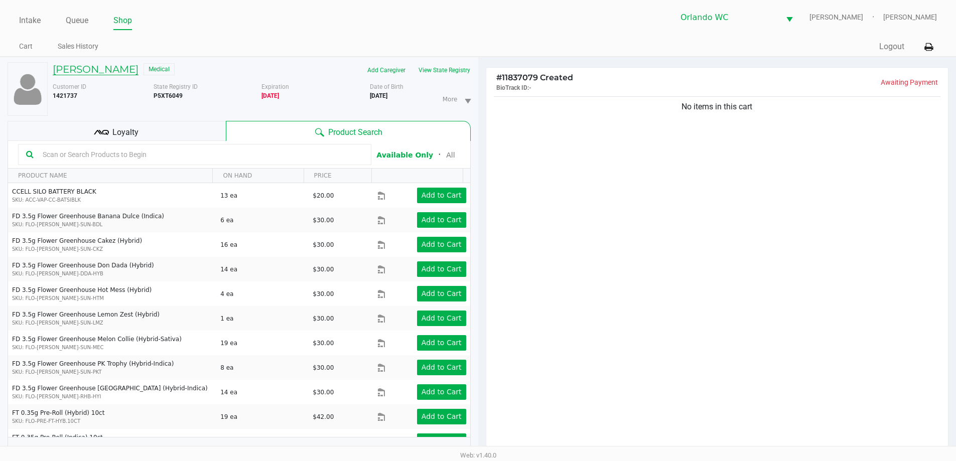
click at [93, 69] on h5 "CARL BOYCE" at bounding box center [96, 69] width 86 height 12
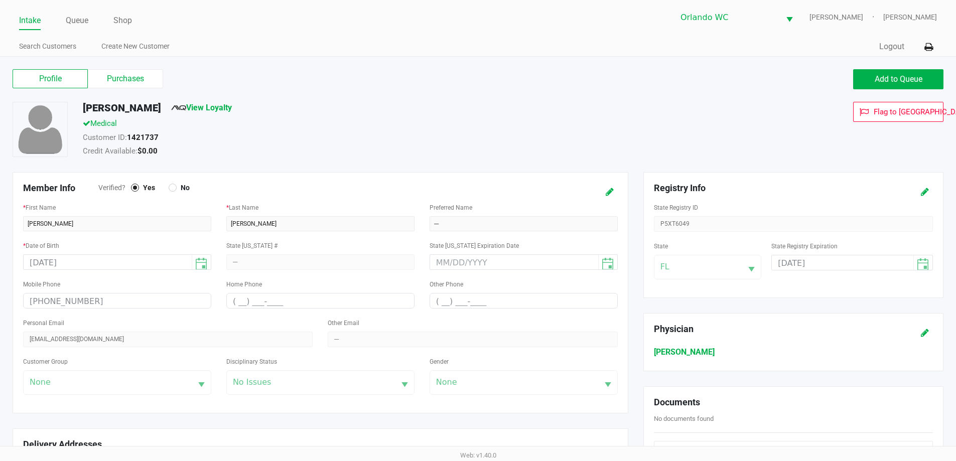
click at [324, 103] on div "CARL BOYCE View Loyalty" at bounding box center [366, 110] width 583 height 16
click at [141, 71] on label "Purchases" at bounding box center [125, 78] width 75 height 19
click at [0, 0] on 1 "Purchases" at bounding box center [0, 0] width 0 height 0
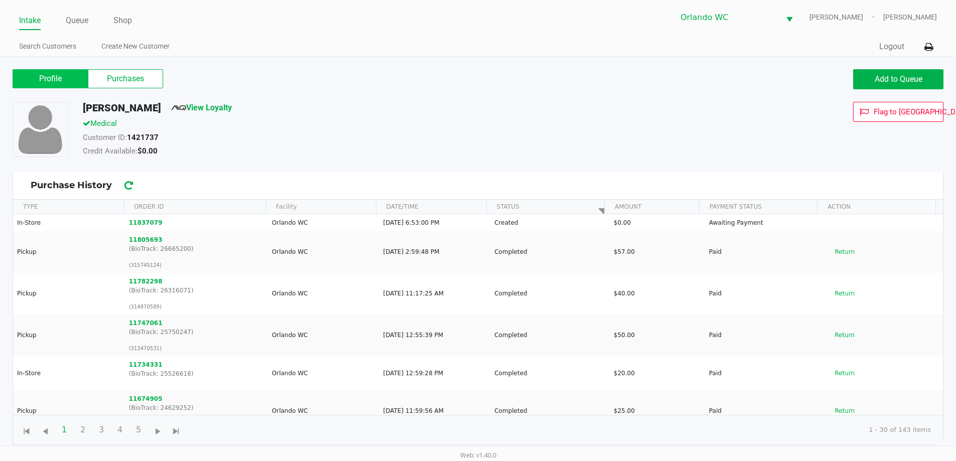
click at [65, 79] on label "Profile" at bounding box center [50, 78] width 75 height 19
click at [0, 0] on 0 "Profile" at bounding box center [0, 0] width 0 height 0
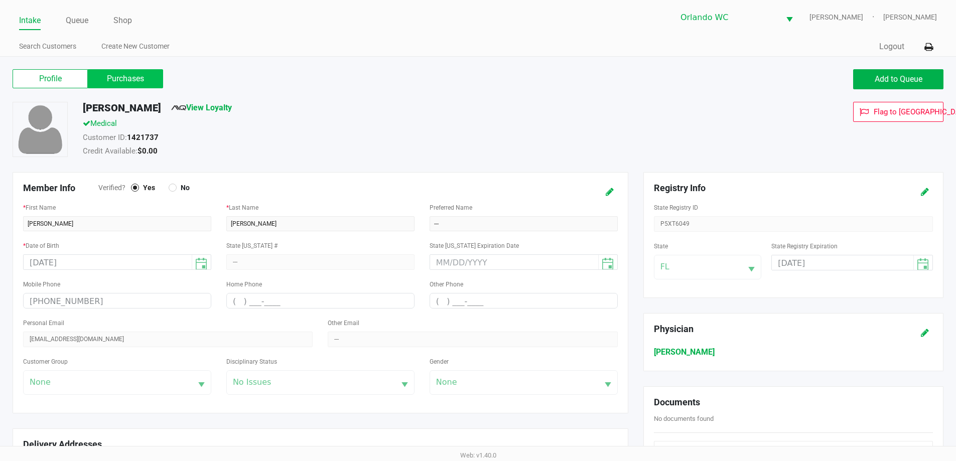
click at [121, 77] on label "Purchases" at bounding box center [125, 78] width 75 height 19
click at [0, 0] on 1 "Purchases" at bounding box center [0, 0] width 0 height 0
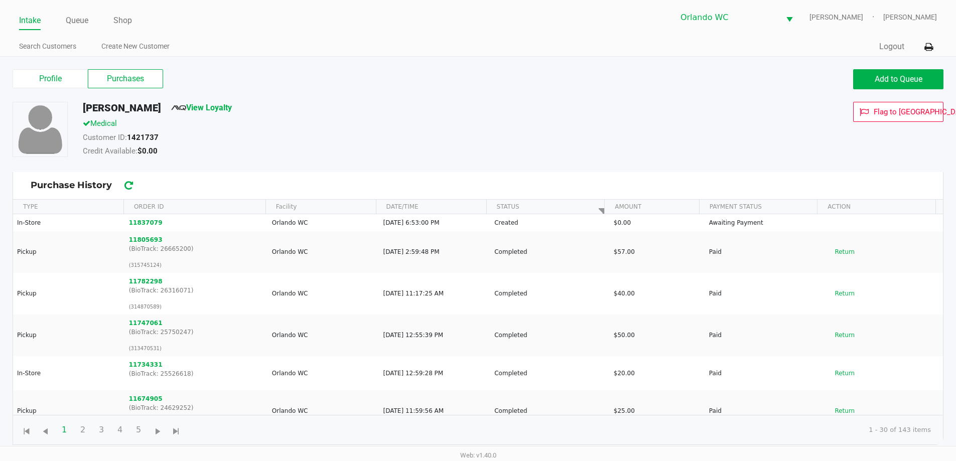
click at [49, 64] on div "Profile Purchases Add to Queue CARL BOYCE View Loyalty Medical Customer ID: 142…" at bounding box center [478, 256] width 956 height 398
click at [871, 70] on button "Add to Queue" at bounding box center [898, 79] width 90 height 20
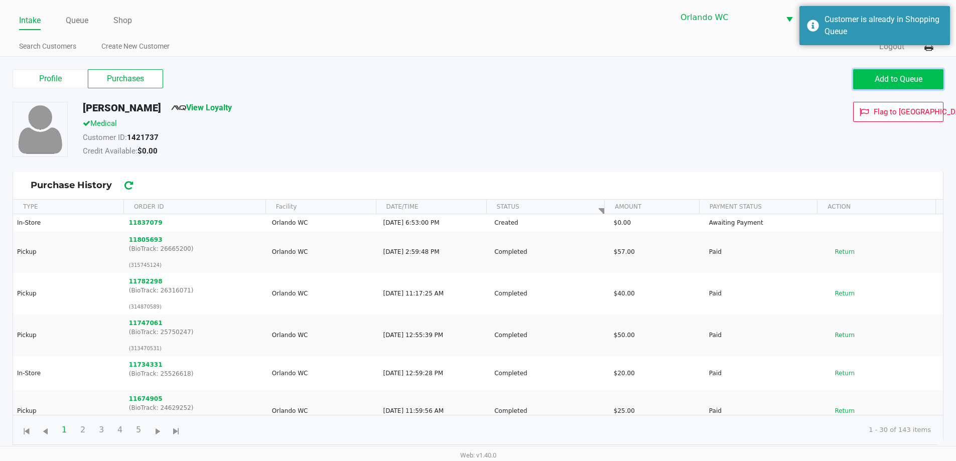
click at [876, 85] on button "Add to Queue" at bounding box center [898, 79] width 90 height 20
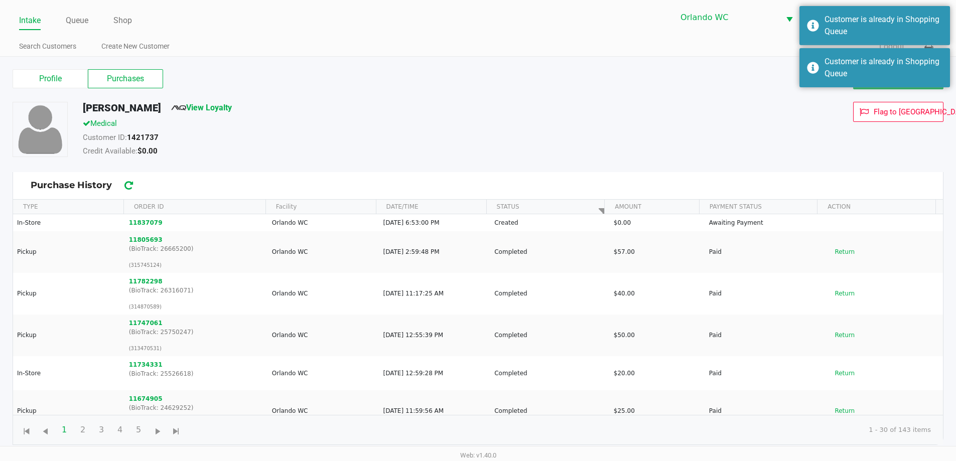
click at [90, 17] on ul "Intake Queue Shop" at bounding box center [248, 21] width 459 height 17
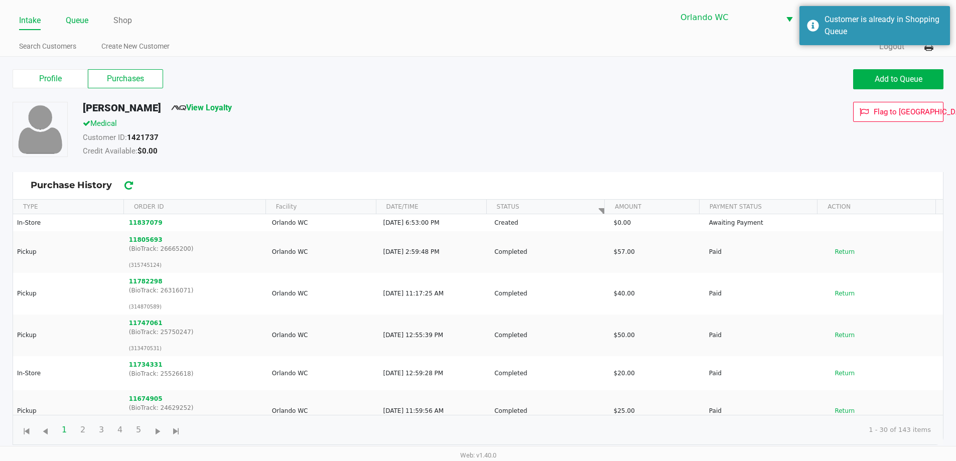
click at [78, 21] on link "Queue" at bounding box center [77, 21] width 23 height 14
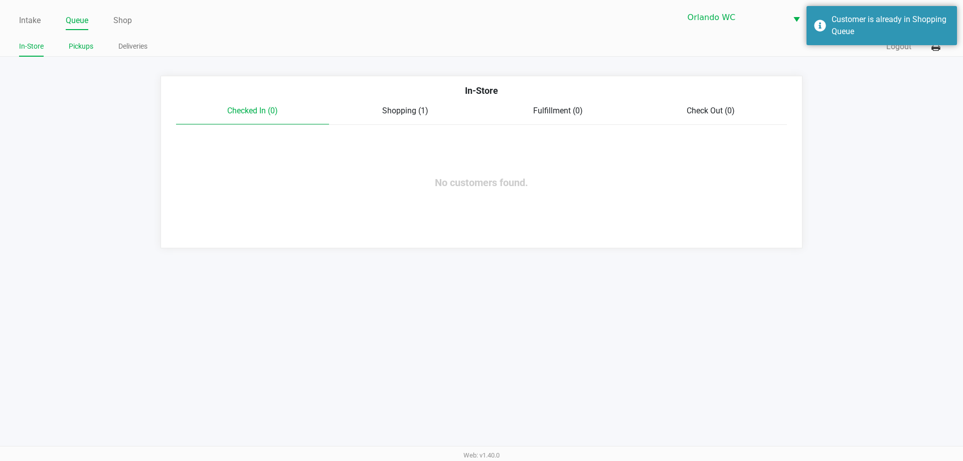
click at [83, 41] on link "Pickups" at bounding box center [81, 46] width 25 height 13
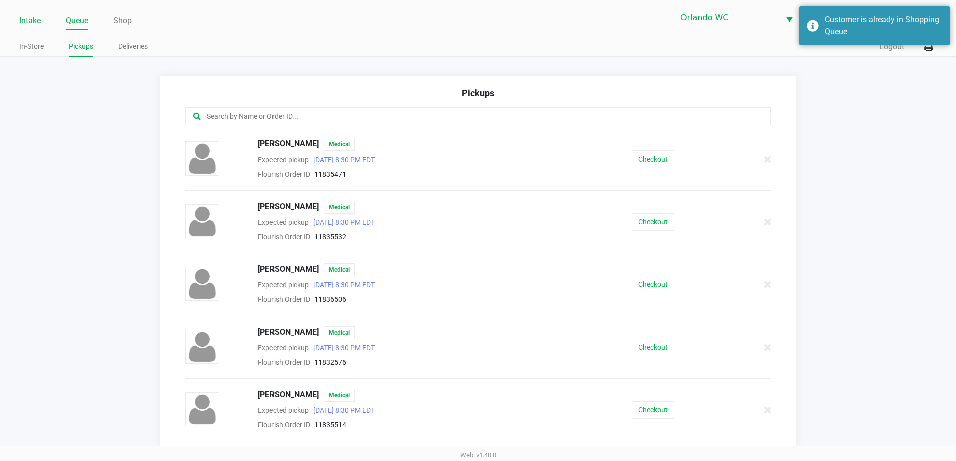
click at [34, 23] on link "Intake" at bounding box center [30, 21] width 22 height 14
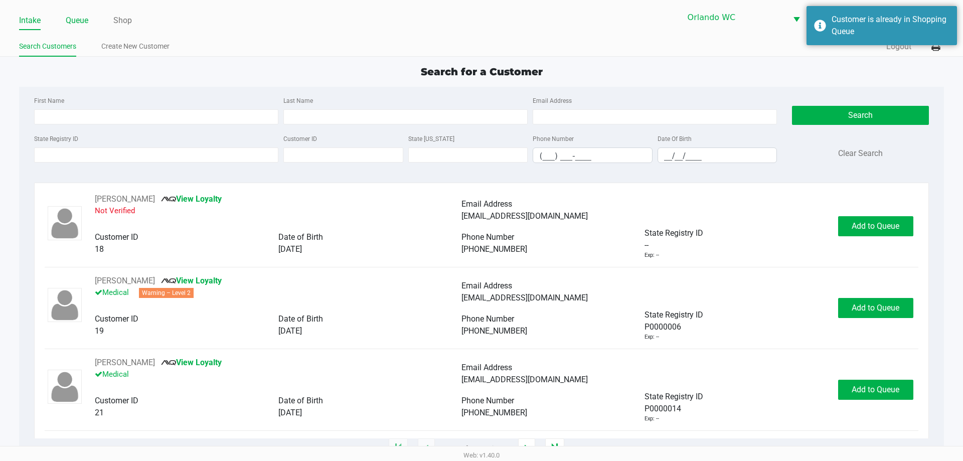
click at [73, 21] on link "Queue" at bounding box center [77, 21] width 23 height 14
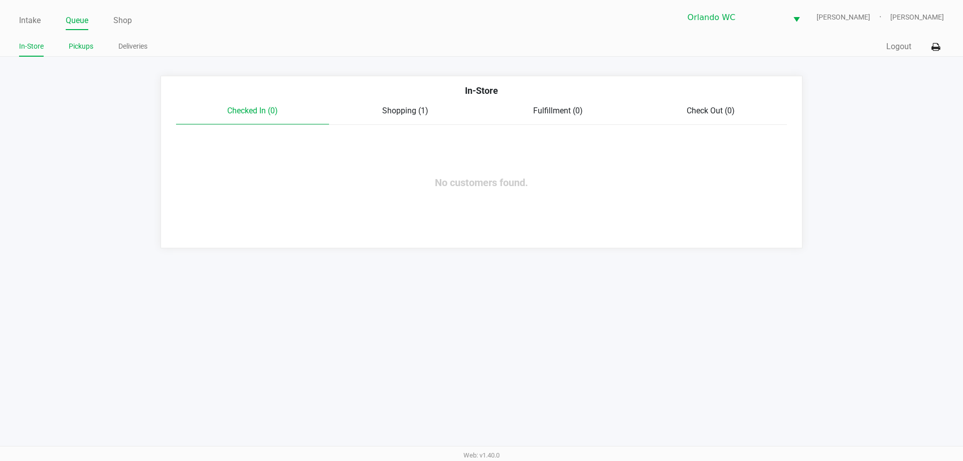
click at [91, 45] on link "Pickups" at bounding box center [81, 46] width 25 height 13
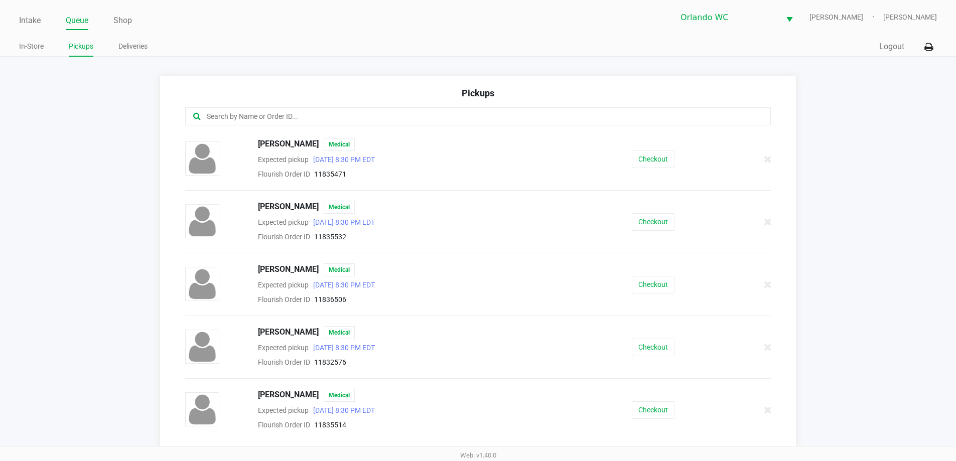
click at [76, 24] on link "Queue" at bounding box center [77, 21] width 23 height 14
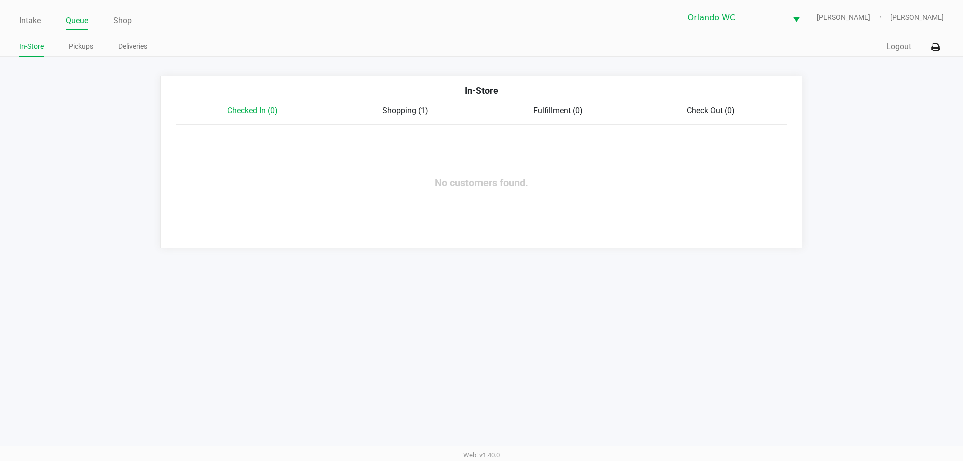
click at [417, 111] on span "Shopping (1)" at bounding box center [405, 111] width 46 height 10
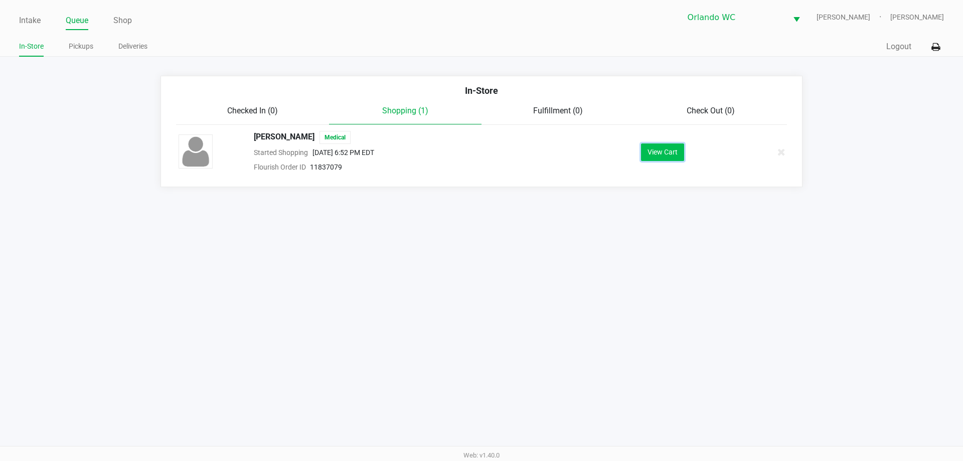
click at [683, 158] on button "View Cart" at bounding box center [662, 152] width 43 height 18
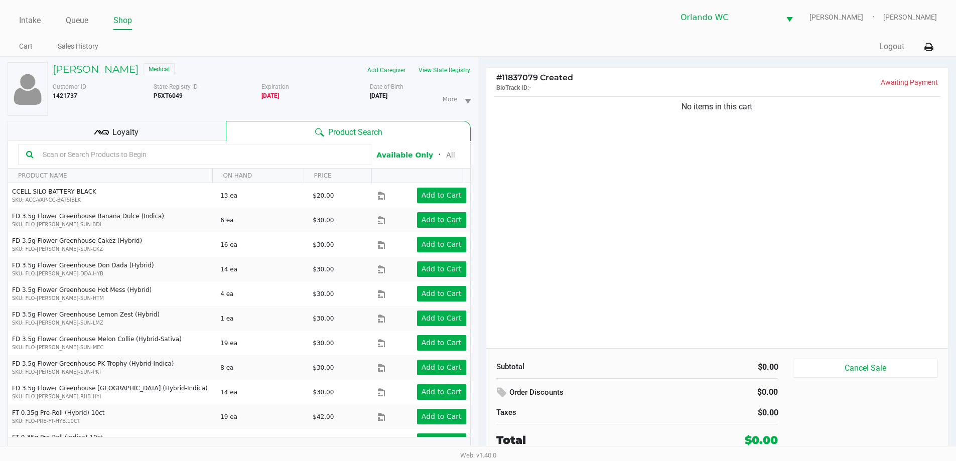
click at [142, 121] on div "Loyalty" at bounding box center [117, 131] width 218 height 20
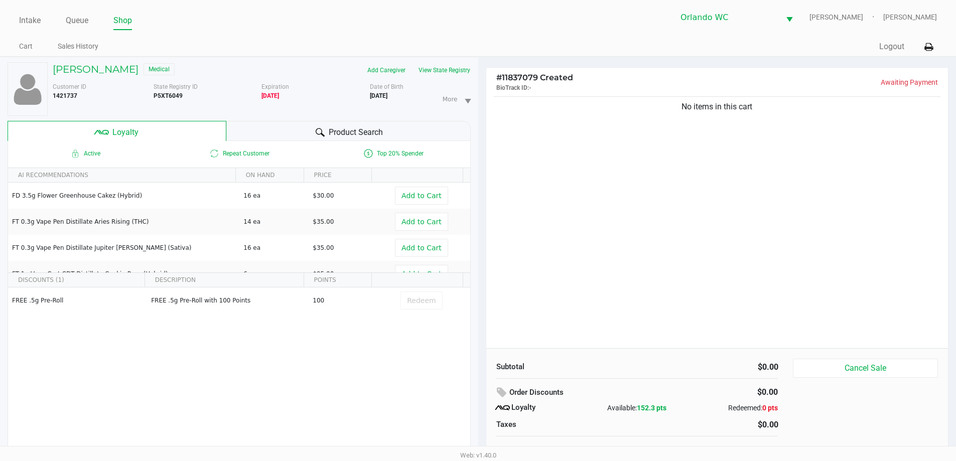
click at [154, 96] on b "P5XT6049" at bounding box center [168, 95] width 29 height 7
copy b "P5XT6049"
click at [441, 73] on button "View State Registry" at bounding box center [441, 70] width 59 height 16
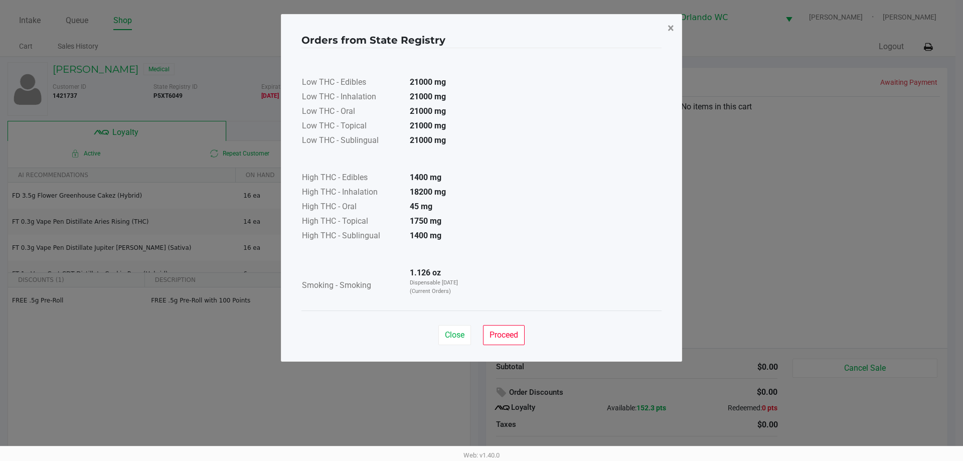
click at [666, 26] on button "×" at bounding box center [671, 28] width 23 height 28
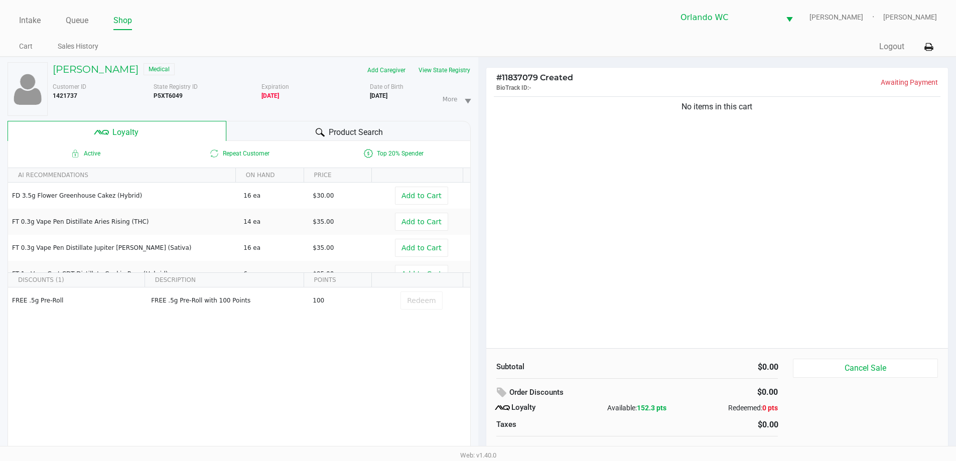
drag, startPoint x: 368, startPoint y: 96, endPoint x: 414, endPoint y: 91, distance: 46.4
click at [414, 91] on div "Customer ID 1421737 State Registry ID P5XT6049 Expiration 04/22/2025 More Date …" at bounding box center [261, 99] width 433 height 34
click at [414, 91] on div "More Date of Birth 12/13/1971" at bounding box center [424, 99] width 108 height 34
click at [387, 95] on b "12/13/1971" at bounding box center [379, 95] width 18 height 7
drag, startPoint x: 405, startPoint y: 96, endPoint x: 371, endPoint y: 96, distance: 34.6
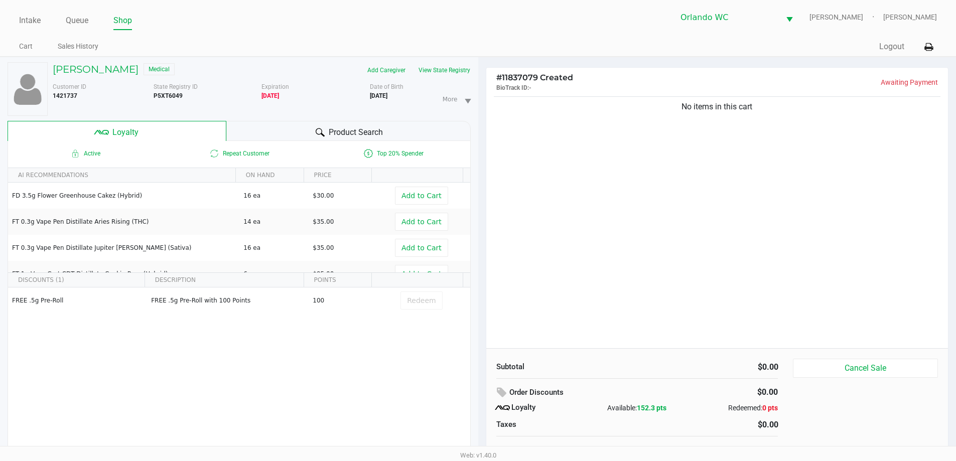
click at [371, 96] on div "More Date of Birth 12/13/1971" at bounding box center [424, 99] width 108 height 34
copy b "12/13/1971"
click at [367, 132] on span "Product Search" at bounding box center [356, 132] width 54 height 12
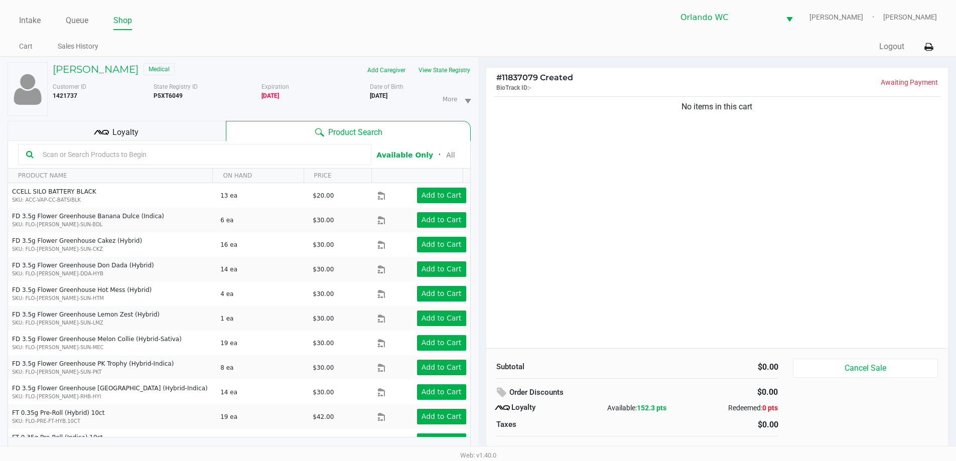
click at [292, 147] on input "text" at bounding box center [201, 154] width 325 height 15
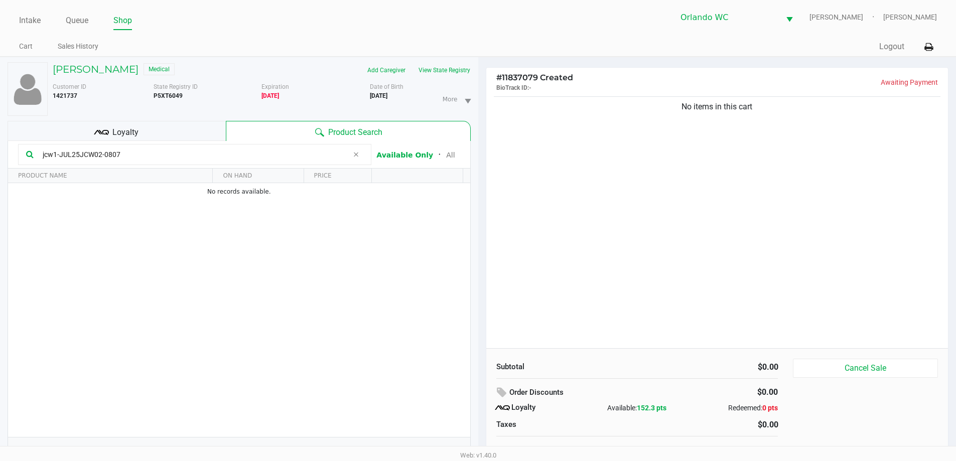
type input "jcw1-JUL25JCW02-0807"
click at [547, 203] on div "No items in this cart" at bounding box center [717, 221] width 462 height 254
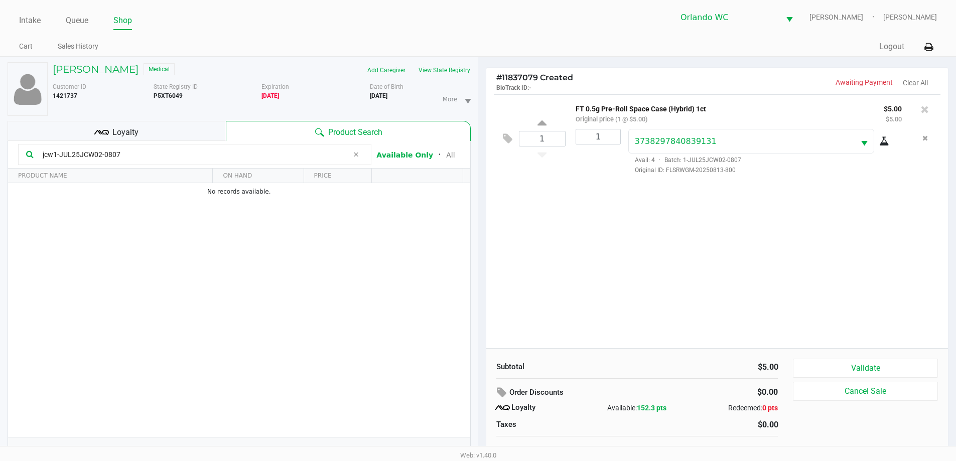
click at [840, 357] on div "Subtotal $5.00 Order Discounts $0.00 Loyalty Available: 152.3 pts Redeemed: 0 p…" at bounding box center [717, 409] width 462 height 122
click at [871, 374] on button "Validate" at bounding box center [865, 368] width 144 height 19
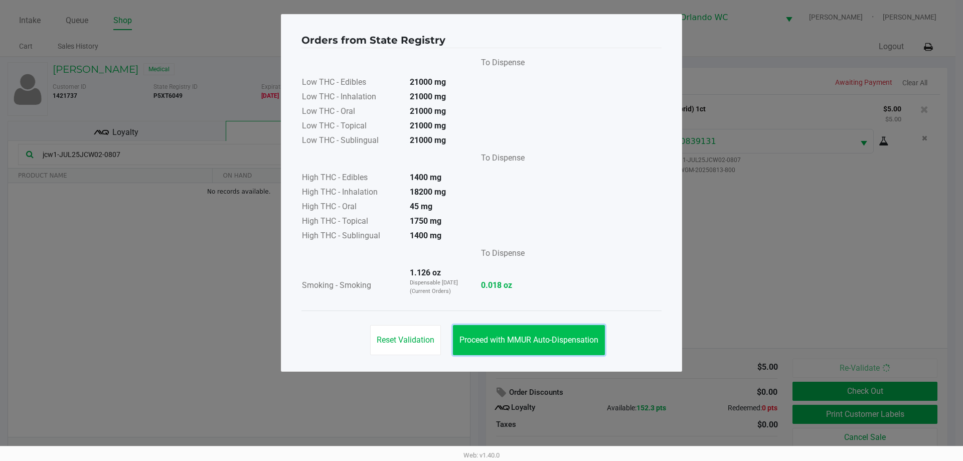
click at [584, 339] on span "Proceed with MMUR Auto-Dispensation" at bounding box center [529, 340] width 139 height 10
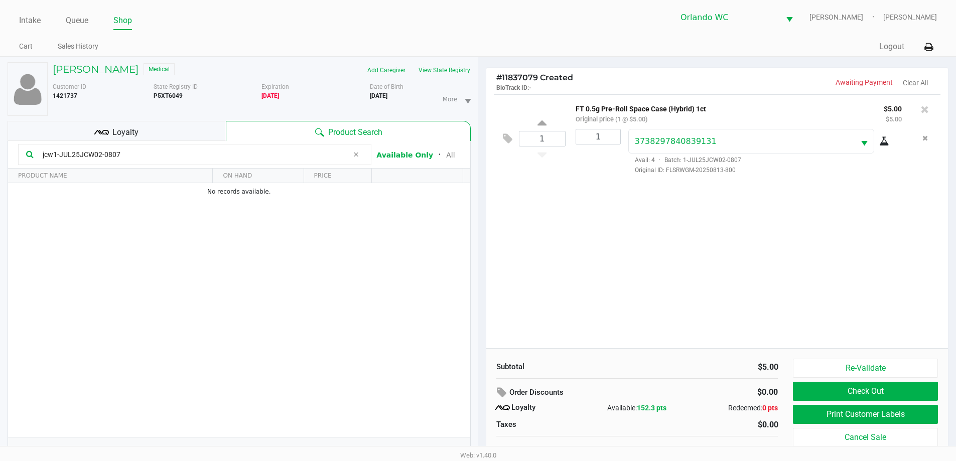
click at [178, 129] on div "Loyalty" at bounding box center [117, 131] width 218 height 20
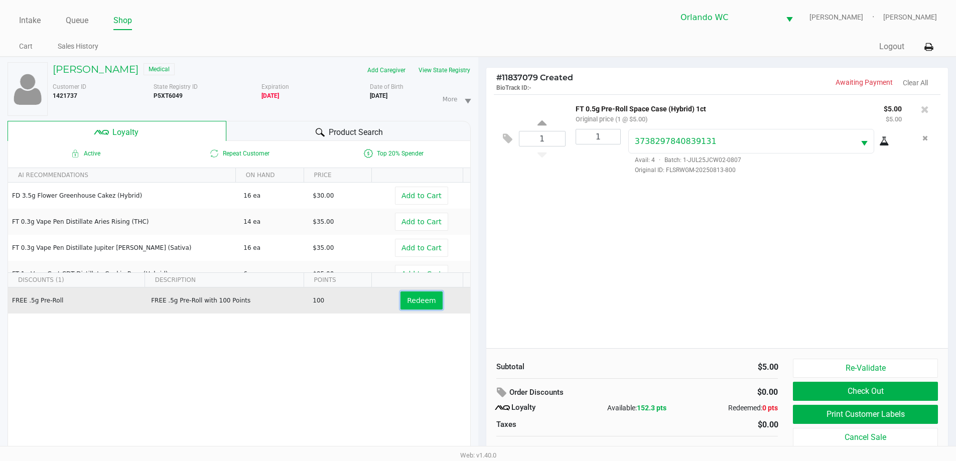
click at [418, 306] on button "Redeem" at bounding box center [421, 300] width 42 height 18
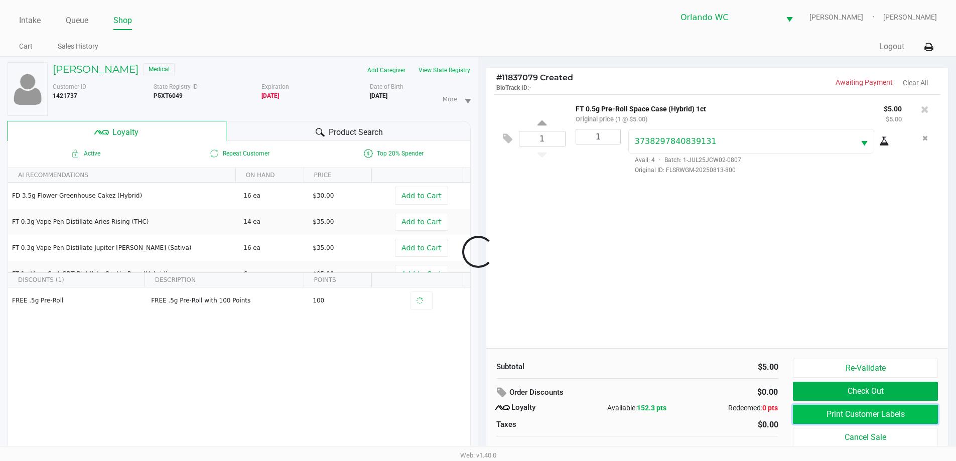
click at [852, 418] on button "Print Customer Labels" at bounding box center [865, 414] width 144 height 19
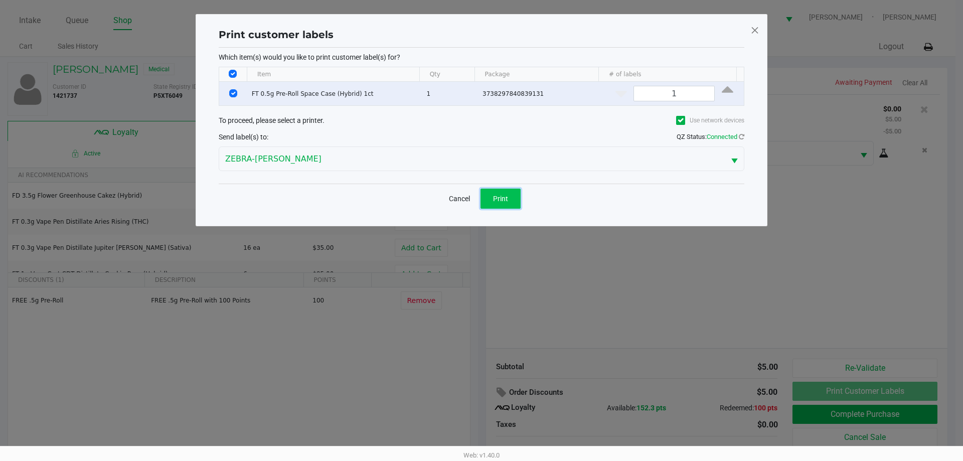
click at [501, 197] on span "Print" at bounding box center [500, 199] width 15 height 8
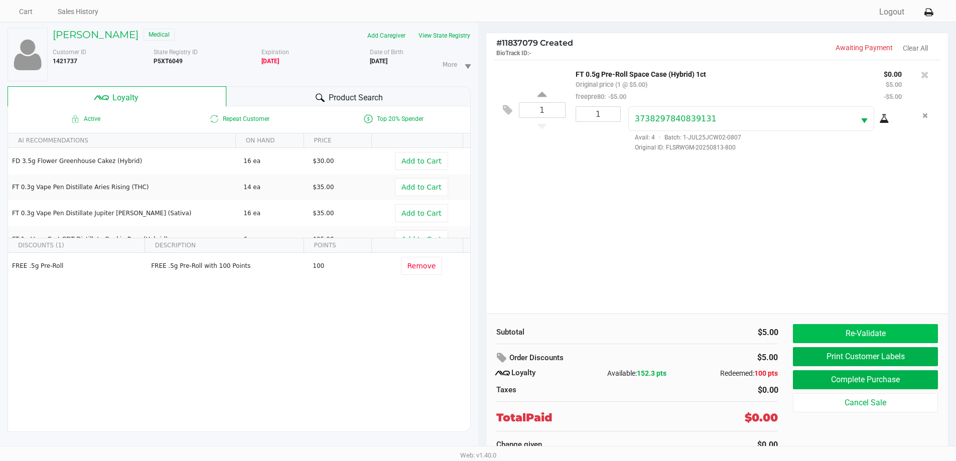
scroll to position [35, 0]
click at [842, 335] on button "Re-Validate" at bounding box center [865, 333] width 144 height 19
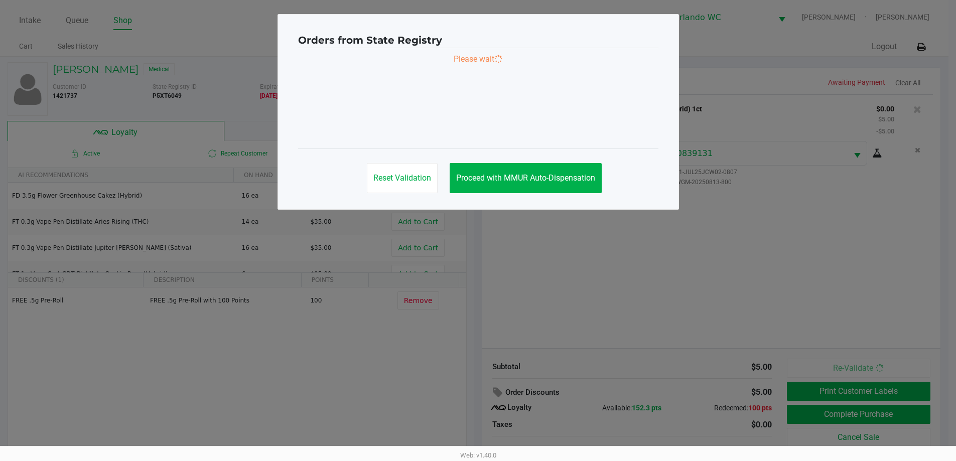
scroll to position [0, 0]
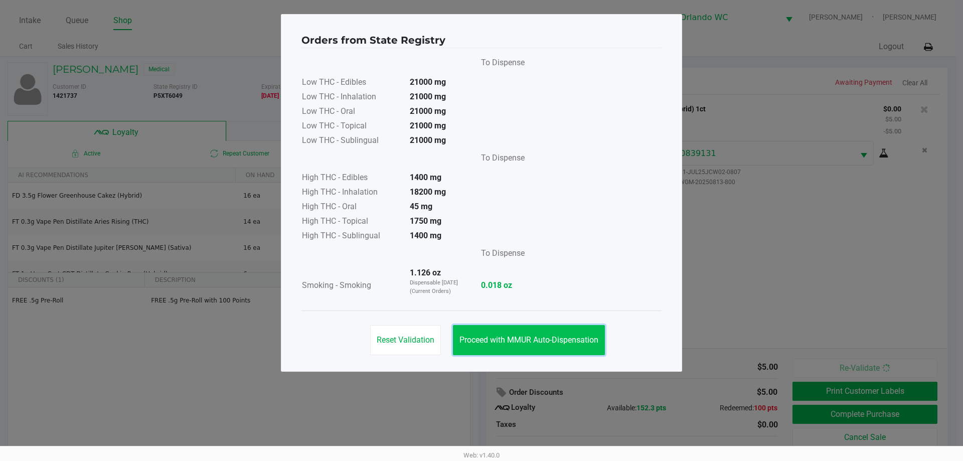
click at [548, 334] on button "Proceed with MMUR Auto-Dispensation" at bounding box center [529, 340] width 152 height 30
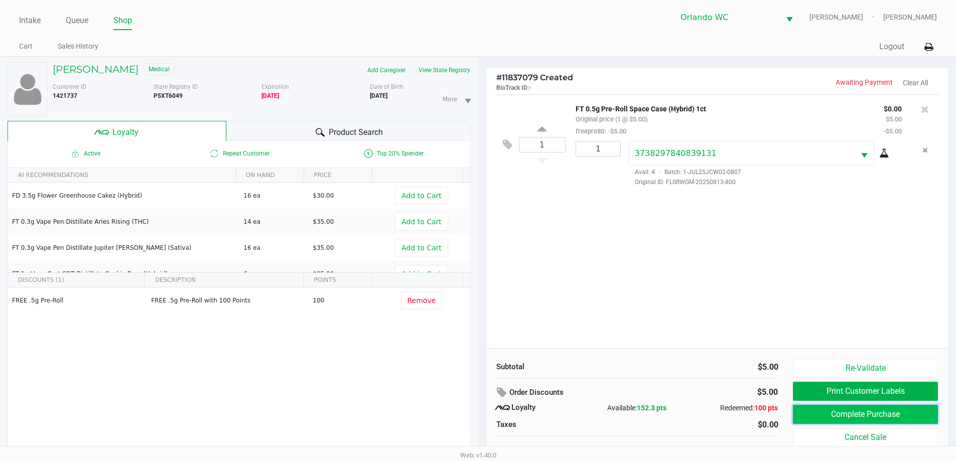
click at [829, 411] on button "Complete Purchase" at bounding box center [865, 414] width 144 height 19
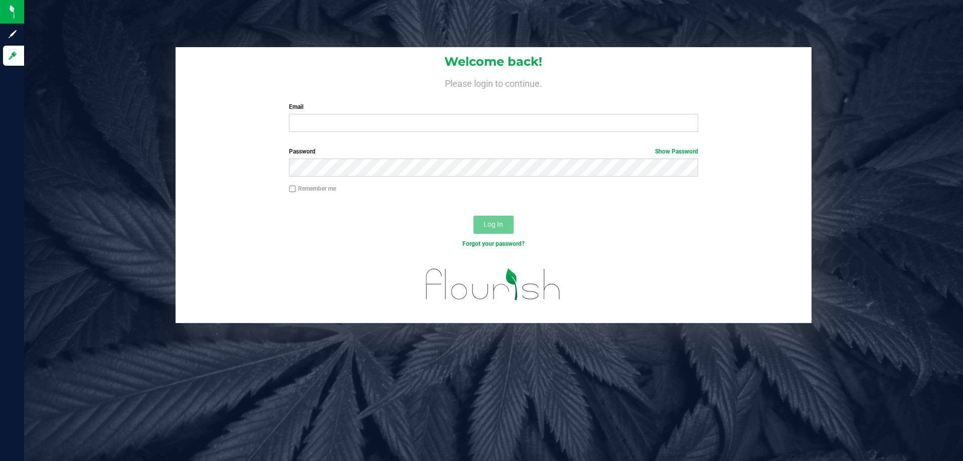
click at [373, 137] on div "Welcome back! Please login to continue. Email Required Please format your email…" at bounding box center [494, 93] width 636 height 93
click at [373, 125] on input "Email" at bounding box center [493, 123] width 409 height 18
type input "lheinzman@liveparallel.com"
click at [474, 216] on button "Log In" at bounding box center [494, 225] width 40 height 18
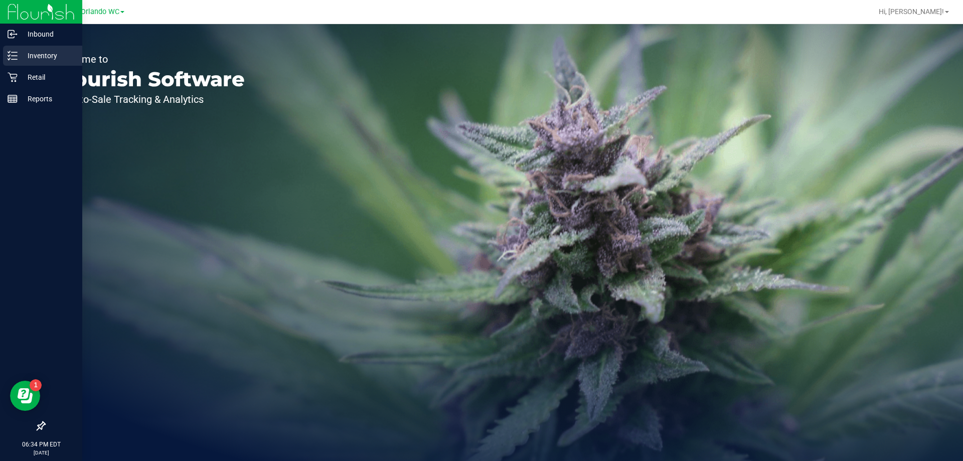
click at [14, 53] on icon at bounding box center [13, 56] width 10 height 10
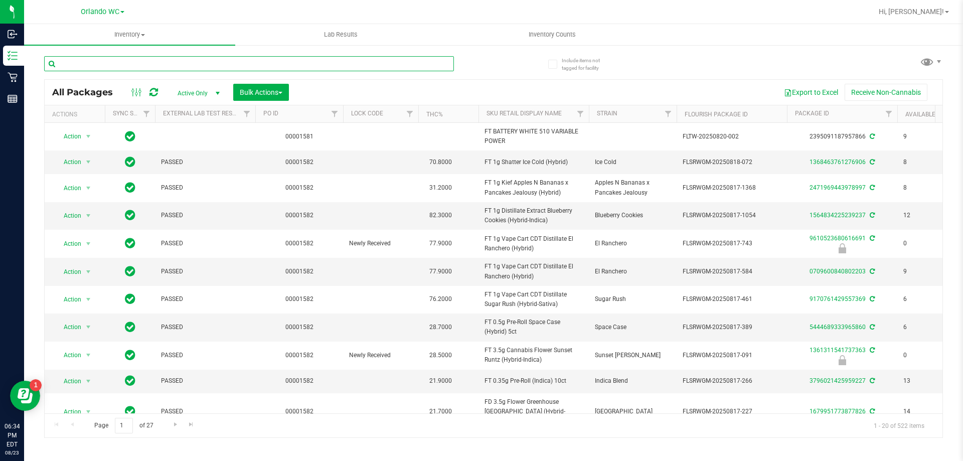
click at [126, 63] on input "text" at bounding box center [249, 63] width 410 height 15
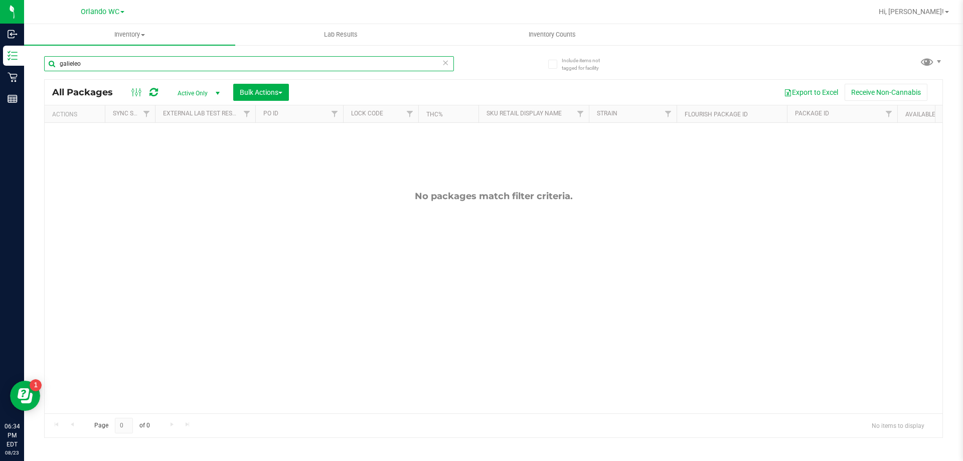
drag, startPoint x: 65, startPoint y: 62, endPoint x: 106, endPoint y: 62, distance: 41.1
click at [106, 62] on input "galieleo" at bounding box center [249, 63] width 410 height 15
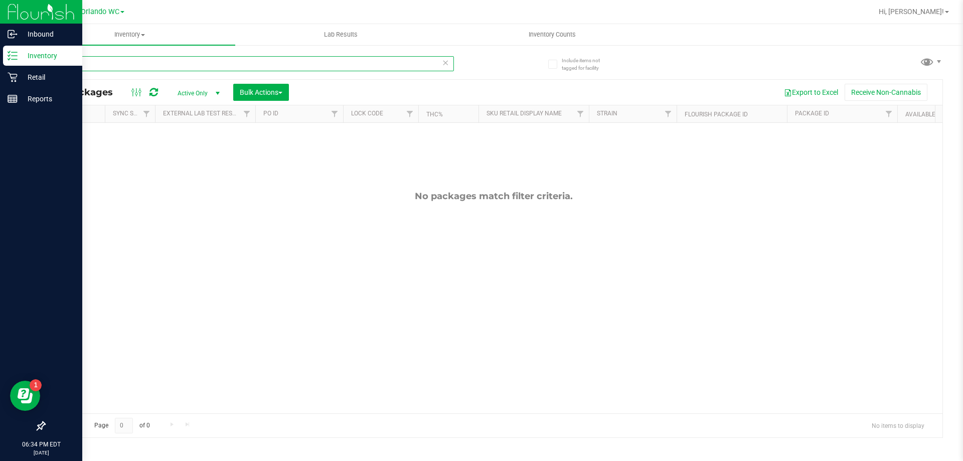
drag, startPoint x: 95, startPoint y: 67, endPoint x: 0, endPoint y: 46, distance: 97.6
click at [0, 46] on div "Inbound Inventory Retail Reports 06:34 PM EDT 08/23/2025 08/23 Orlando WC Hi, L…" at bounding box center [481, 230] width 963 height 461
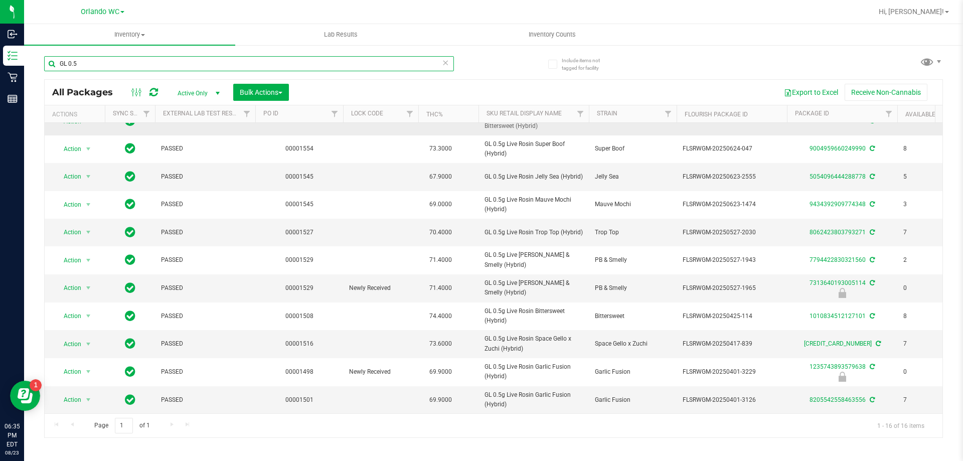
scroll to position [163, 0]
type input "GL 0.5"
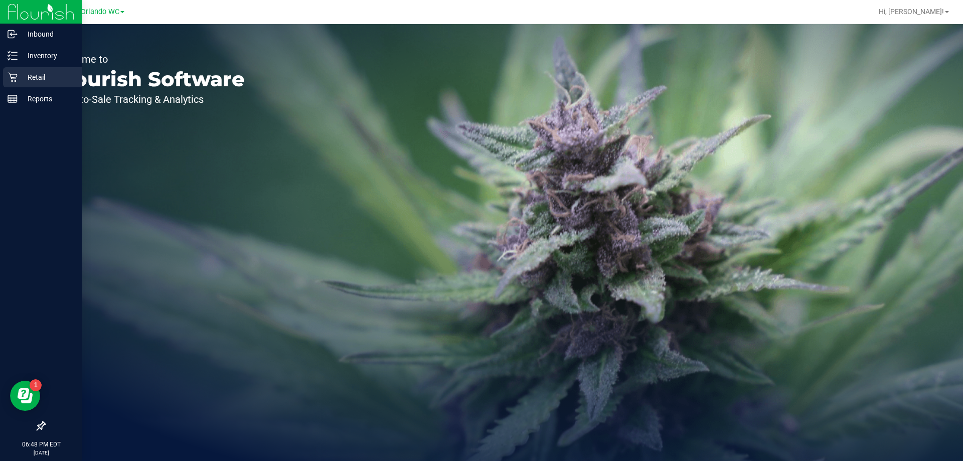
click at [41, 77] on p "Retail" at bounding box center [48, 77] width 60 height 12
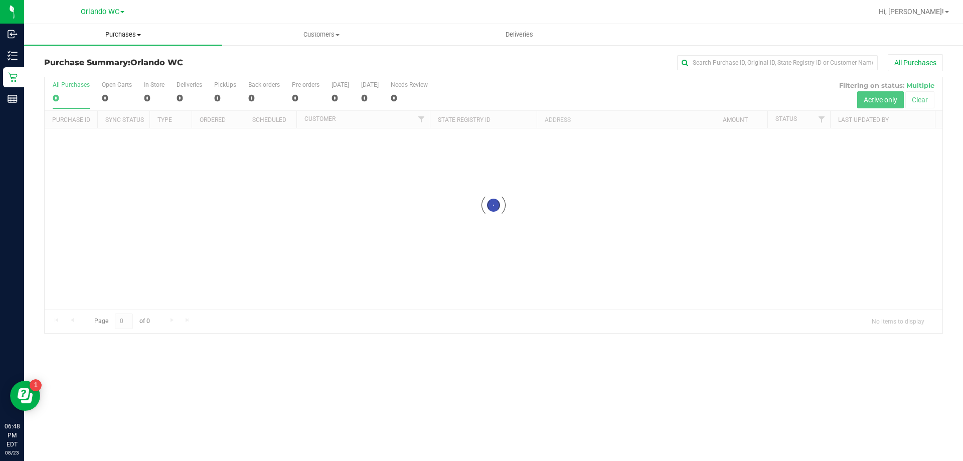
click at [98, 29] on uib-tab-heading "Purchases Summary of purchases Fulfillment All purchases" at bounding box center [123, 34] width 198 height 21
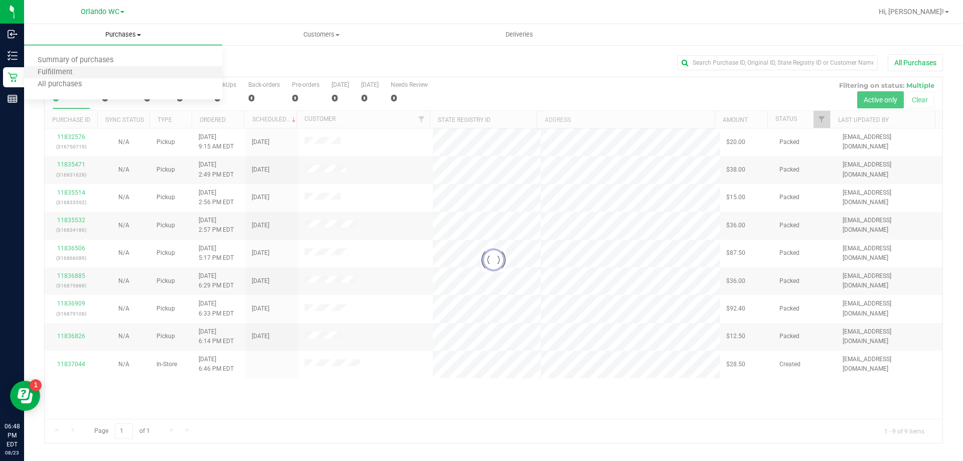
click at [94, 74] on li "Fulfillment" at bounding box center [123, 73] width 198 height 12
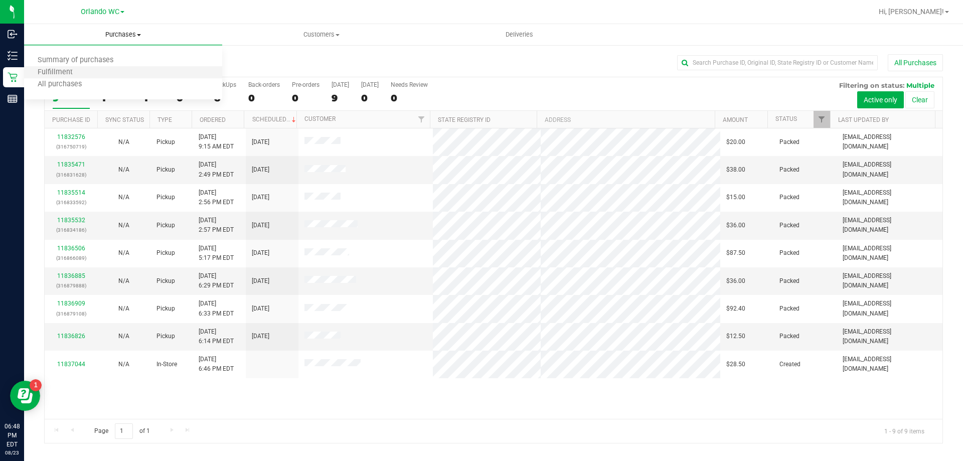
click at [94, 74] on li "Fulfillment" at bounding box center [123, 73] width 198 height 12
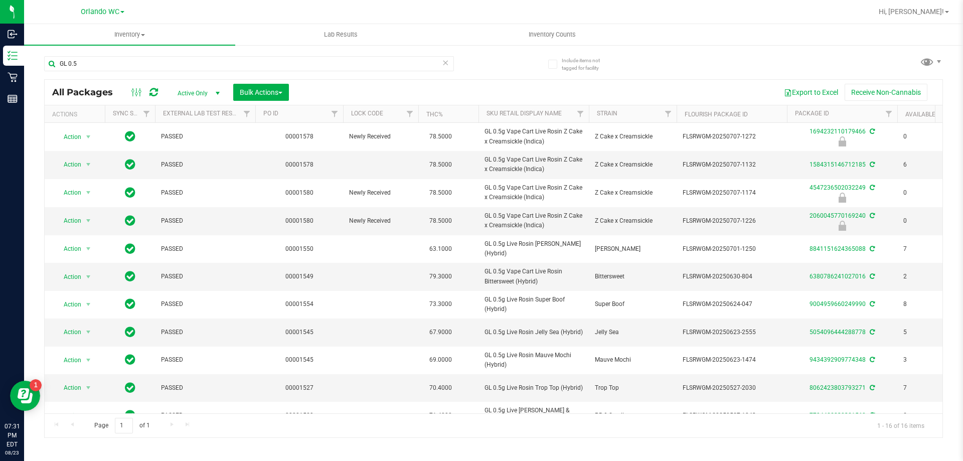
scroll to position [163, 0]
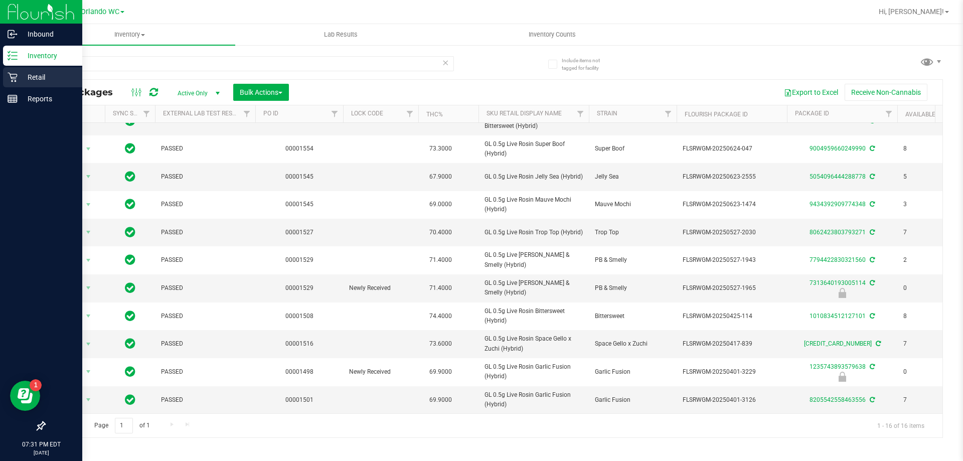
click at [40, 80] on p "Retail" at bounding box center [48, 77] width 60 height 12
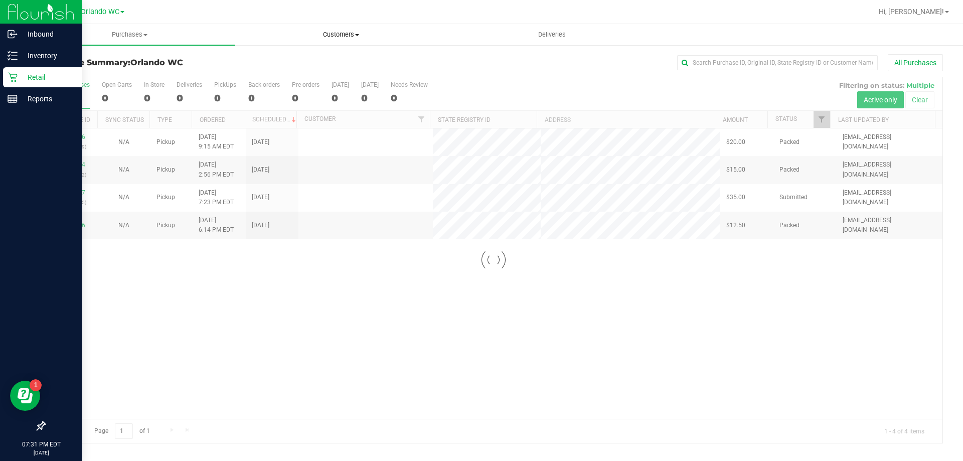
click at [314, 30] on span "Customers" at bounding box center [341, 34] width 210 height 9
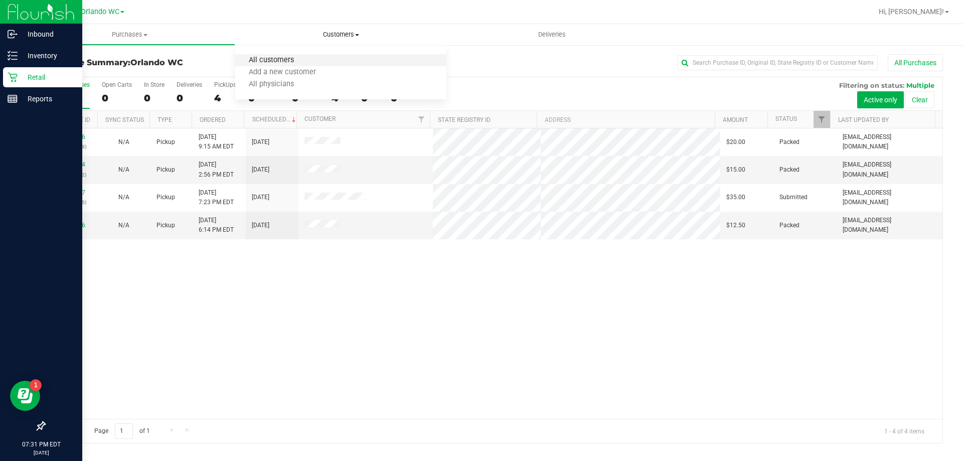
click at [262, 63] on span "All customers" at bounding box center [271, 60] width 72 height 9
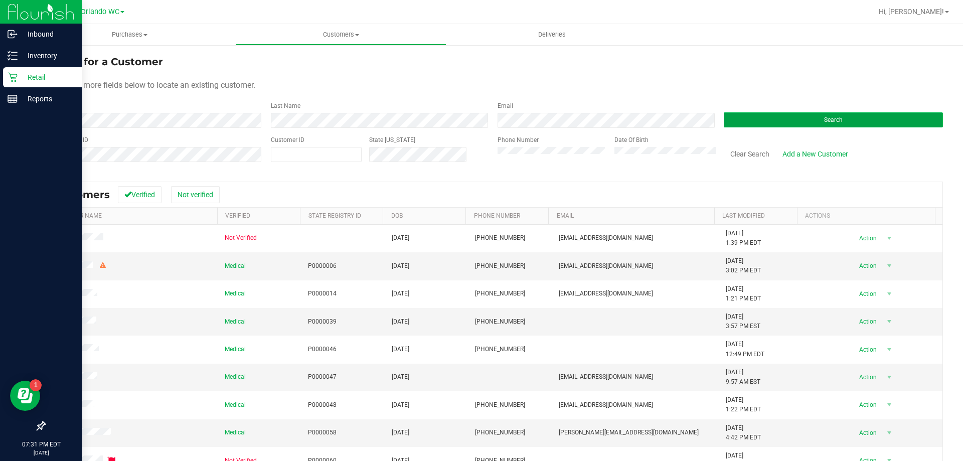
click at [745, 120] on button "Search" at bounding box center [833, 119] width 219 height 15
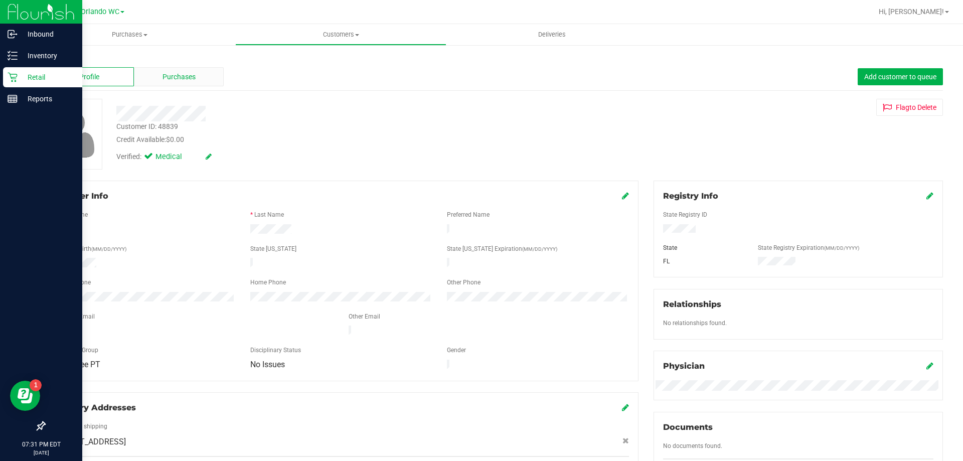
click at [178, 82] on div "Purchases" at bounding box center [179, 76] width 90 height 19
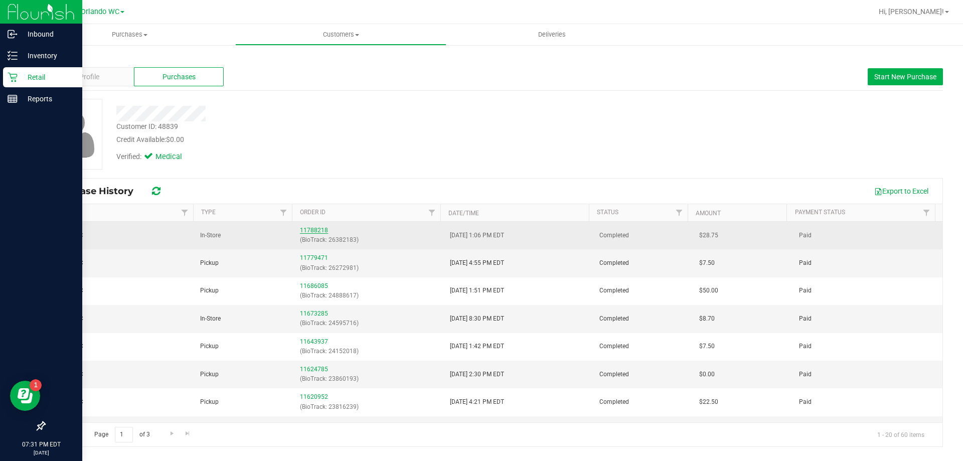
click at [313, 233] on link "11788218" at bounding box center [314, 230] width 28 height 7
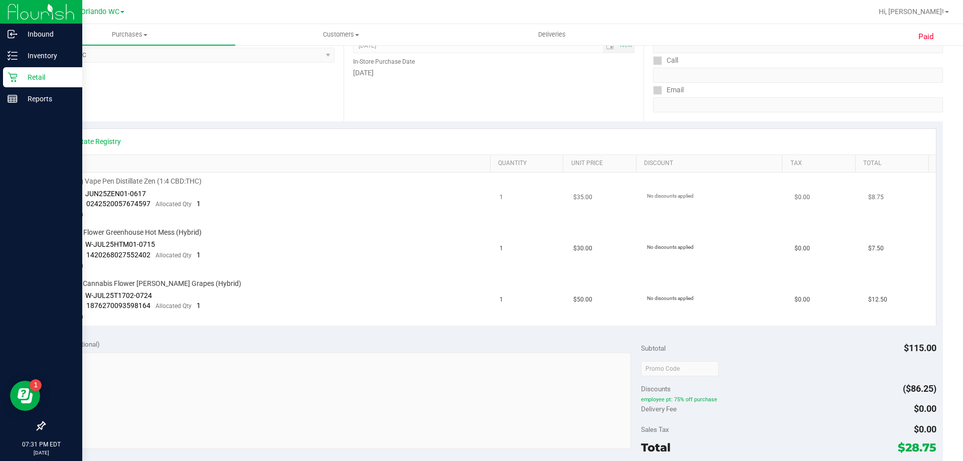
scroll to position [201, 0]
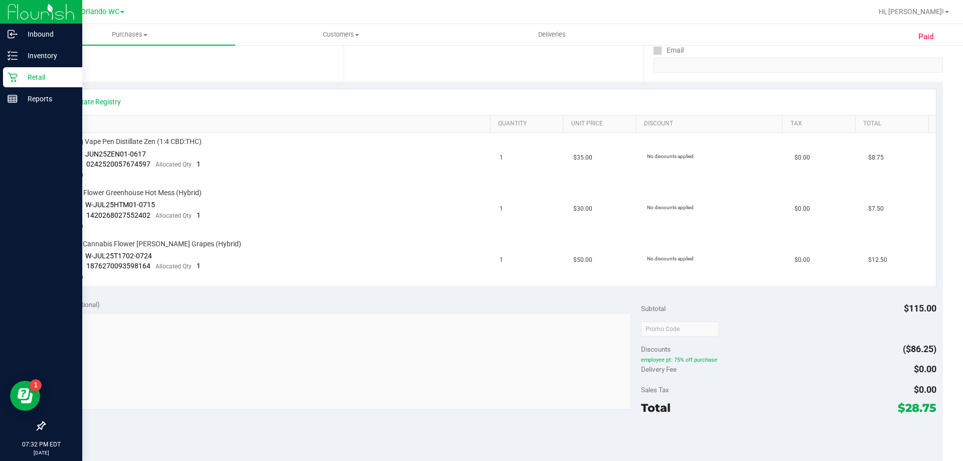
drag, startPoint x: 916, startPoint y: 311, endPoint x: 940, endPoint y: 309, distance: 24.1
click at [940, 309] on div "Paid Back View Profile Completed Aug 14, 2025 1:22 PM EDT # 11788218 BioTrack I…" at bounding box center [493, 285] width 939 height 884
click at [929, 312] on div "Notes (optional) Subtotal $115.00 Discounts ($86.25) employee pt: 75% off purch…" at bounding box center [493, 382] width 899 height 181
drag, startPoint x: 932, startPoint y: 308, endPoint x: 928, endPoint y: 317, distance: 9.2
click at [928, 317] on div "Notes (optional) Subtotal $115.00 Discounts ($86.25) employee pt: 75% off purch…" at bounding box center [493, 382] width 899 height 181
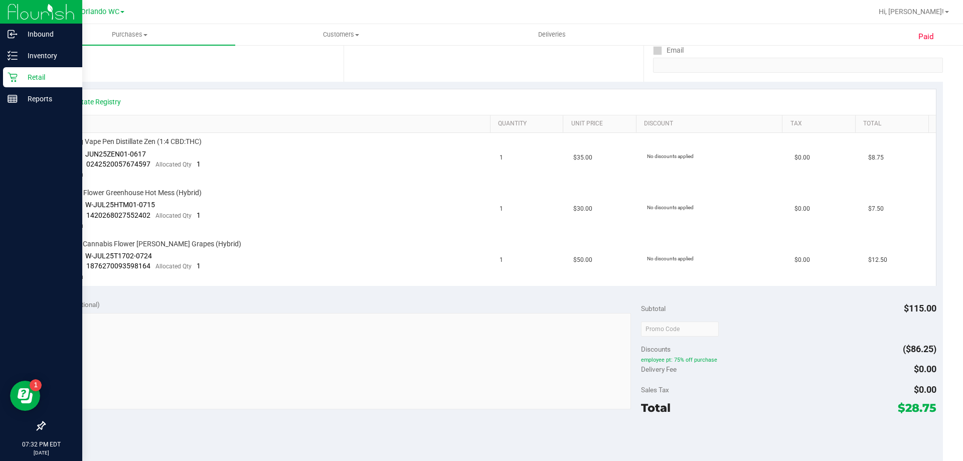
click at [890, 321] on div at bounding box center [788, 329] width 295 height 18
drag, startPoint x: 892, startPoint y: 314, endPoint x: 930, endPoint y: 318, distance: 38.3
click at [930, 318] on div "Notes (optional) Subtotal $115.00 Discounts ($86.25) employee pt: 75% off purch…" at bounding box center [493, 382] width 899 height 181
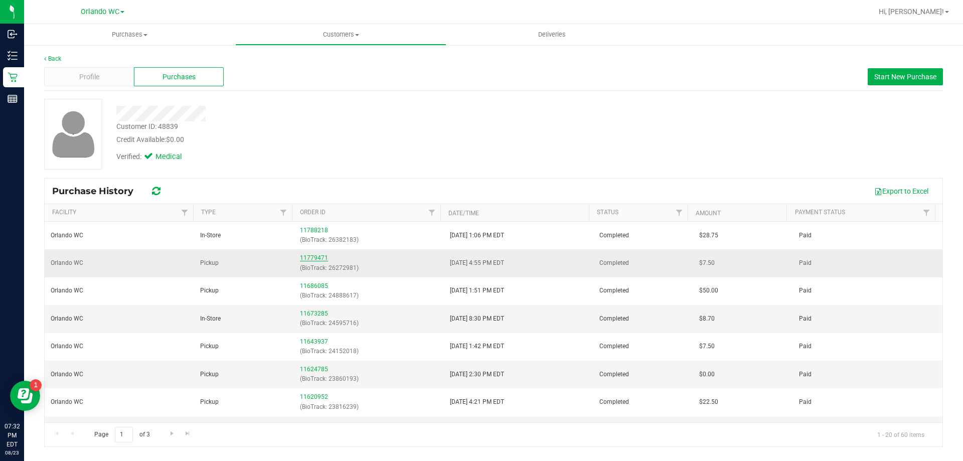
click at [318, 256] on link "11779471" at bounding box center [314, 257] width 28 height 7
click at [339, 112] on div at bounding box center [337, 114] width 457 height 16
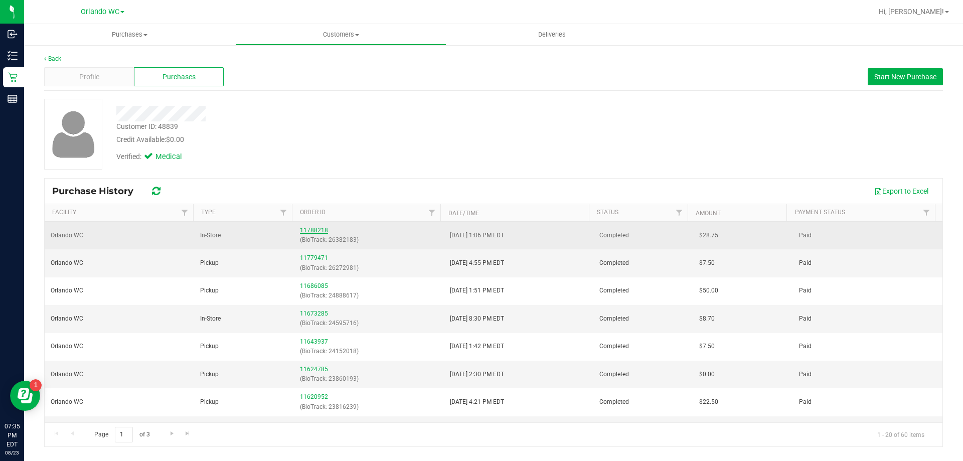
click at [320, 233] on link "11788218" at bounding box center [314, 230] width 28 height 7
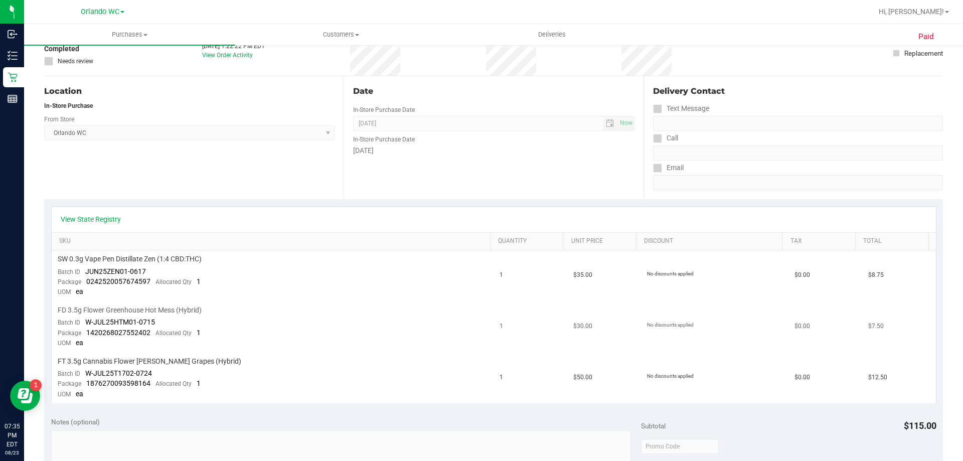
scroll to position [100, 0]
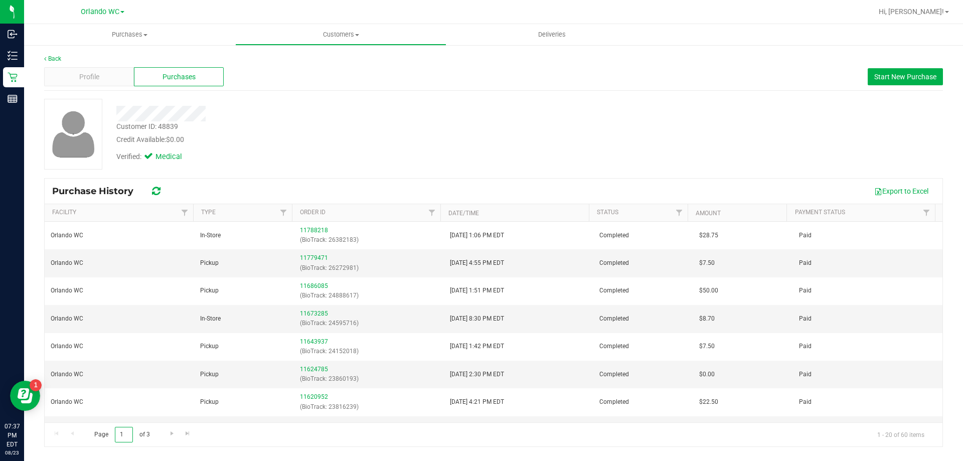
drag, startPoint x: 124, startPoint y: 433, endPoint x: 97, endPoint y: 431, distance: 27.2
click at [98, 432] on span "Page 1 of 3" at bounding box center [122, 435] width 72 height 16
type input "3"
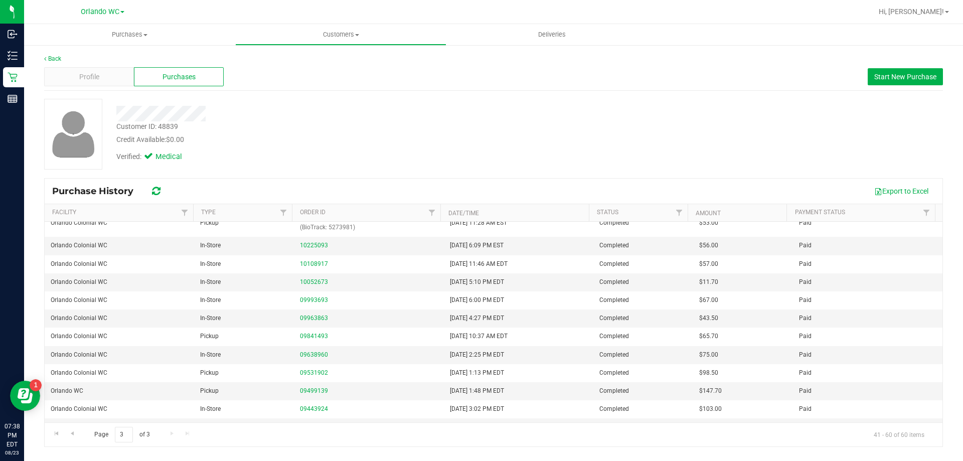
scroll to position [239, 0]
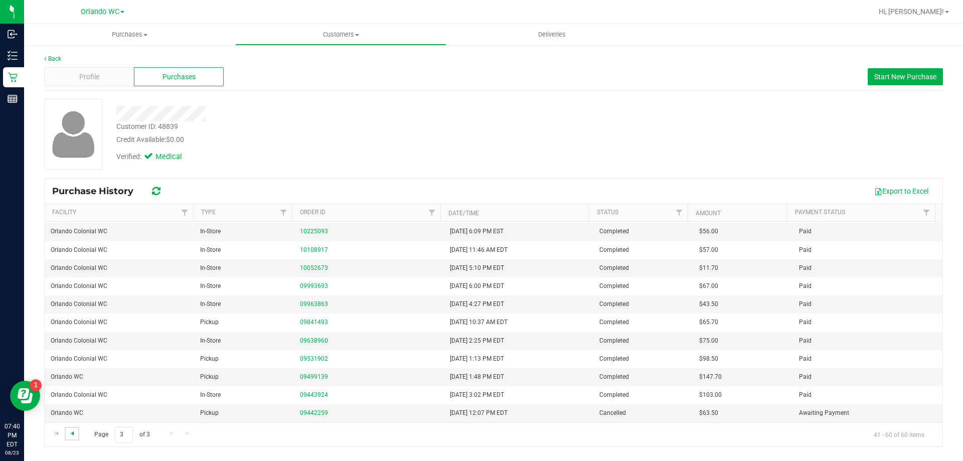
click at [72, 433] on span "Go to the previous page" at bounding box center [72, 433] width 8 height 8
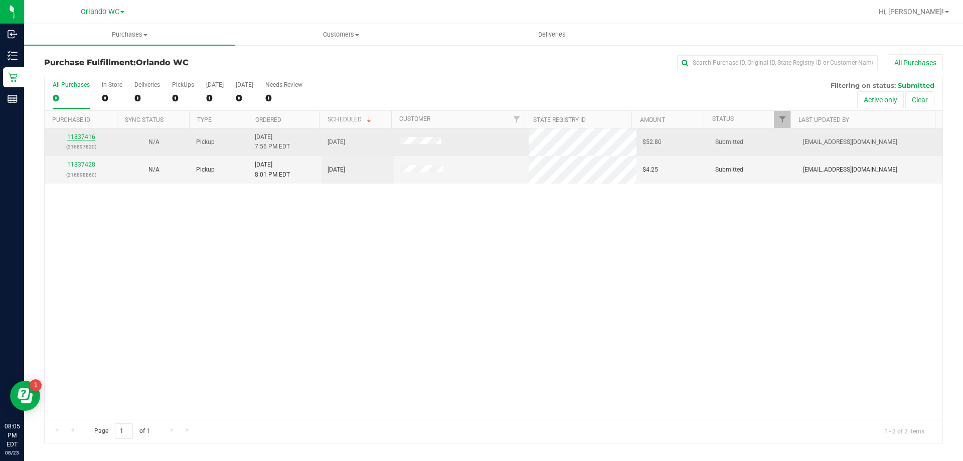
click at [85, 136] on link "11837416" at bounding box center [81, 136] width 28 height 7
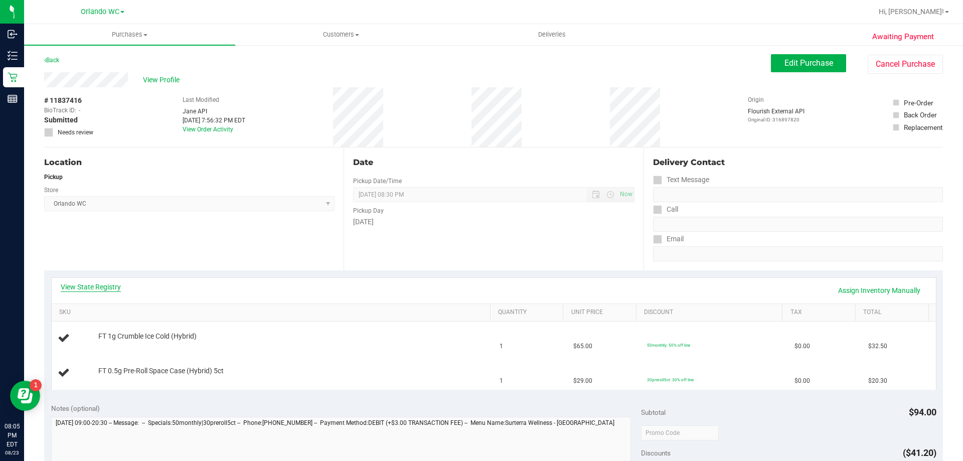
click at [91, 288] on link "View State Registry" at bounding box center [91, 287] width 60 height 10
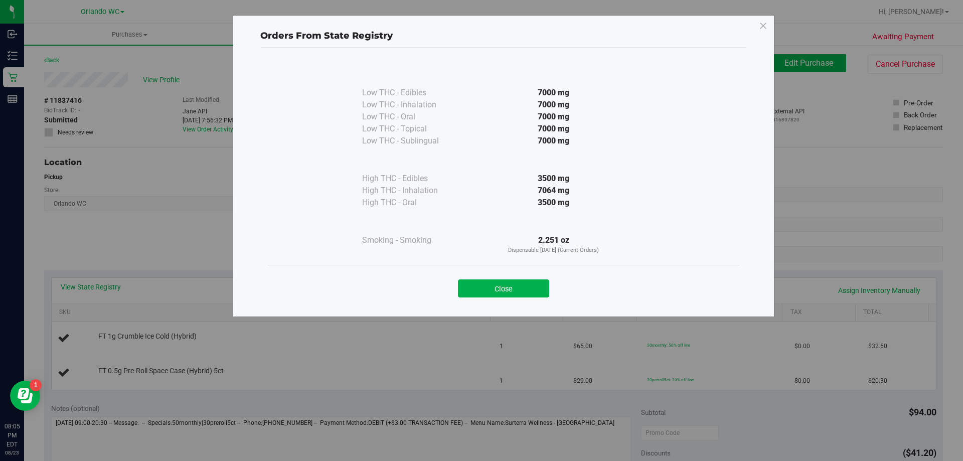
click at [506, 272] on div "Close" at bounding box center [504, 285] width 472 height 41
click at [503, 281] on button "Close" at bounding box center [503, 288] width 91 height 18
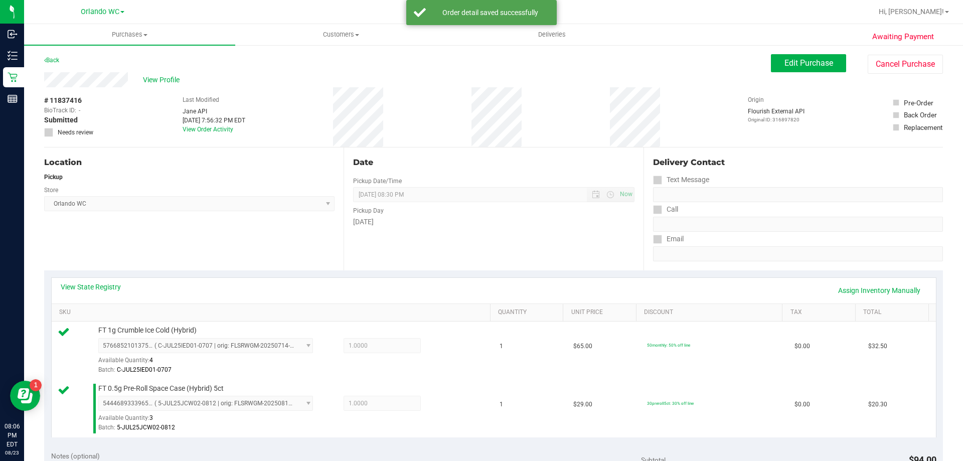
scroll to position [201, 0]
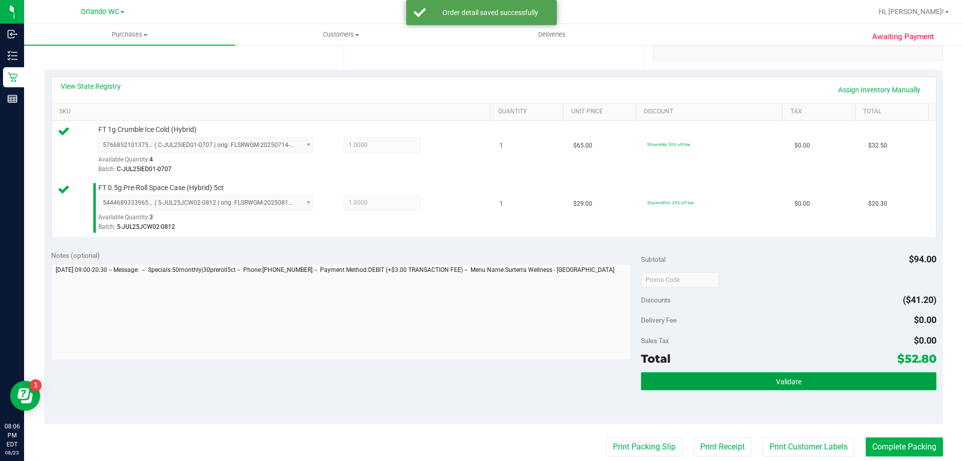
click at [769, 380] on button "Validate" at bounding box center [788, 381] width 295 height 18
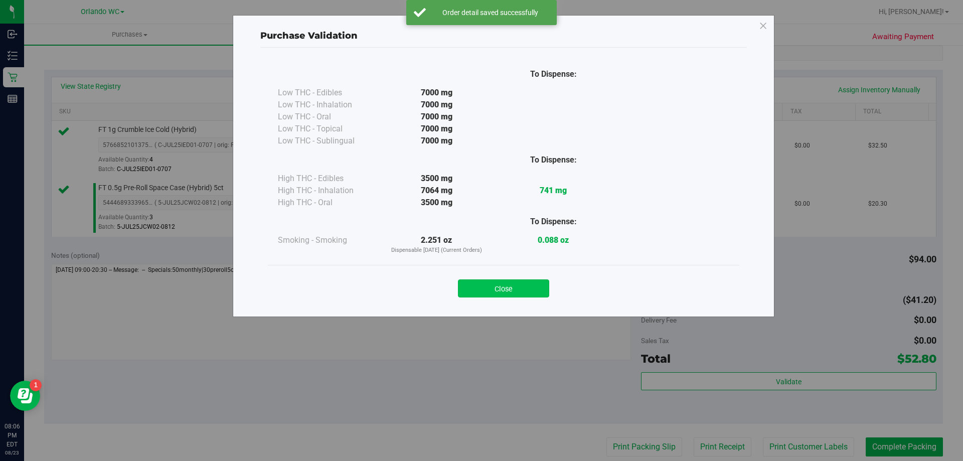
drag, startPoint x: 530, startPoint y: 303, endPoint x: 527, endPoint y: 279, distance: 23.3
click at [529, 299] on div "Close" at bounding box center [504, 285] width 472 height 41
click at [527, 279] on button "Close" at bounding box center [503, 288] width 91 height 18
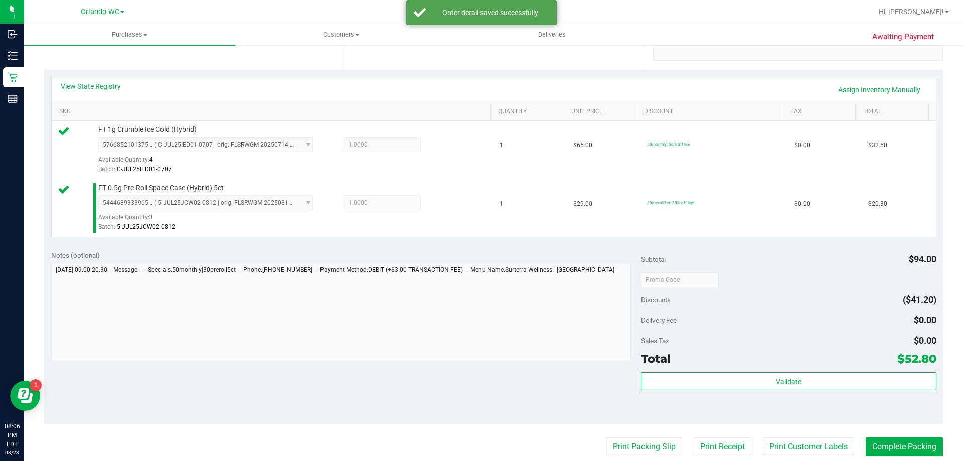
click at [633, 459] on purchase-details "Back Edit Purchase Cancel Purchase View Profile # 11837416 BioTrack ID: - Submi…" at bounding box center [493, 256] width 899 height 804
click at [632, 454] on button "Print Packing Slip" at bounding box center [645, 446] width 76 height 19
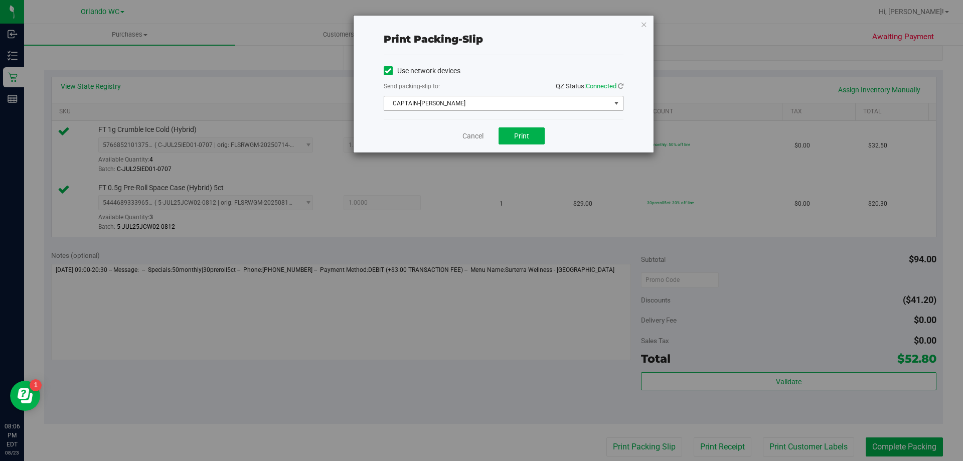
click at [515, 97] on span "CAPTAIN-KANGA" at bounding box center [497, 103] width 226 height 14
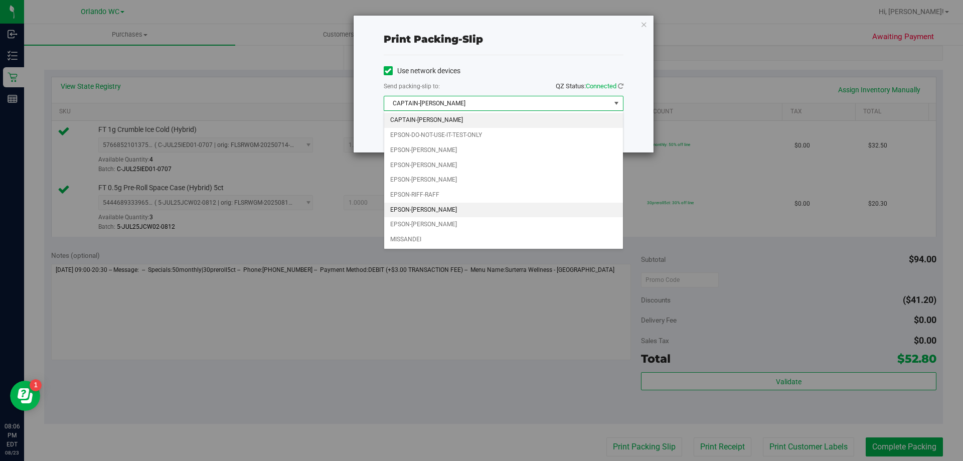
click at [528, 208] on li "EPSON-RODNEY-ATKINS" at bounding box center [503, 210] width 239 height 15
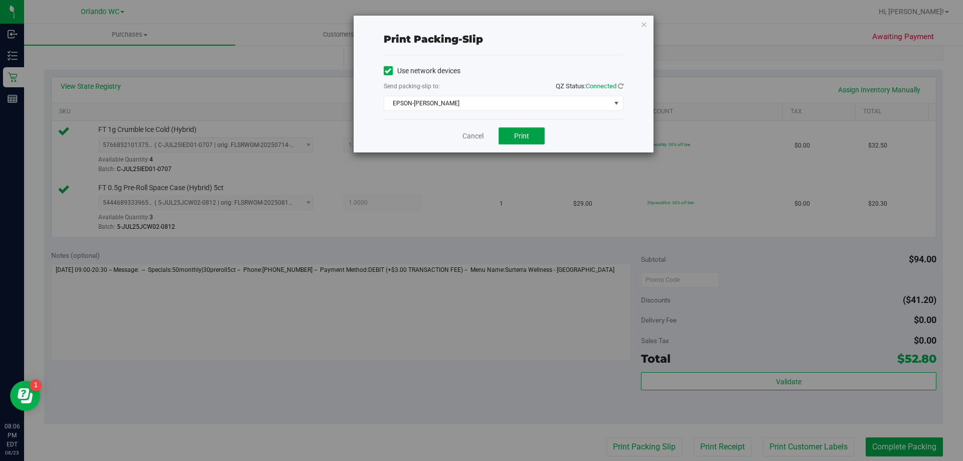
click at [518, 135] on span "Print" at bounding box center [521, 136] width 15 height 8
click at [646, 23] on icon "button" at bounding box center [644, 24] width 7 height 12
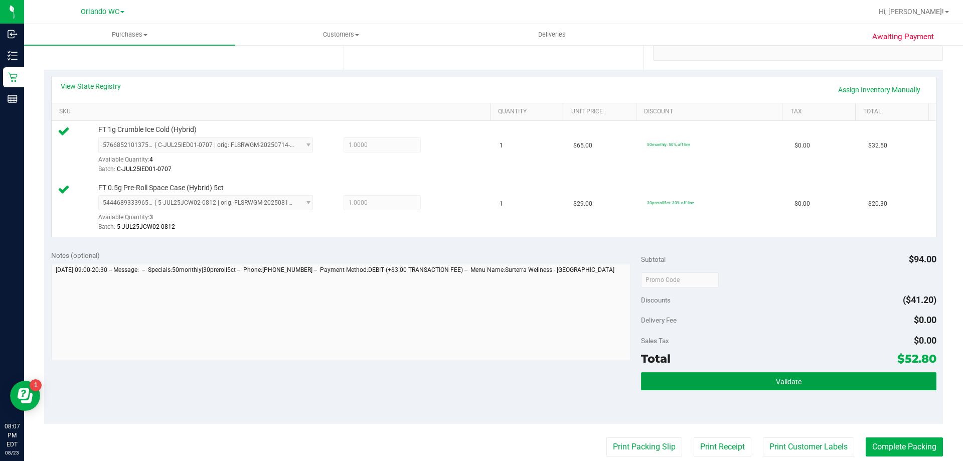
click at [799, 377] on button "Validate" at bounding box center [788, 381] width 295 height 18
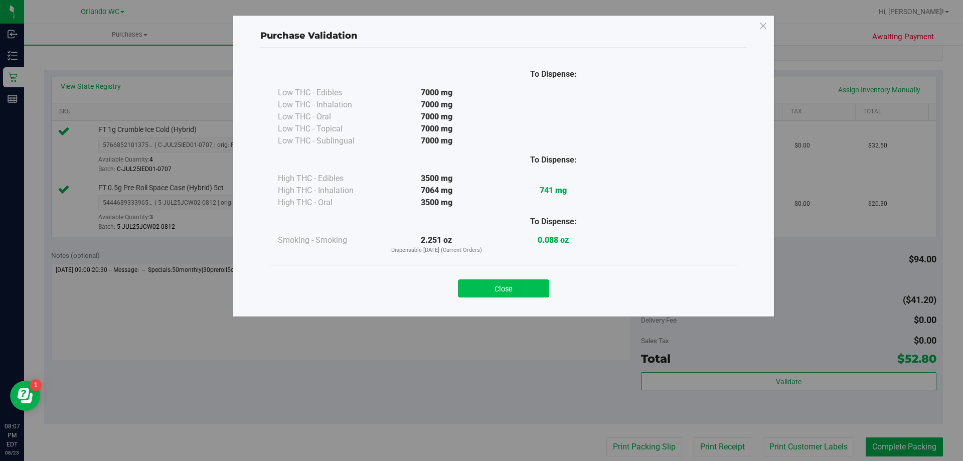
click at [519, 290] on button "Close" at bounding box center [503, 288] width 91 height 18
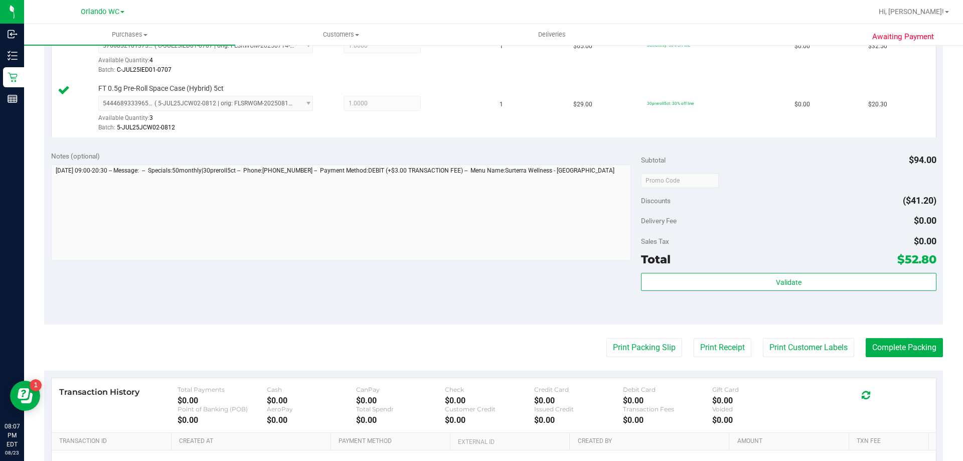
scroll to position [301, 0]
click at [897, 345] on button "Complete Packing" at bounding box center [904, 346] width 77 height 19
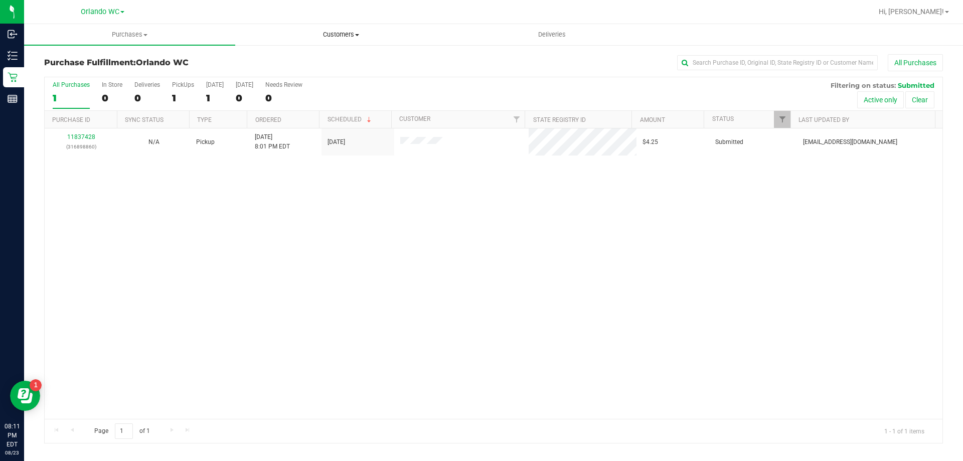
click at [320, 37] on span "Customers" at bounding box center [341, 34] width 210 height 9
click at [303, 58] on span "All customers" at bounding box center [271, 60] width 72 height 9
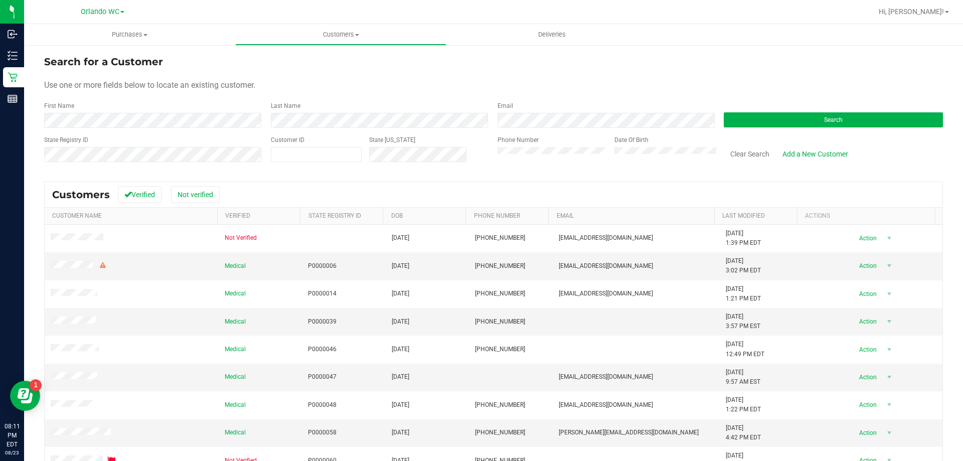
click at [737, 112] on div "Search" at bounding box center [829, 114] width 227 height 27
click at [731, 115] on button "Search" at bounding box center [833, 119] width 219 height 15
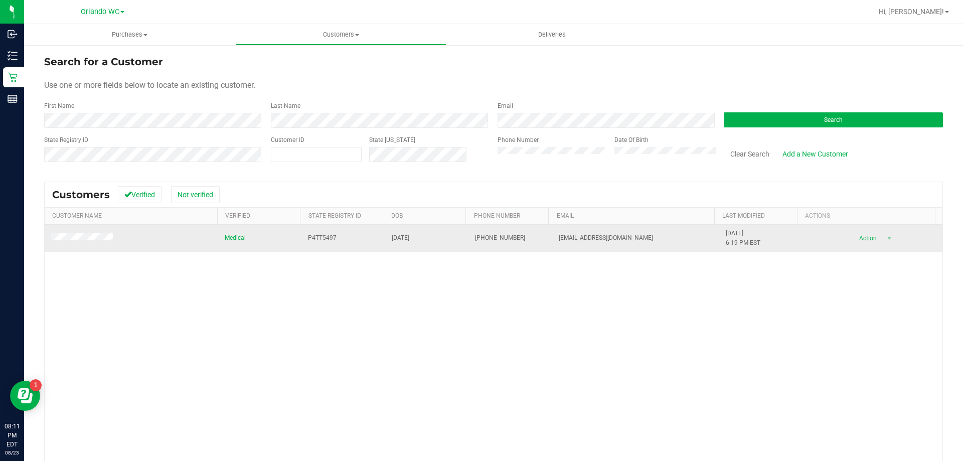
click at [72, 232] on td at bounding box center [132, 238] width 174 height 27
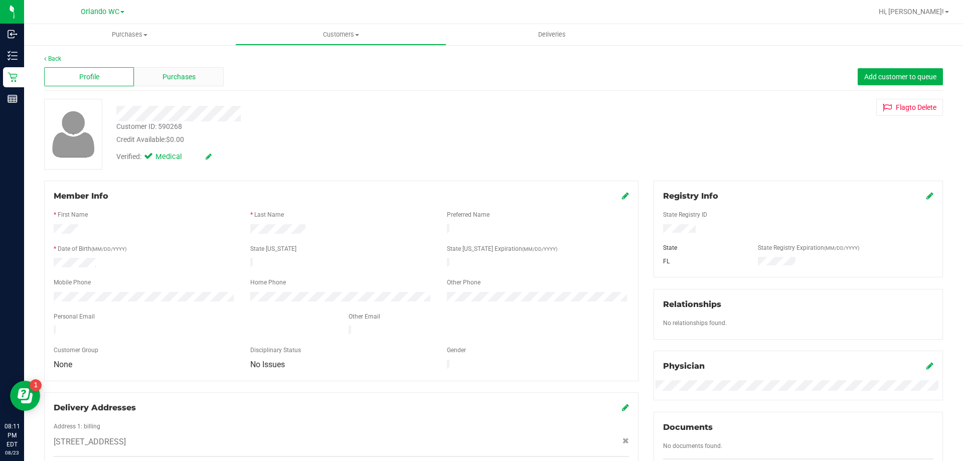
click at [191, 83] on div "Purchases" at bounding box center [179, 76] width 90 height 19
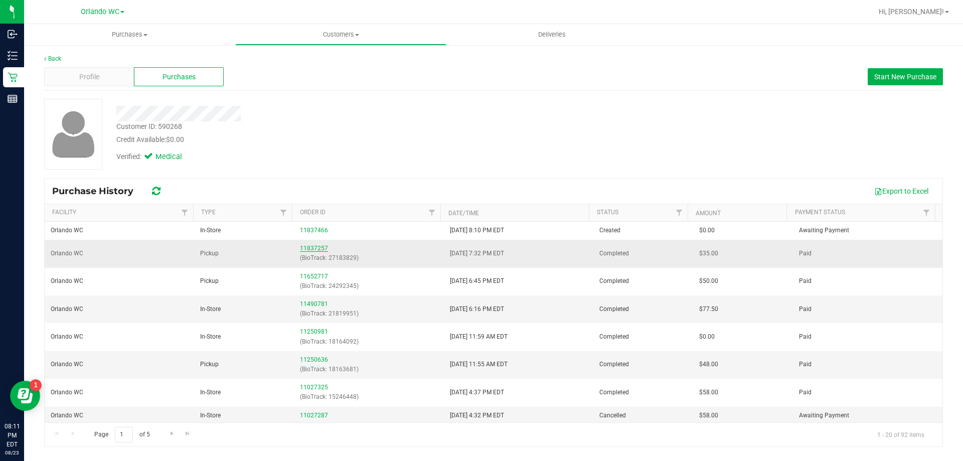
click at [306, 247] on link "11837257" at bounding box center [314, 248] width 28 height 7
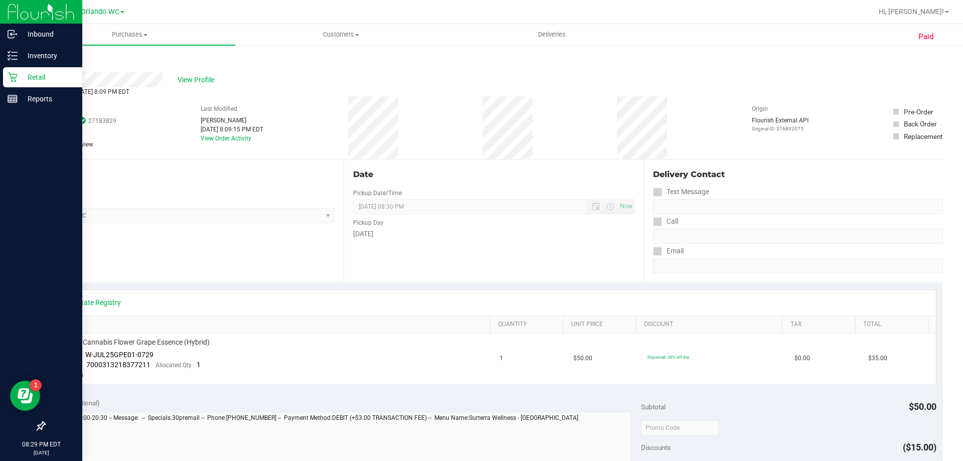
click at [25, 71] on p "Retail" at bounding box center [48, 77] width 60 height 12
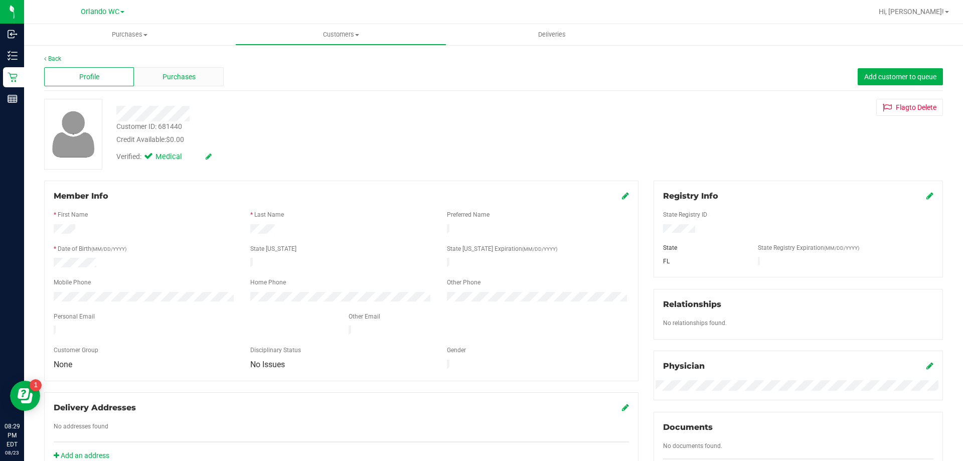
click at [194, 77] on span "Purchases" at bounding box center [179, 77] width 33 height 11
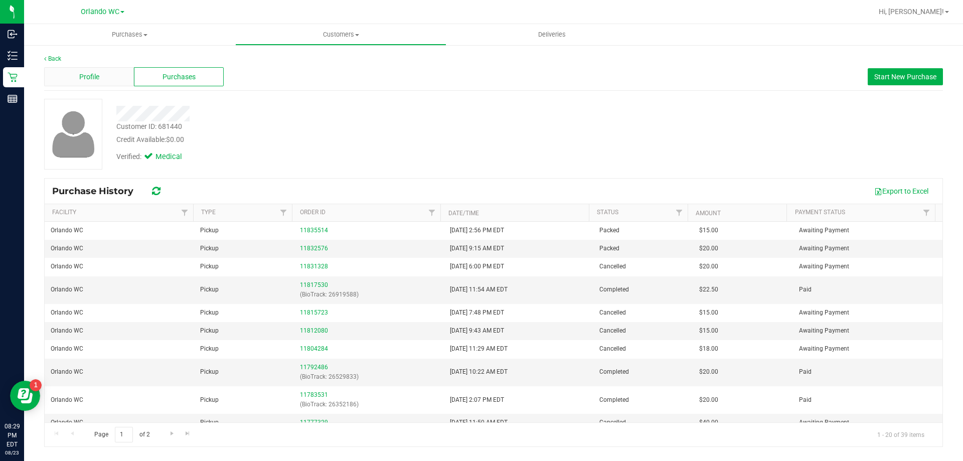
click at [109, 76] on div "Profile" at bounding box center [89, 76] width 90 height 19
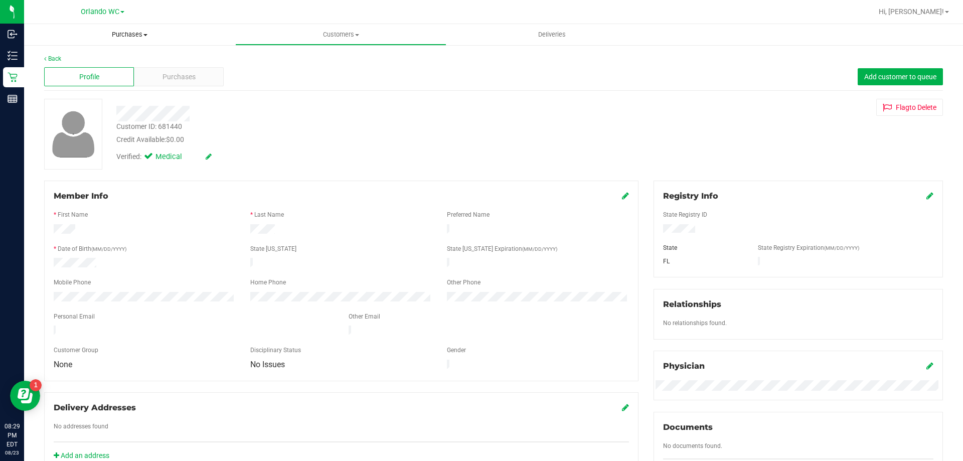
click at [128, 32] on span "Purchases" at bounding box center [129, 34] width 211 height 9
click at [88, 70] on li "Fulfillment" at bounding box center [129, 73] width 211 height 12
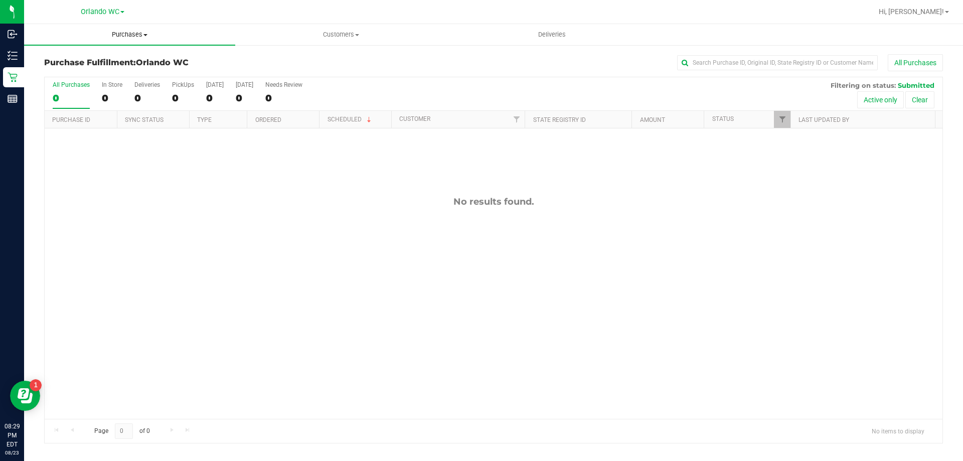
click at [140, 36] on span "Purchases" at bounding box center [129, 34] width 211 height 9
click at [134, 59] on li "Summary of purchases" at bounding box center [129, 61] width 211 height 12
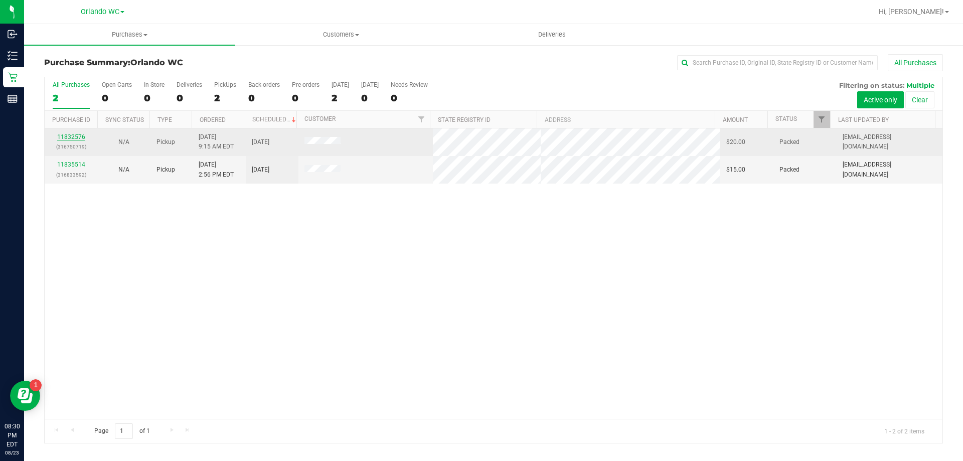
click at [77, 137] on link "11832576" at bounding box center [71, 136] width 28 height 7
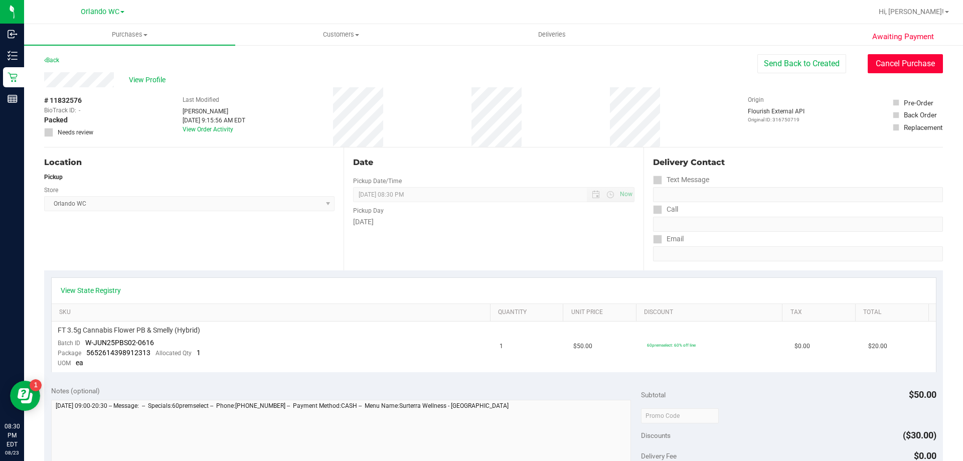
click at [888, 58] on button "Cancel Purchase" at bounding box center [905, 63] width 75 height 19
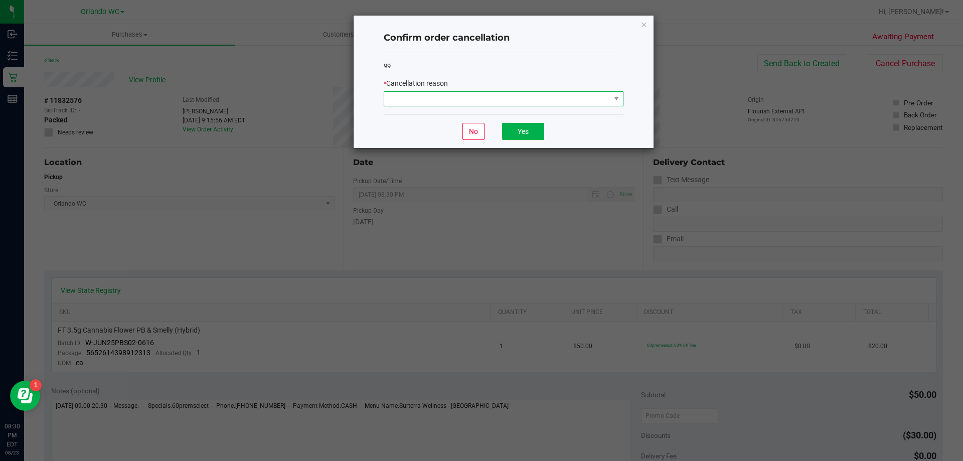
click at [572, 100] on span at bounding box center [497, 99] width 226 height 14
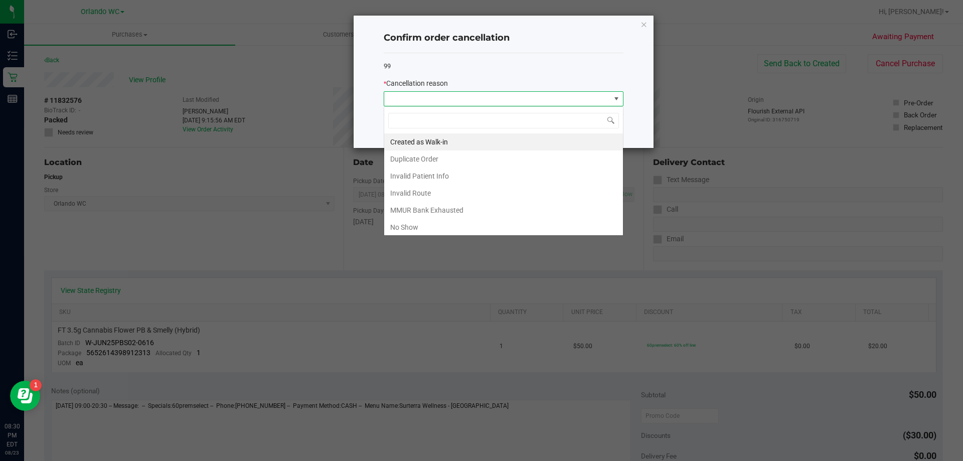
scroll to position [15, 240]
click at [490, 231] on li "No Show" at bounding box center [503, 227] width 239 height 17
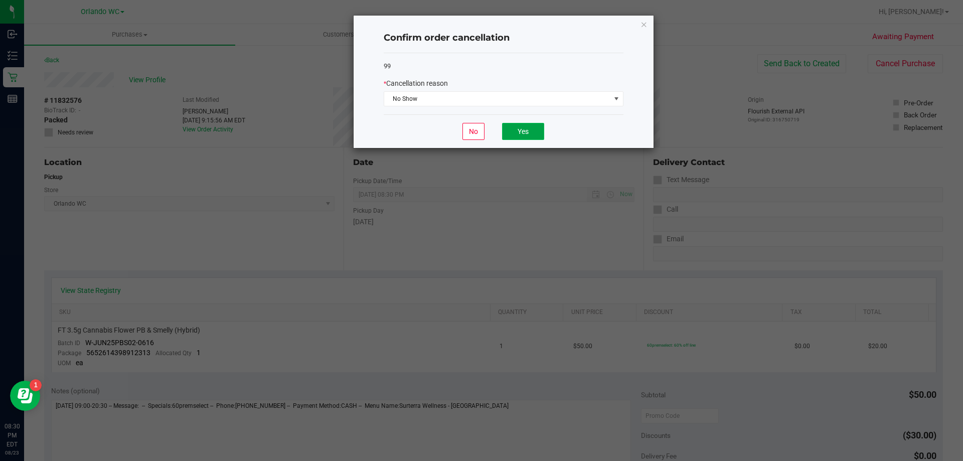
click at [525, 127] on button "Yes" at bounding box center [523, 131] width 42 height 17
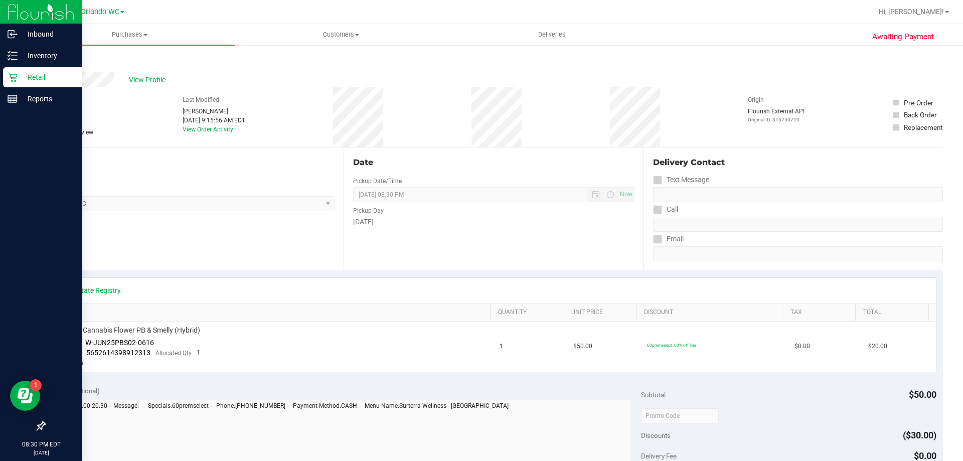
click at [10, 72] on div "Retail" at bounding box center [42, 77] width 79 height 20
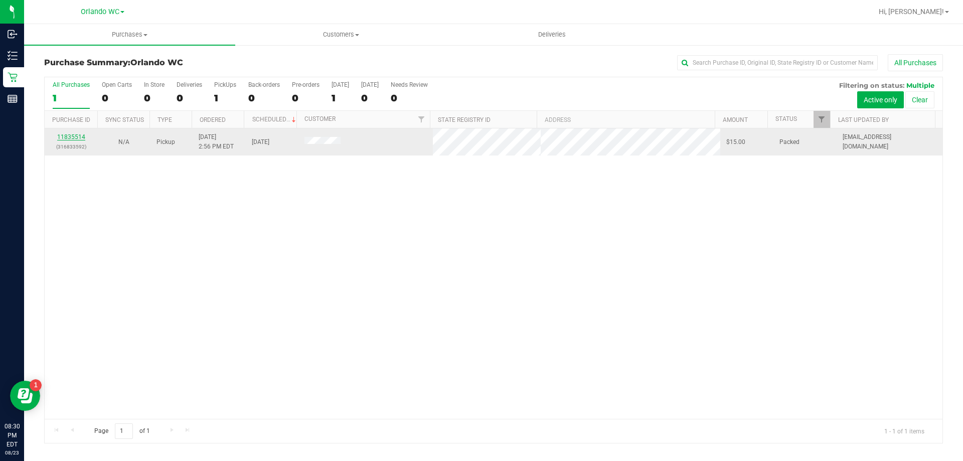
click at [76, 135] on link "11835514" at bounding box center [71, 136] width 28 height 7
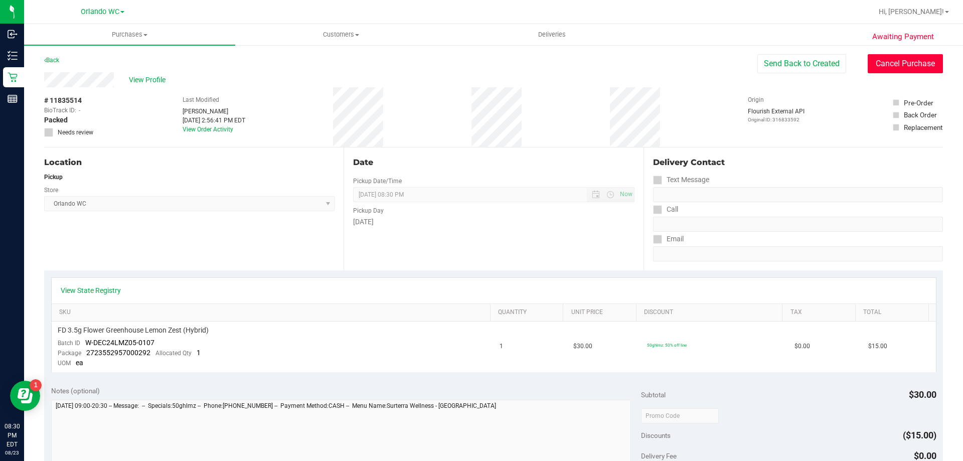
click at [886, 65] on button "Cancel Purchase" at bounding box center [905, 63] width 75 height 19
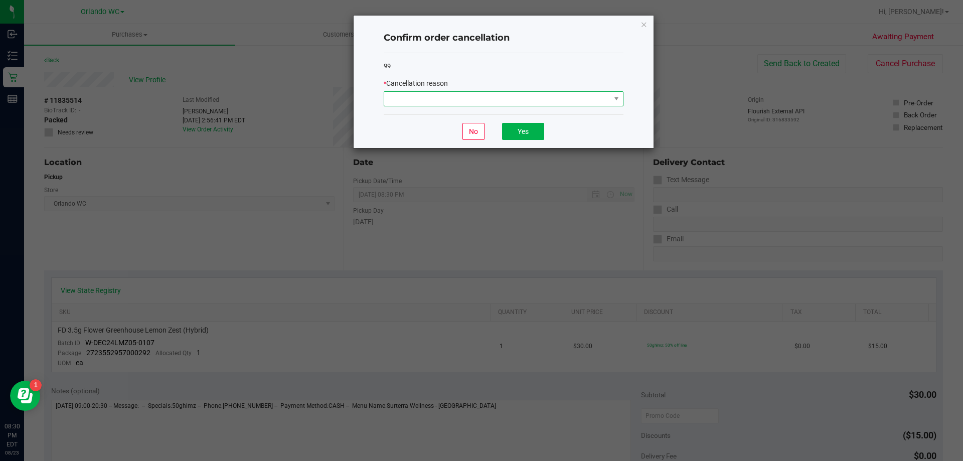
click at [529, 98] on span at bounding box center [497, 99] width 226 height 14
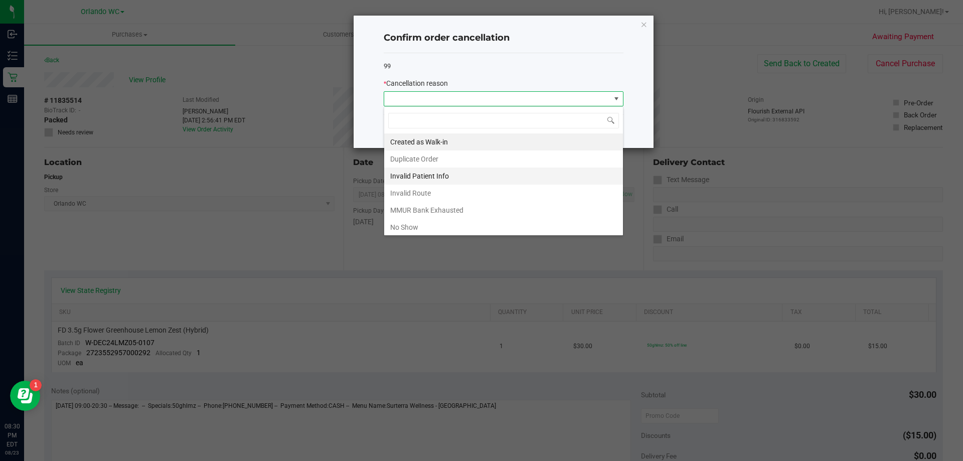
scroll to position [15, 240]
click at [390, 222] on li "No Show" at bounding box center [503, 227] width 239 height 17
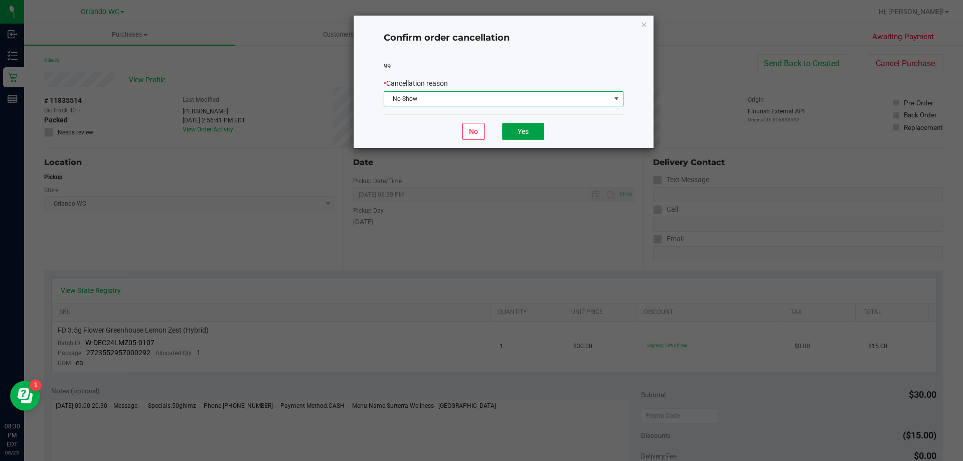
click at [521, 127] on button "Yes" at bounding box center [523, 131] width 42 height 17
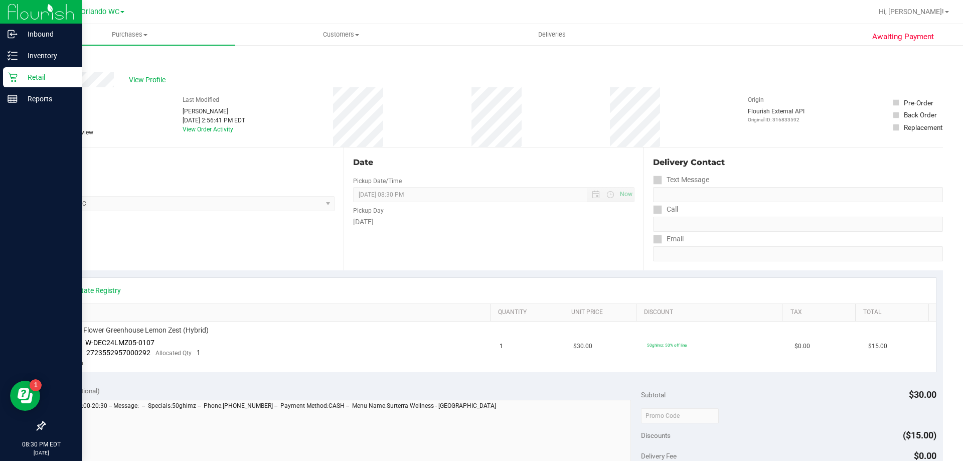
click at [20, 76] on p "Retail" at bounding box center [48, 77] width 60 height 12
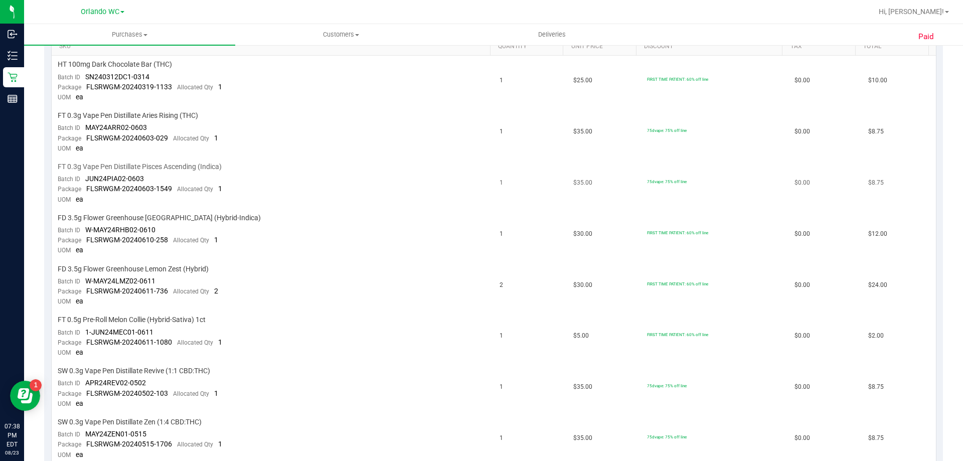
scroll to position [251, 0]
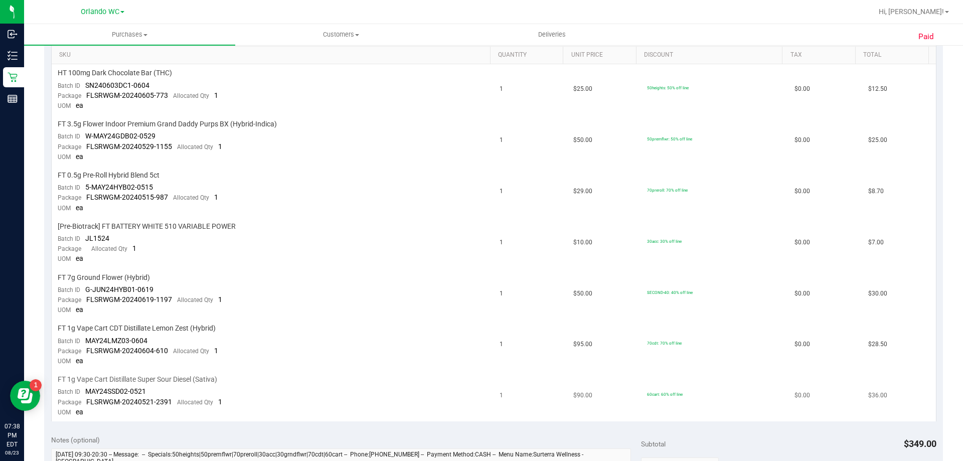
scroll to position [251, 0]
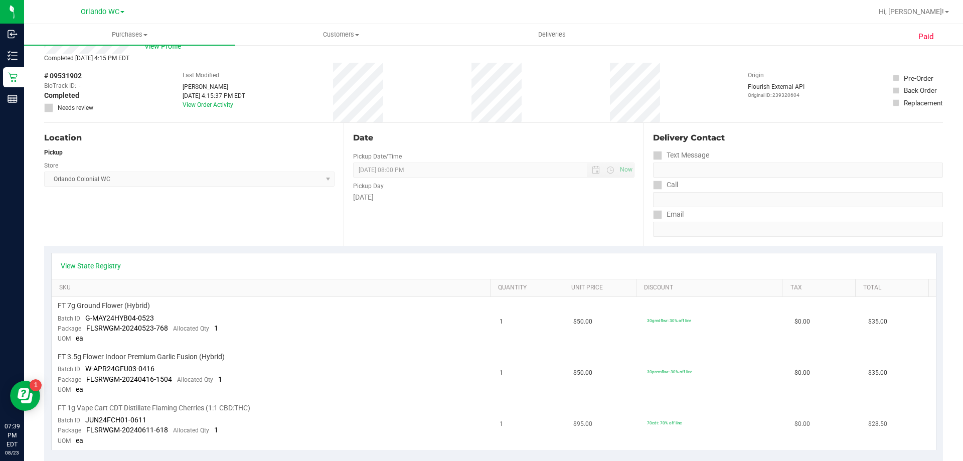
scroll to position [100, 0]
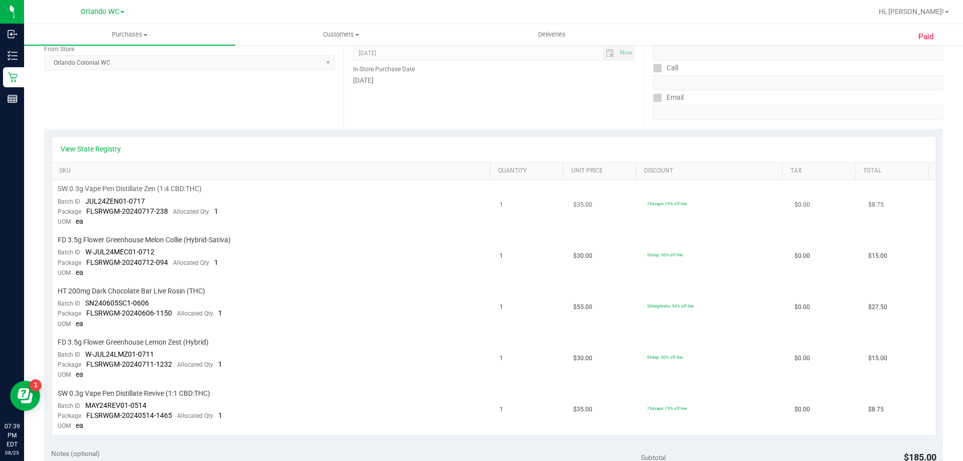
scroll to position [201, 0]
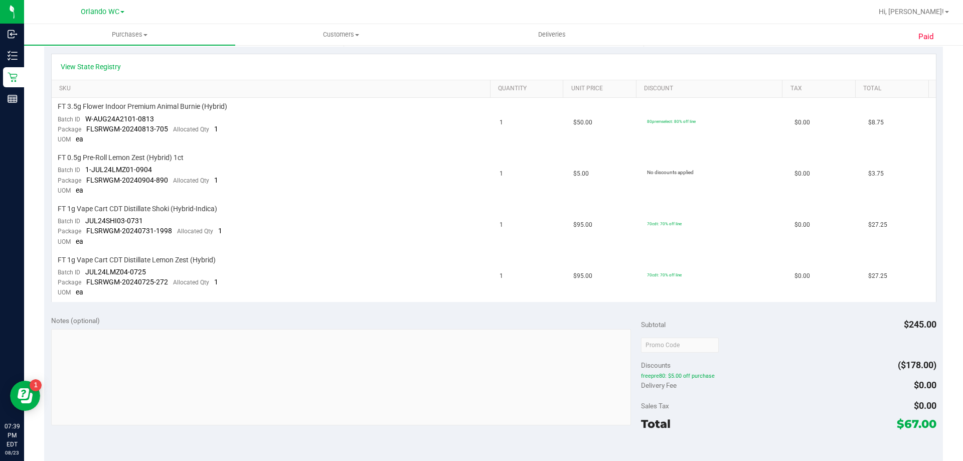
scroll to position [251, 0]
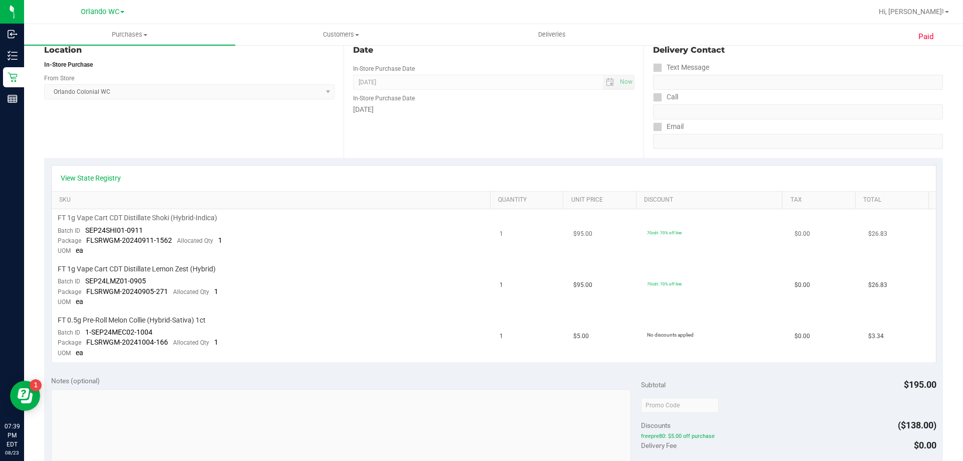
scroll to position [151, 0]
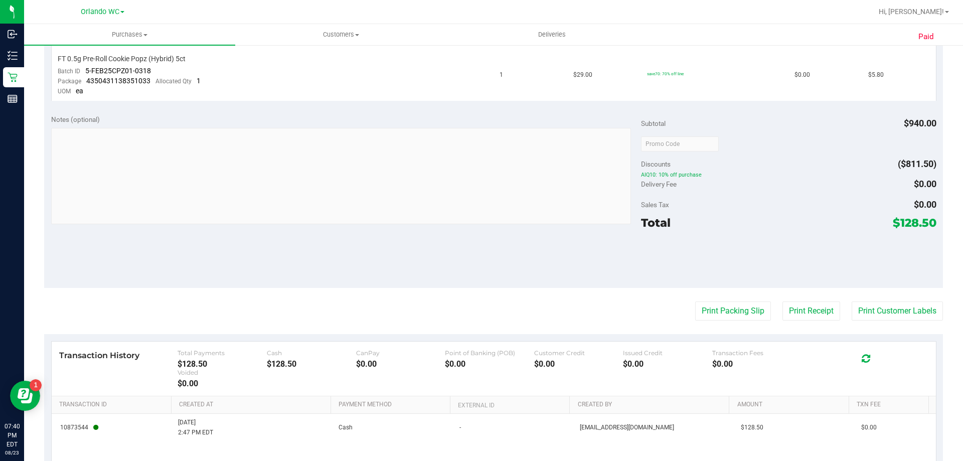
scroll to position [1104, 0]
